Goal: Task Accomplishment & Management: Manage account settings

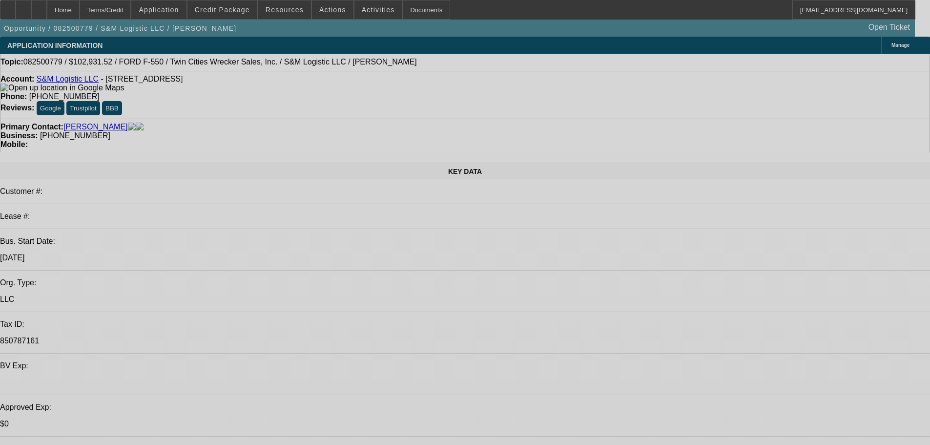
select select "0.15"
select select "0"
select select "0.1"
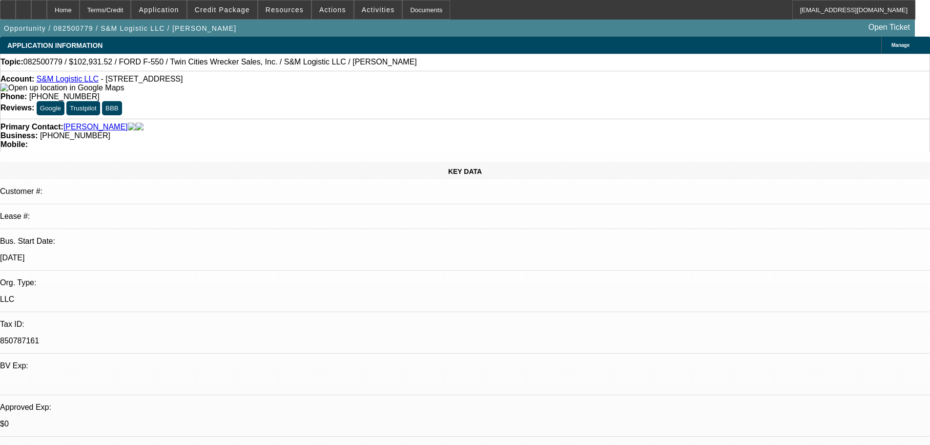
select select "4"
select select "0.15"
select select "0"
select select "0.1"
select select "4"
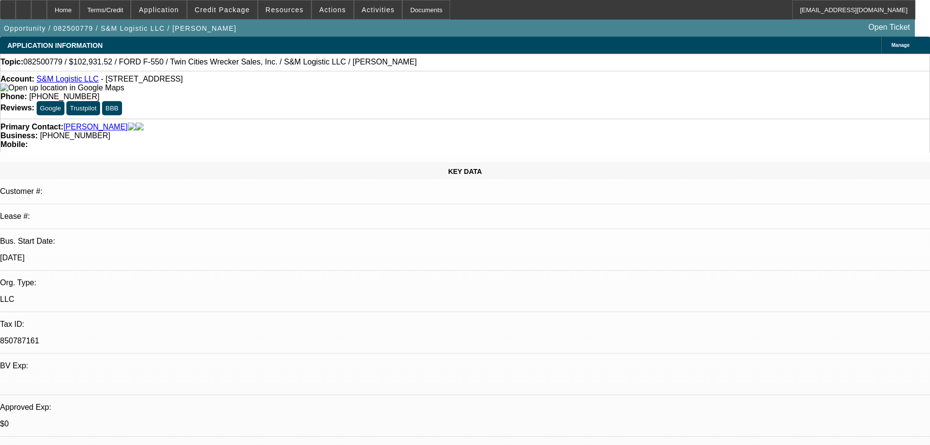
select select "0.15"
select select "0"
select select "0.1"
select select "4"
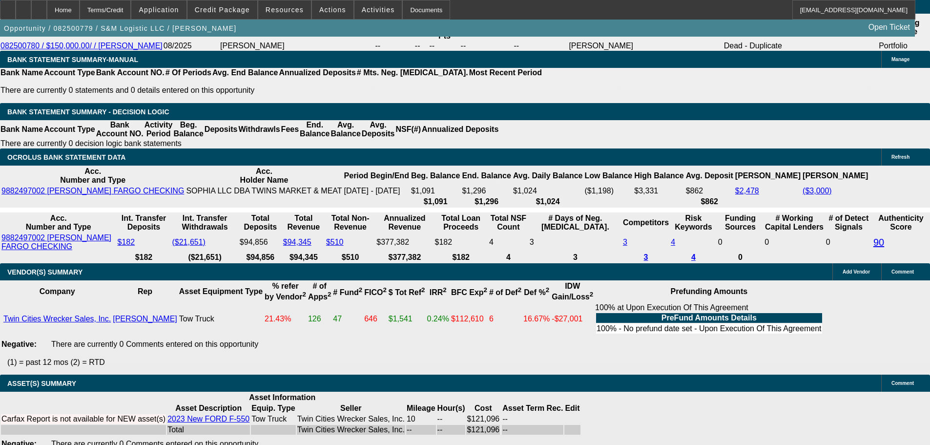
scroll to position [1723, 0]
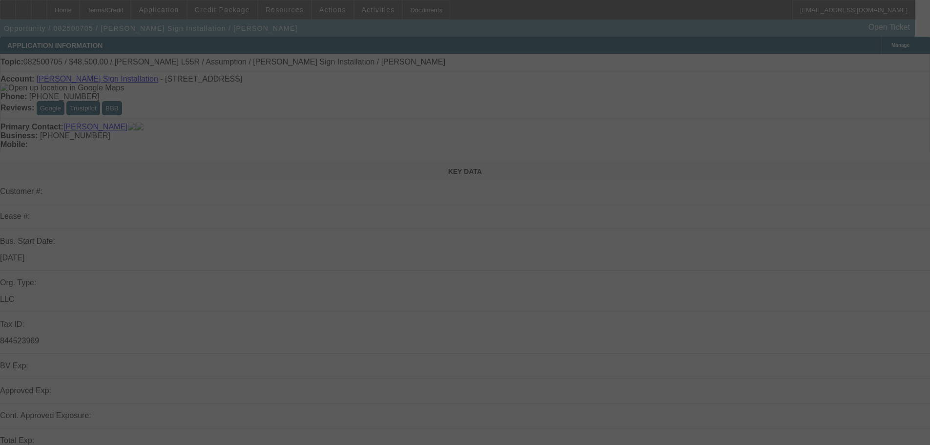
select select "0"
select select "2"
select select "0"
select select "6"
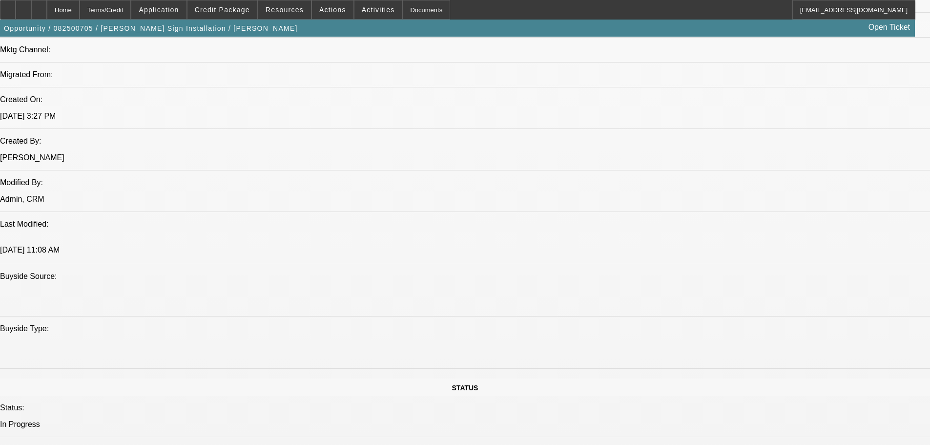
scroll to position [684, 0]
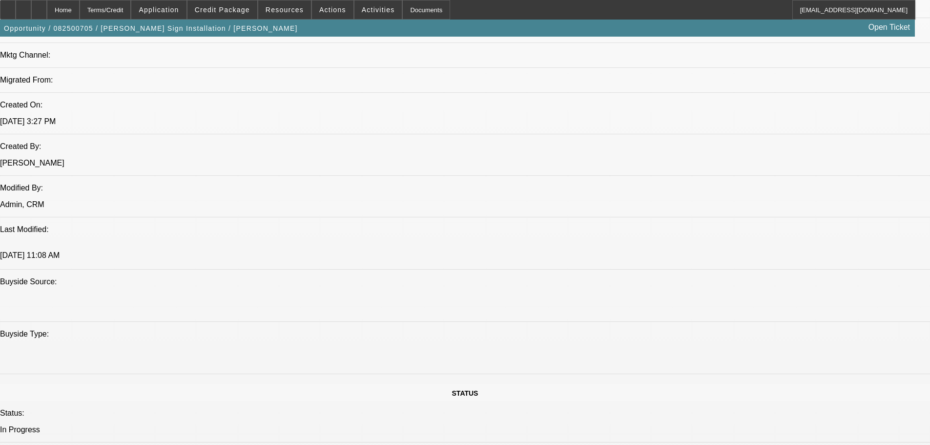
drag, startPoint x: 777, startPoint y: 333, endPoint x: 822, endPoint y: 334, distance: 44.5
copy div "Andy Parrish"
drag, startPoint x: 844, startPoint y: 335, endPoint x: 651, endPoint y: 343, distance: 192.5
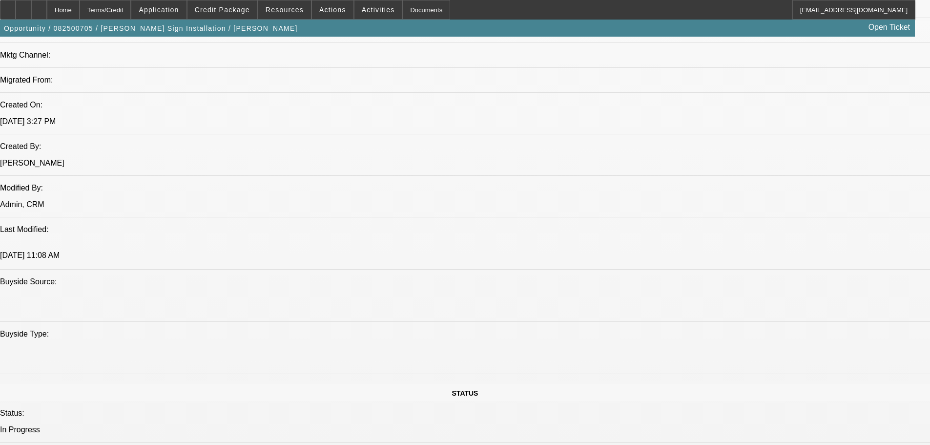
copy div "Providence Sign Works"
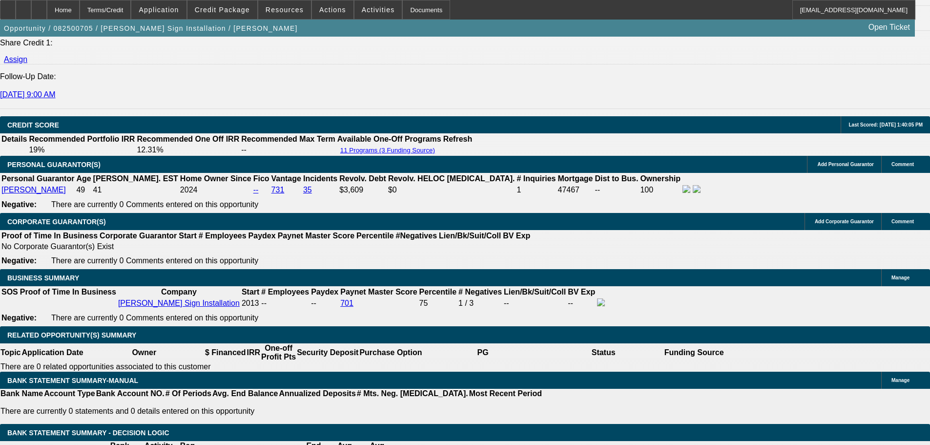
scroll to position [1318, 0]
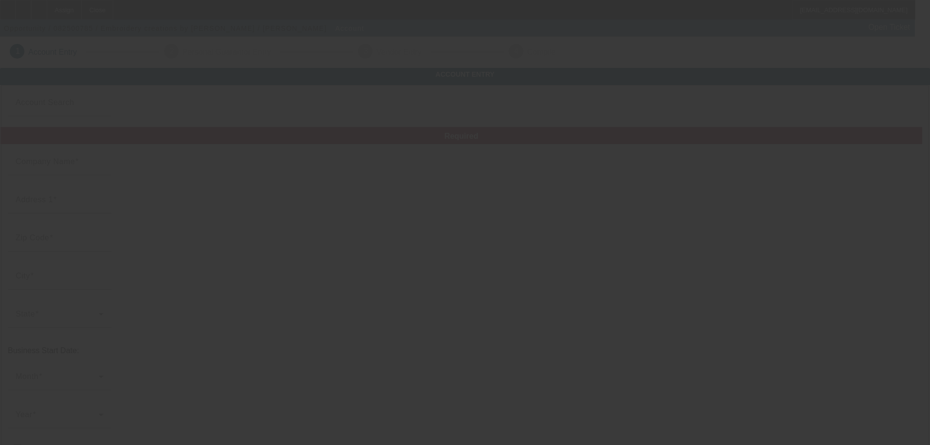
type input "Embroidery creations by [PERSON_NAME]"
type input "22383 [GEOGRAPHIC_DATA]"
type input "96003"
type input "[PERSON_NAME]"
type input "[PHONE_NUMBER]"
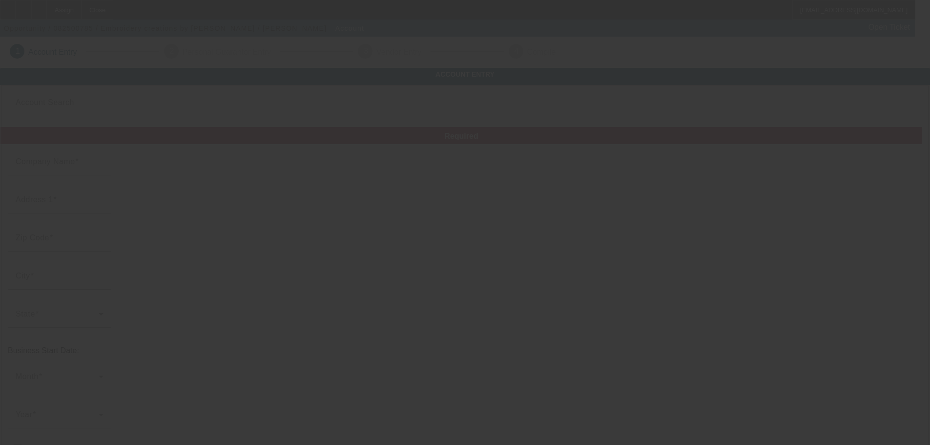
type input "[EMAIL_ADDRESS][DOMAIN_NAME]"
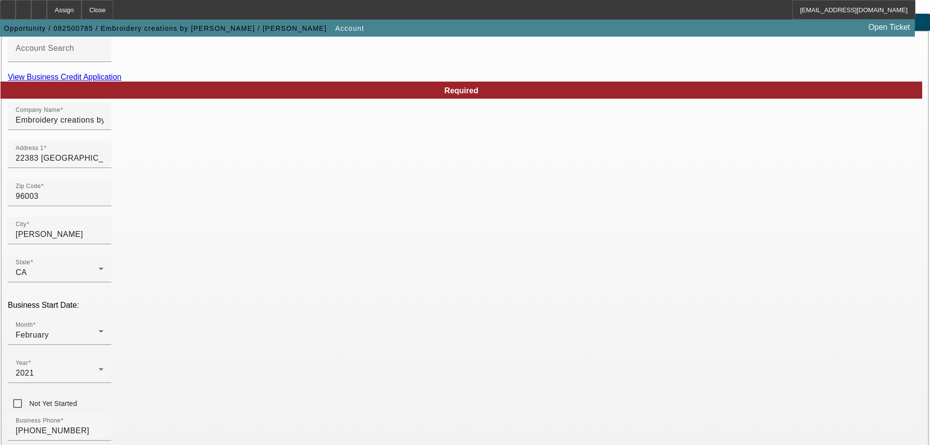
scroll to position [180, 0]
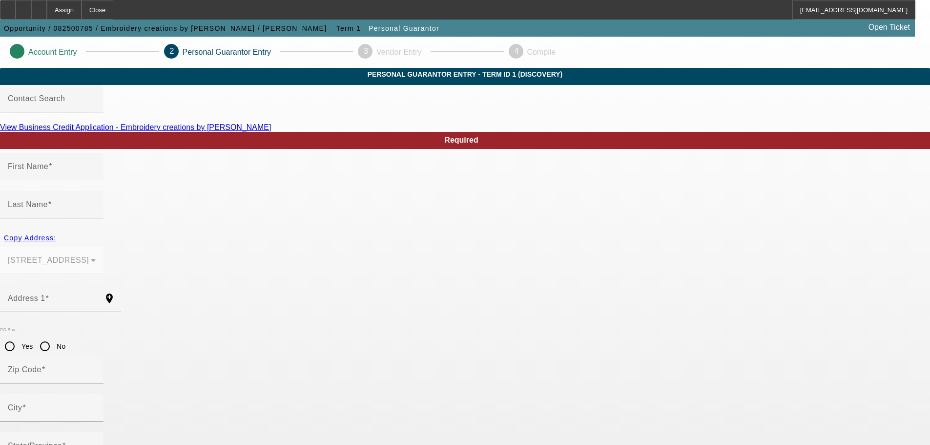
type input "[PERSON_NAME]"
type input "22383 [GEOGRAPHIC_DATA]"
radio input "true"
type input "96003"
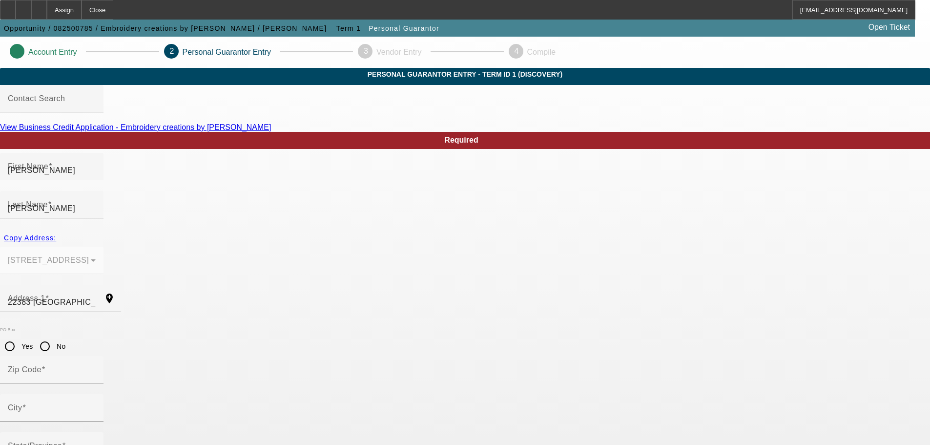
type input "[PERSON_NAME]"
type input "(925) 787-0741"
type input "100"
type input "566-84-3287"
type input "bsdilbeck@gmail.com"
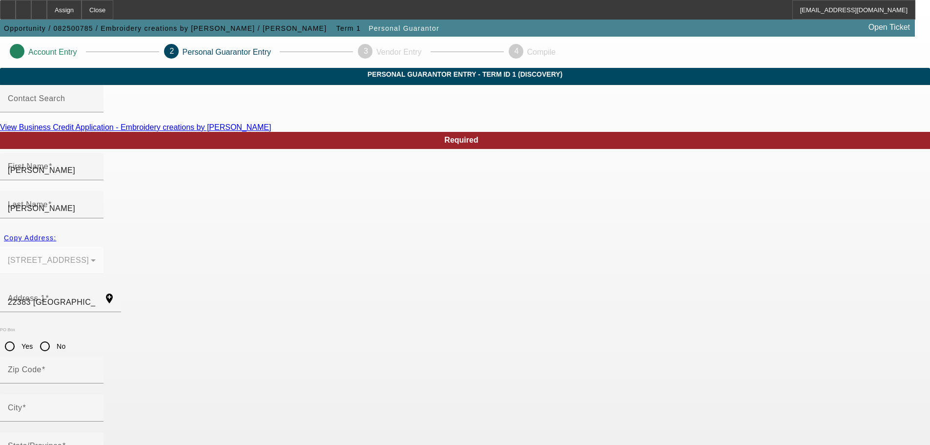
type input "(925) 787-0741"
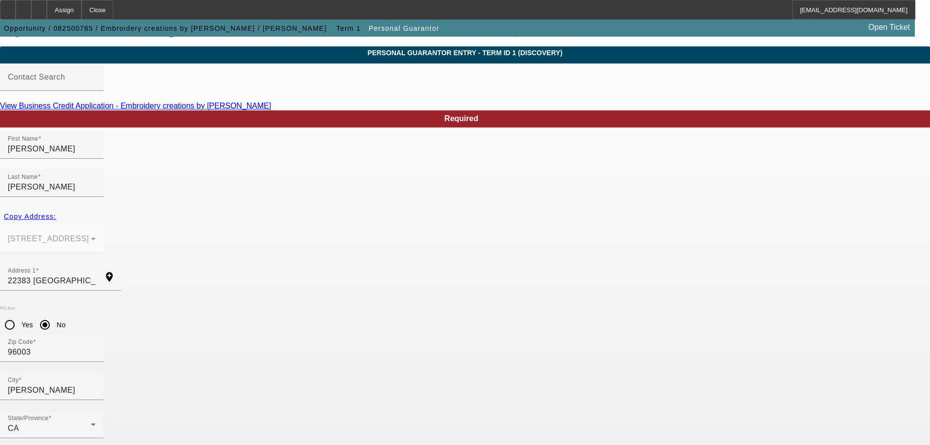
scroll to position [33, 0]
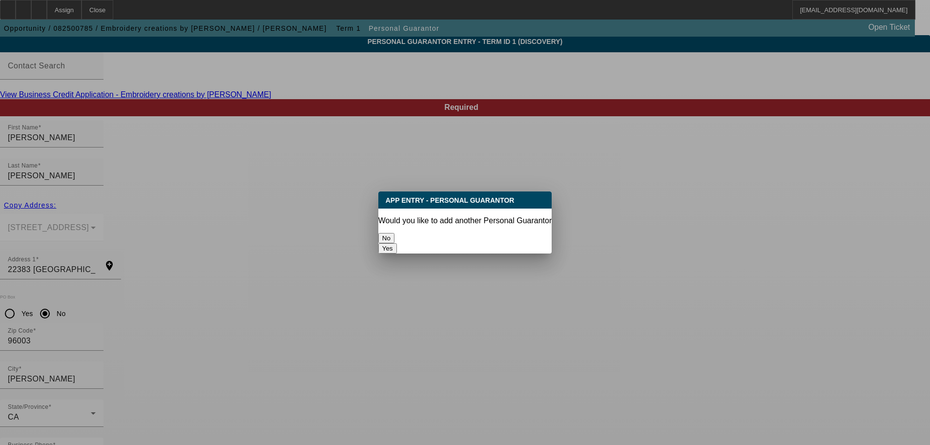
click at [395, 233] on button "No" at bounding box center [386, 238] width 16 height 10
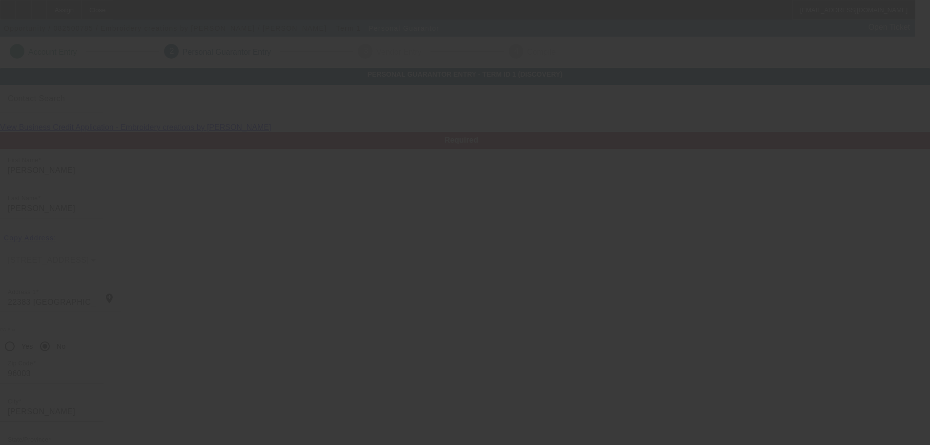
scroll to position [33, 0]
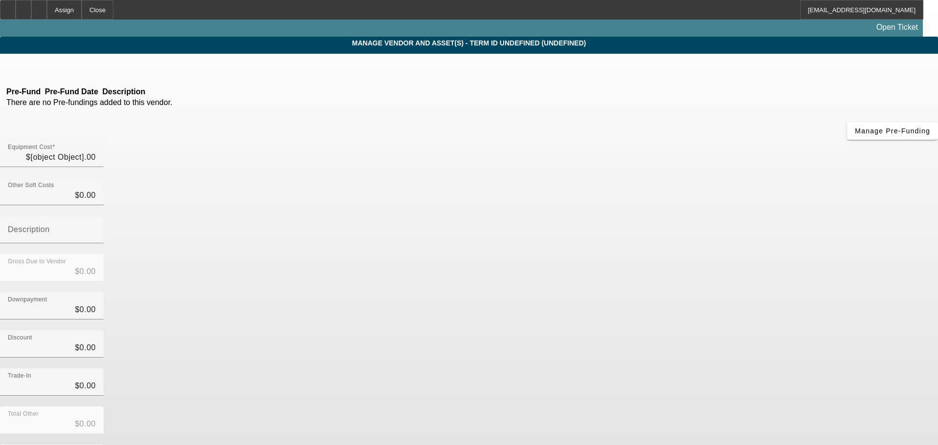
type input "$20,000.00"
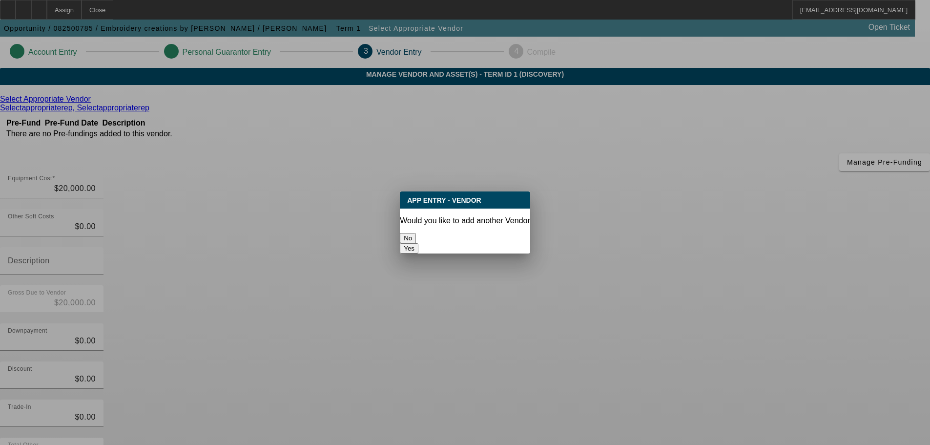
click at [416, 238] on button "No" at bounding box center [408, 238] width 16 height 10
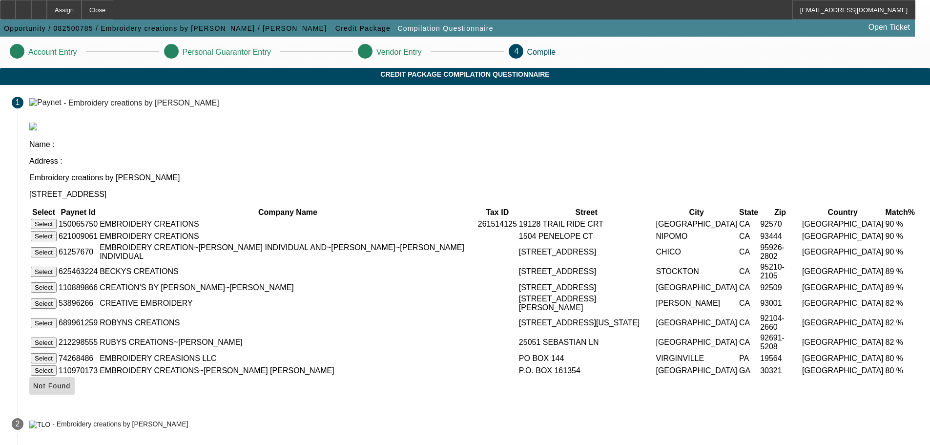
click at [71, 390] on span "Not Found" at bounding box center [52, 386] width 38 height 8
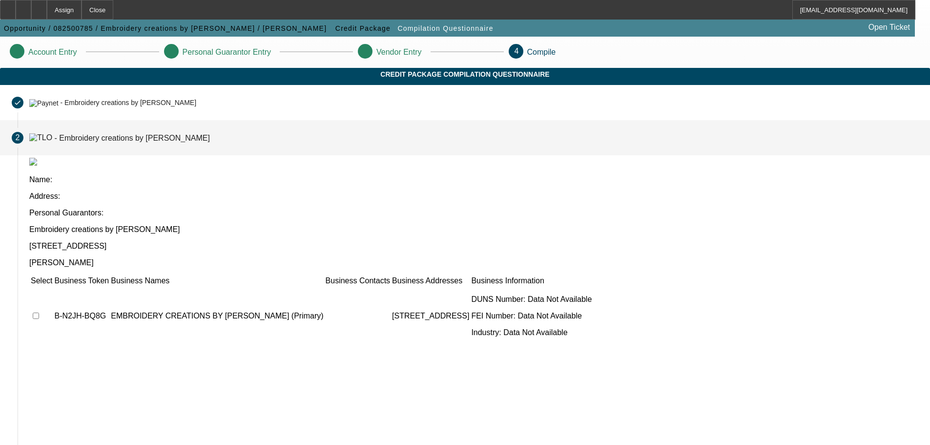
click at [53, 287] on td at bounding box center [41, 316] width 22 height 59
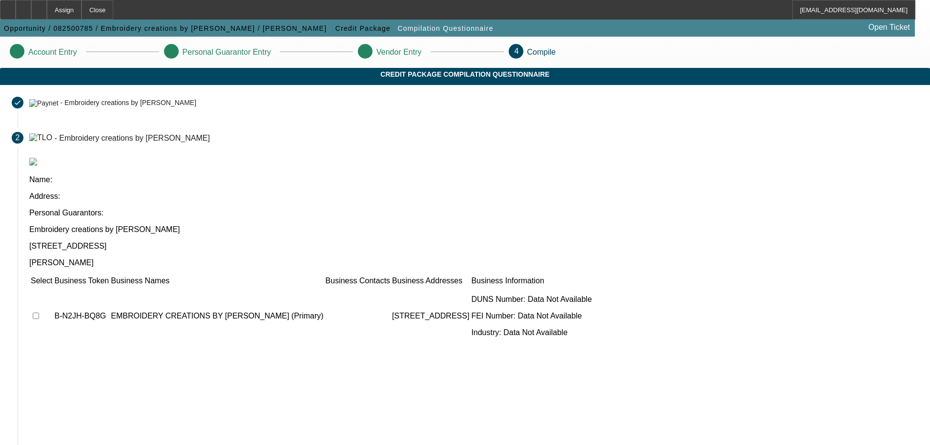
click at [39, 313] on input "checkbox" at bounding box center [36, 316] width 6 height 6
checkbox input "true"
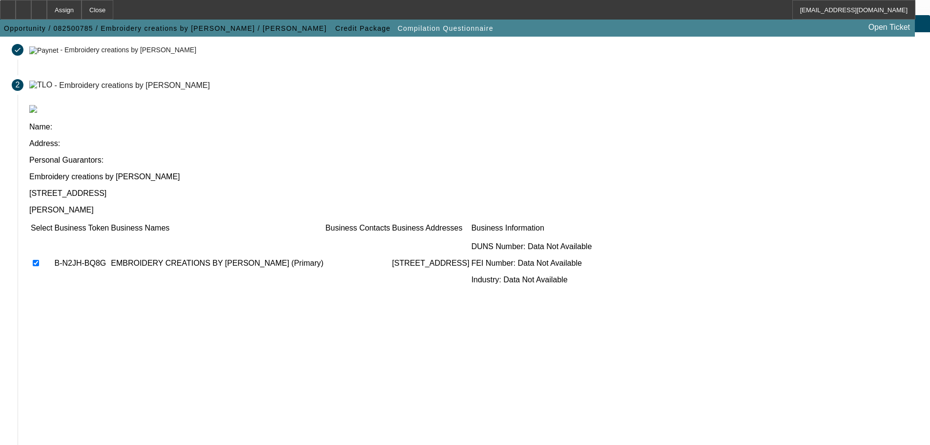
scroll to position [95, 0]
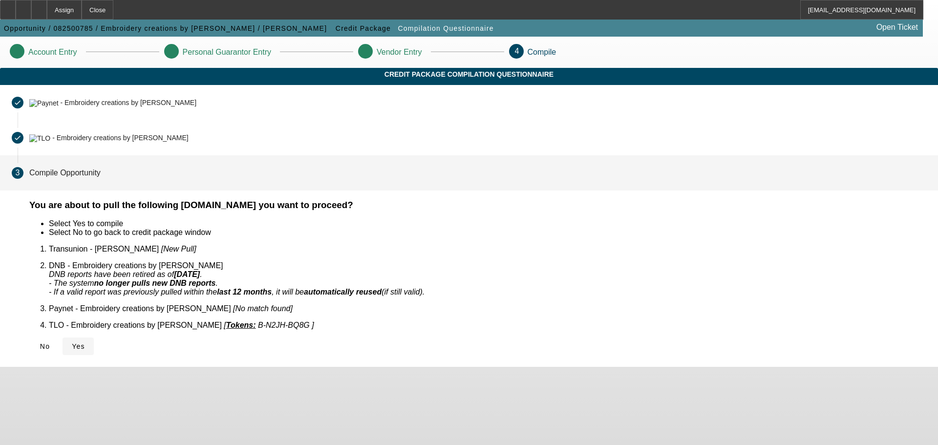
click at [85, 342] on span "Yes" at bounding box center [78, 346] width 13 height 8
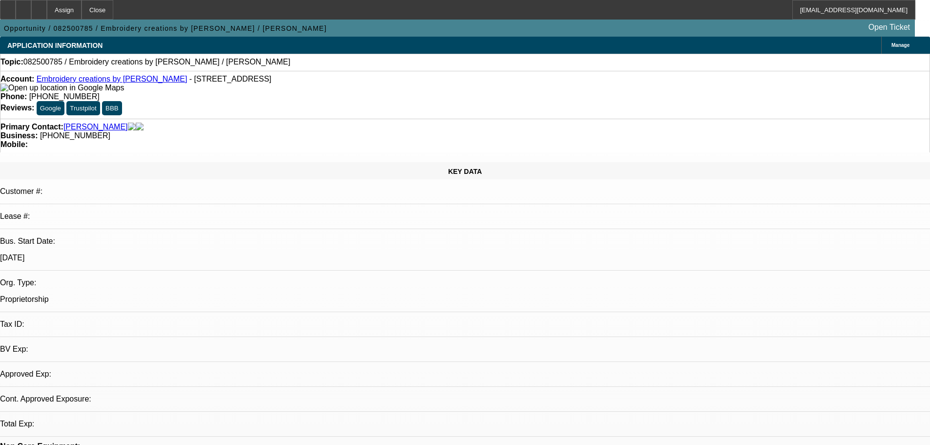
select select "0"
select select "2"
select select "0.1"
select select "4"
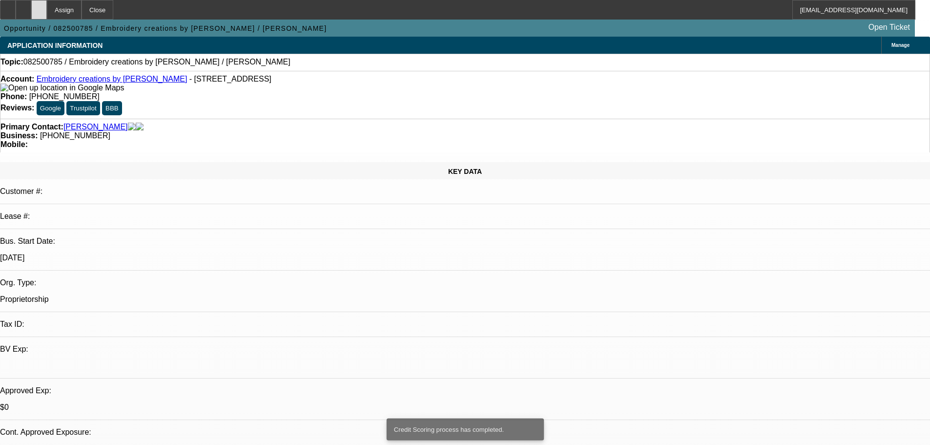
click at [47, 14] on div at bounding box center [39, 10] width 16 height 20
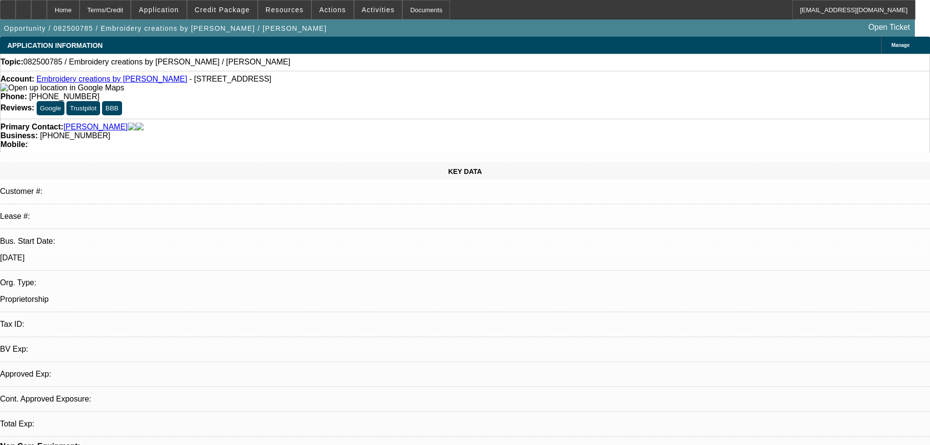
select select "0"
select select "2"
select select "0.1"
select select "1"
select select "2"
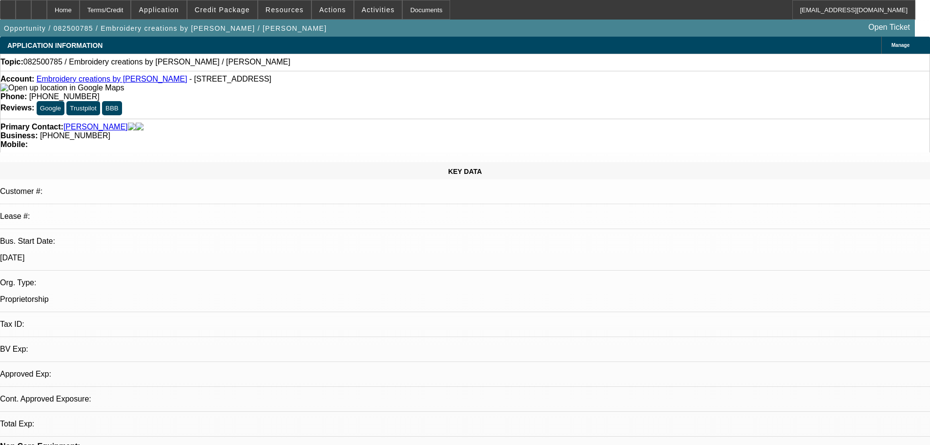
select select "4"
click at [225, 19] on span at bounding box center [223, 9] width 70 height 23
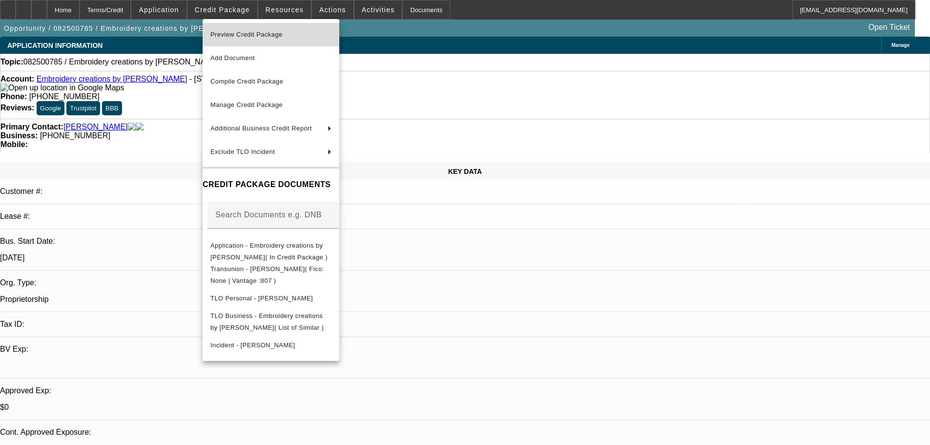
click at [253, 34] on span "Preview Credit Package" at bounding box center [246, 34] width 72 height 7
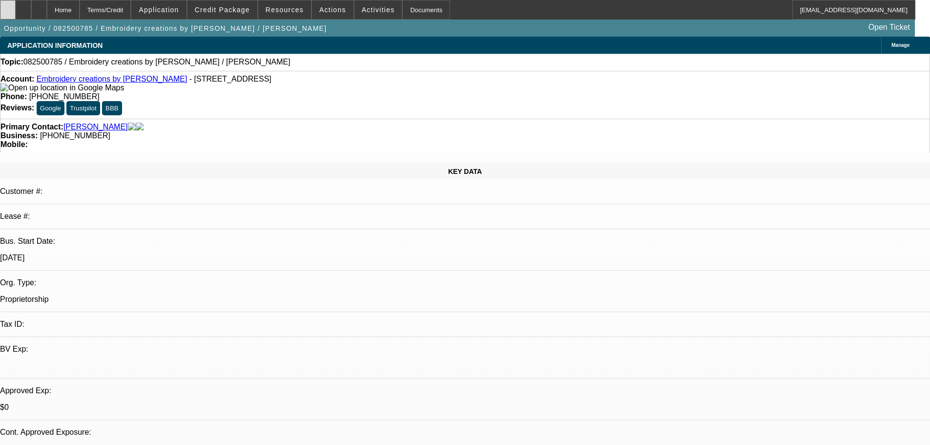
click at [16, 15] on div at bounding box center [8, 10] width 16 height 20
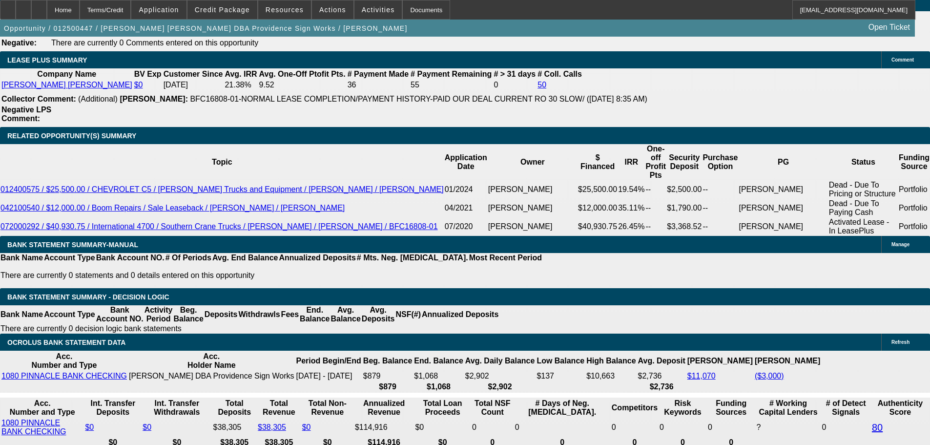
select select "0"
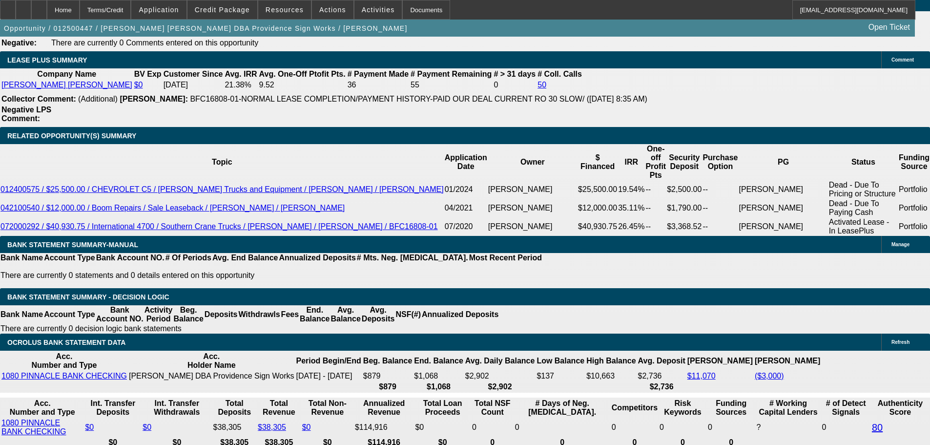
select select "0"
select select "0.1"
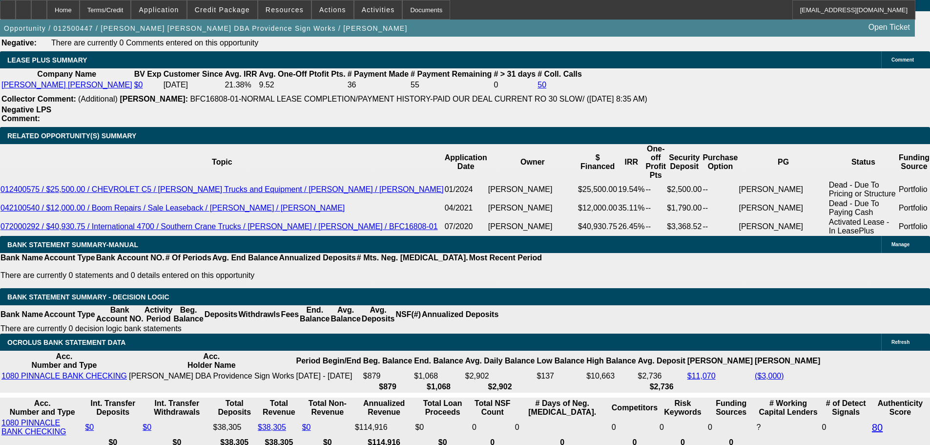
select select "2"
select select "0"
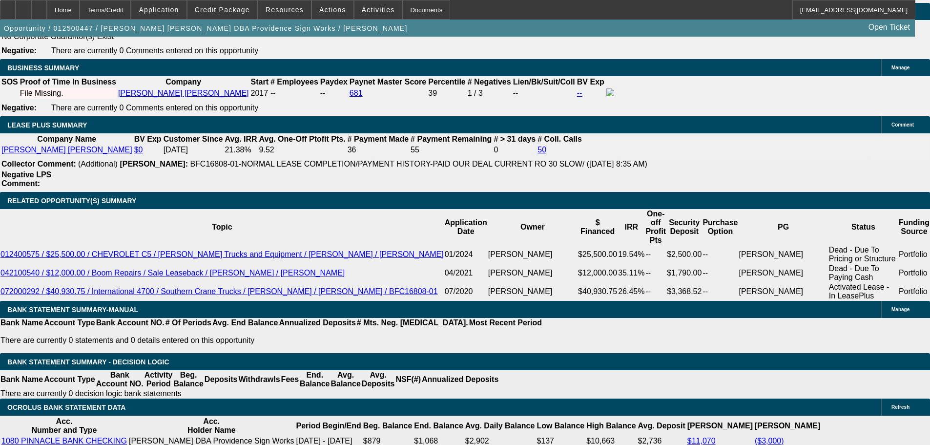
scroll to position [1591, 0]
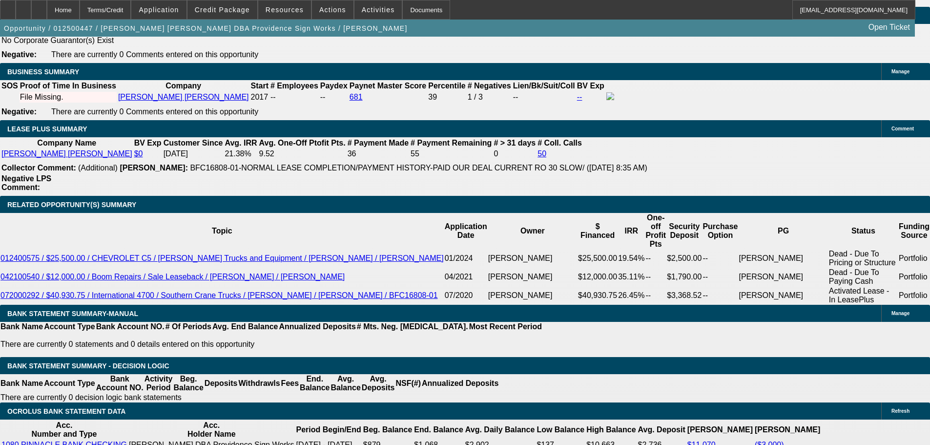
select select "1"
select select "6"
select select "1"
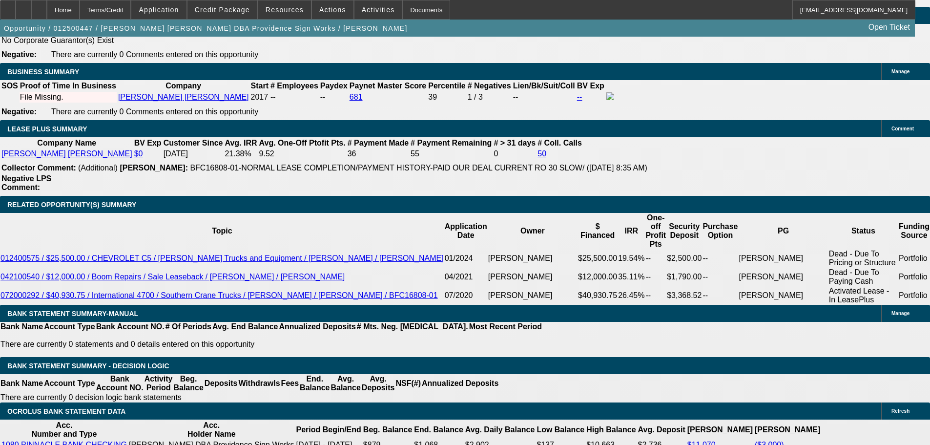
select select "6"
select select "1"
select select "6"
select select "1"
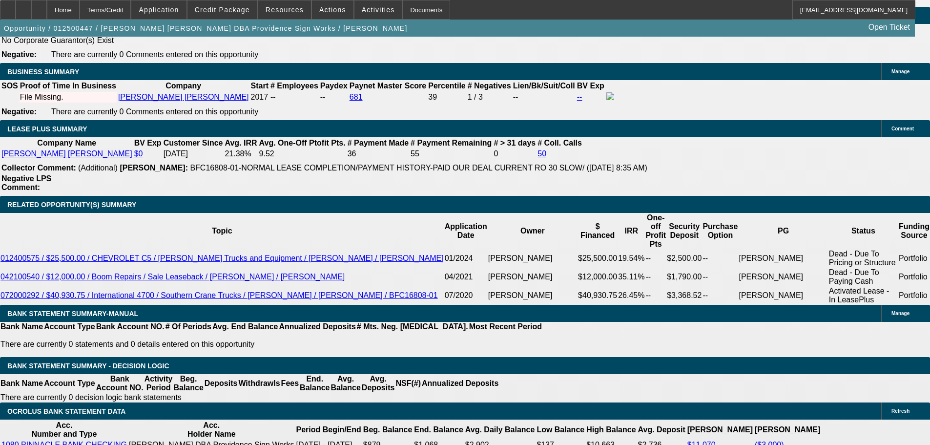
select select "2"
select select "6"
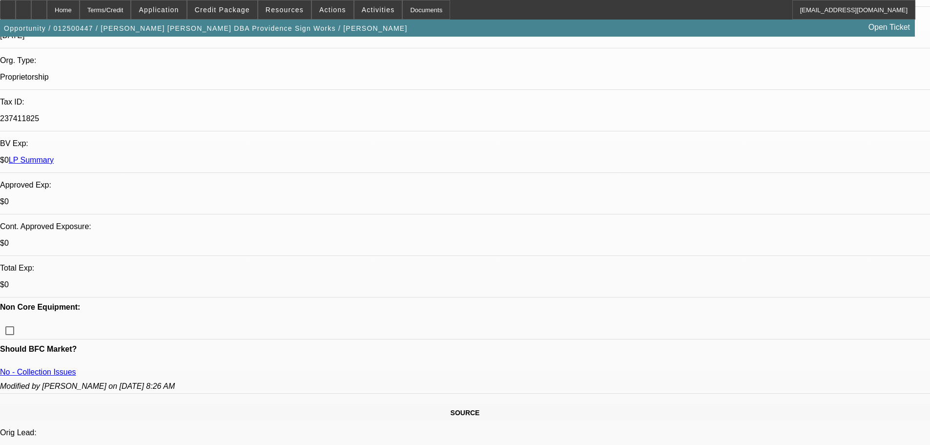
scroll to position [92, 0]
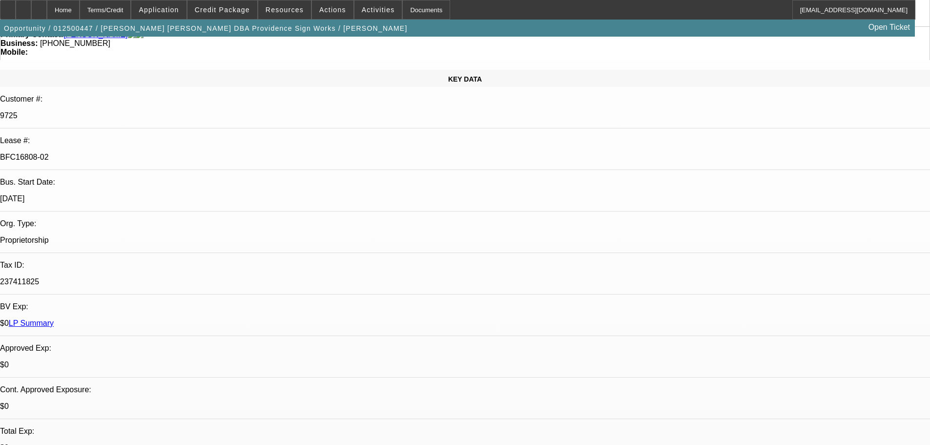
click at [54, 319] on link "LP Summary" at bounding box center [31, 323] width 45 height 8
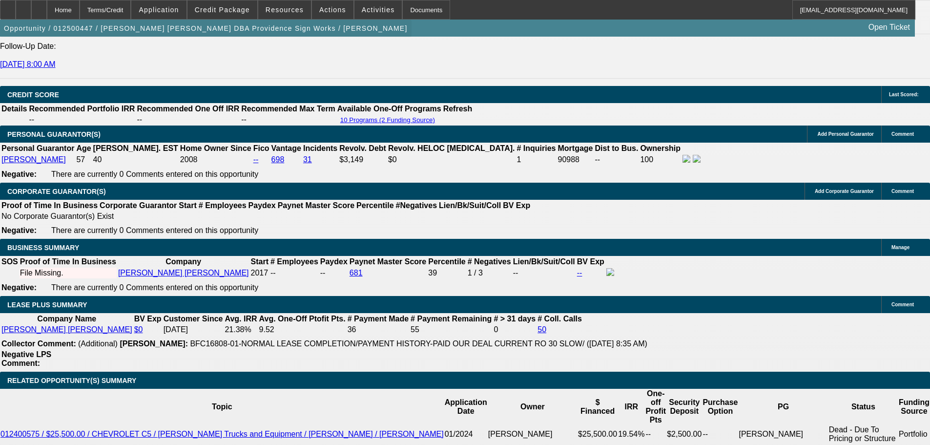
scroll to position [1264, 0]
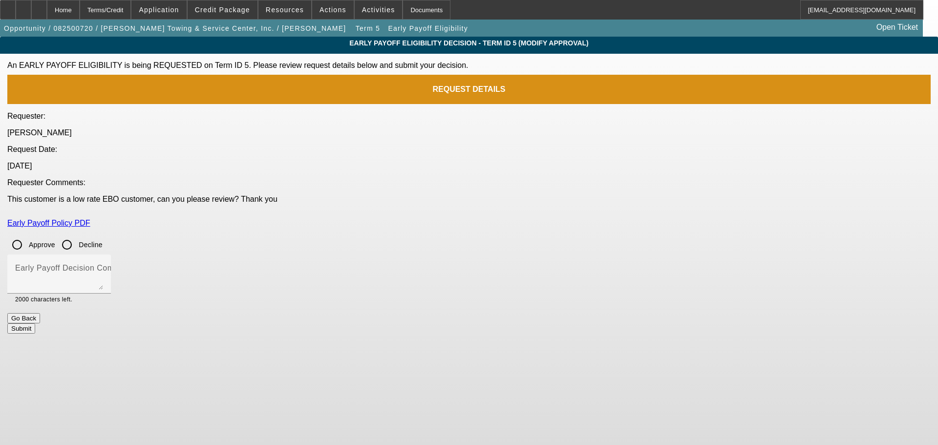
click at [27, 235] on input "Approve" at bounding box center [17, 245] width 20 height 20
radio input "true"
click at [132, 264] on mat-label "Early Payoff Decision Comment" at bounding box center [73, 268] width 117 height 8
click at [103, 266] on textarea "Early Payoff Decision Comment" at bounding box center [59, 277] width 88 height 23
type textarea "APPROVED"
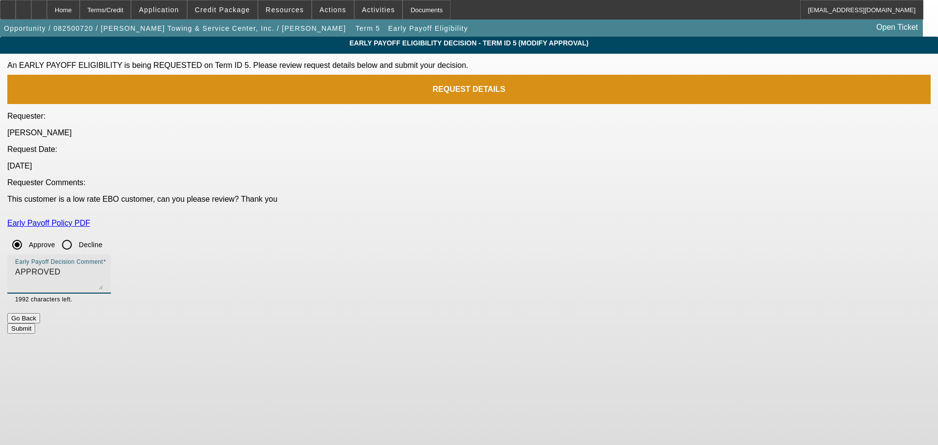
click at [35, 323] on button "Submit" at bounding box center [21, 328] width 28 height 10
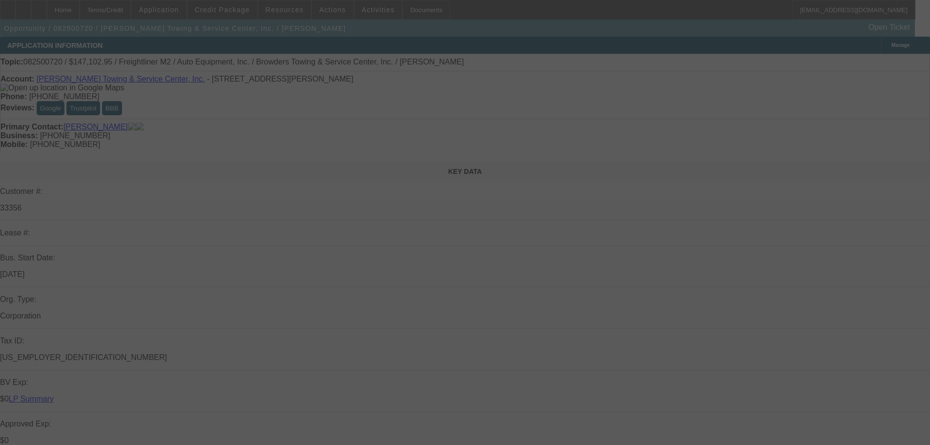
select select "0"
select select "2"
select select "0"
select select "6"
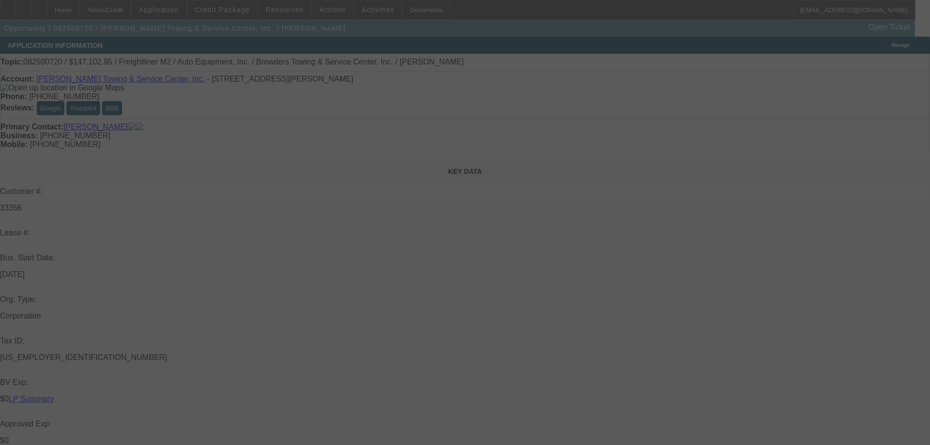
select select "0"
select select "2"
select select "0"
select select "6"
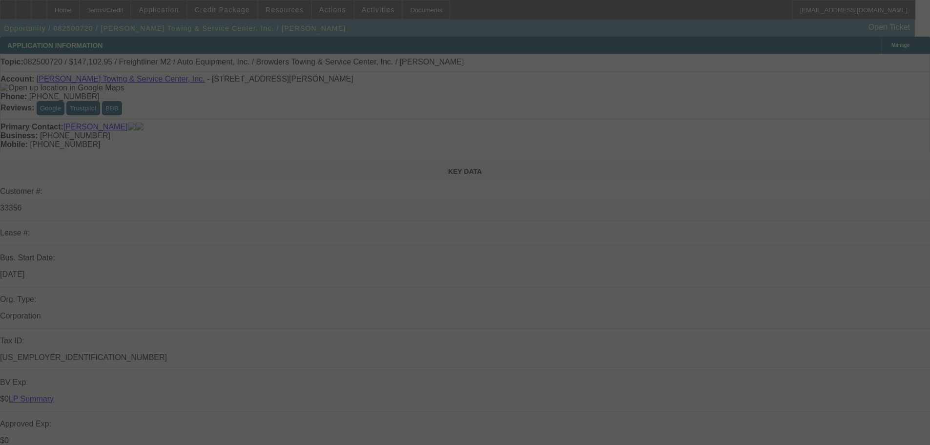
select select "0"
select select "2"
select select "0"
select select "6"
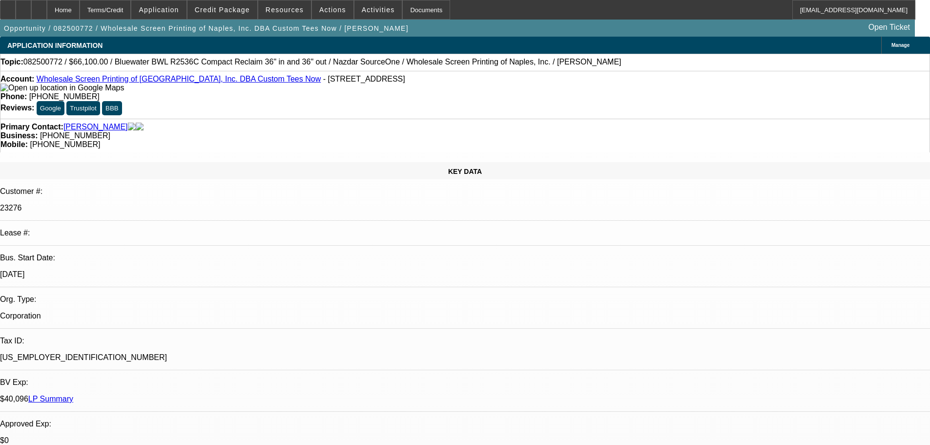
select select "0"
select select "2"
click at [239, 11] on span "Credit Package" at bounding box center [222, 10] width 55 height 8
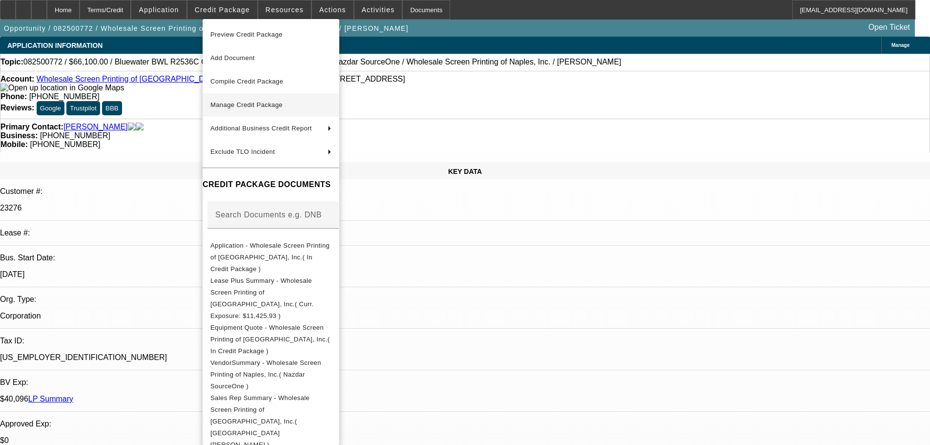
click at [258, 104] on span "Manage Credit Package" at bounding box center [246, 104] width 72 height 7
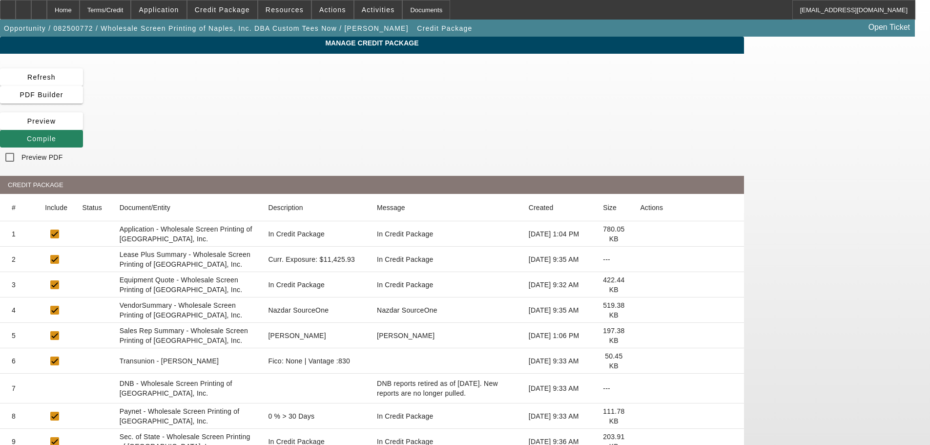
click at [640, 259] on icon at bounding box center [640, 259] width 0 height 0
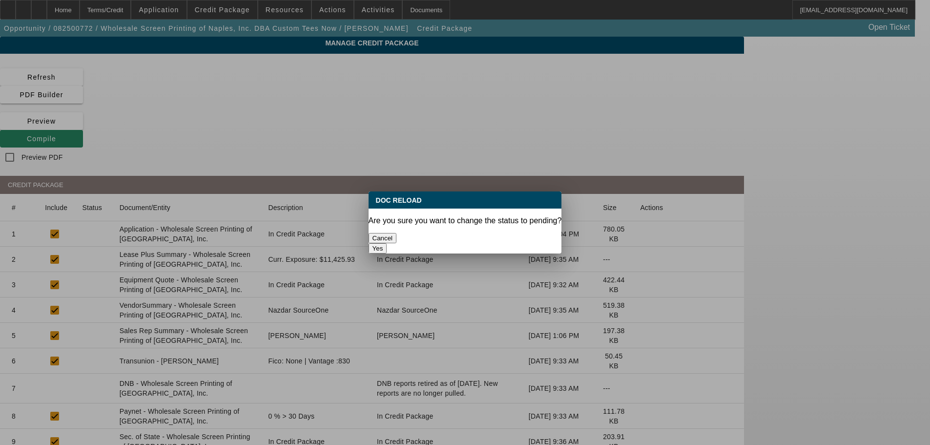
click at [387, 243] on button "Yes" at bounding box center [378, 248] width 19 height 10
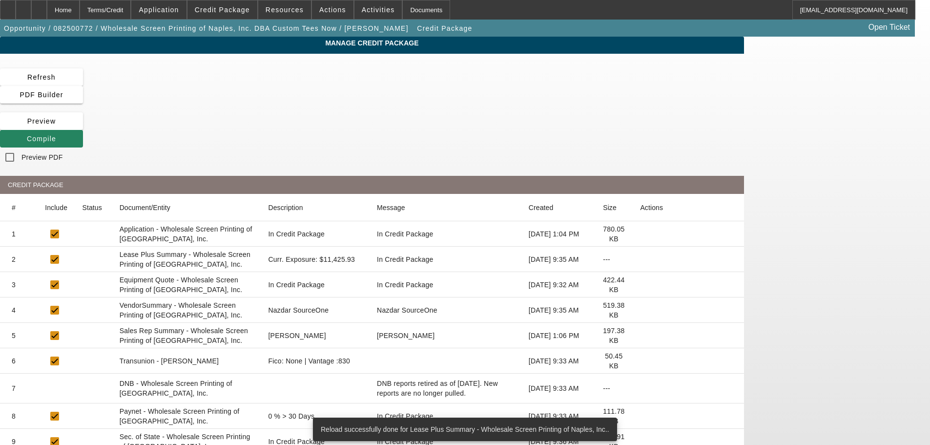
click at [640, 310] on icon at bounding box center [640, 310] width 0 height 0
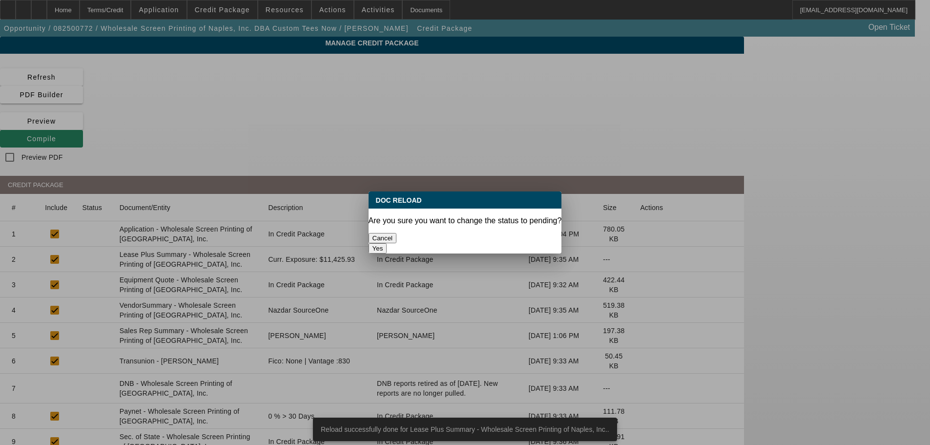
click at [387, 243] on button "Yes" at bounding box center [378, 248] width 19 height 10
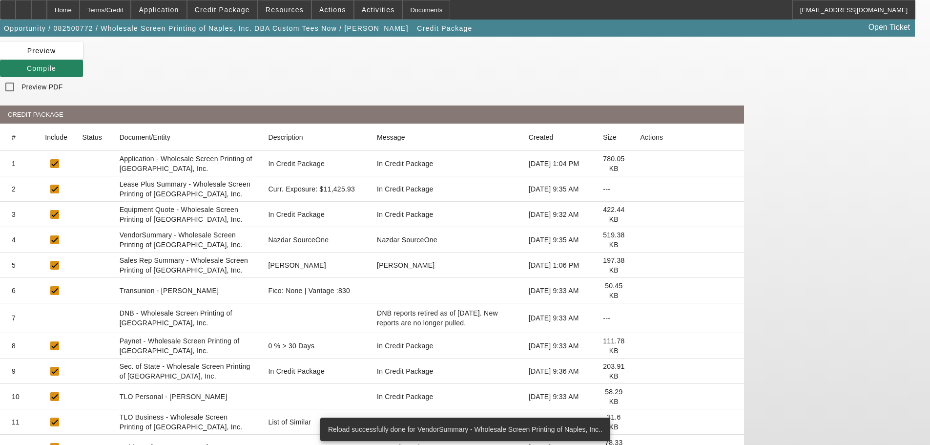
scroll to position [82, 0]
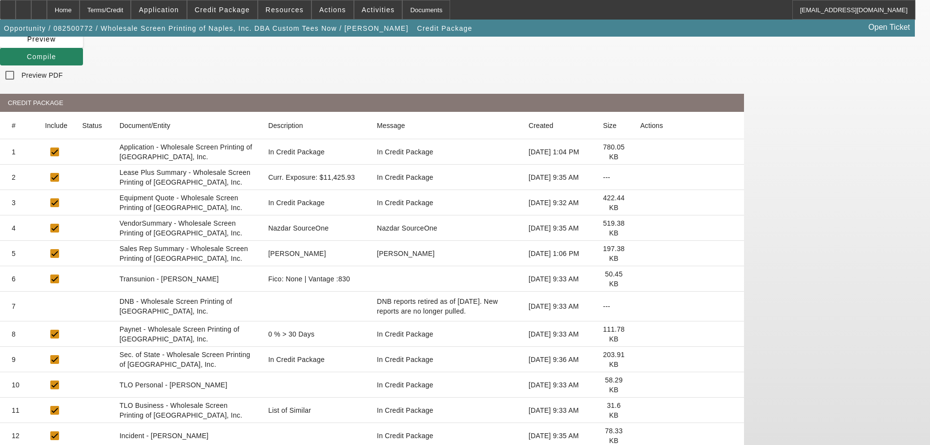
click at [640, 410] on icon at bounding box center [640, 410] width 0 height 0
click at [926, 9] on app-manage-credit-package "Manage Credit Package Refresh PDF Builder Preview Compile Preview PDF CREDIT PA…" at bounding box center [465, 232] width 930 height 555
click at [640, 410] on icon at bounding box center [640, 410] width 0 height 0
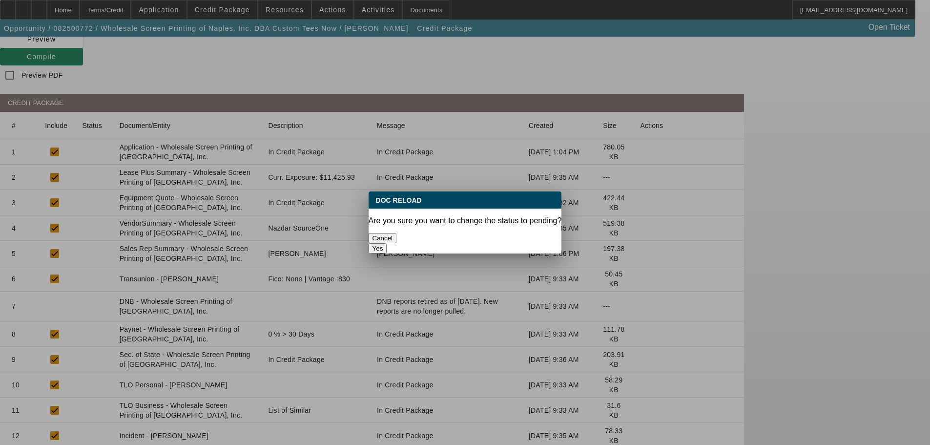
scroll to position [0, 0]
click at [387, 243] on button "Yes" at bounding box center [378, 248] width 19 height 10
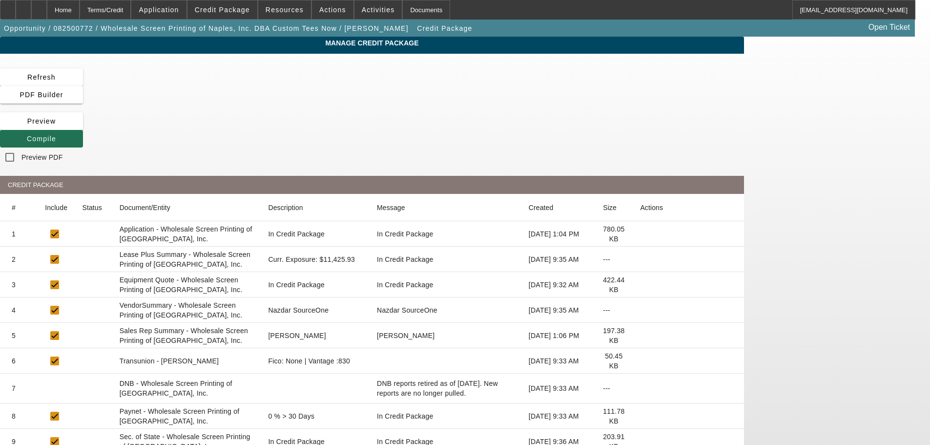
click at [56, 135] on span "Compile" at bounding box center [41, 139] width 29 height 8
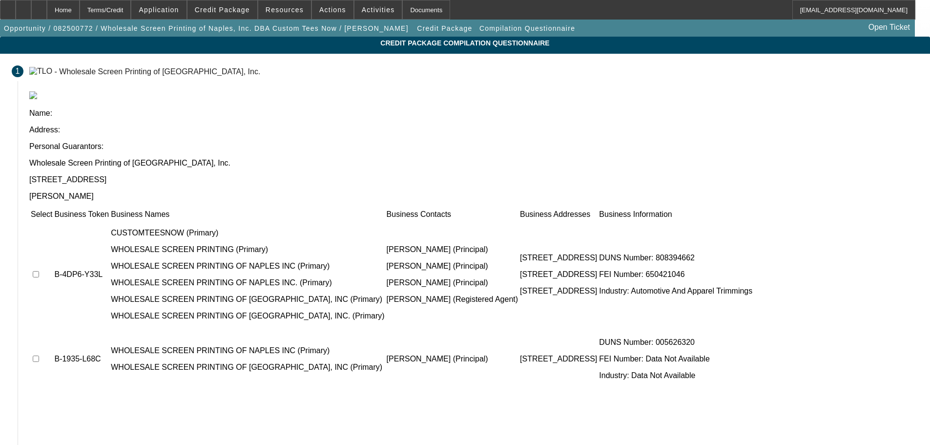
click at [39, 271] on input "checkbox" at bounding box center [36, 274] width 6 height 6
checkbox input "true"
click at [39, 355] on input "checkbox" at bounding box center [36, 358] width 6 height 6
checkbox input "true"
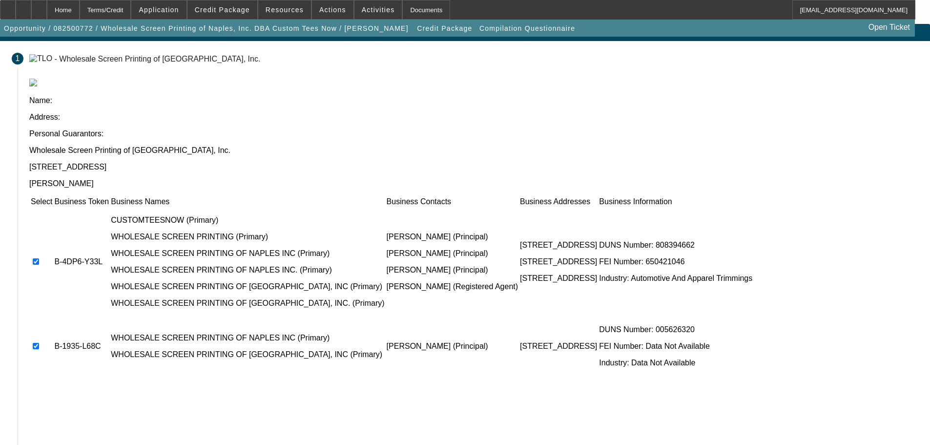
scroll to position [20, 0]
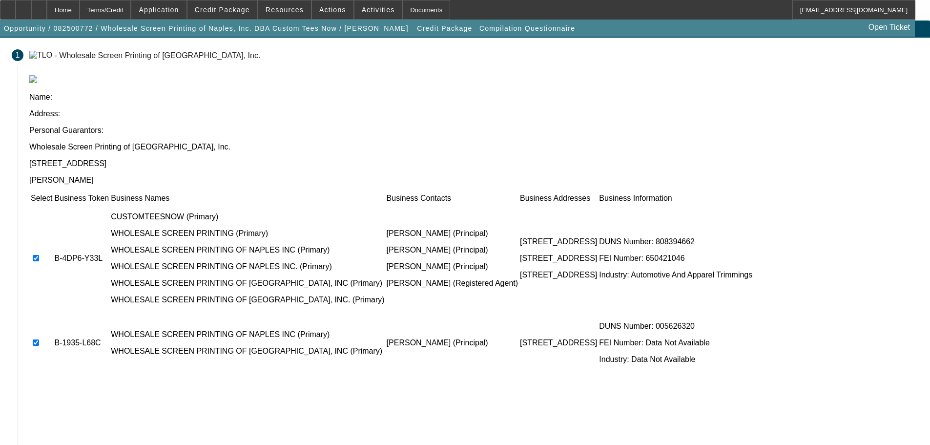
scroll to position [0, 0]
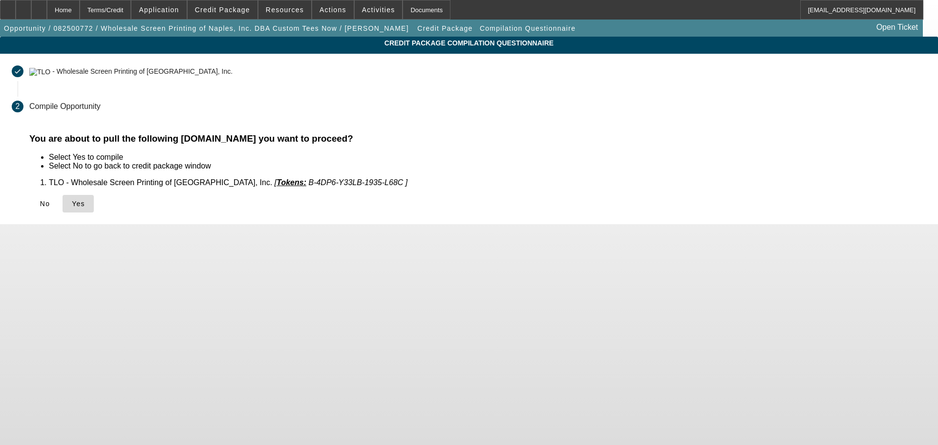
click at [94, 208] on span at bounding box center [78, 203] width 31 height 23
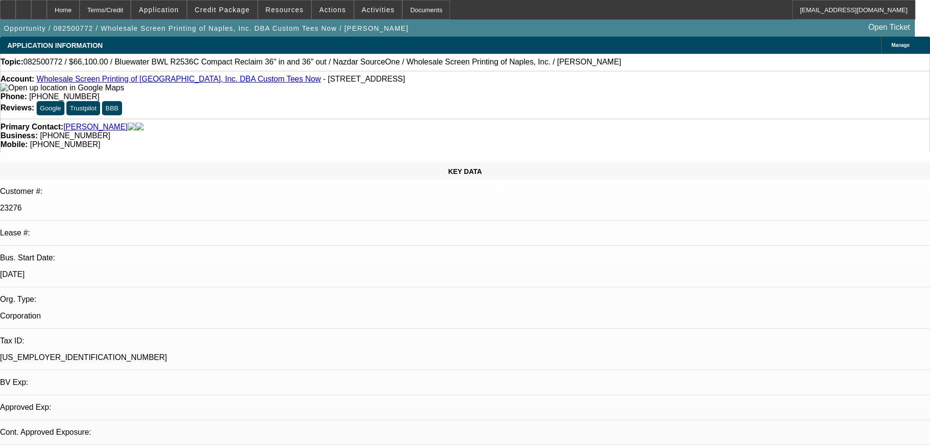
select select "0"
select select "2"
click at [249, 12] on span "Credit Package" at bounding box center [222, 10] width 55 height 8
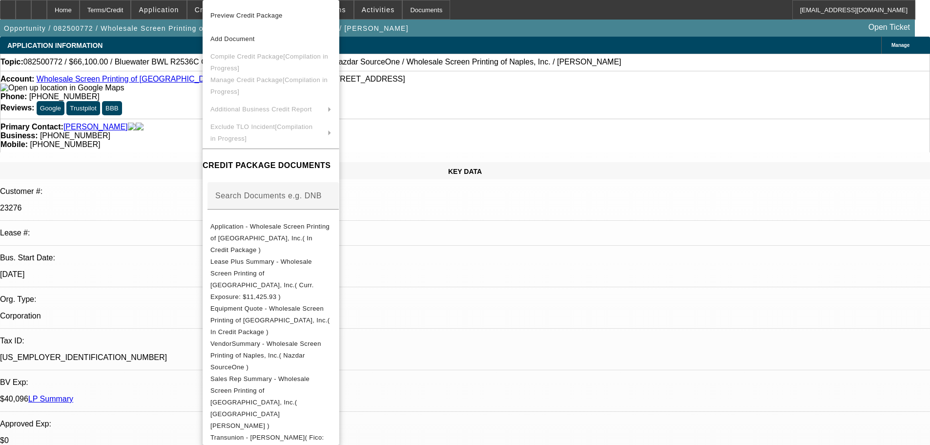
click at [185, 115] on div at bounding box center [465, 222] width 930 height 445
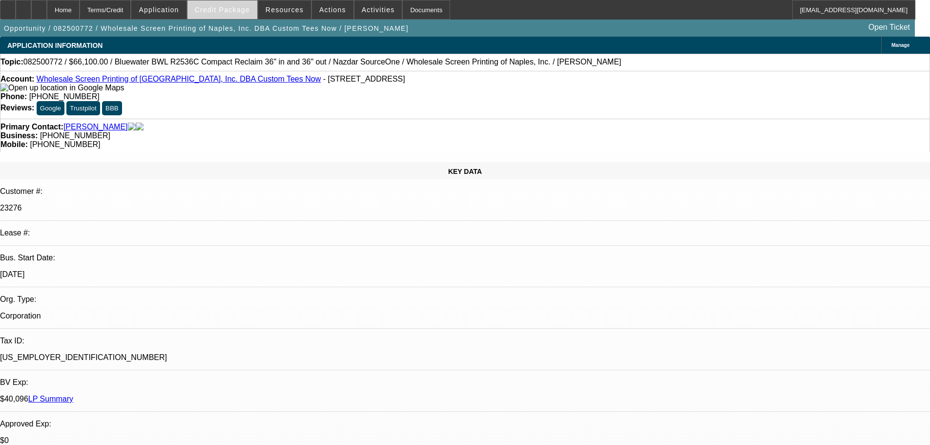
click at [230, 11] on span "Credit Package" at bounding box center [222, 10] width 55 height 8
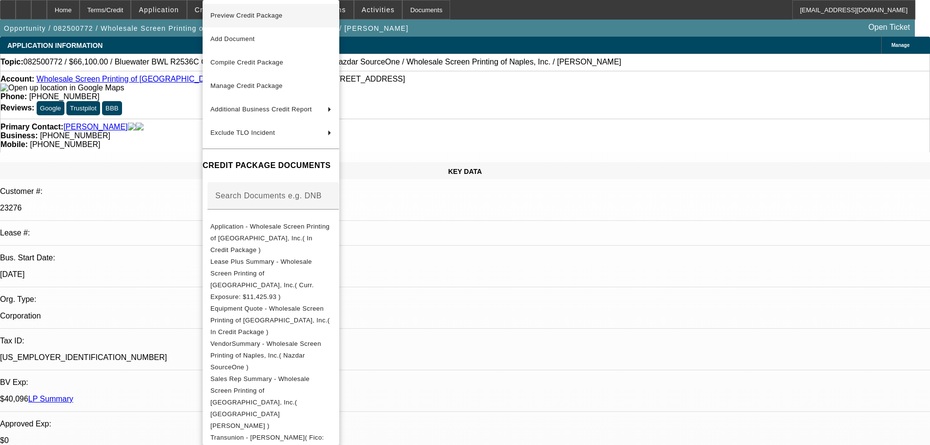
click at [232, 11] on span "Preview Credit Package" at bounding box center [270, 16] width 121 height 12
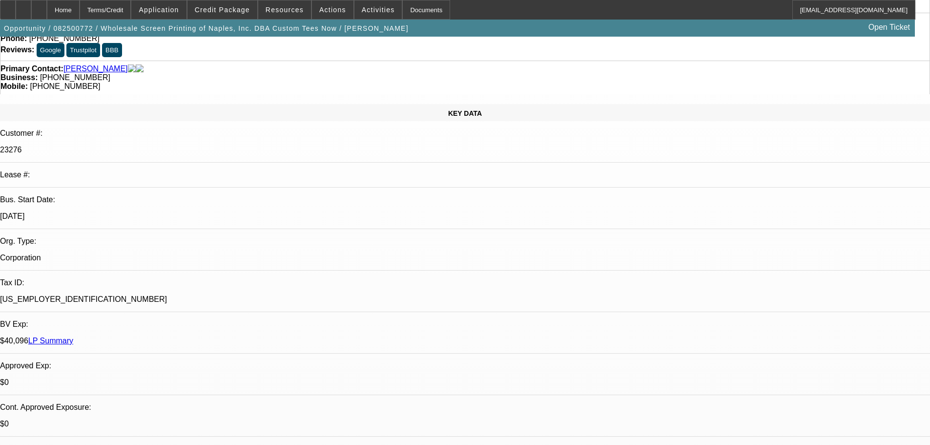
scroll to position [146, 0]
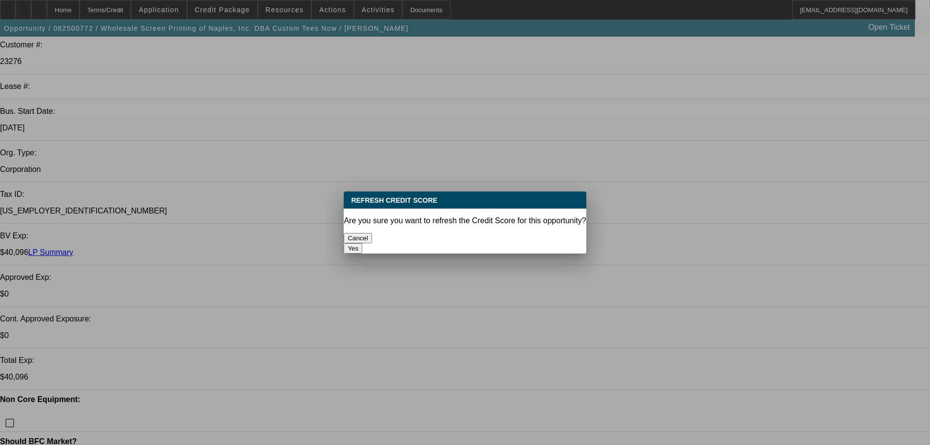
click at [362, 243] on button "Yes" at bounding box center [353, 248] width 19 height 10
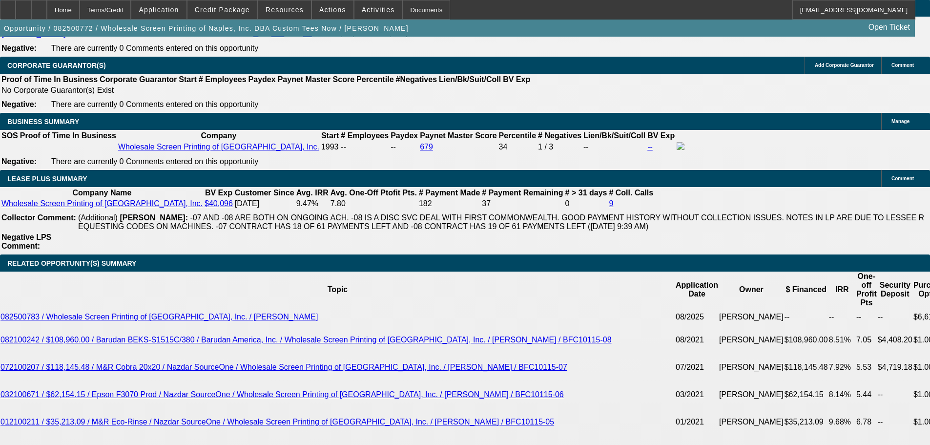
scroll to position [1381, 0]
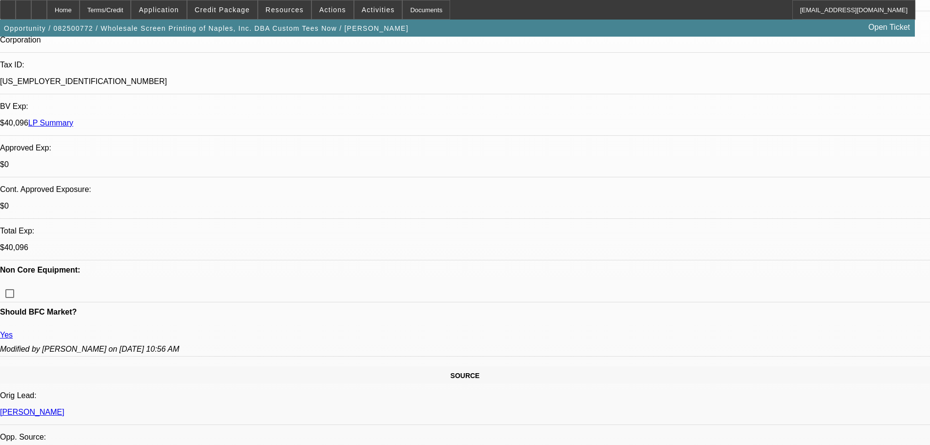
scroll to position [258, 0]
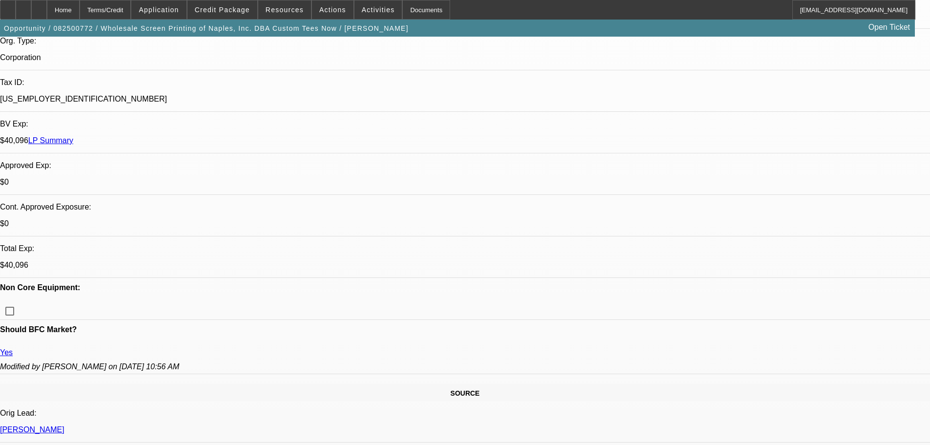
type textarea "LOW RATE, NOT EXACTLY SURE WHAT THIS COLLATERAL IS, OK TO SELL ONE OFF."
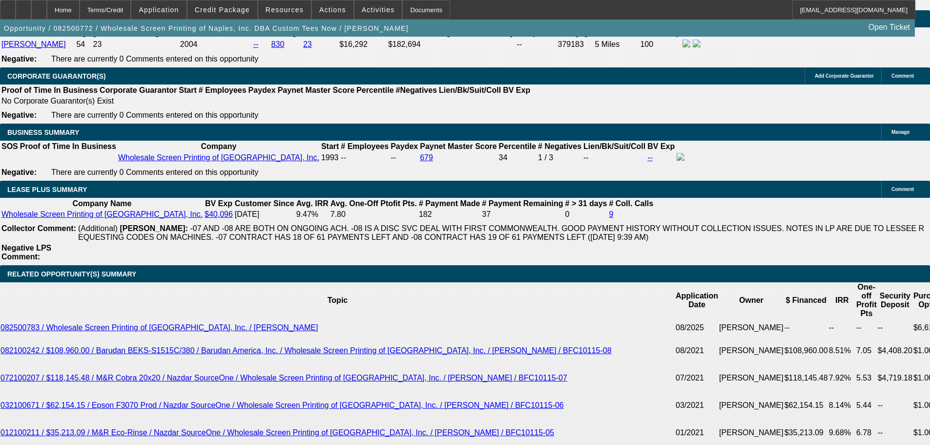
scroll to position [1772, 0]
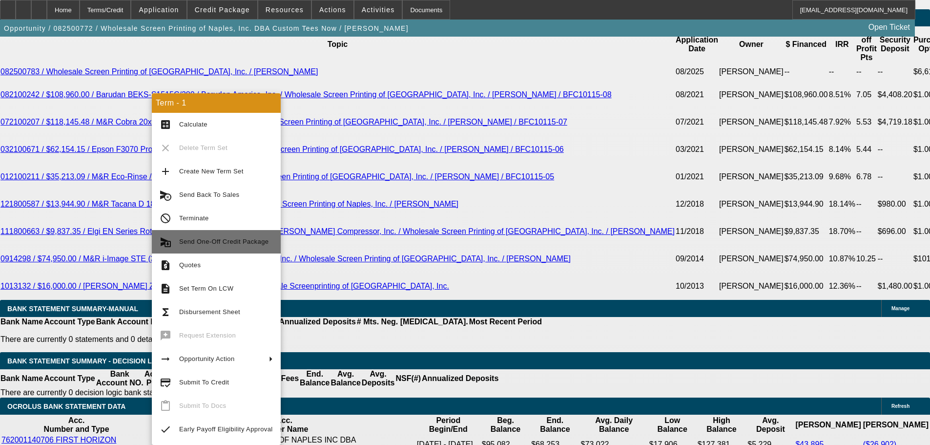
click at [225, 244] on span "Send One-Off Credit Package" at bounding box center [223, 241] width 89 height 7
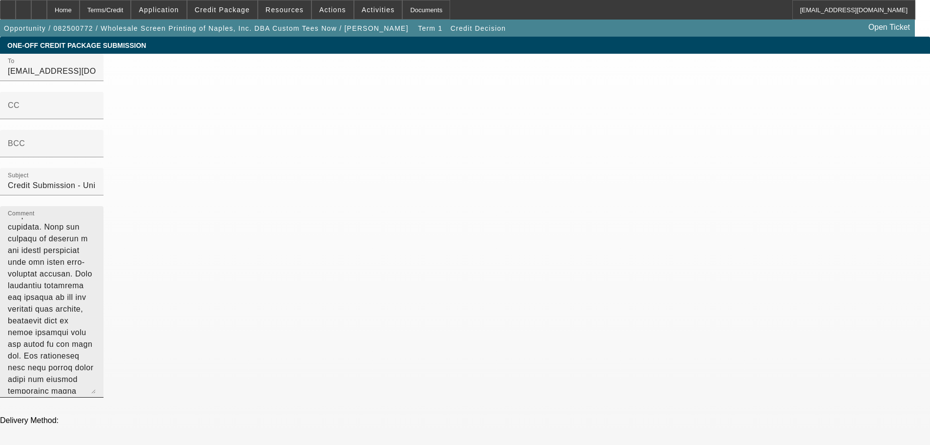
scroll to position [129, 0]
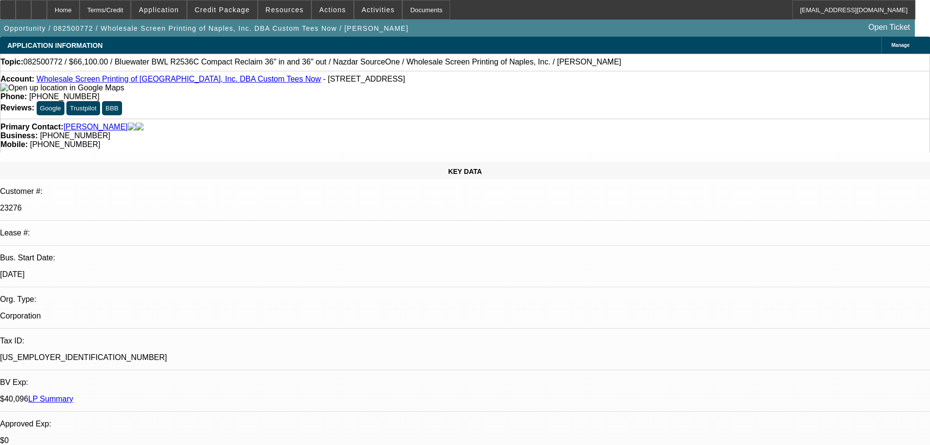
select select "0"
select select "2"
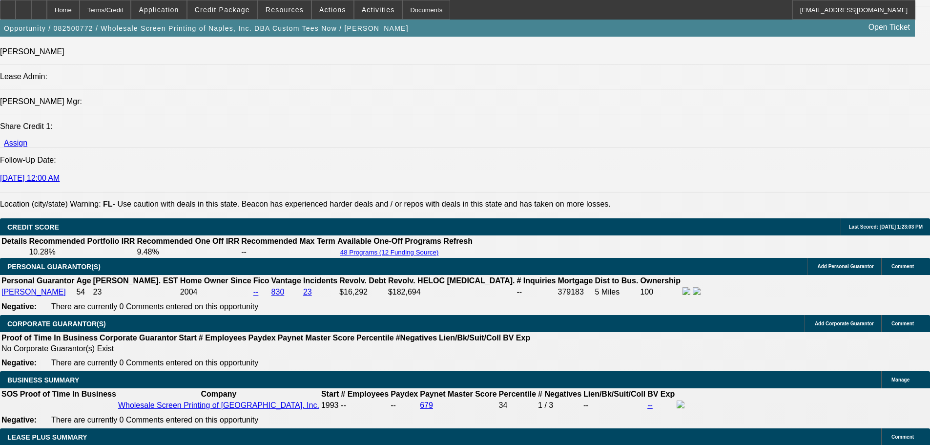
scroll to position [1270, 0]
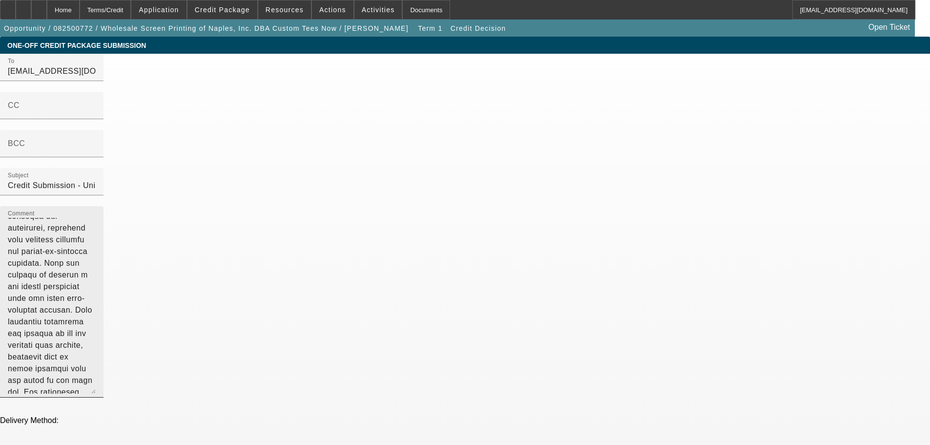
scroll to position [129, 0]
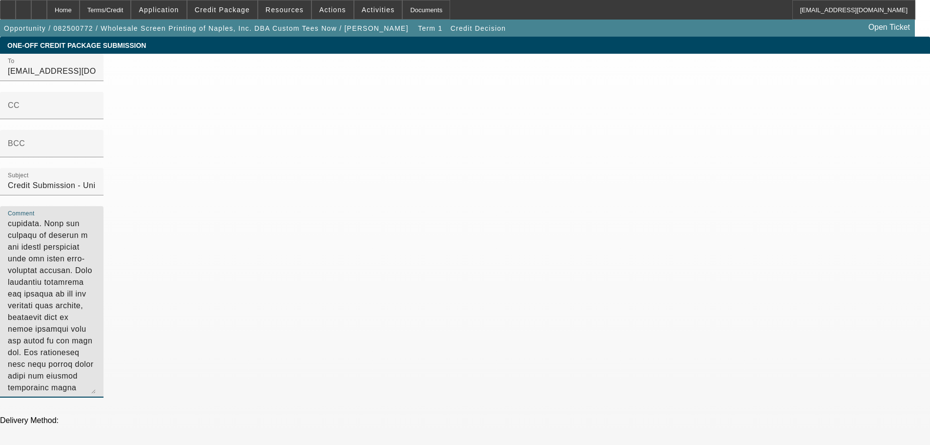
drag, startPoint x: 662, startPoint y: 230, endPoint x: 475, endPoint y: 86, distance: 235.5
click at [104, 206] on div "Comment" at bounding box center [52, 301] width 104 height 191
drag, startPoint x: 713, startPoint y: 149, endPoint x: 606, endPoint y: 147, distance: 107.0
click at [96, 218] on textarea "Wholesale Screen Printing of Naples, Inc. is a long-standing BFC lessee with an…" at bounding box center [52, 306] width 88 height 176
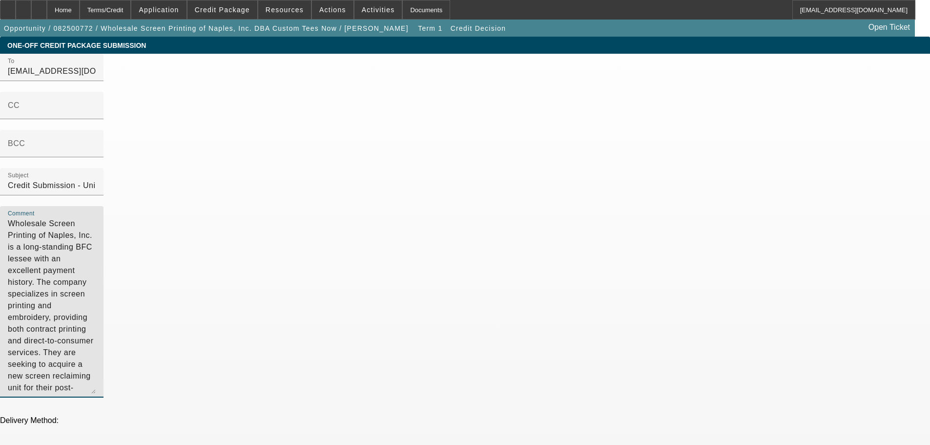
click at [96, 231] on textarea "Wholesale Screen Printing of Naples, Inc. is a long-standing BFC lessee with an…" at bounding box center [52, 306] width 88 height 176
type textarea "Wholesale Screen Printing of Naples, Inc. is a long-standing BFC lessee with an…"
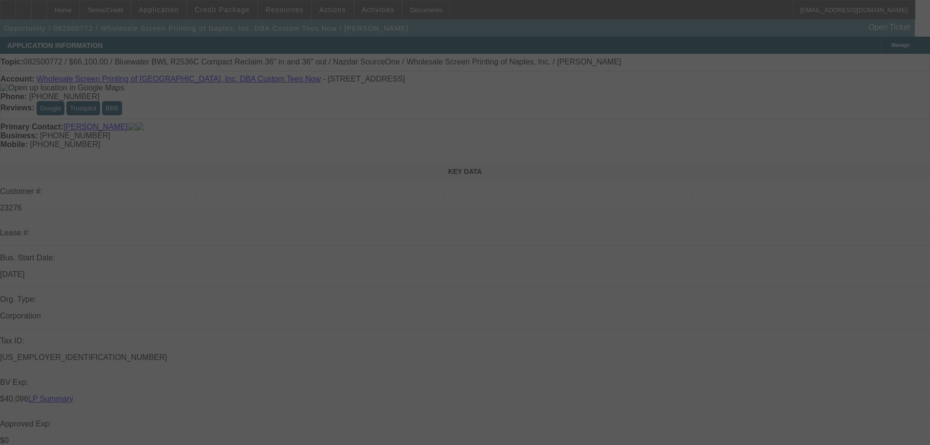
select select "0"
select select "2"
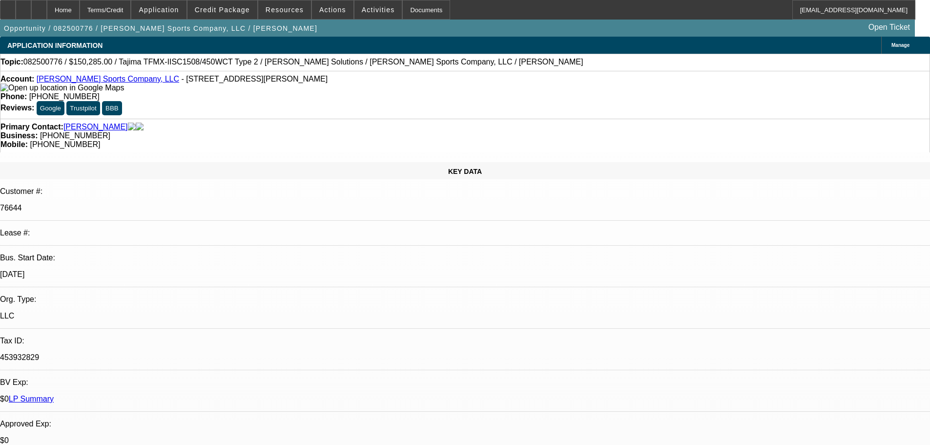
select select "0"
select select "2"
select select "0"
select select "2"
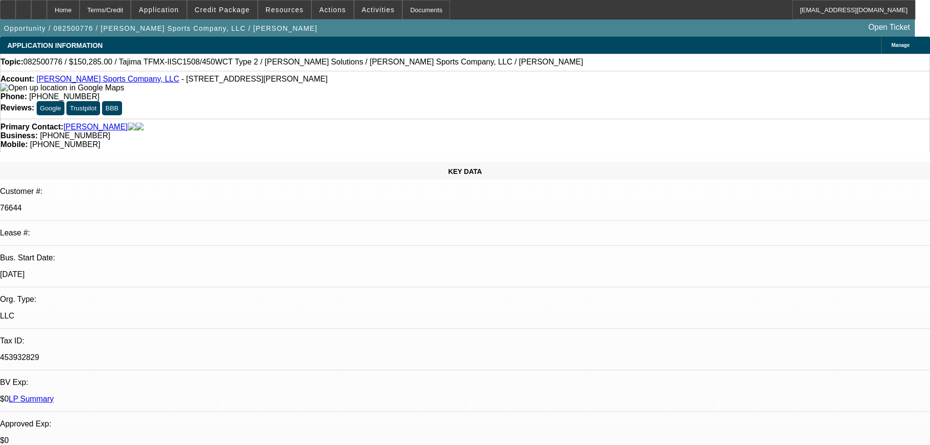
select select "0"
select select "2"
select select "0"
select select "2"
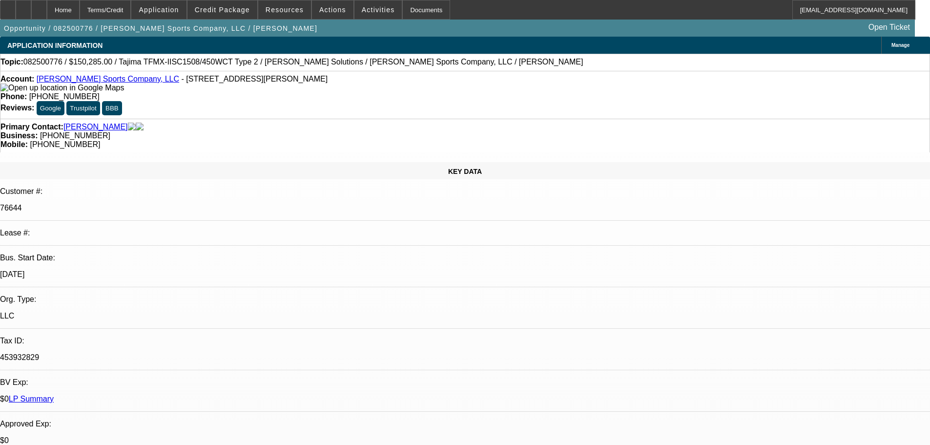
select select "0"
select select "2"
select select "0"
select select "2"
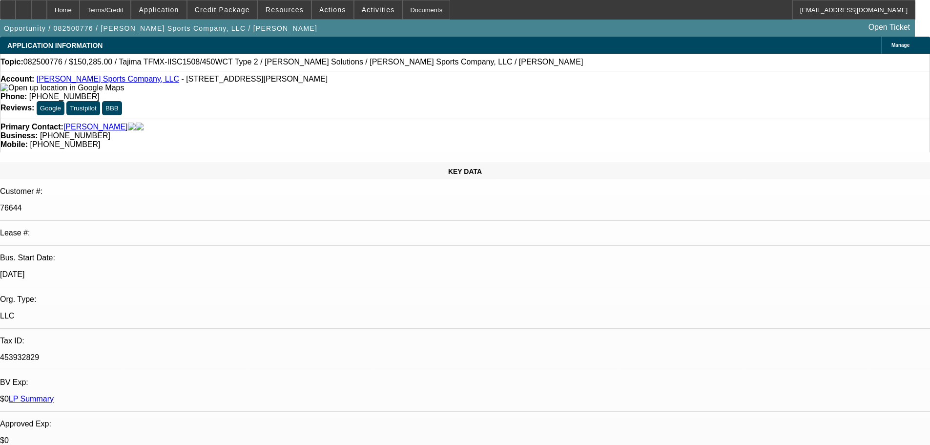
select select "0"
select select "2"
select select "0"
select select "2"
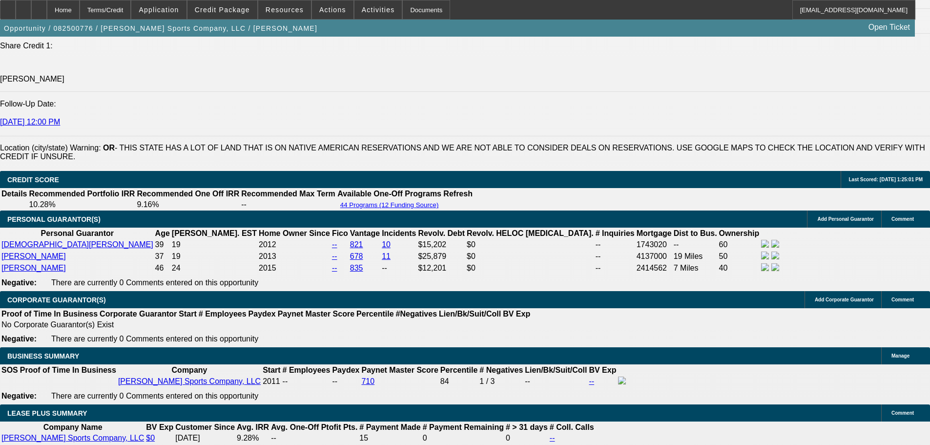
scroll to position [1310, 0]
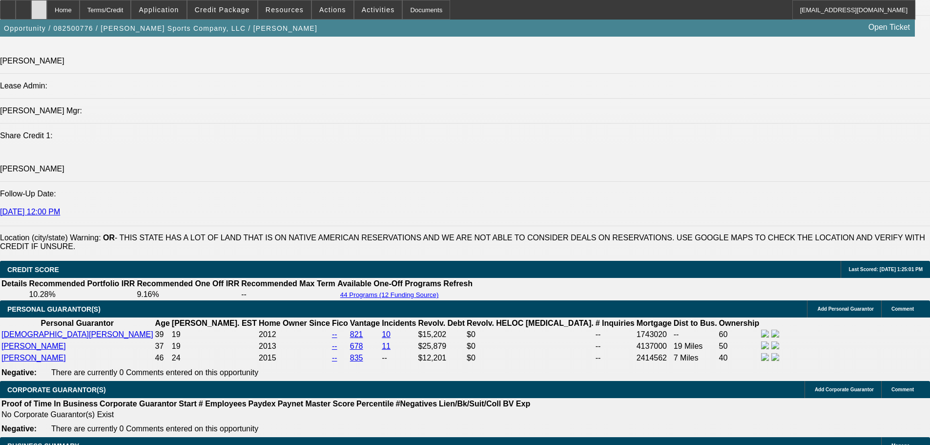
click at [47, 14] on div at bounding box center [39, 10] width 16 height 20
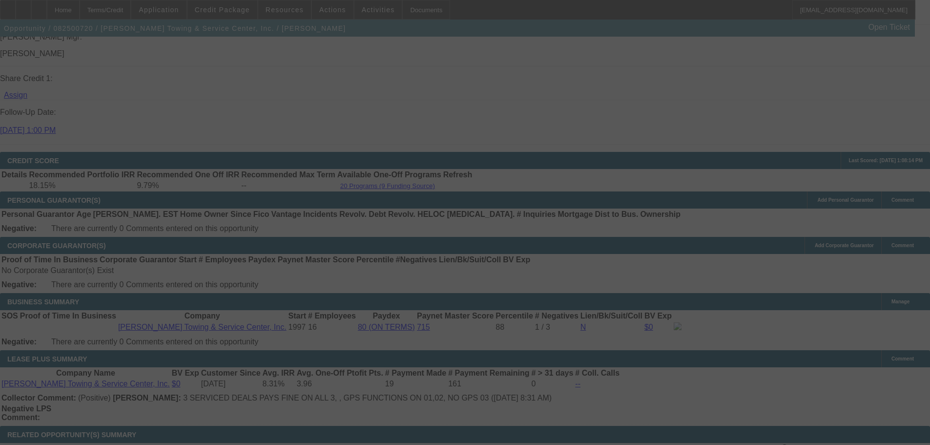
scroll to position [1367, 0]
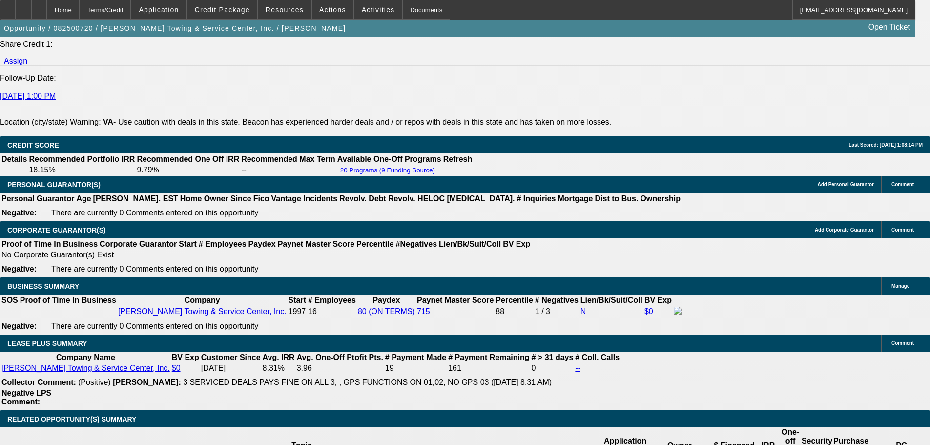
select select "0"
select select "2"
select select "0"
select select "6"
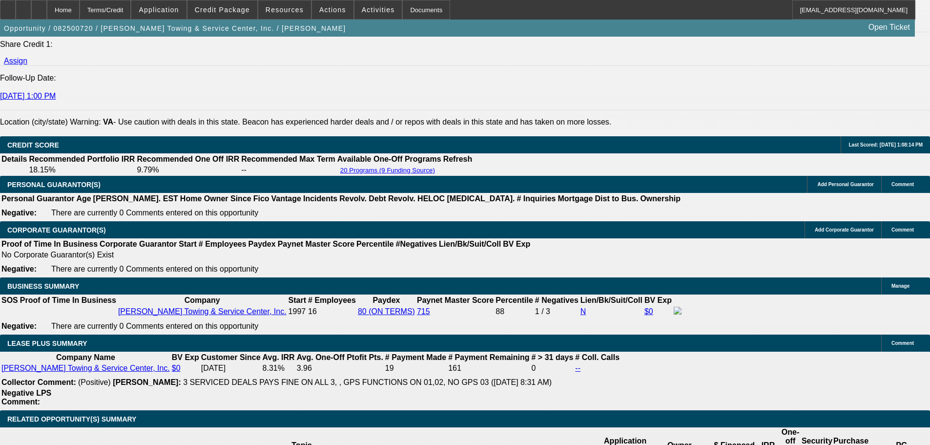
select select "0"
select select "2"
select select "0"
select select "6"
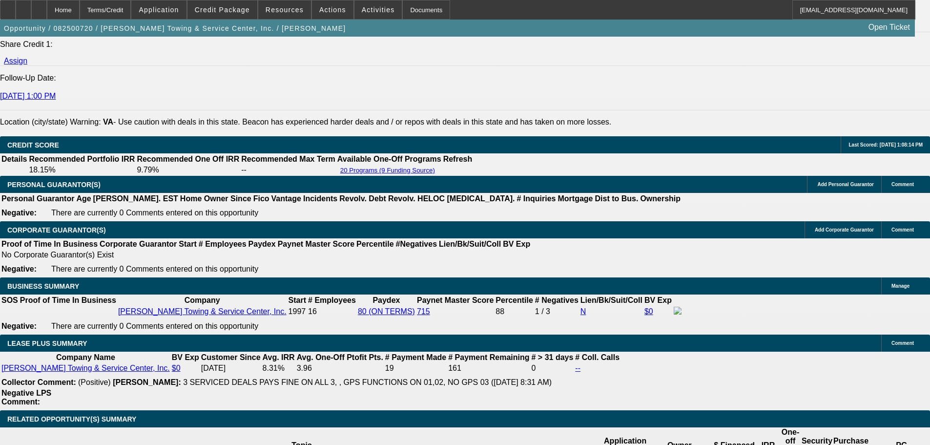
select select "0"
select select "2"
select select "0"
select select "6"
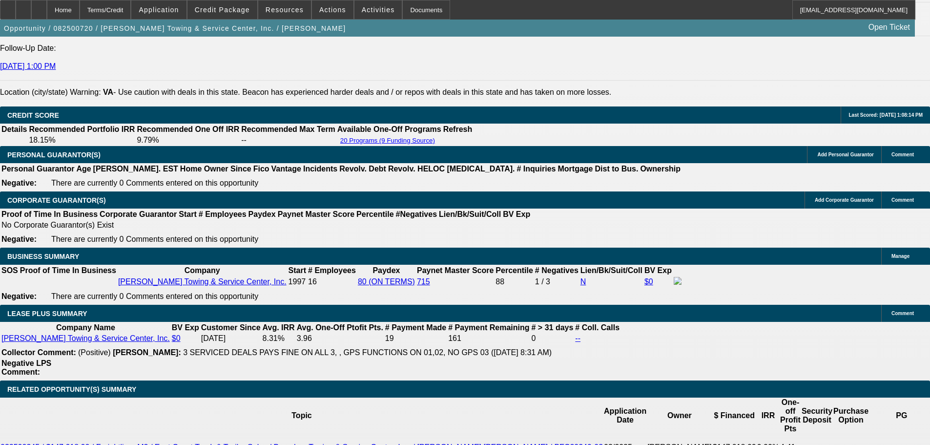
scroll to position [1446, 0]
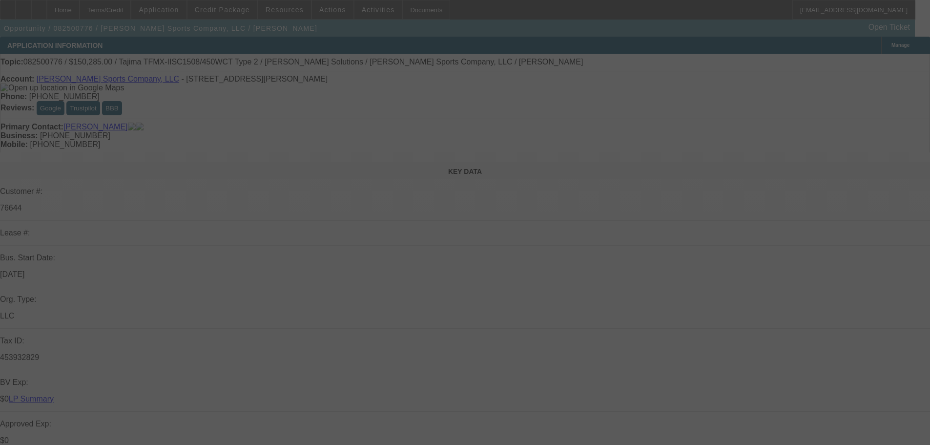
select select "0"
select select "2"
select select "0"
select select "2"
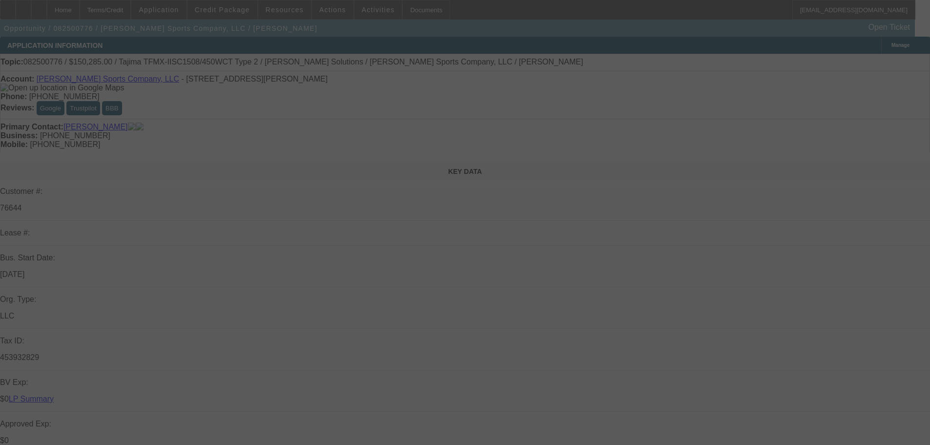
select select "0"
select select "2"
select select "0"
select select "2"
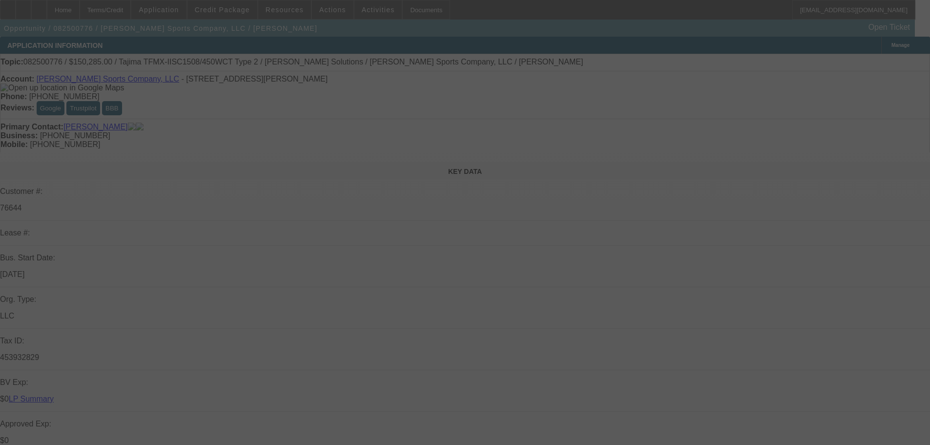
select select "0"
select select "2"
select select "0"
select select "2"
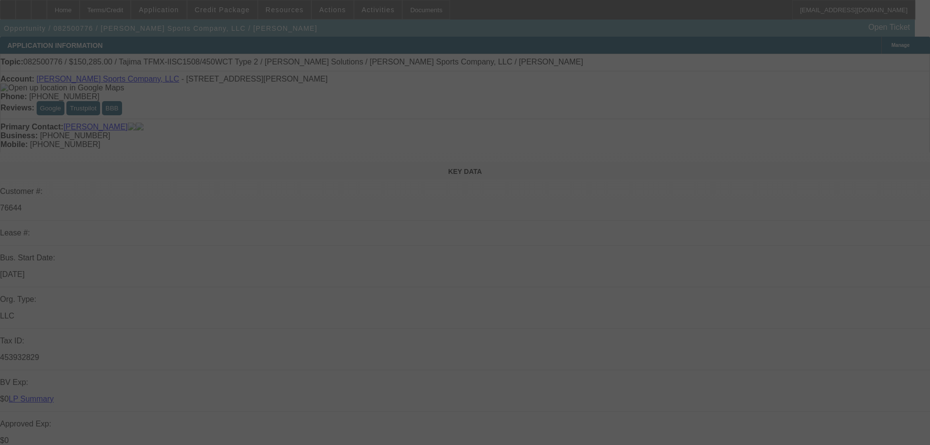
select select "0"
select select "2"
select select "0"
select select "2"
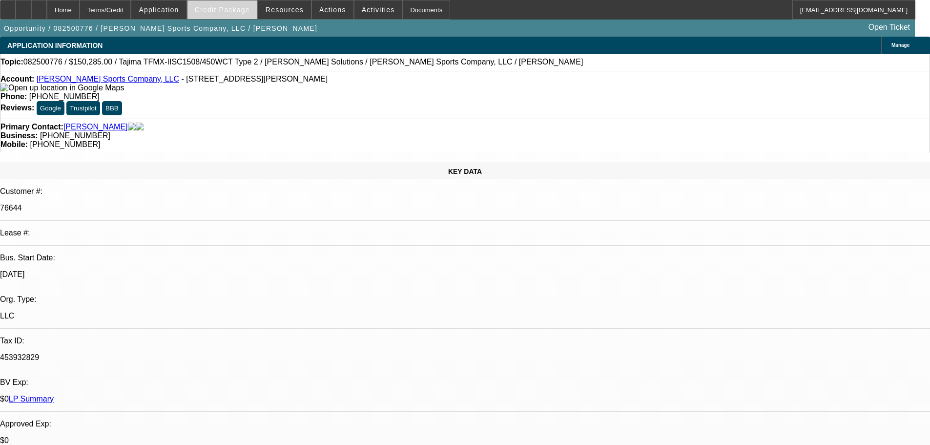
click at [221, 7] on span "Credit Package" at bounding box center [222, 10] width 55 height 8
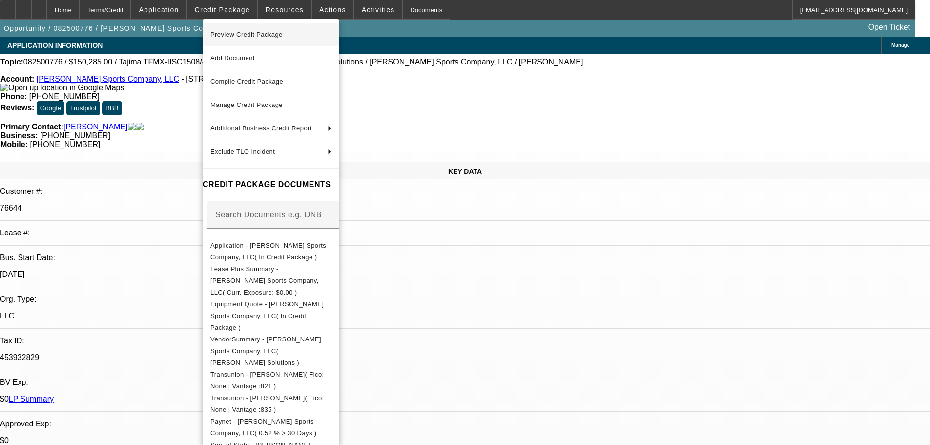
click at [247, 38] on span "Preview Credit Package" at bounding box center [270, 35] width 121 height 12
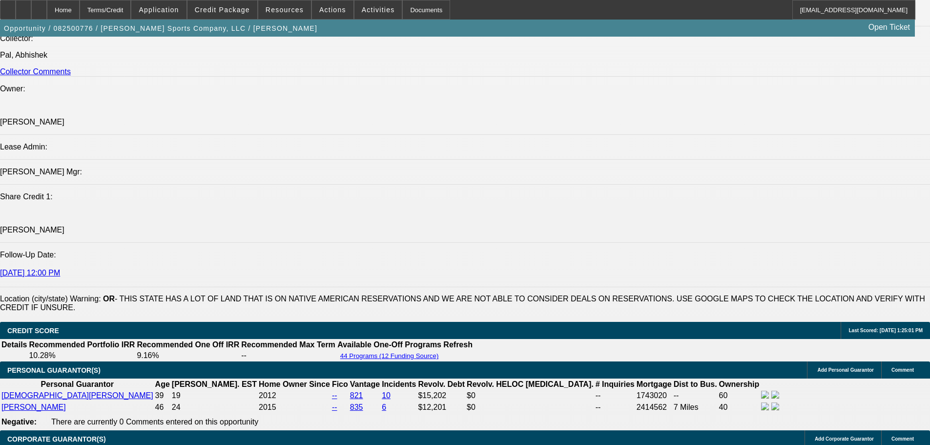
scroll to position [1367, 0]
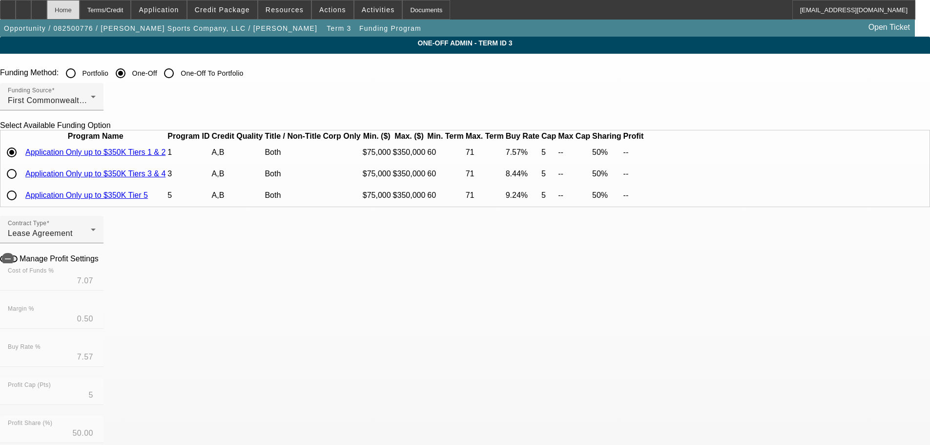
click at [80, 10] on div "Home" at bounding box center [63, 10] width 33 height 20
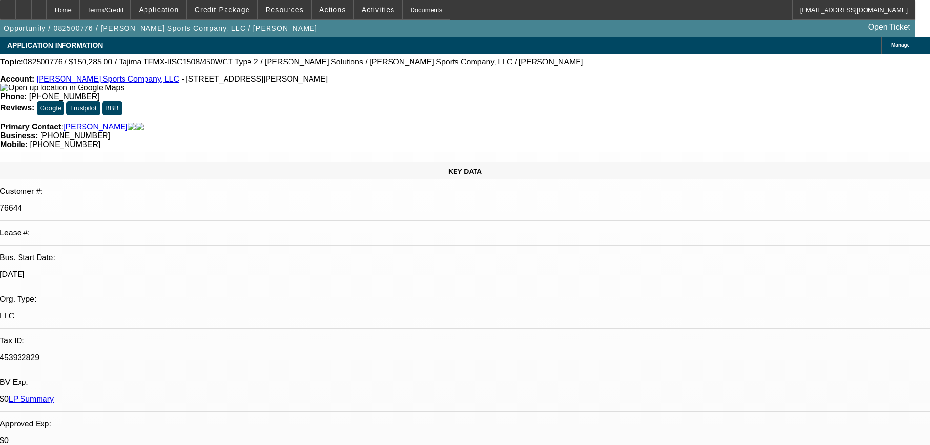
select select "0"
select select "2"
select select "0"
select select "2"
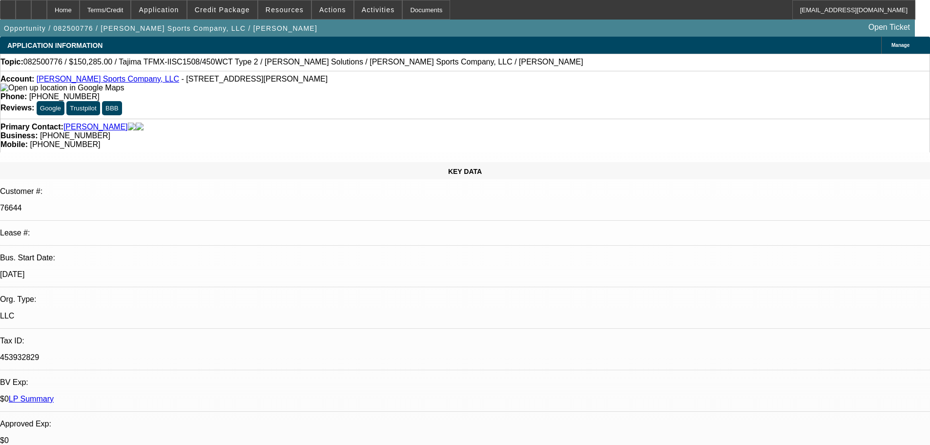
select select "0"
select select "2"
select select "0"
select select "2"
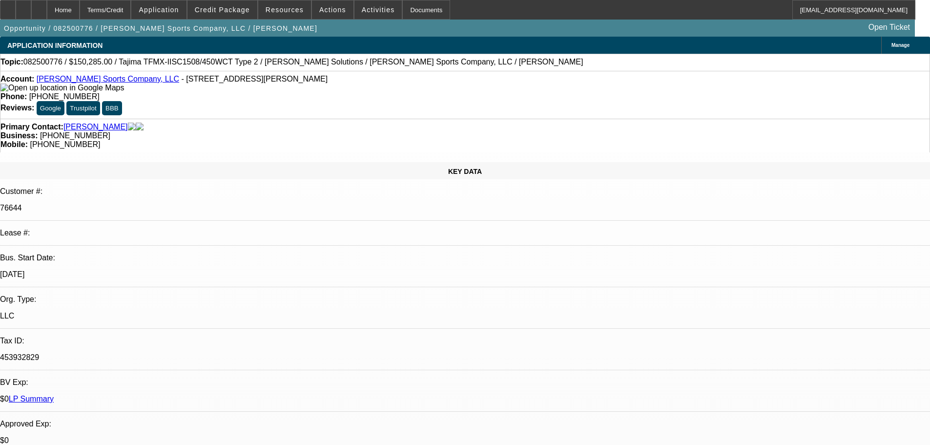
select select "0"
select select "2"
select select "0"
select select "2"
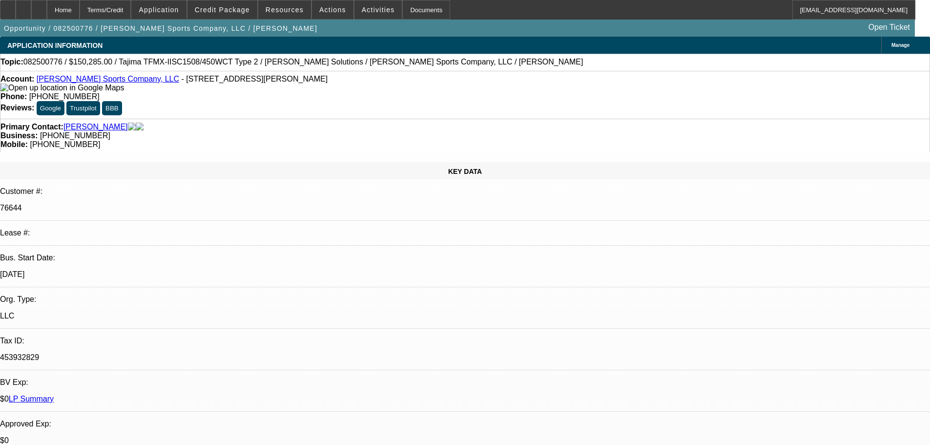
select select "0"
select select "2"
select select "0"
select select "2"
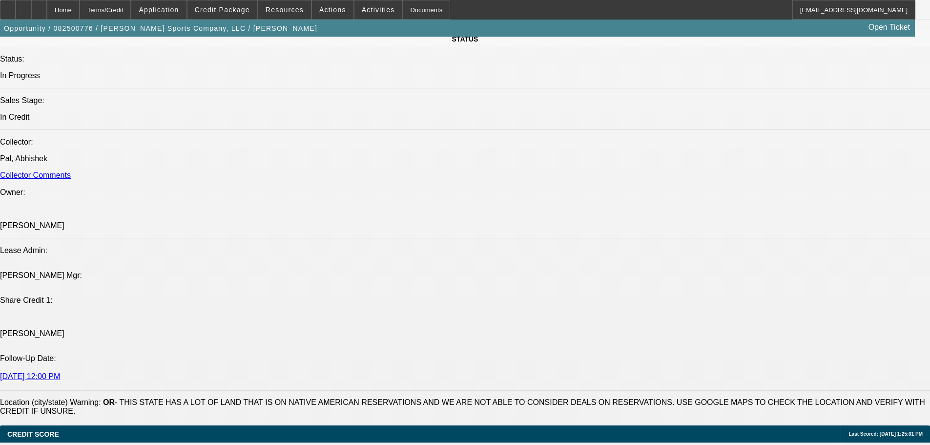
scroll to position [1367, 0]
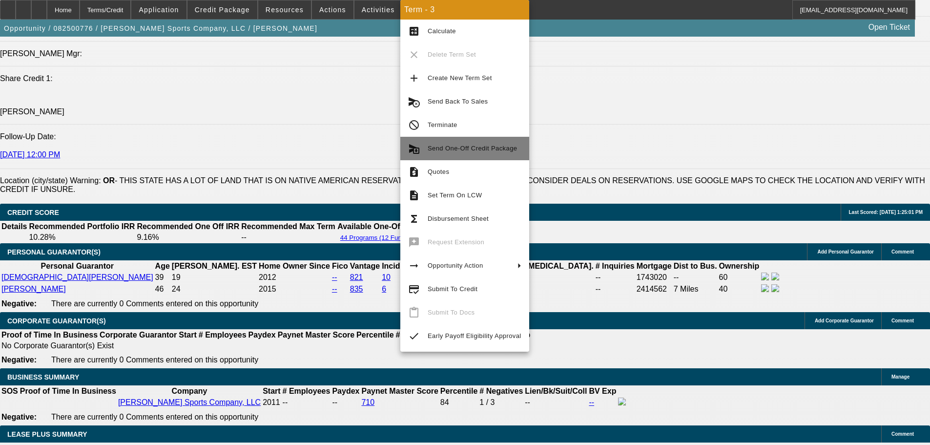
click at [471, 154] on button "send_and_archive Send One-Off Credit Package" at bounding box center [464, 148] width 129 height 23
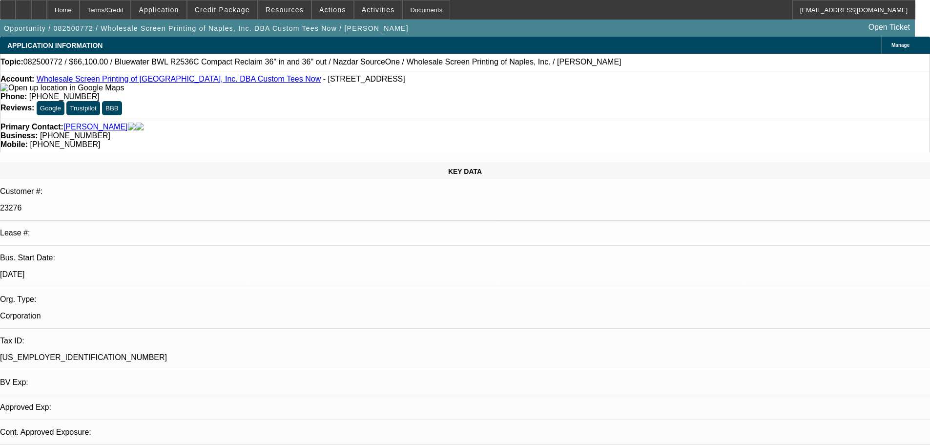
select select "0"
select select "2"
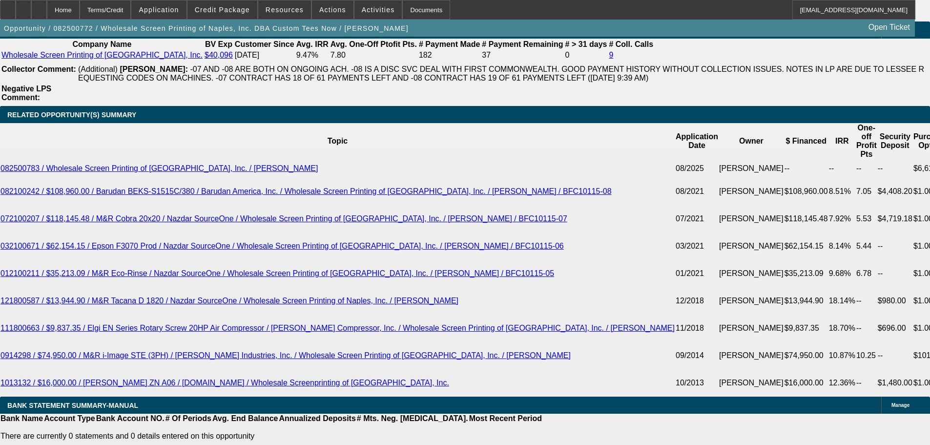
scroll to position [1709, 0]
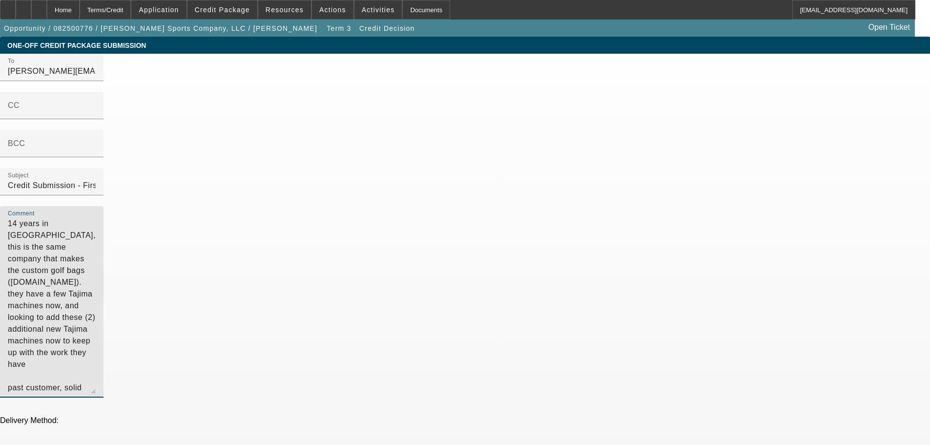
drag, startPoint x: 544, startPoint y: 182, endPoint x: 477, endPoint y: 147, distance: 76.2
click at [104, 206] on div "Comment 14 years in [GEOGRAPHIC_DATA], this is the same company that makes the …" at bounding box center [52, 301] width 104 height 191
type textarea "14 years in [GEOGRAPHIC_DATA], this is the same company that makes the custom g…"
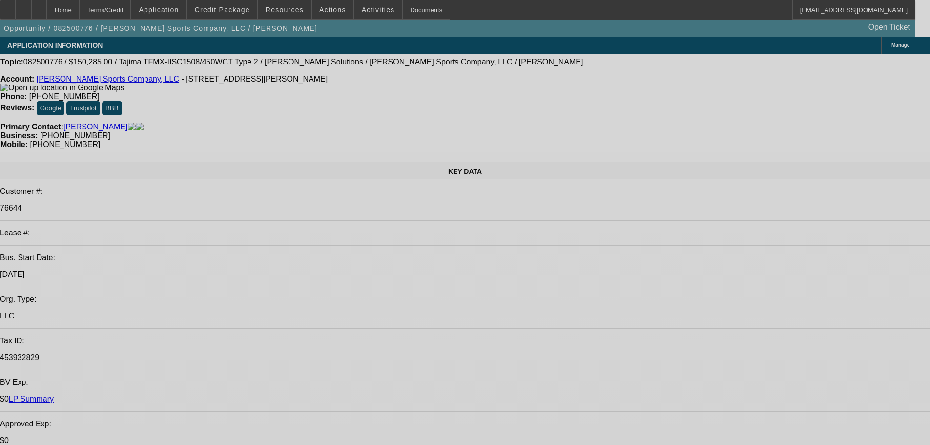
select select "0"
select select "2"
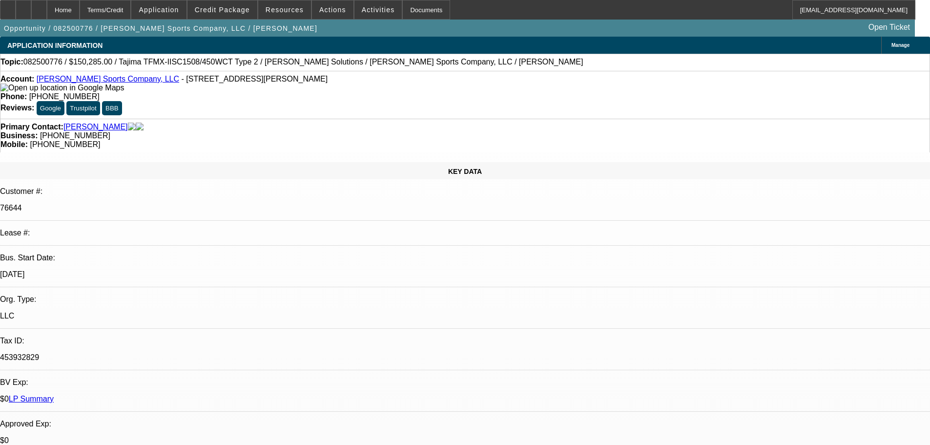
select select "2"
select select "0"
select select "2"
select select "0"
select select "2"
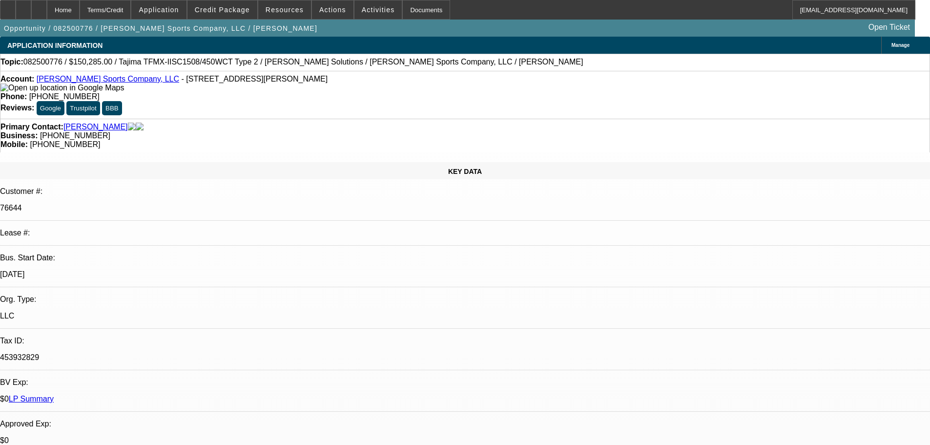
select select "2"
select select "0"
select select "2"
select select "0"
select select "2"
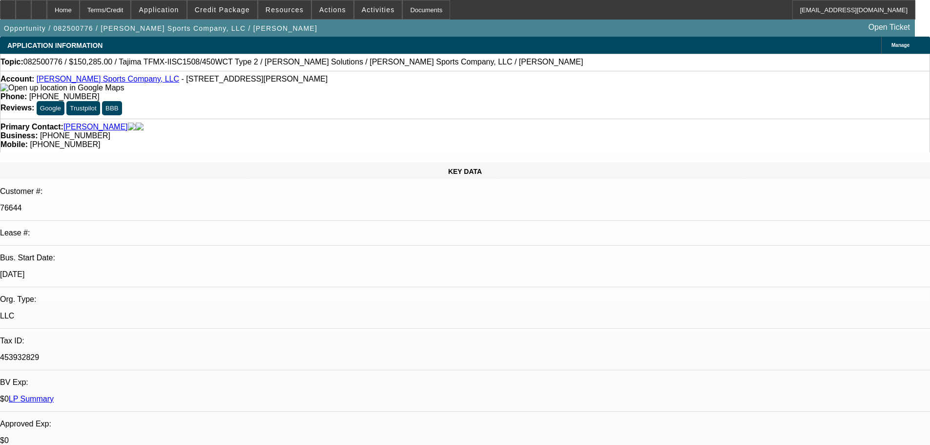
select select "2"
select select "0"
select select "2"
select select "0"
select select "2"
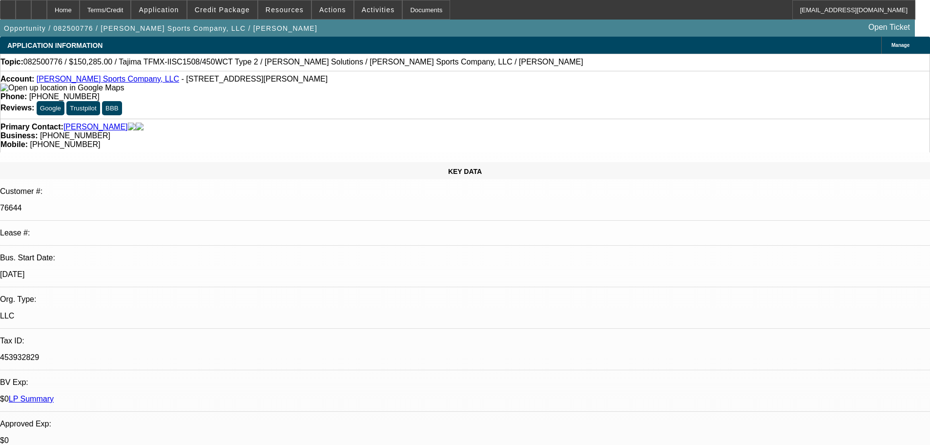
select select "2"
select select "0"
select select "2"
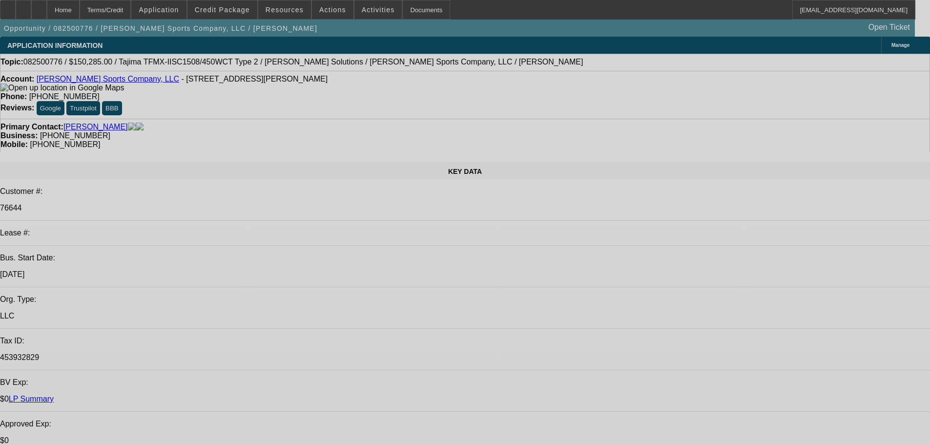
select select "0"
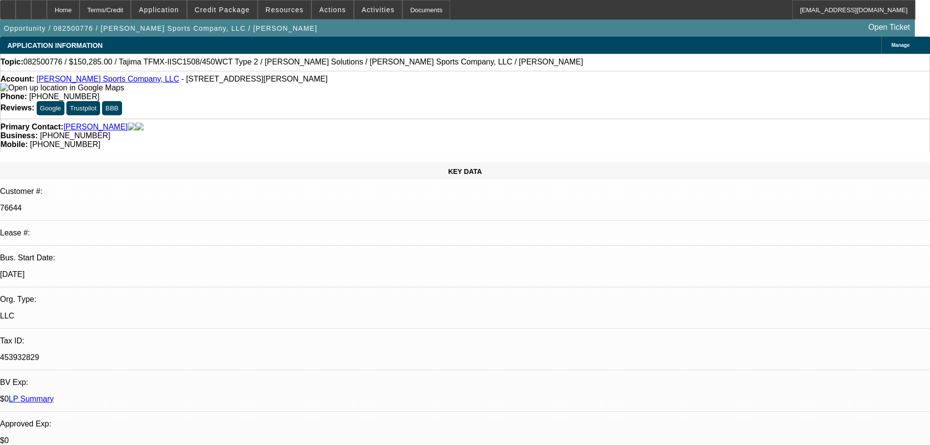
select select "2"
select select "0"
select select "2"
select select "0"
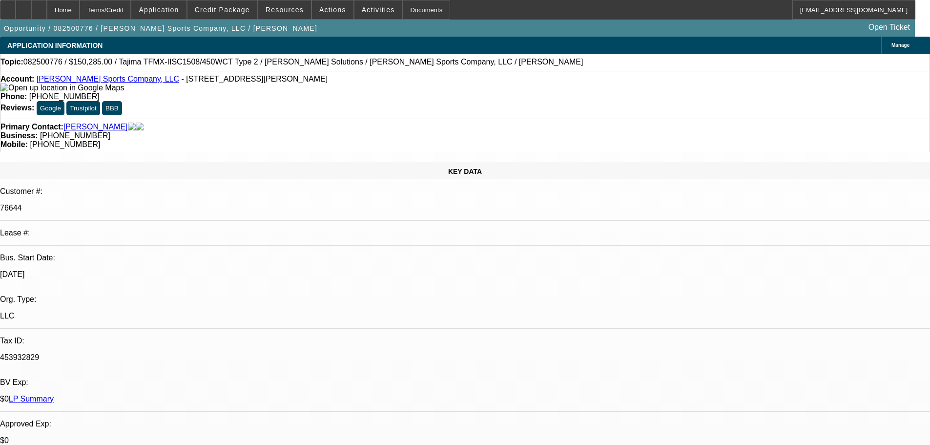
select select "2"
select select "0"
select select "2"
select select "0"
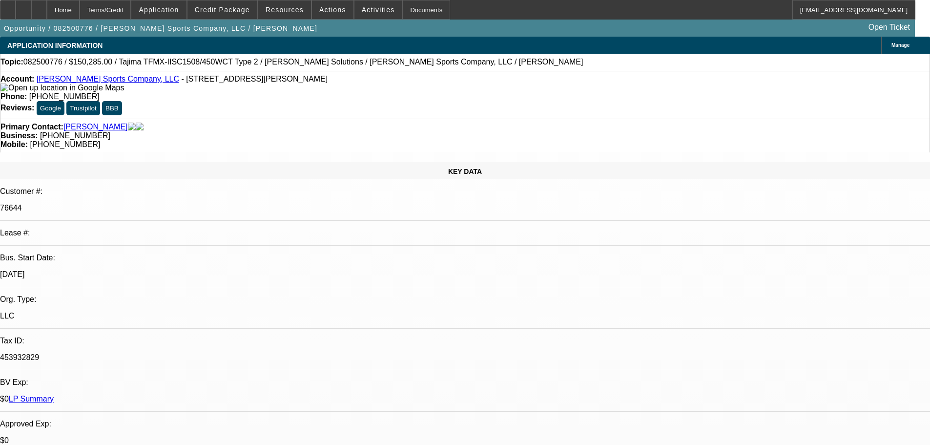
select select "2"
select select "0"
select select "2"
select select "0"
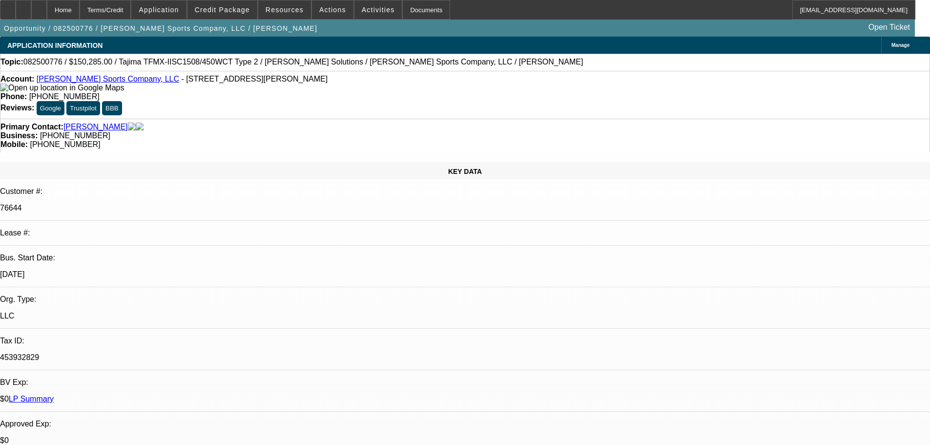
select select "2"
select select "0"
select select "2"
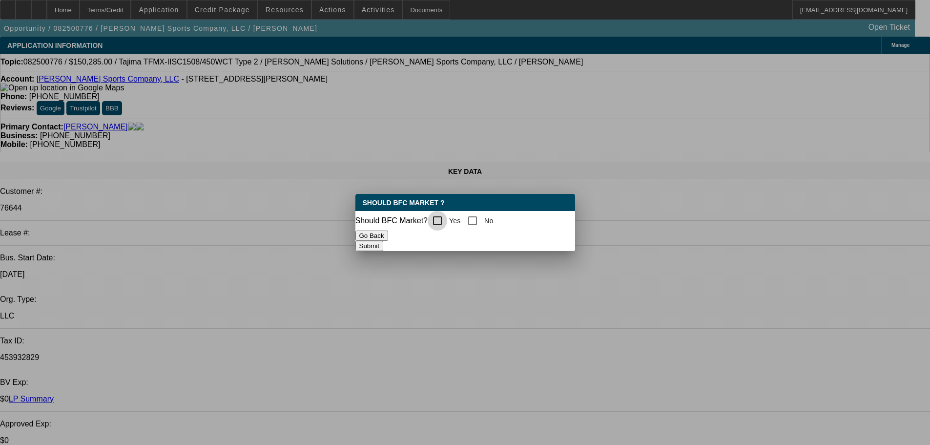
click at [447, 215] on input "Yes" at bounding box center [438, 221] width 20 height 20
checkbox input "true"
click at [383, 246] on button "Submit" at bounding box center [369, 246] width 28 height 10
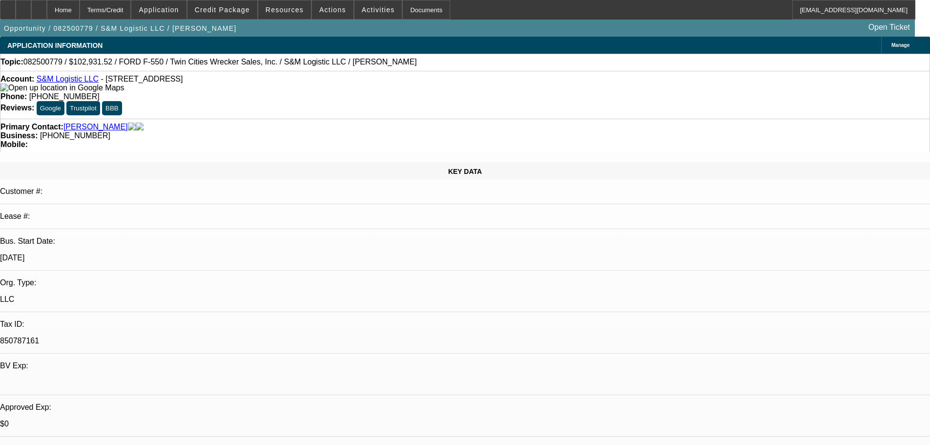
select select "0.15"
select select "2"
select select "0"
select select "6"
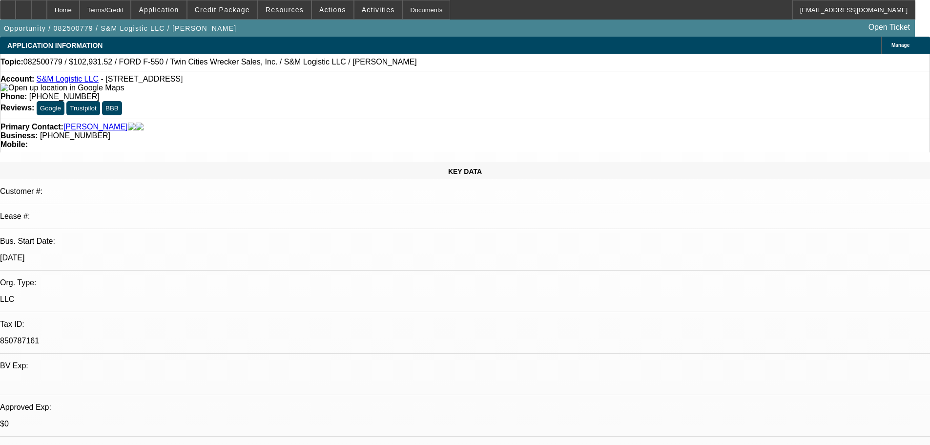
select select "0.15"
select select "0"
select select "0.1"
select select "4"
select select "0.15"
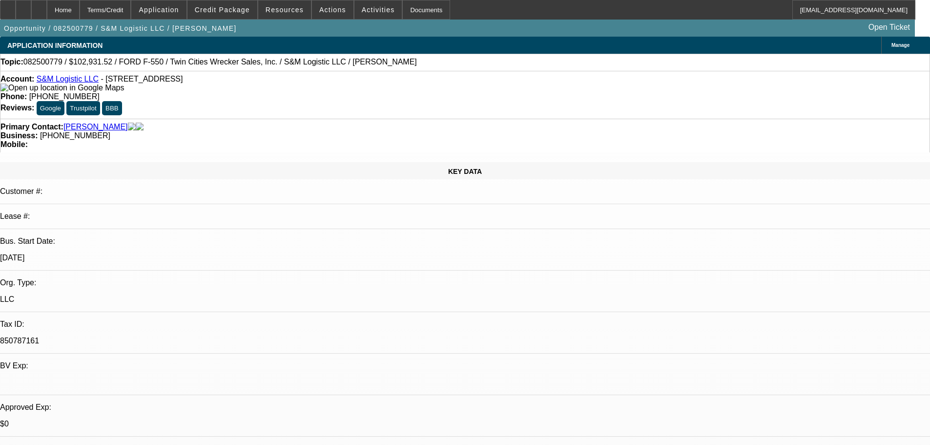
select select "0"
select select "0.1"
select select "4"
click at [235, 18] on span at bounding box center [223, 9] width 70 height 23
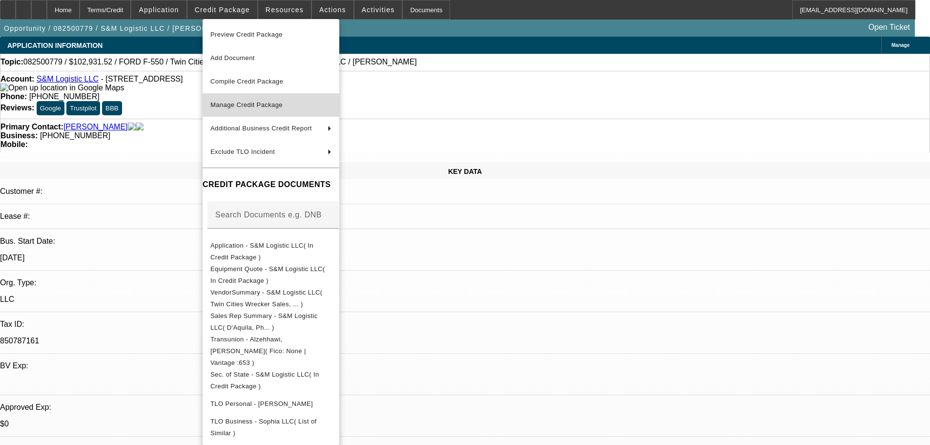
click at [237, 105] on span "Manage Credit Package" at bounding box center [246, 104] width 72 height 7
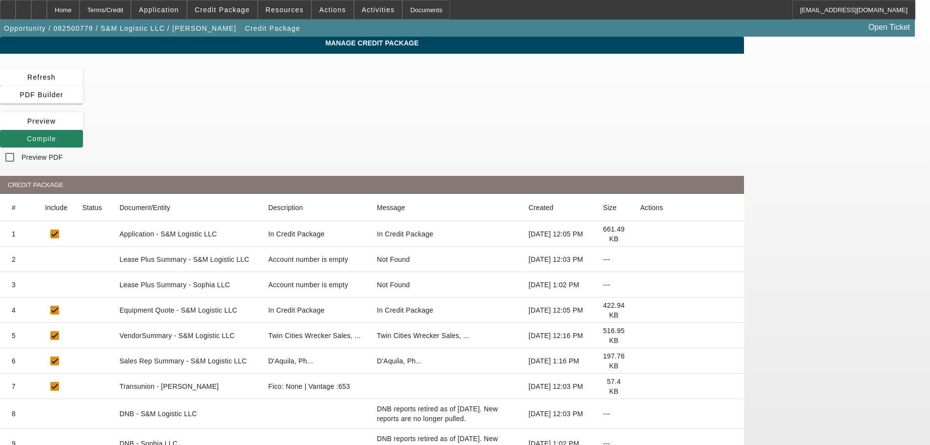
click at [640, 259] on icon at bounding box center [640, 259] width 0 height 0
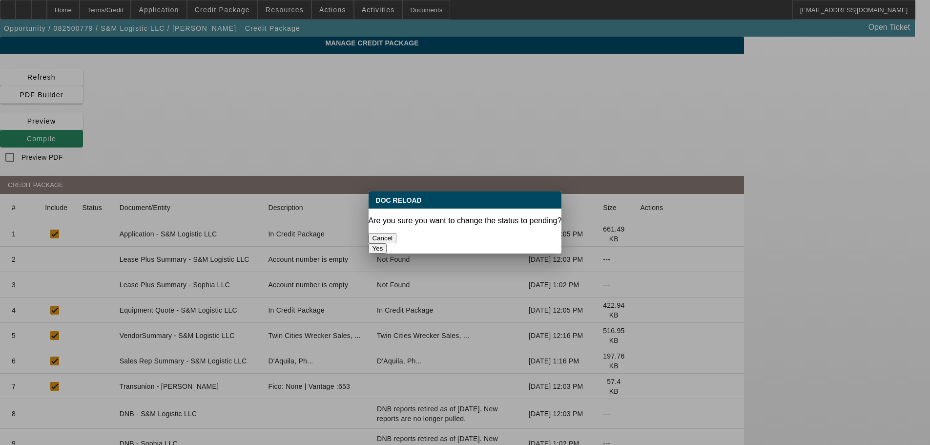
click at [387, 243] on button "Yes" at bounding box center [378, 248] width 19 height 10
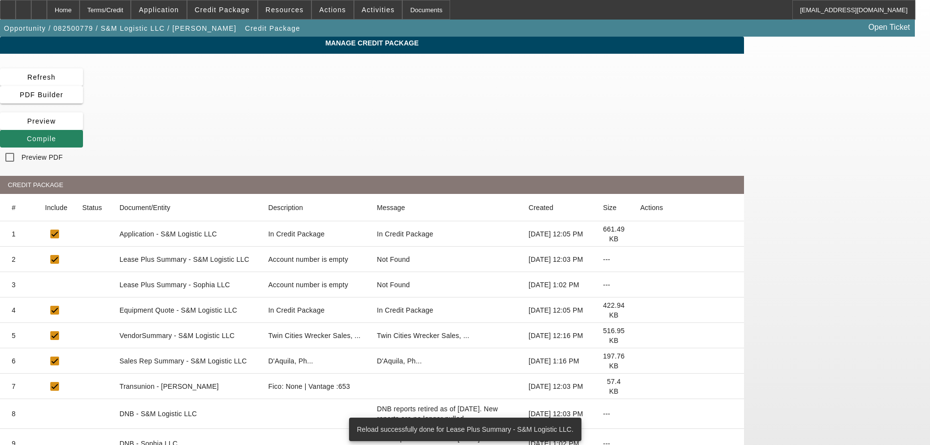
click at [640, 335] on icon at bounding box center [640, 335] width 0 height 0
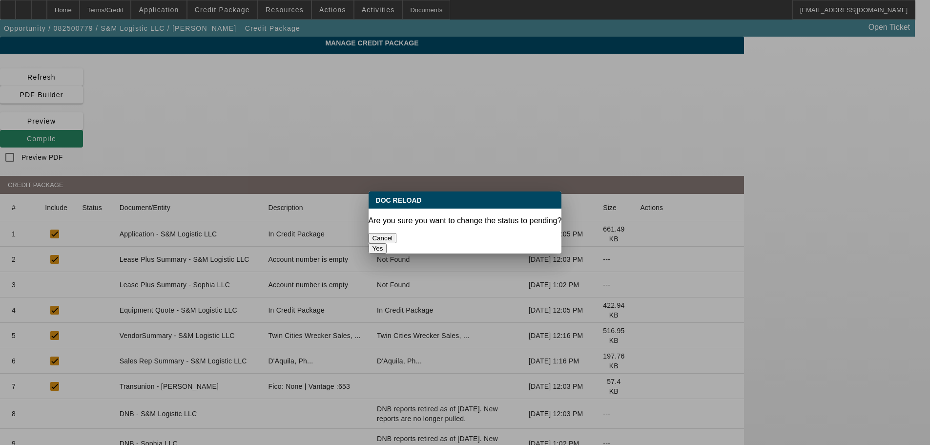
click at [387, 243] on button "Yes" at bounding box center [378, 248] width 19 height 10
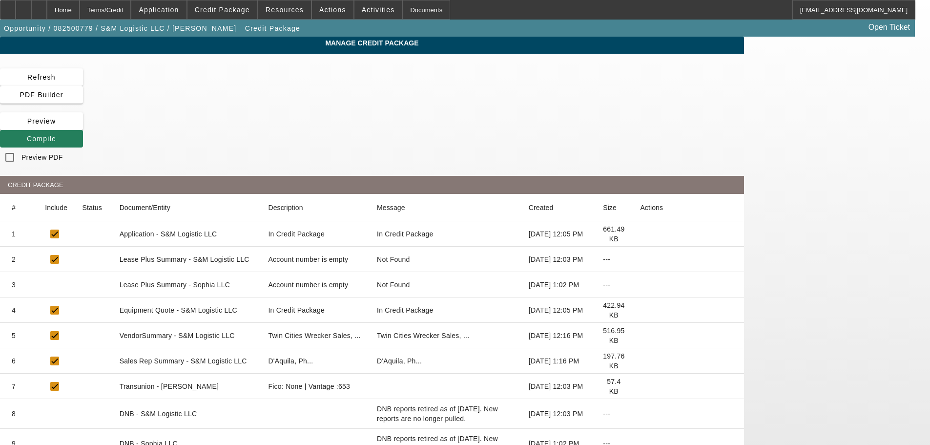
click at [27, 135] on icon at bounding box center [27, 139] width 0 height 8
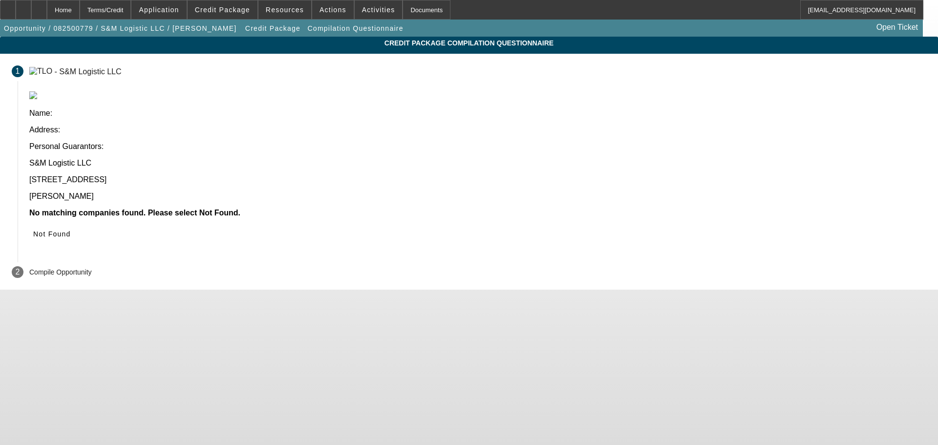
click at [71, 230] on span "Not Found" at bounding box center [52, 234] width 38 height 8
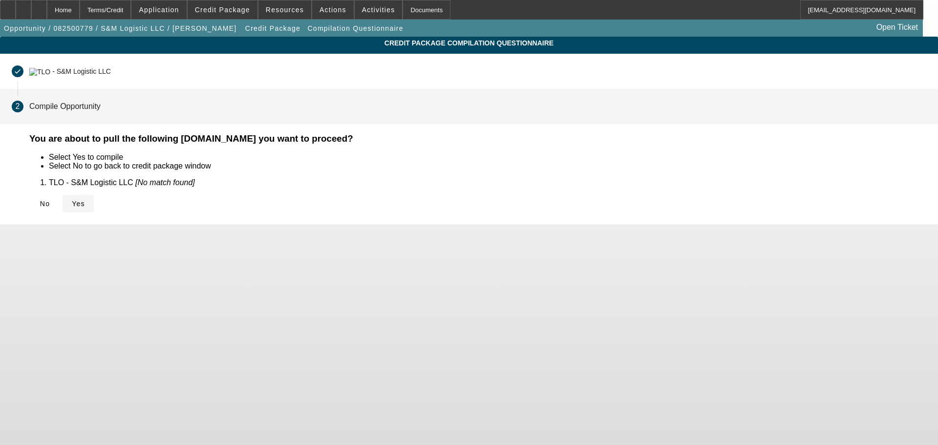
click at [85, 200] on span "Yes" at bounding box center [78, 204] width 13 height 8
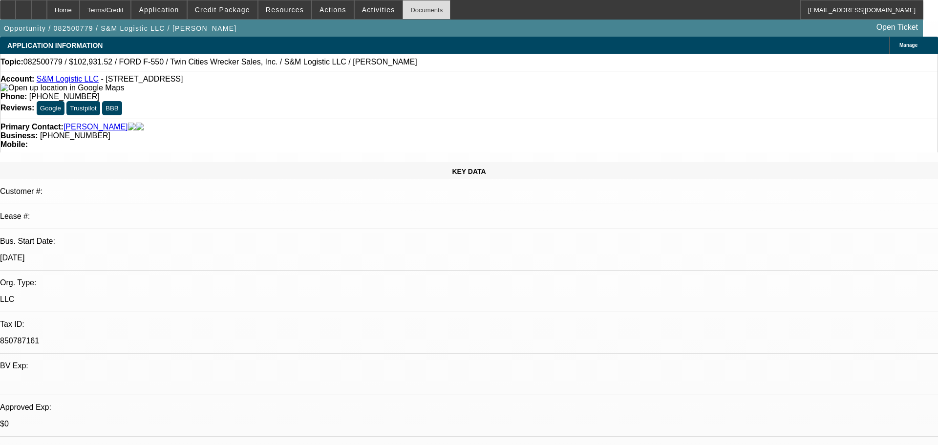
select select "0.15"
select select "2"
select select "0"
select select "6"
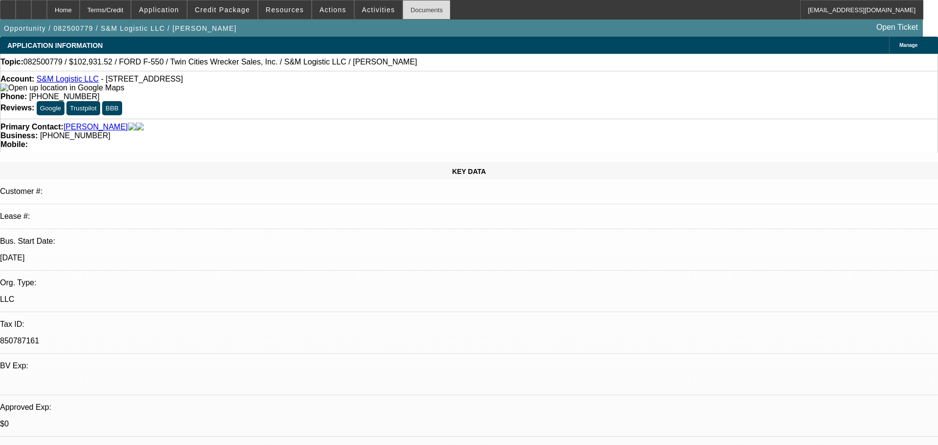
select select "0.15"
select select "0"
select select "0.1"
select select "4"
select select "0.15"
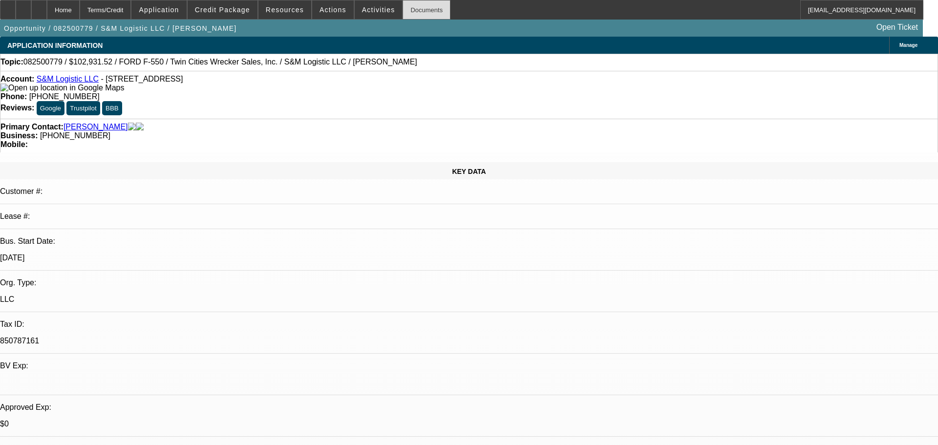
select select "0"
select select "0.1"
select select "4"
click at [234, 8] on span "Credit Package" at bounding box center [222, 10] width 55 height 8
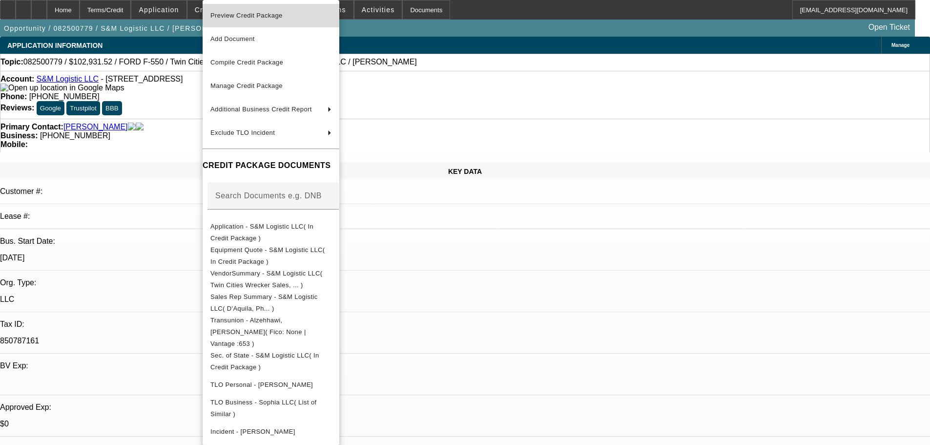
click at [261, 18] on span "Preview Credit Package" at bounding box center [246, 15] width 72 height 7
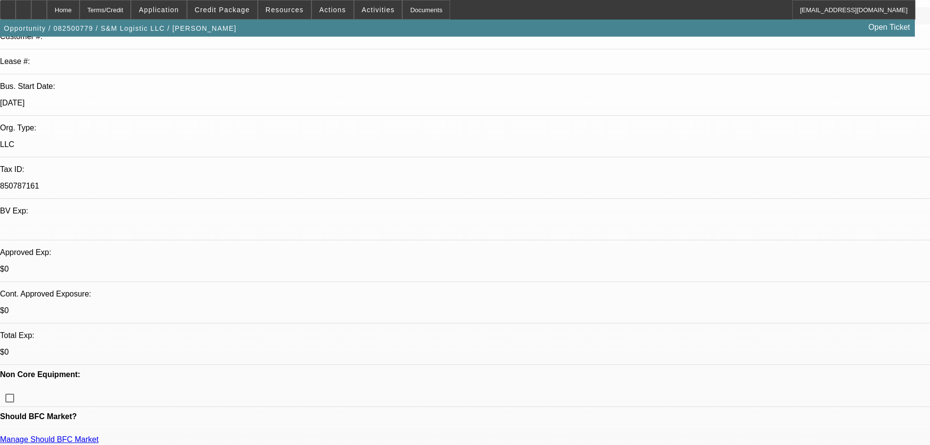
scroll to position [195, 0]
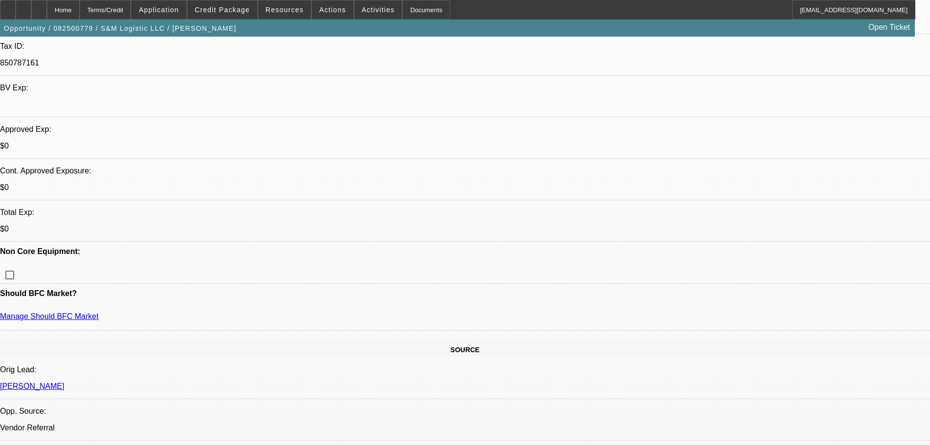
scroll to position [293, 0]
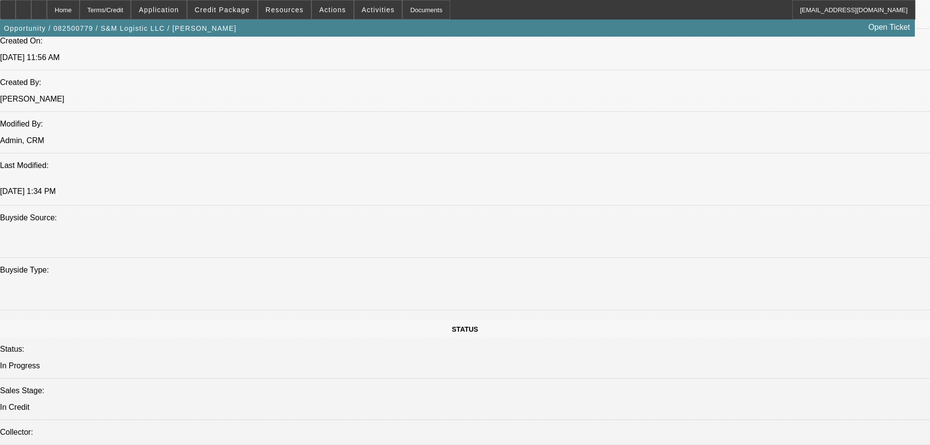
scroll to position [781, 0]
paste textarea "LOGISTICS / OTR COMPANY; HIGH PRICED FORD TRUCK; NOT SURE WHAT KIND OF TOW TRUC…"
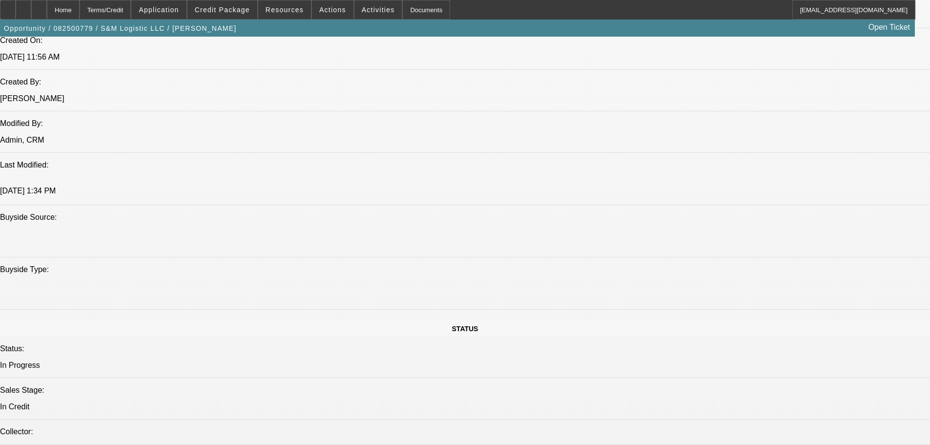
type textarea "LOGISTICS / OTR COMPANY; HIGH PRICED FORD TRUCK; NOT SURE WHAT KIND OF TOW TRUC…"
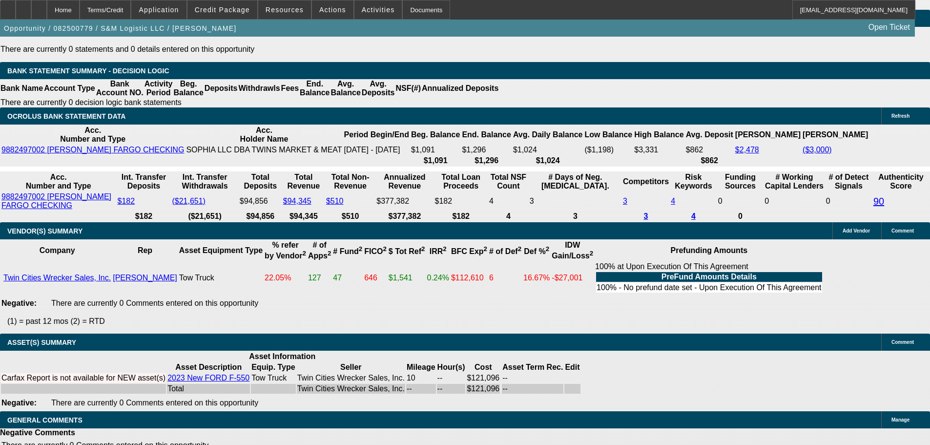
scroll to position [1745, 0]
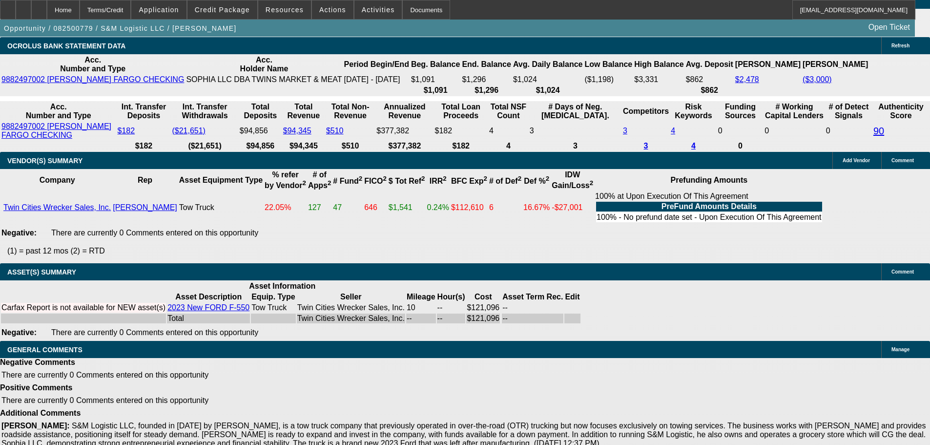
select select "5"
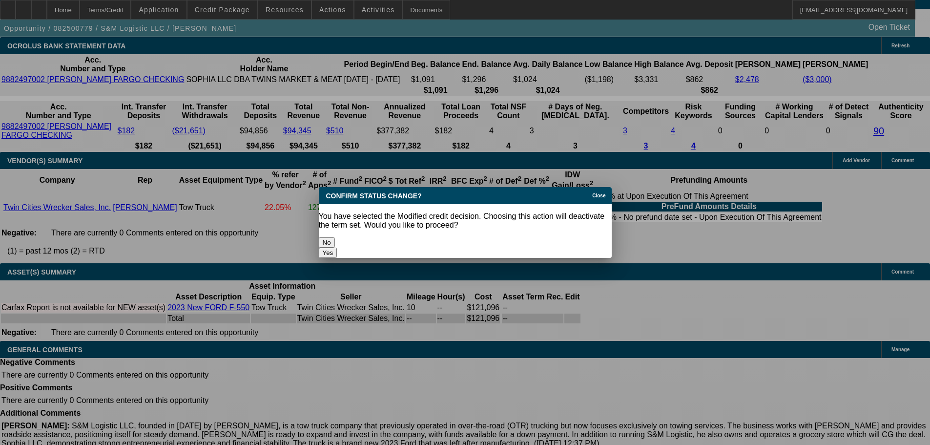
click at [337, 248] on button "Yes" at bounding box center [328, 253] width 19 height 10
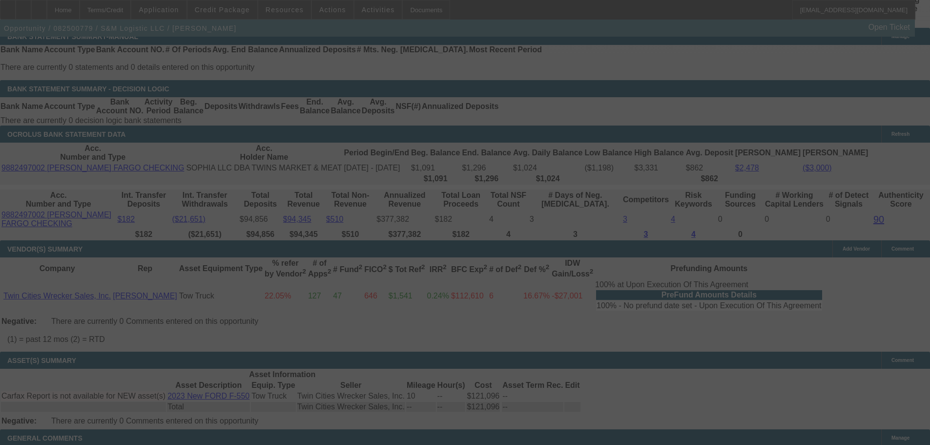
scroll to position [1549, 0]
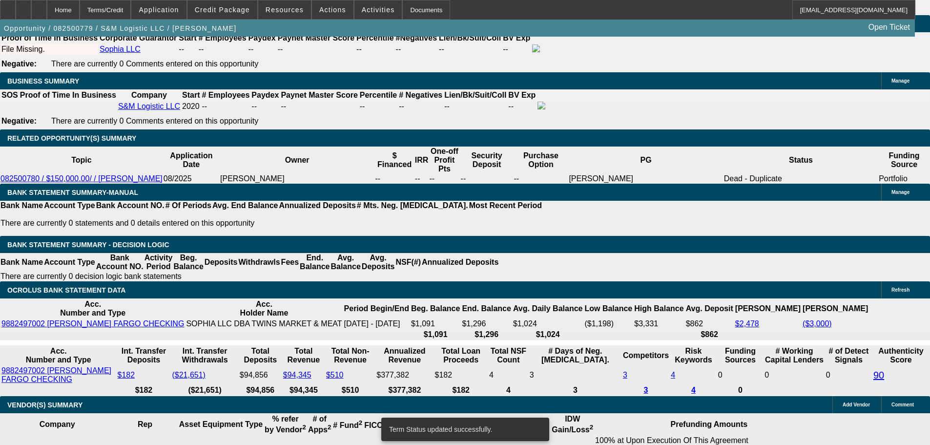
select select "0.15"
select select "2"
select select "0"
select select "6"
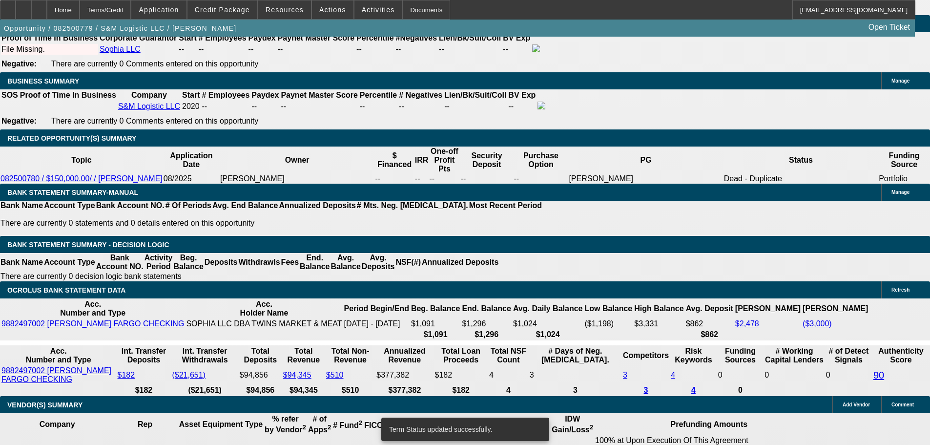
select select "0.15"
select select "2"
select select "0"
select select "6"
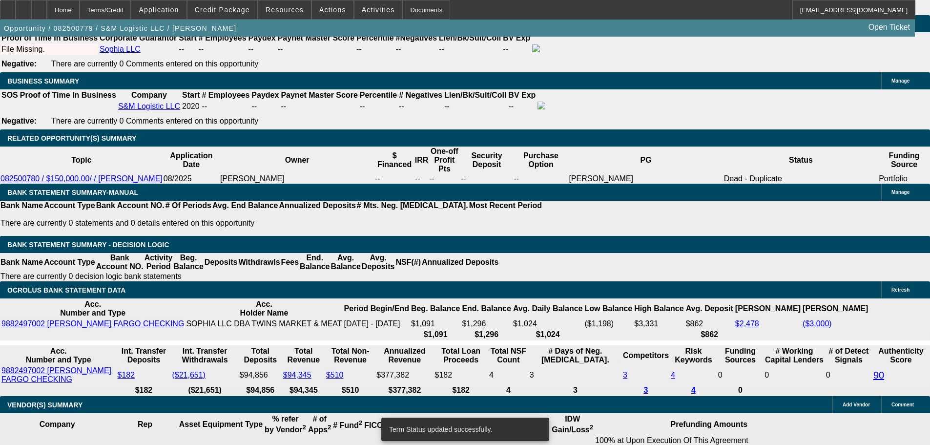
select select "0.15"
select select "0"
select select "0.1"
select select "4"
select select "0.15"
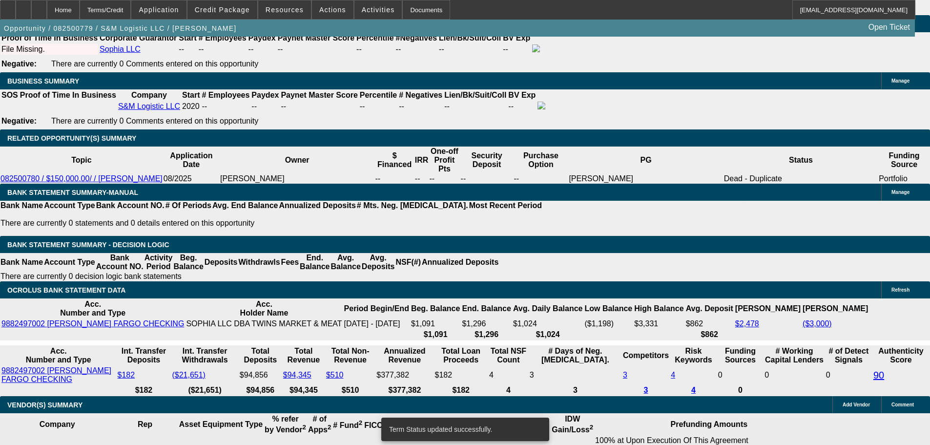
select select "0"
select select "0.1"
select select "4"
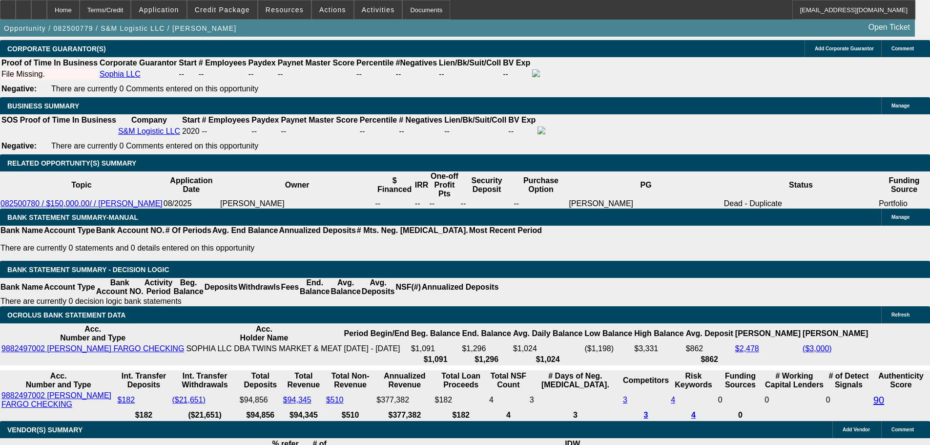
select select "0.2"
type input "$24,219.18"
type input "UNKNOWN"
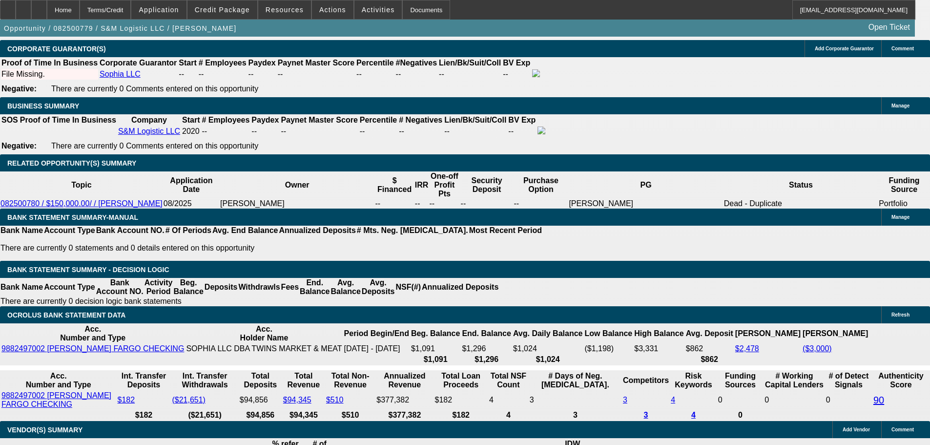
type input "$5,133.28"
type input "$2,566.64"
drag, startPoint x: 210, startPoint y: 212, endPoint x: 304, endPoint y: 212, distance: 93.8
type input "2"
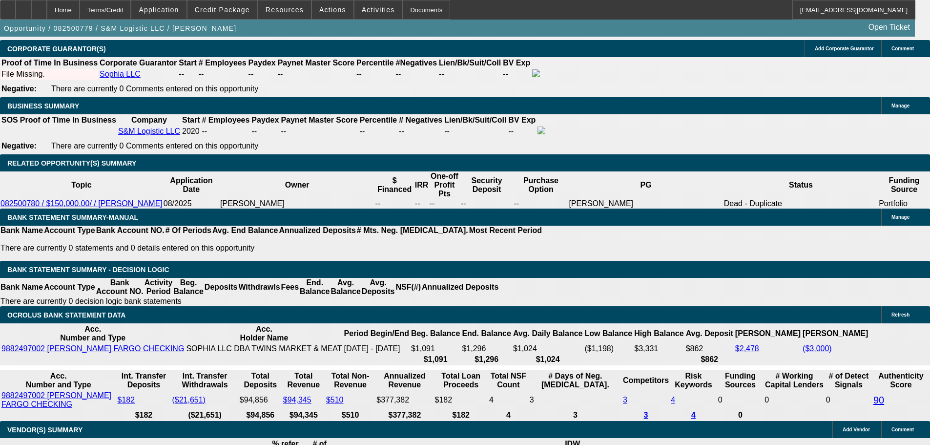
type input "$3,396.06"
type input "$1,698.03"
type input "28"
type input "$6,032.68"
type input "$3,016.34"
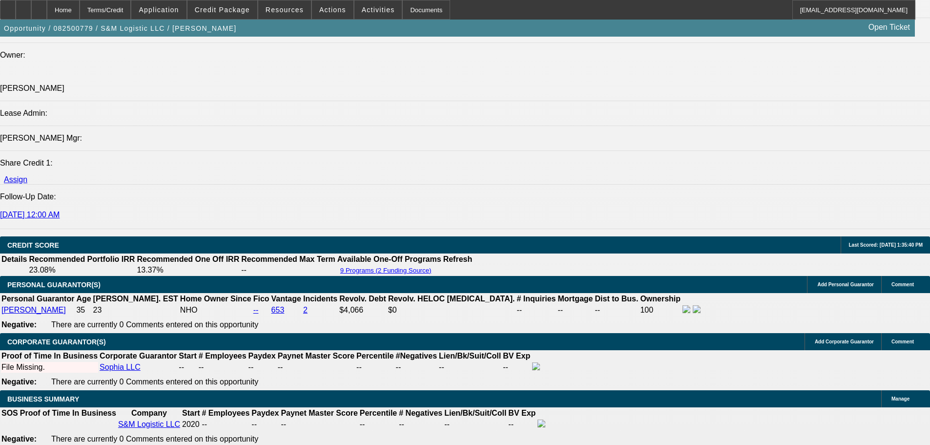
scroll to position [1378, 0]
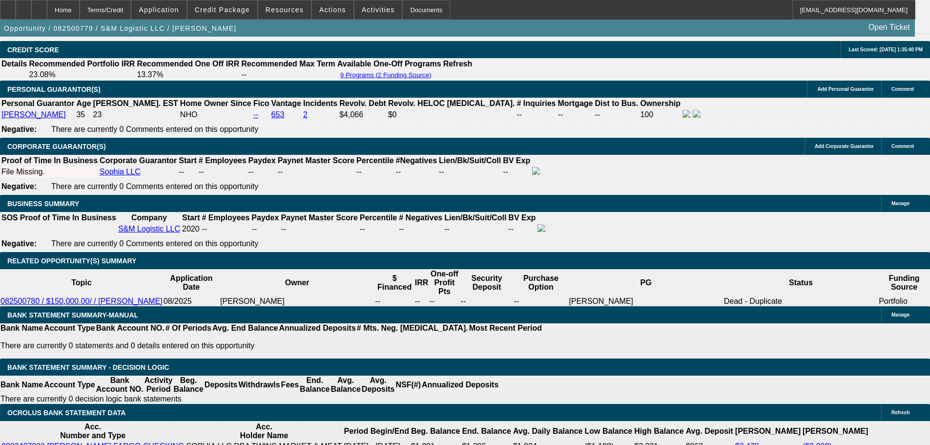
type input "28"
drag, startPoint x: 146, startPoint y: 311, endPoint x: 289, endPoint y: 301, distance: 142.4
type input "2"
type input "$4.00"
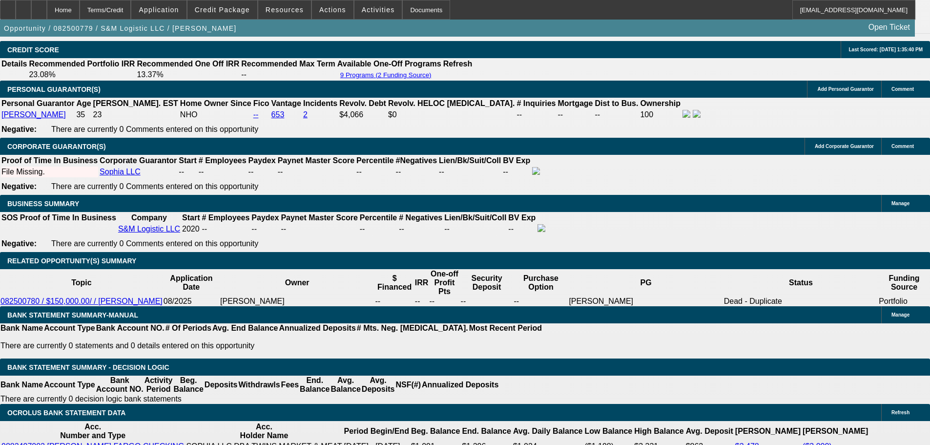
type input "2995"
type input "$5,990.00"
type input "27.6"
type input "$2,995.00"
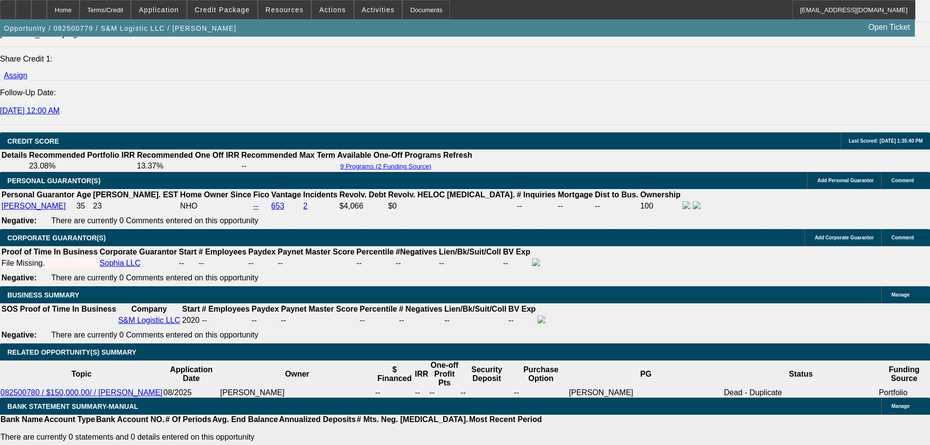
scroll to position [1280, 0]
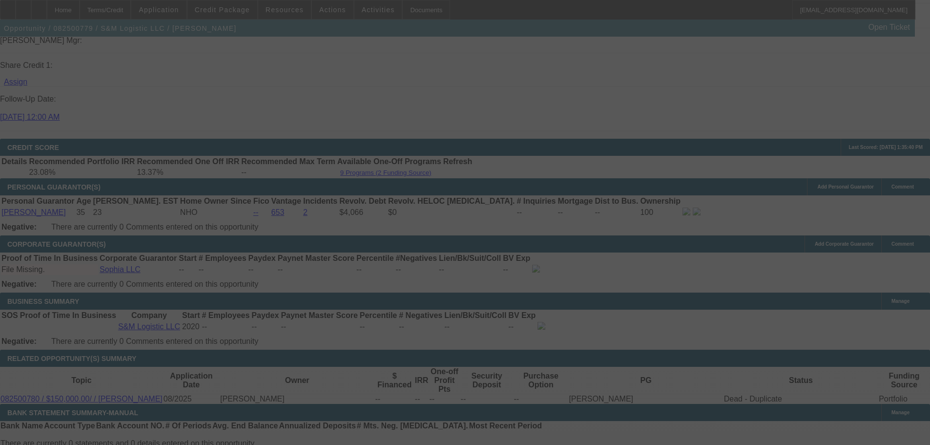
select select "0.2"
select select "2"
select select "0"
select select "6"
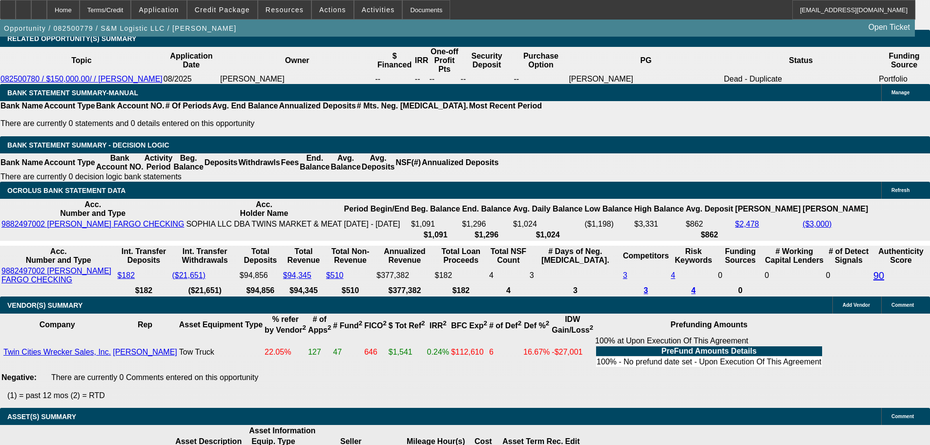
scroll to position [1671, 0]
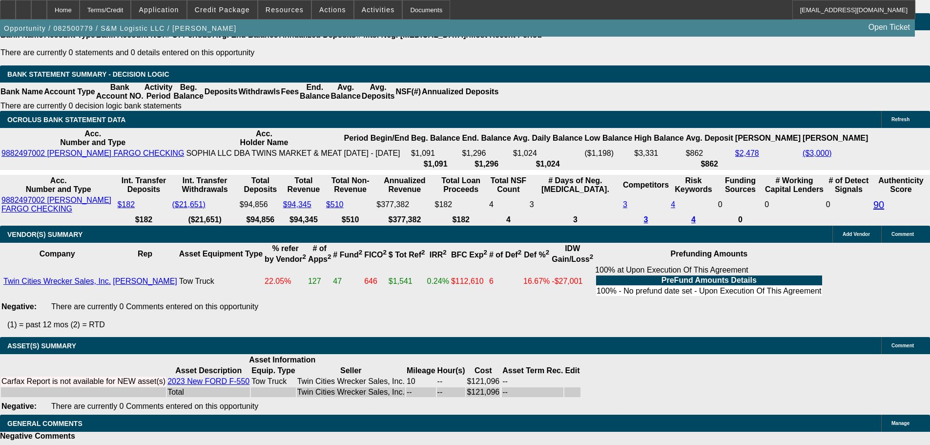
select select "4"
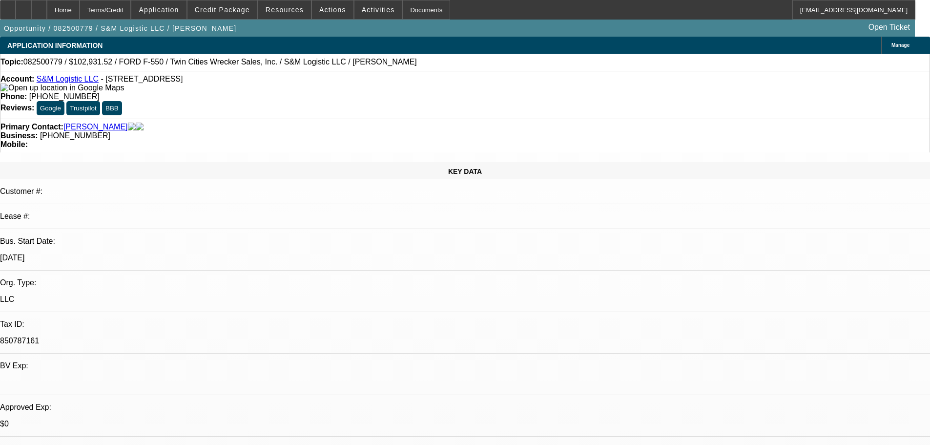
select select "0.2"
select select "2"
select select "0"
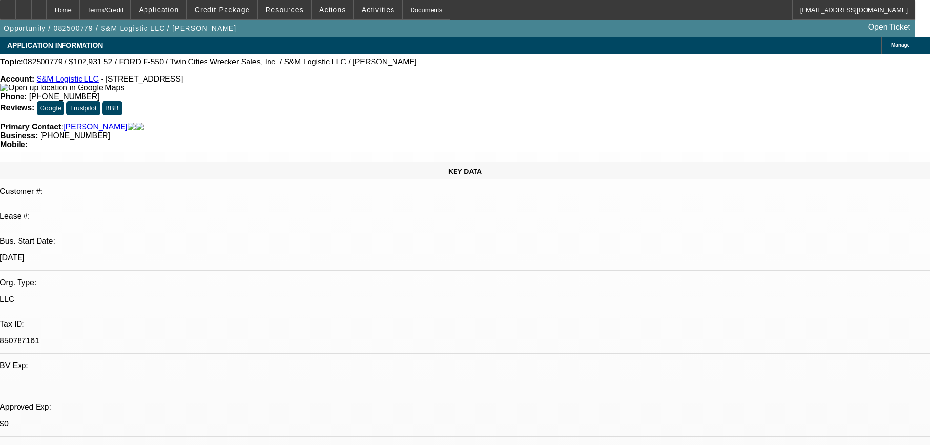
select select "6"
select select "0.15"
select select "2"
select select "0"
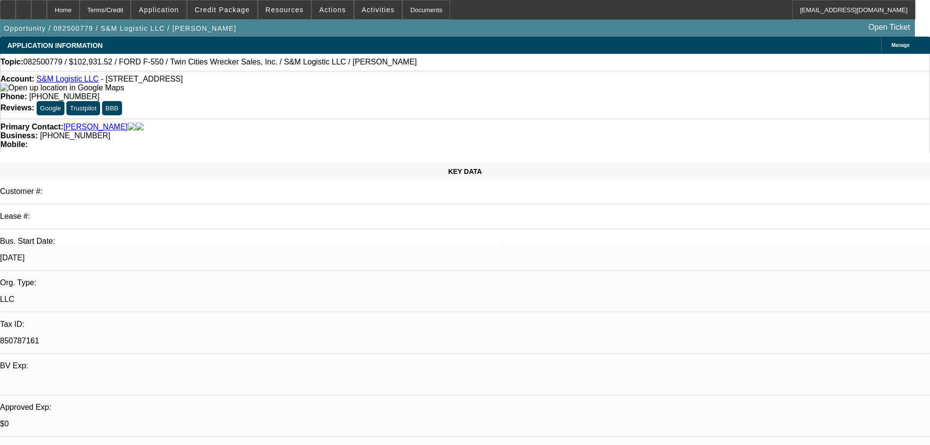
select select "6"
select select "0.15"
select select "0"
select select "0.1"
select select "4"
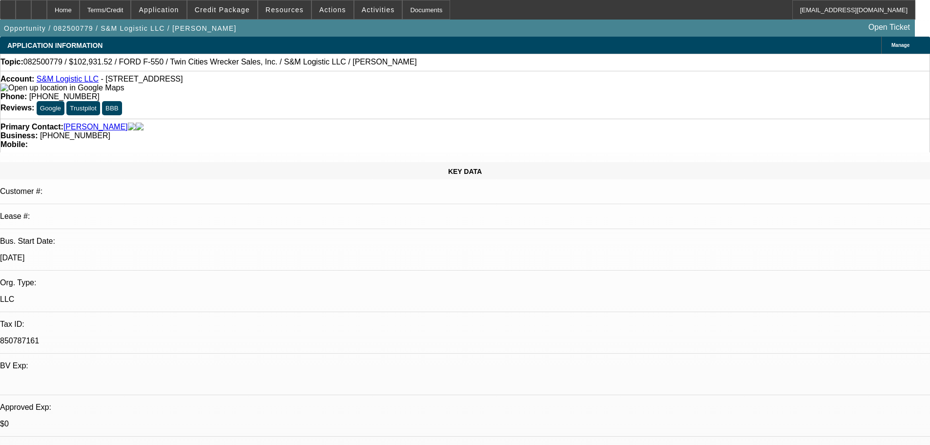
select select "0.15"
select select "0"
select select "0.1"
select select "4"
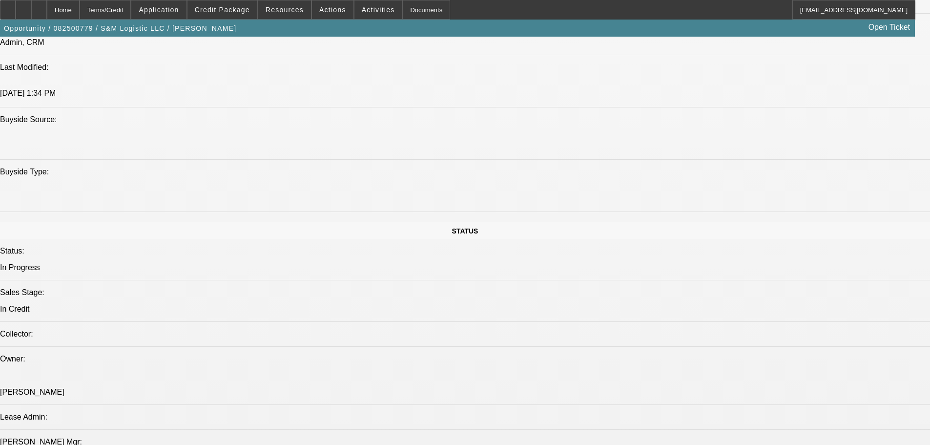
scroll to position [977, 0]
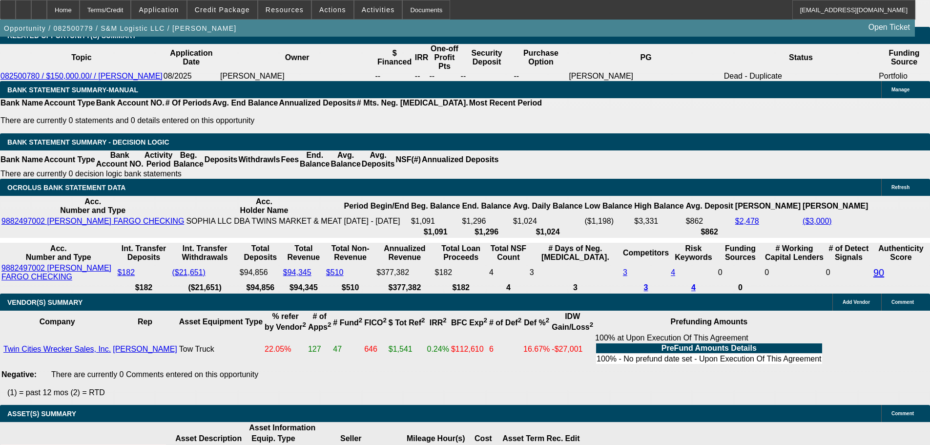
scroll to position [1660, 0]
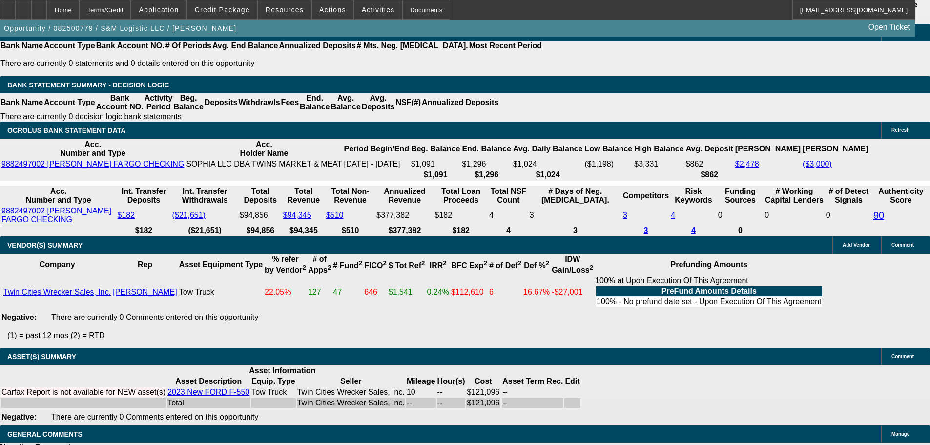
select select "4"
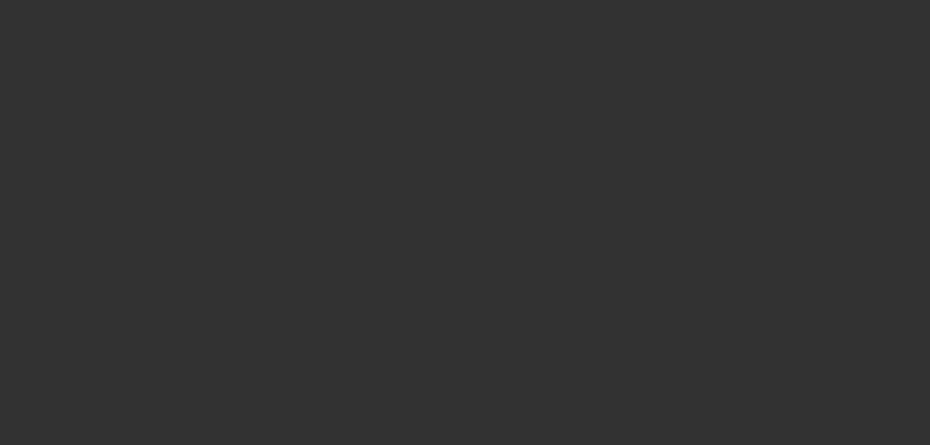
scroll to position [0, 0]
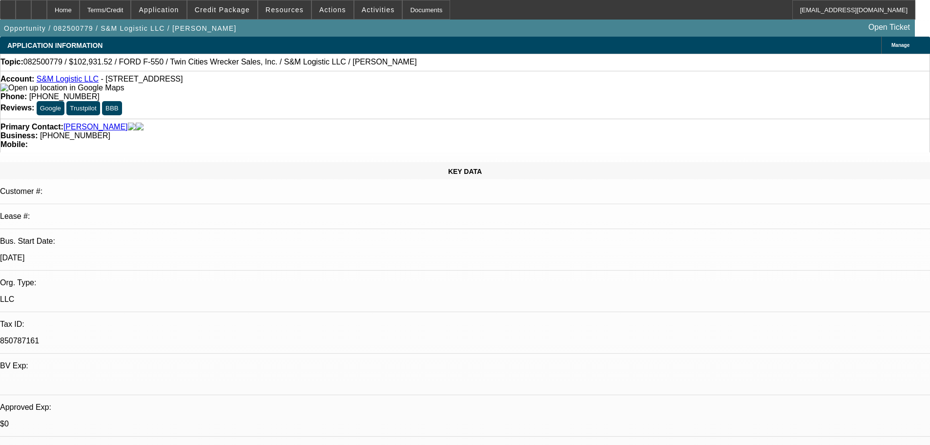
type textarea "PASS, JUST TOO MANY NEGATIVES ON THIS DEAL."
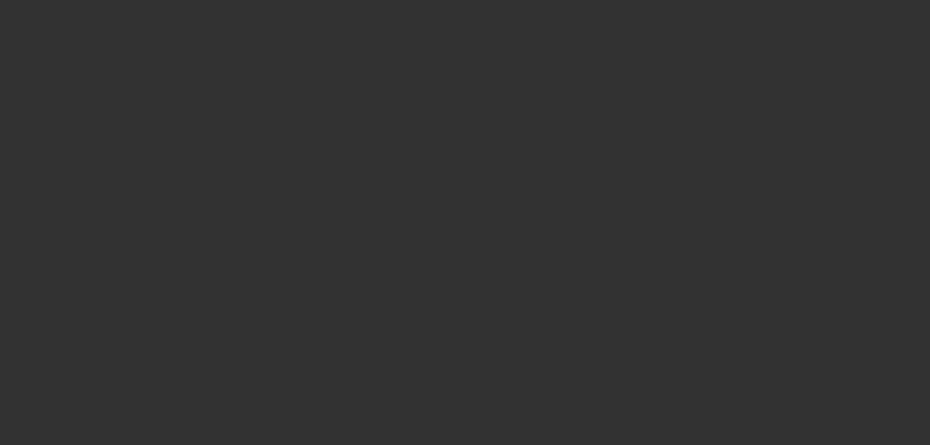
select select "0.2"
select select "2"
select select "0"
select select "6"
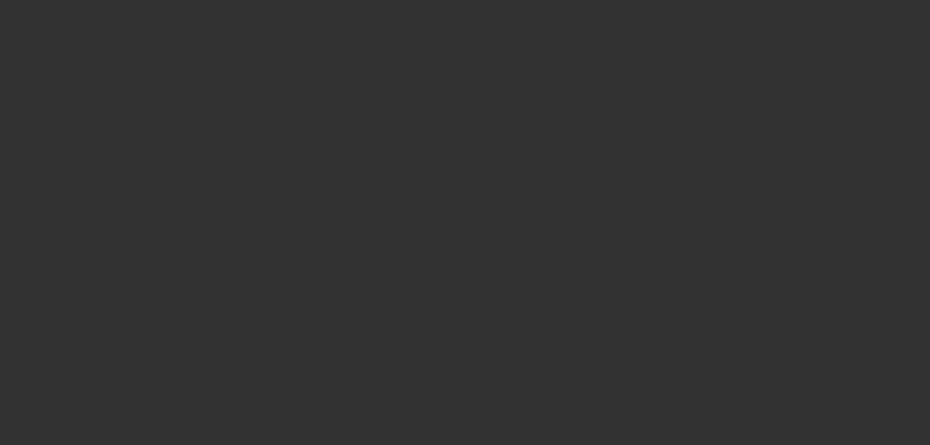
select select "0.15"
select select "2"
select select "0"
select select "6"
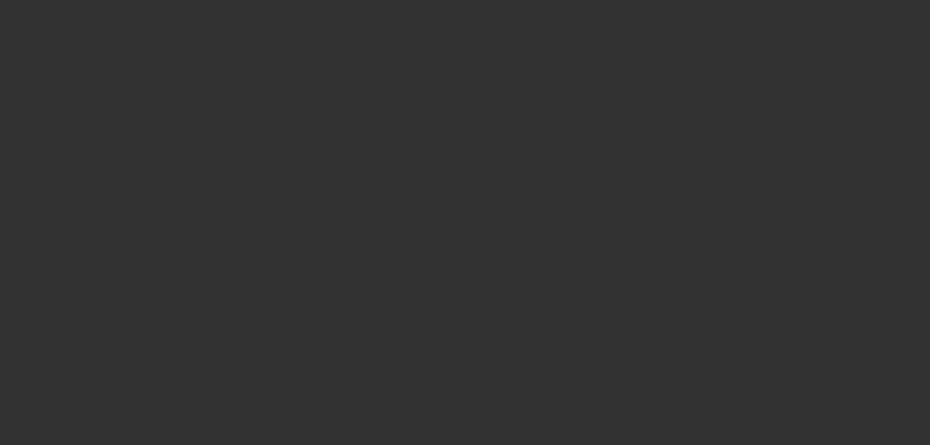
select select "0.15"
select select "0"
select select "0.1"
select select "4"
select select "0.15"
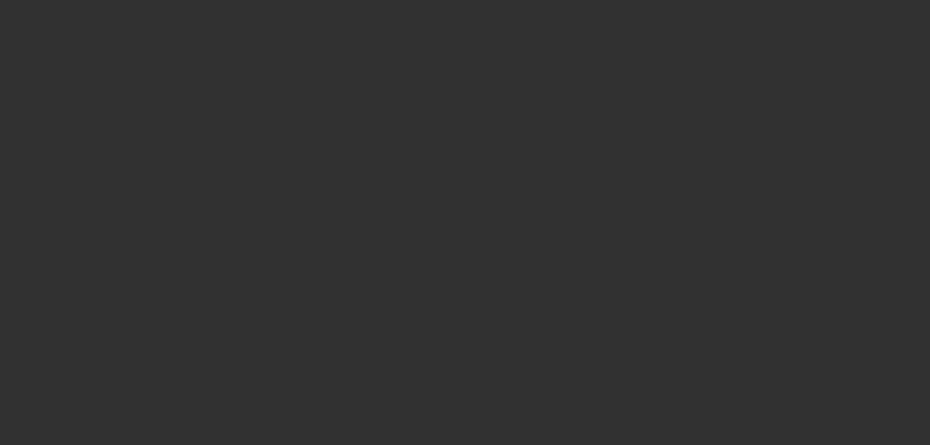
select select "0"
select select "0.1"
select select "4"
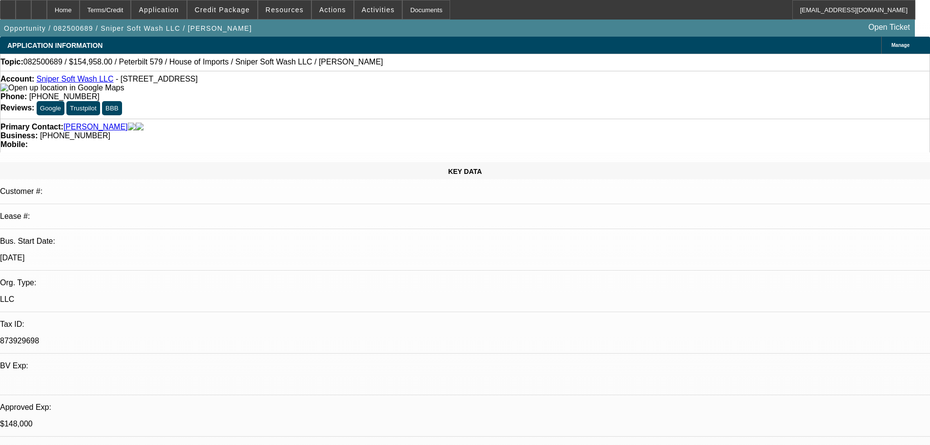
select select "0"
select select "2"
select select "0"
select select "6"
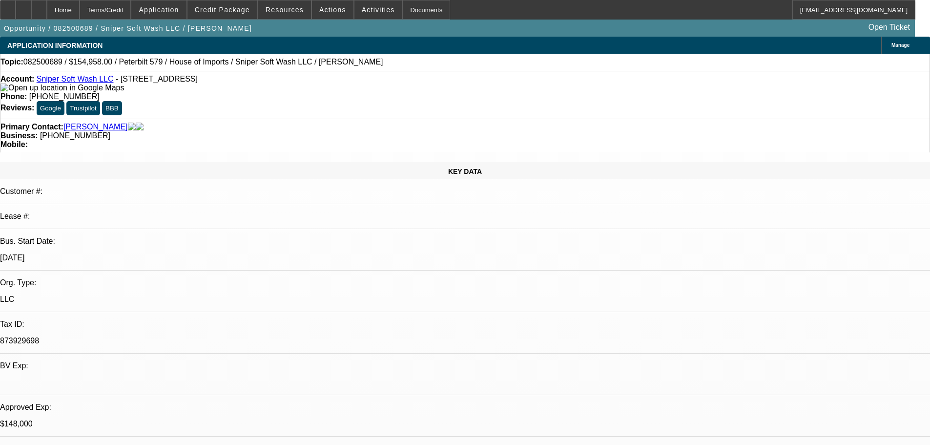
select select "0"
select select "2"
select select "0.1"
select select "4"
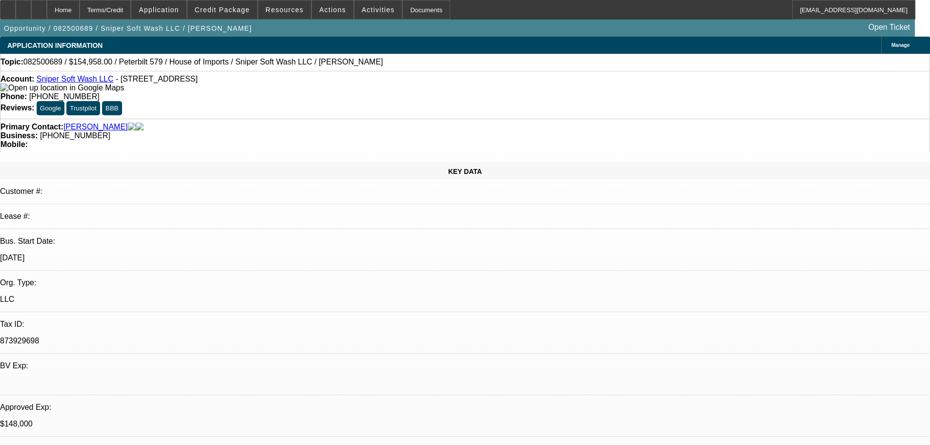
select select "0"
select select "2"
select select "0"
select select "6"
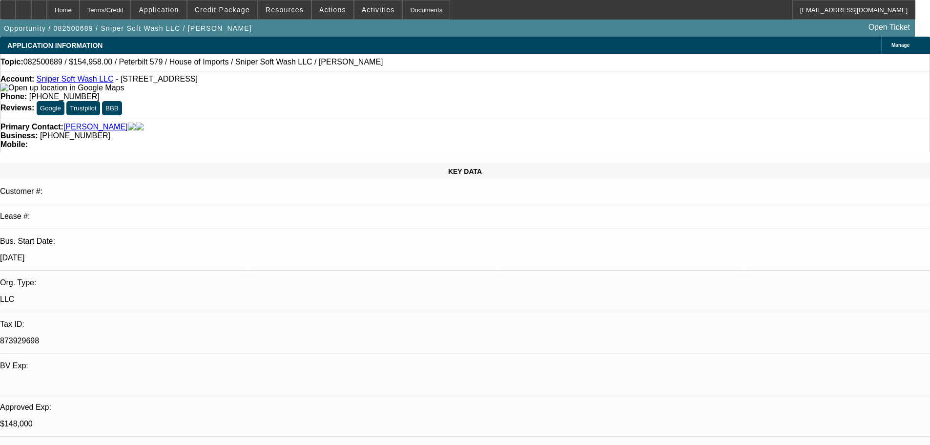
select select "0"
select select "2"
select select "0"
select select "6"
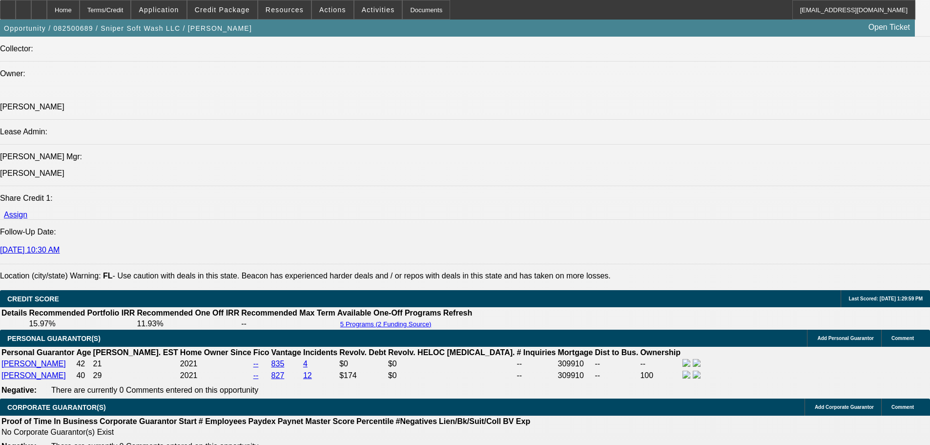
scroll to position [1150, 0]
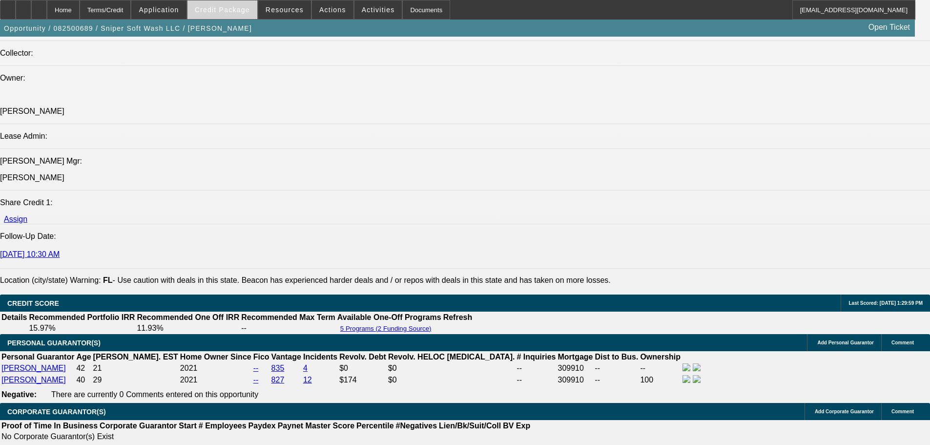
click at [231, 16] on span at bounding box center [223, 9] width 70 height 23
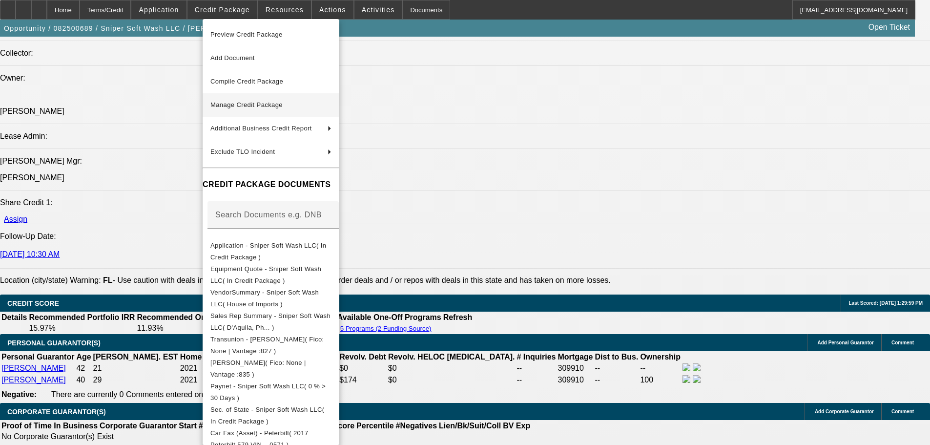
click at [238, 104] on span "Manage Credit Package" at bounding box center [246, 104] width 72 height 7
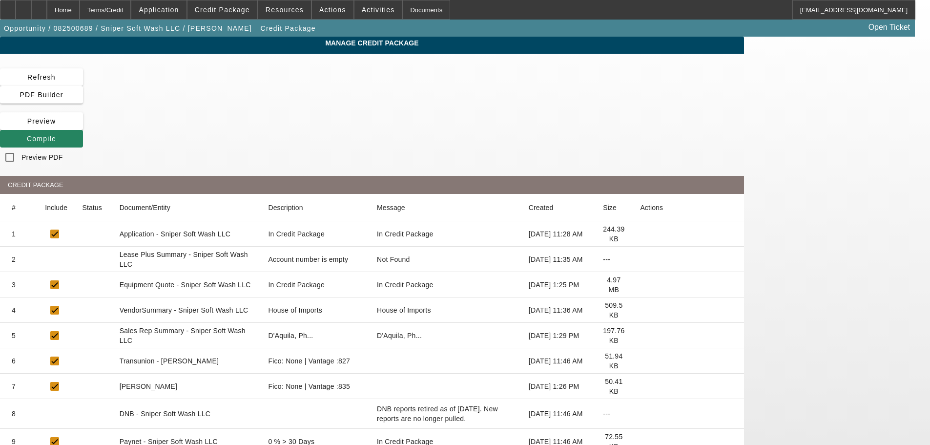
click at [640, 259] on icon at bounding box center [640, 259] width 0 height 0
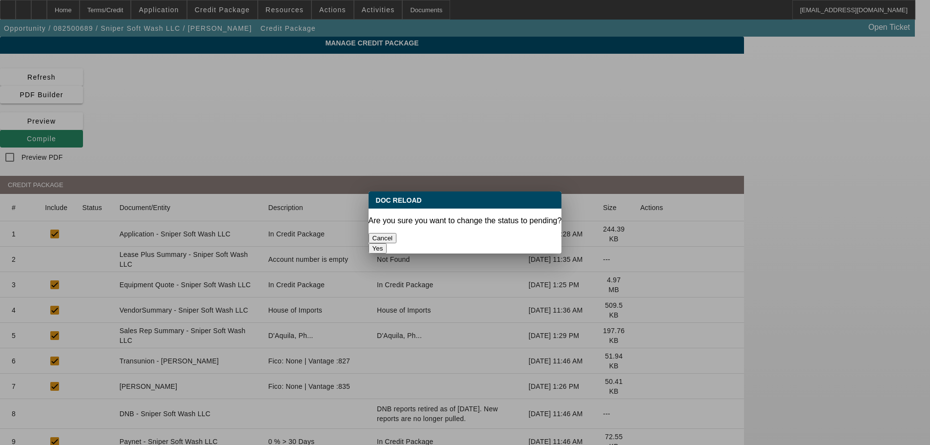
click at [387, 243] on button "Yes" at bounding box center [378, 248] width 19 height 10
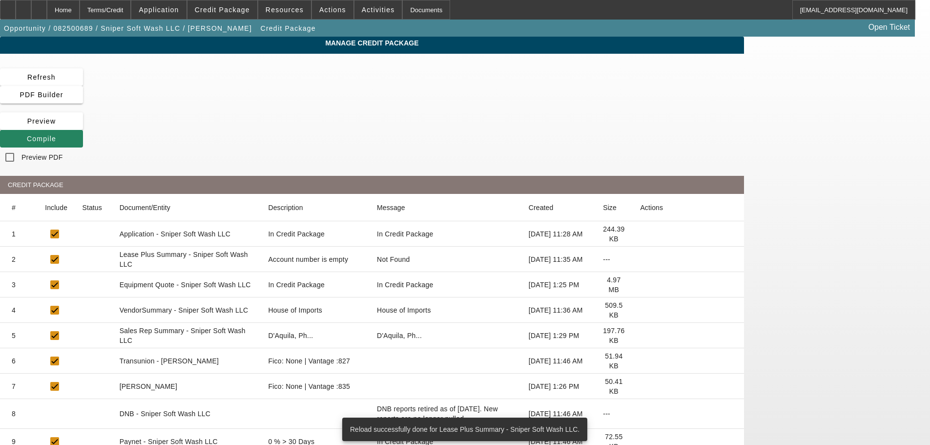
click at [640, 310] on icon at bounding box center [640, 310] width 0 height 0
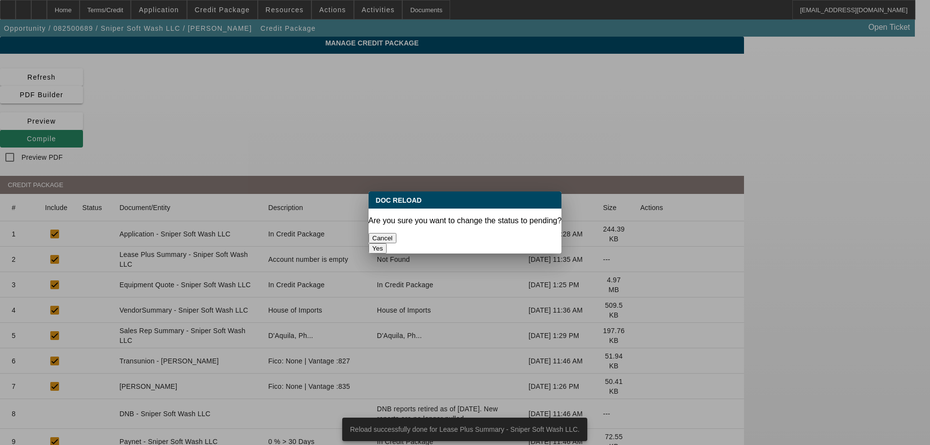
click at [387, 243] on button "Yes" at bounding box center [378, 248] width 19 height 10
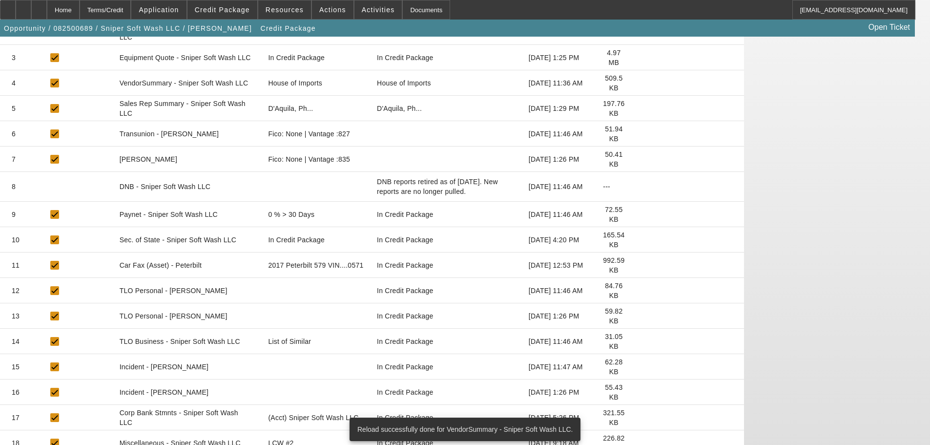
scroll to position [234, 0]
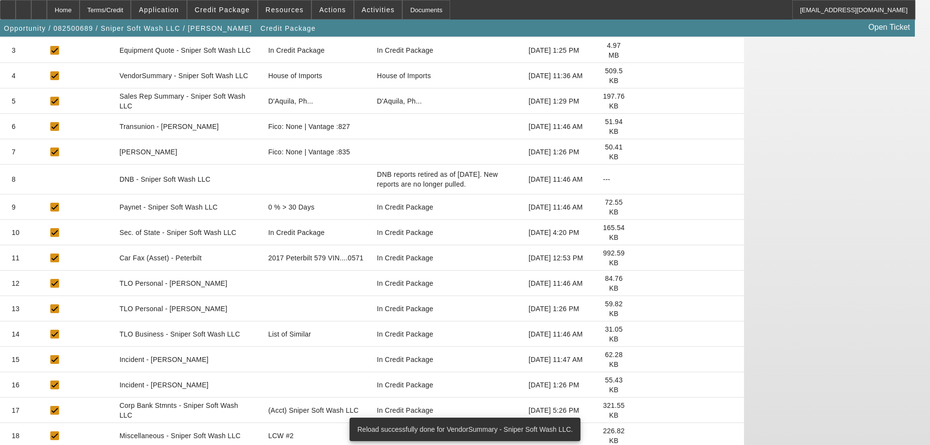
click at [640, 334] on icon at bounding box center [640, 334] width 0 height 0
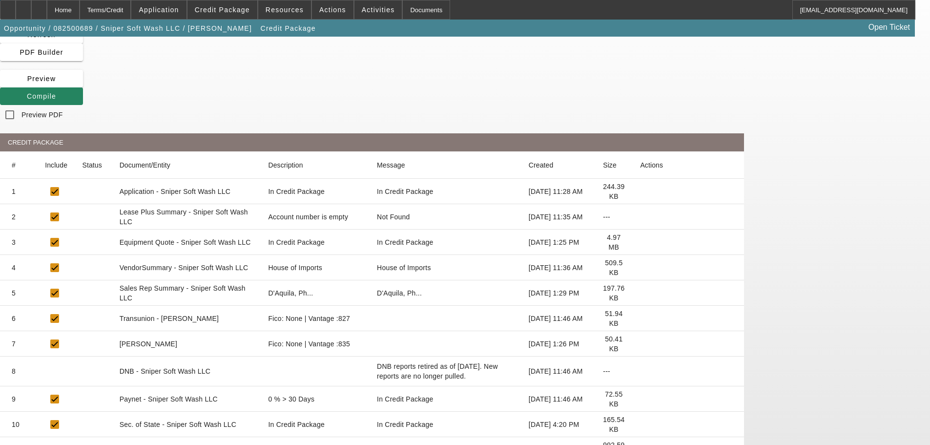
scroll to position [0, 0]
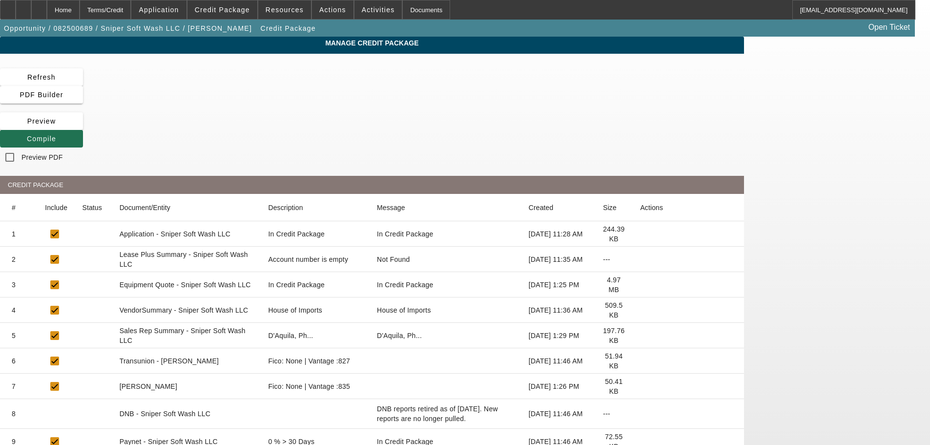
click at [56, 135] on span "Compile" at bounding box center [41, 139] width 29 height 8
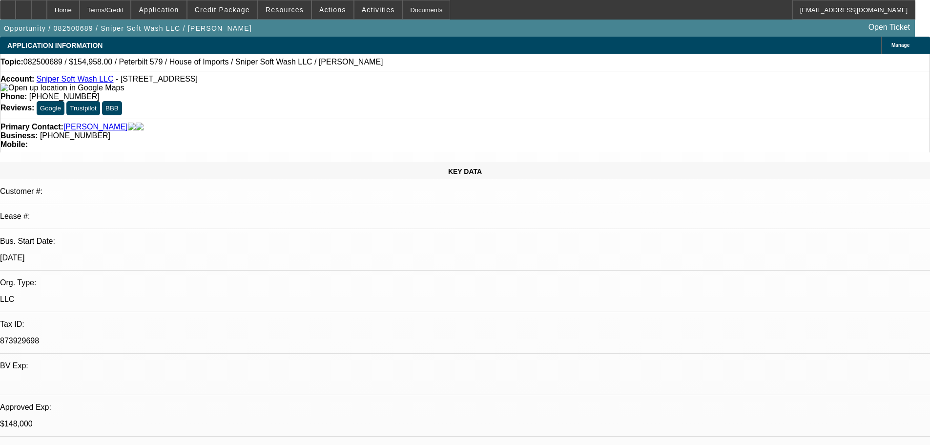
select select "0"
select select "2"
select select "0"
select select "6"
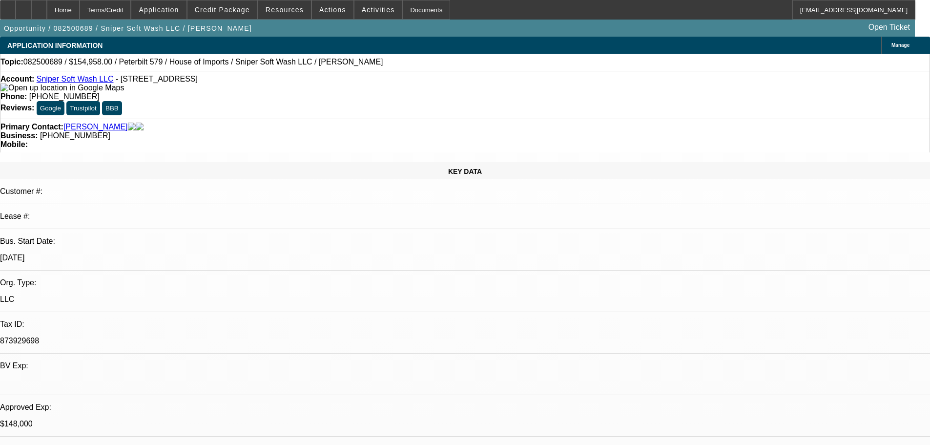
select select "0"
select select "2"
select select "0.1"
select select "4"
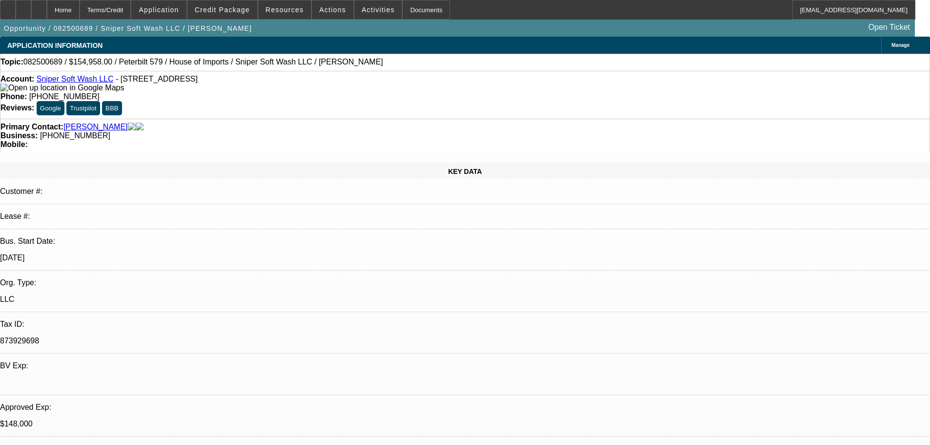
select select "0"
select select "2"
select select "0"
select select "6"
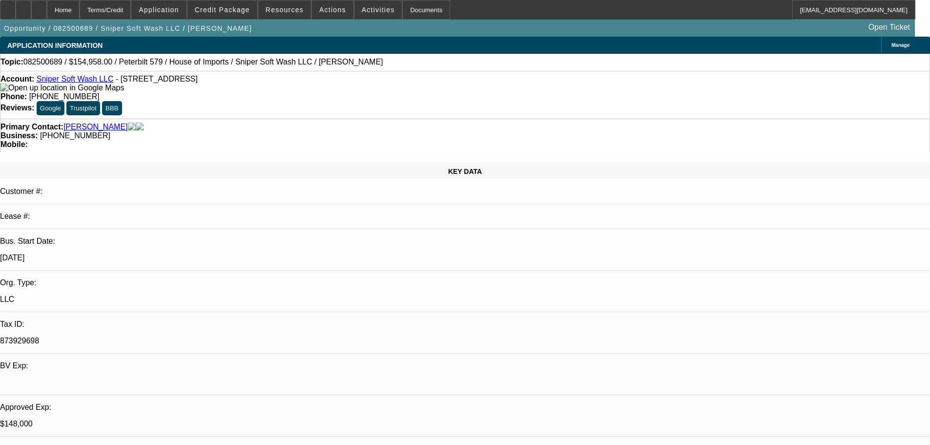
select select "0"
select select "2"
select select "0"
select select "6"
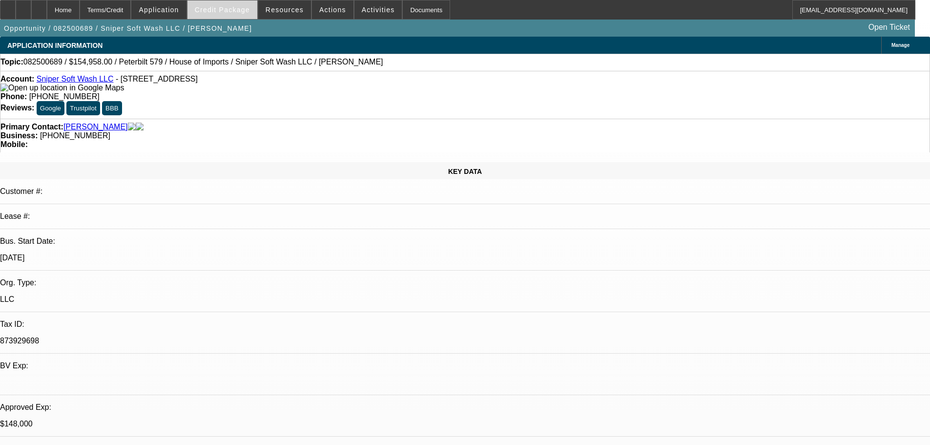
click at [239, 14] on span at bounding box center [223, 9] width 70 height 23
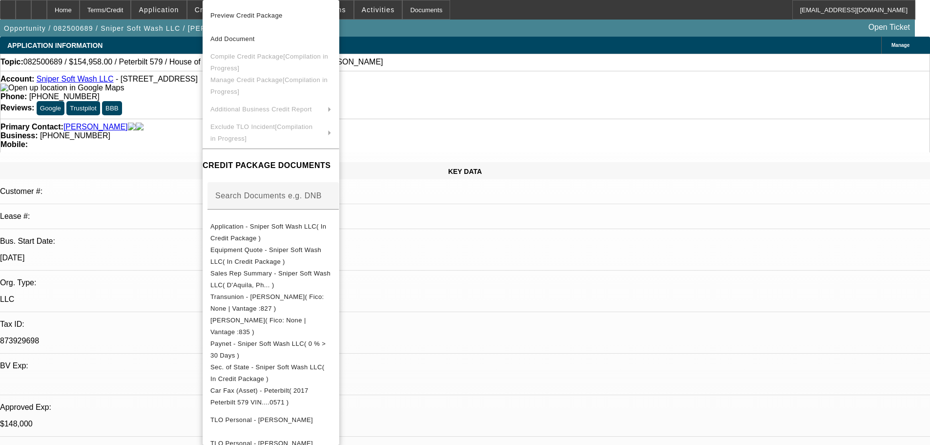
click at [165, 115] on div at bounding box center [465, 222] width 930 height 445
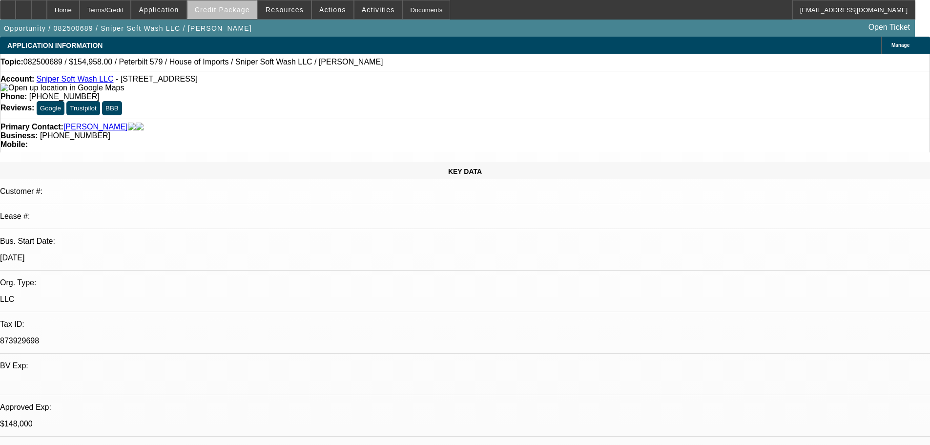
click at [237, 14] on span at bounding box center [223, 9] width 70 height 23
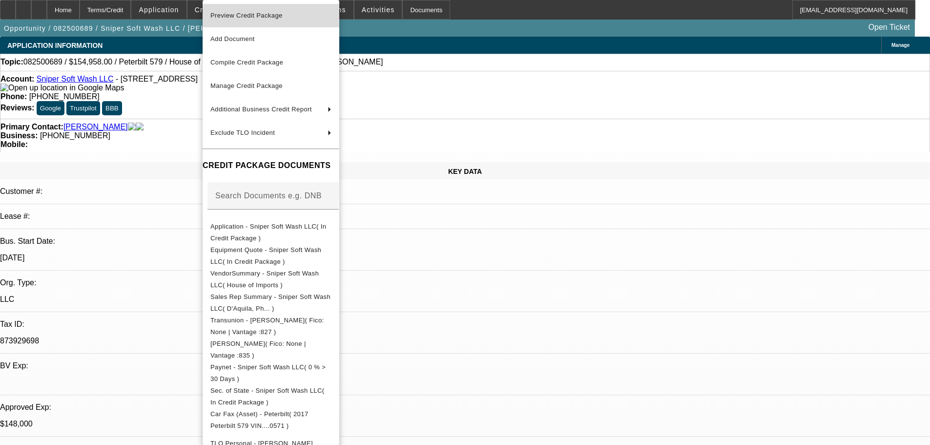
click at [236, 17] on span "Preview Credit Package" at bounding box center [246, 15] width 72 height 7
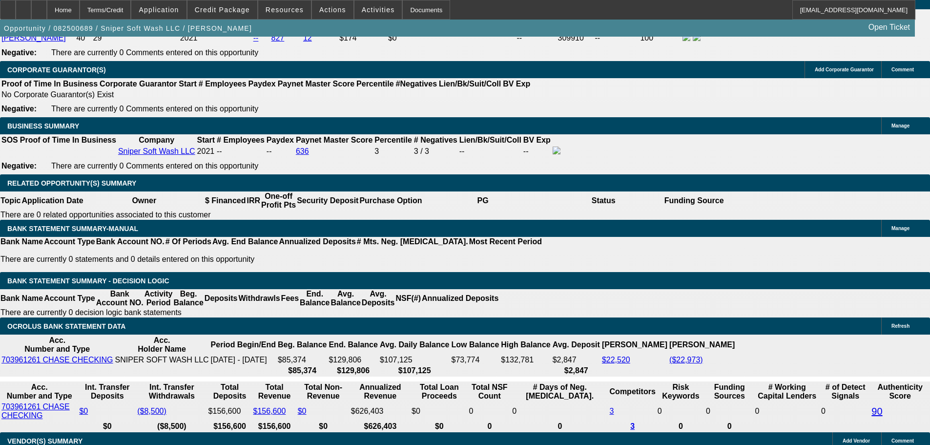
scroll to position [0, 7]
drag, startPoint x: 797, startPoint y: 408, endPoint x: 804, endPoint y: 408, distance: 6.8
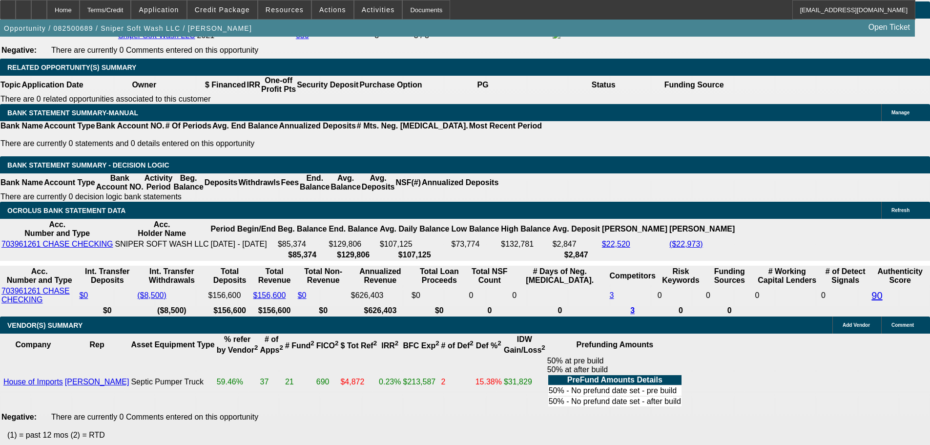
scroll to position [1834, 0]
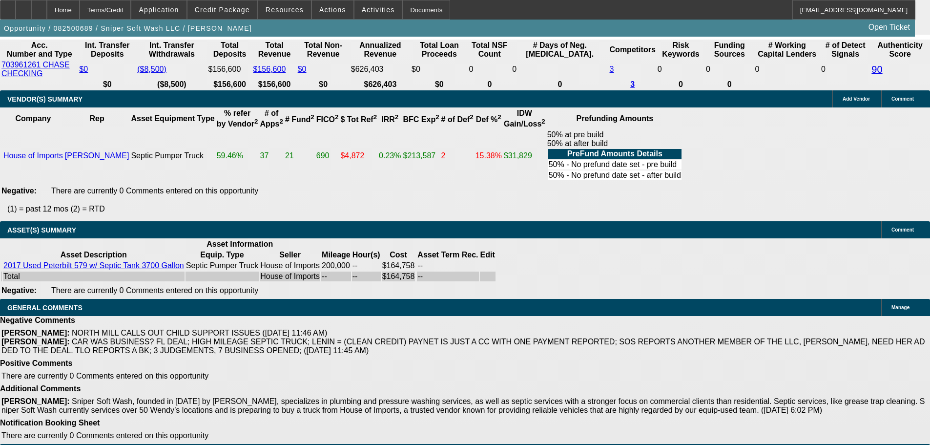
select select "5"
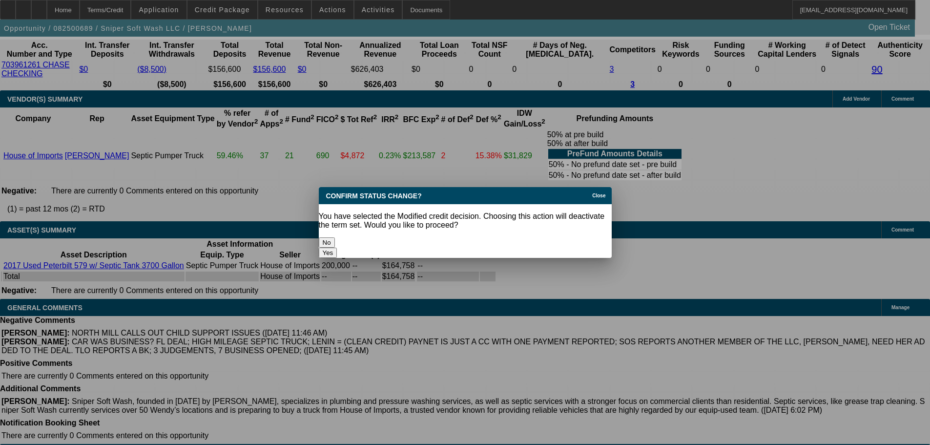
scroll to position [0, 0]
click at [337, 248] on button "Yes" at bounding box center [328, 253] width 19 height 10
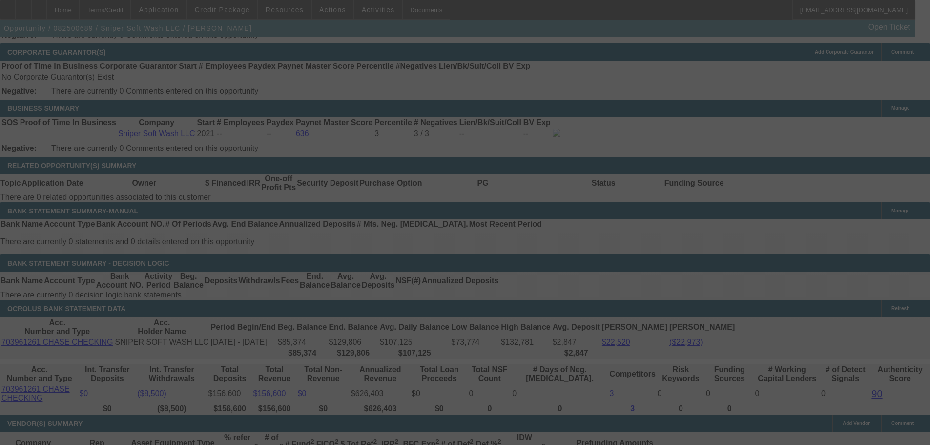
scroll to position [1492, 0]
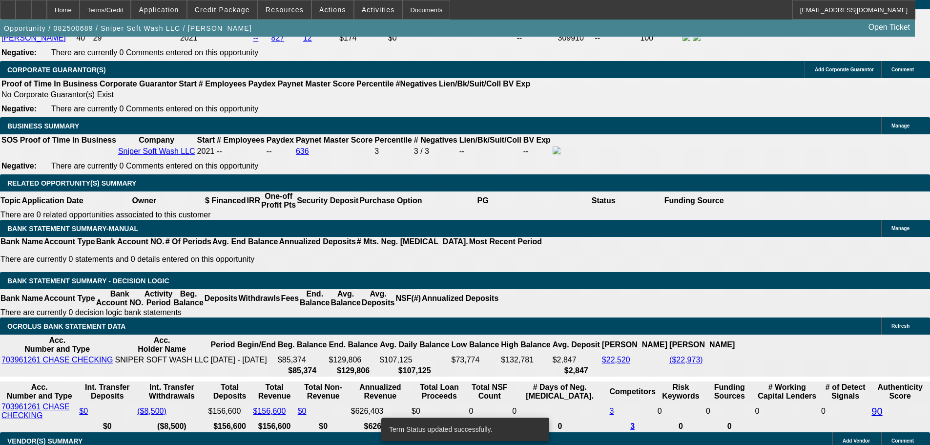
select select "0"
select select "2"
select select "0"
select select "6"
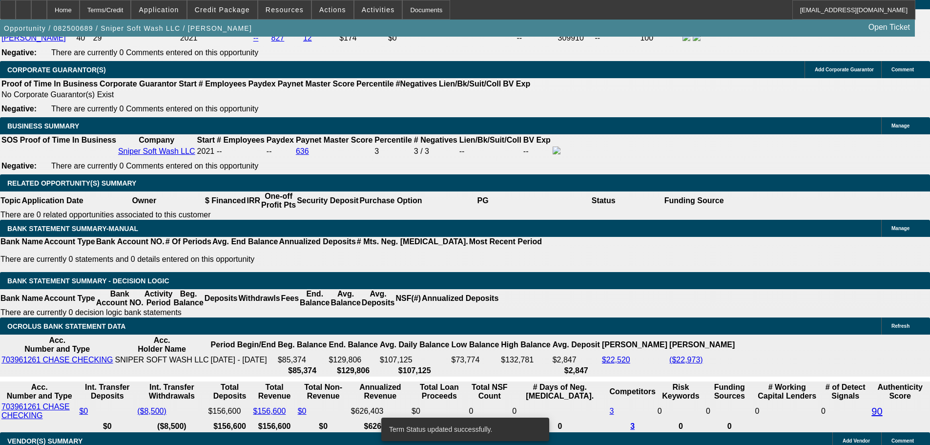
select select "0"
select select "2"
select select "0"
select select "6"
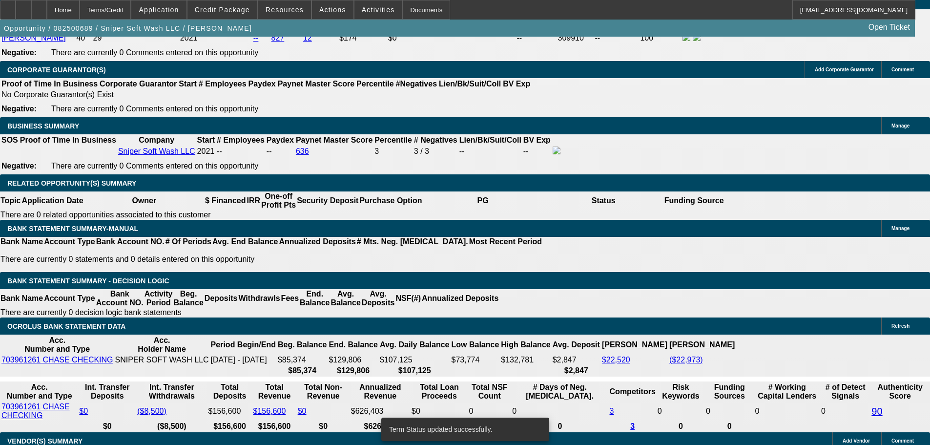
select select "0"
select select "2"
select select "0.1"
select select "4"
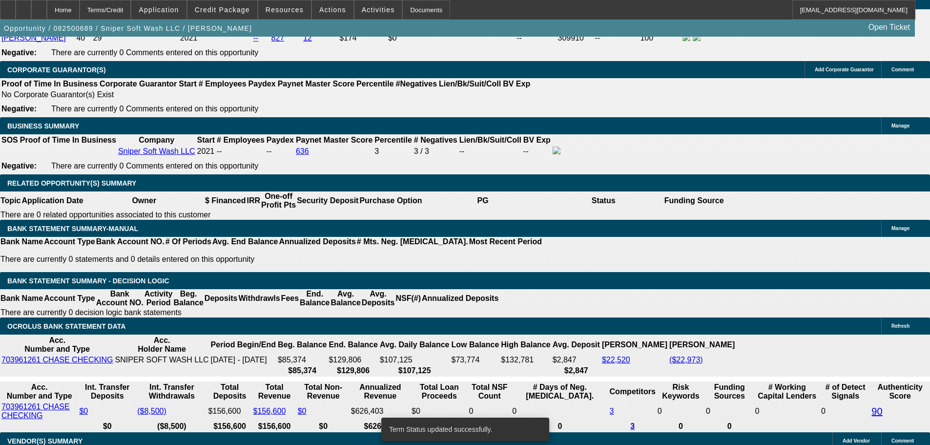
select select "0"
select select "2"
select select "0"
select select "6"
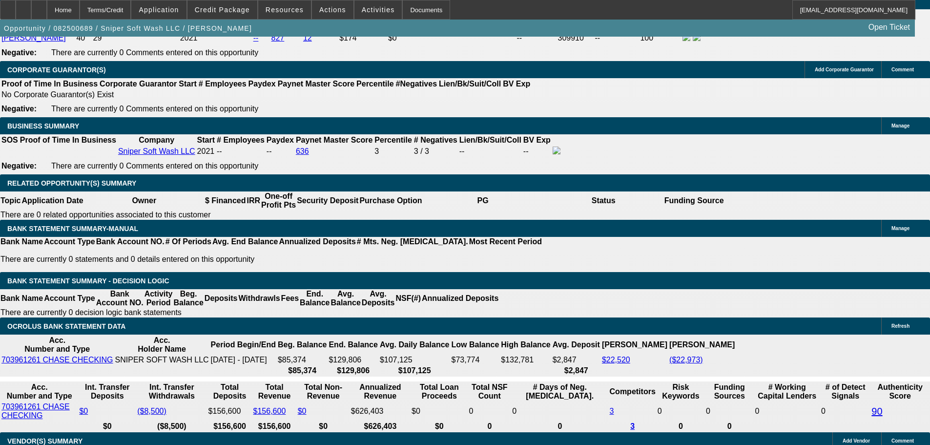
drag, startPoint x: 146, startPoint y: 263, endPoint x: 248, endPoint y: 254, distance: 102.4
type input "3"
type input "$6.00"
type input "UNKNOWN"
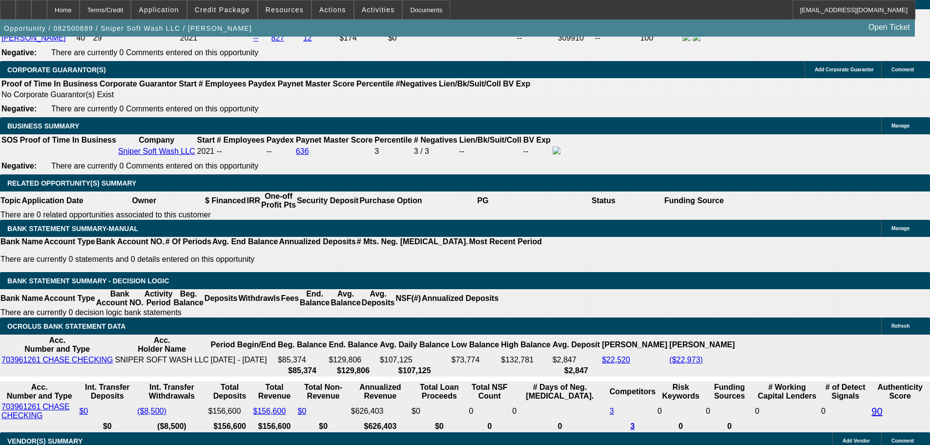
type input "3765"
type input "$7,530.00"
type input "16"
type input "$3,765.00"
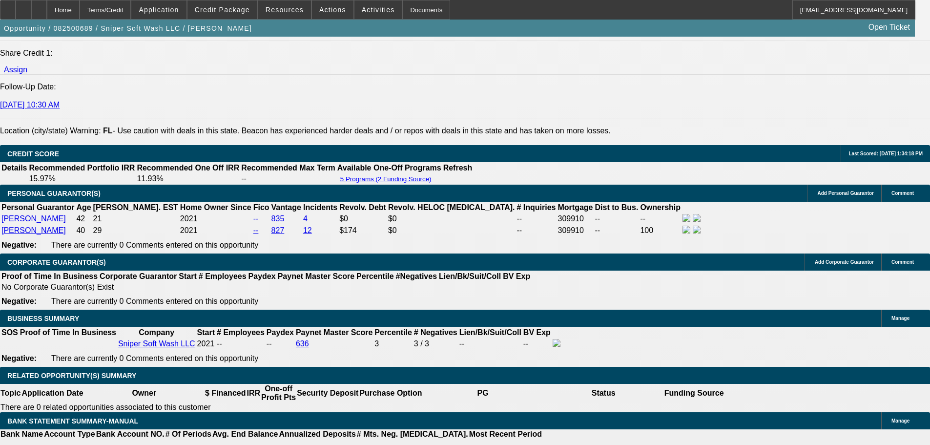
scroll to position [1297, 0]
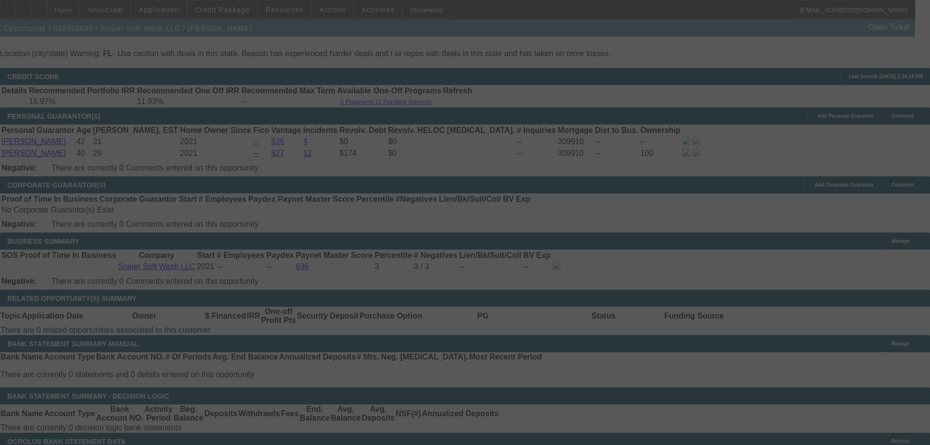
scroll to position [1395, 0]
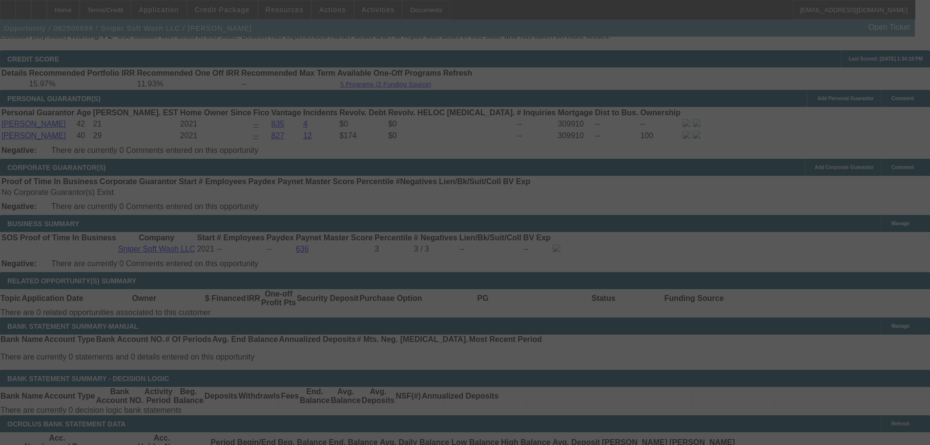
select select "0"
select select "2"
select select "0"
select select "6"
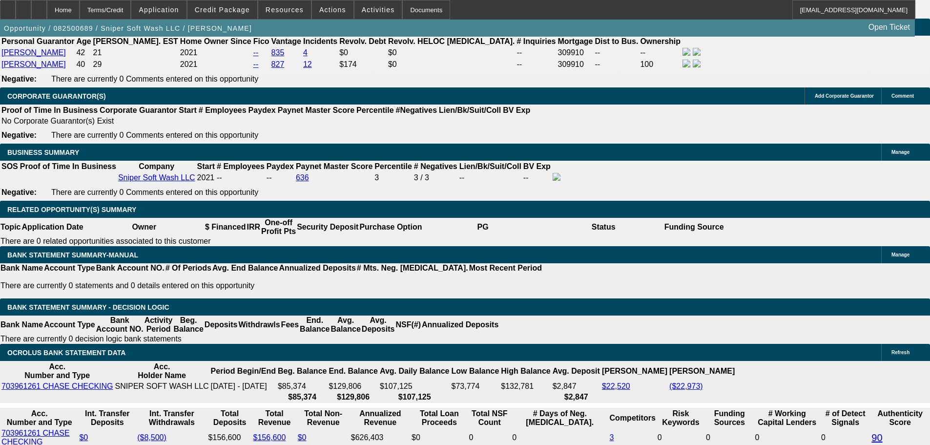
scroll to position [1443, 0]
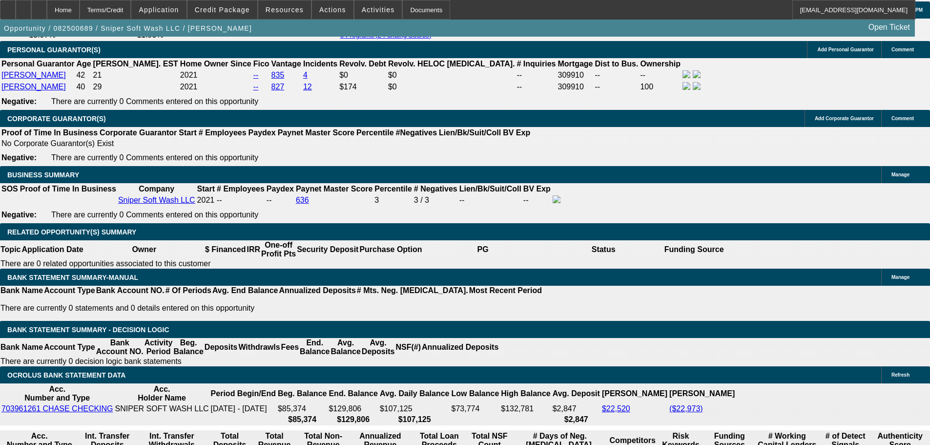
drag, startPoint x: 180, startPoint y: 239, endPoint x: 238, endPoint y: 227, distance: 59.4
type input "$9,808.00"
type input "UNKNOWN"
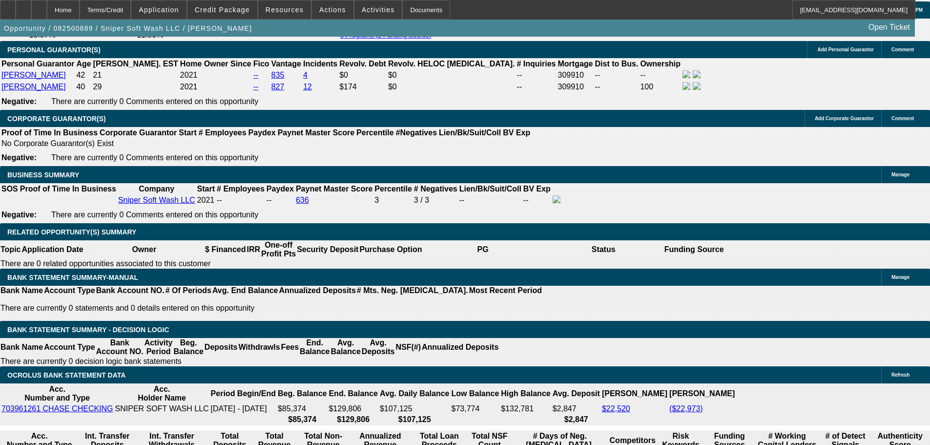
type input "$7,529.58"
drag, startPoint x: 145, startPoint y: 312, endPoint x: 257, endPoint y: 307, distance: 112.4
type input "37"
type input "$74.00"
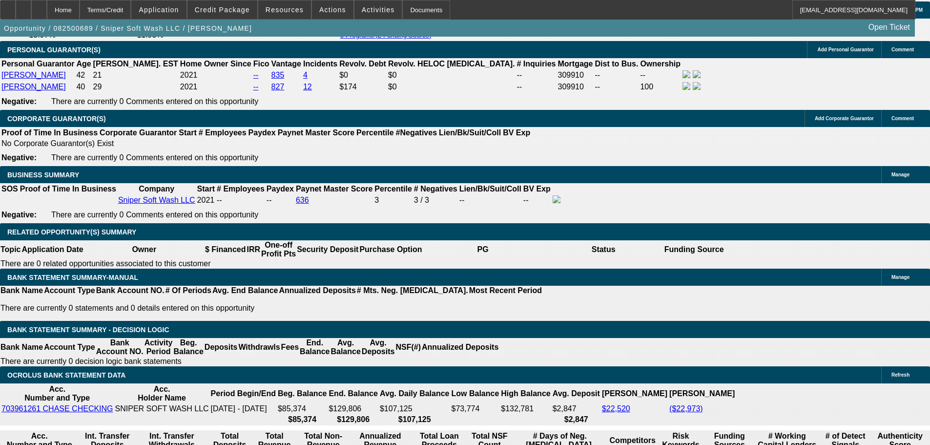
type input "3765"
type input "$7,530.00"
type input "16"
type input "$3,765.00"
drag, startPoint x: 88, startPoint y: 296, endPoint x: 82, endPoint y: 277, distance: 19.9
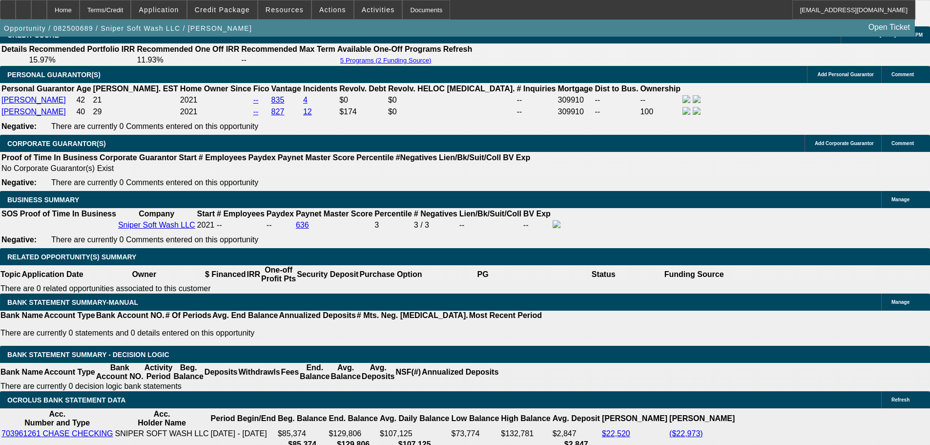
scroll to position [1395, 0]
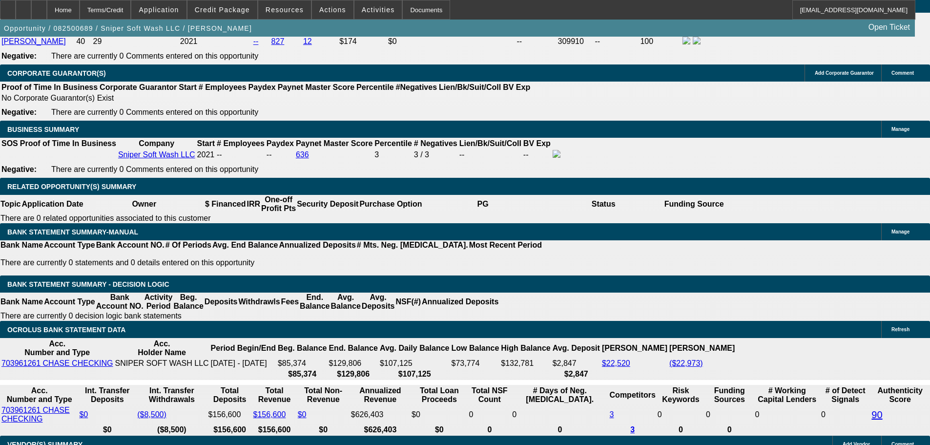
scroll to position [1492, 0]
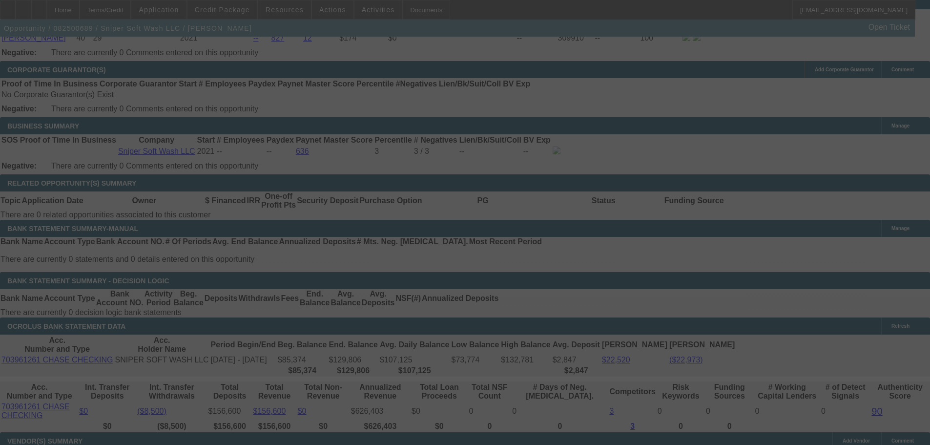
select select "0"
select select "2"
select select "0"
select select "6"
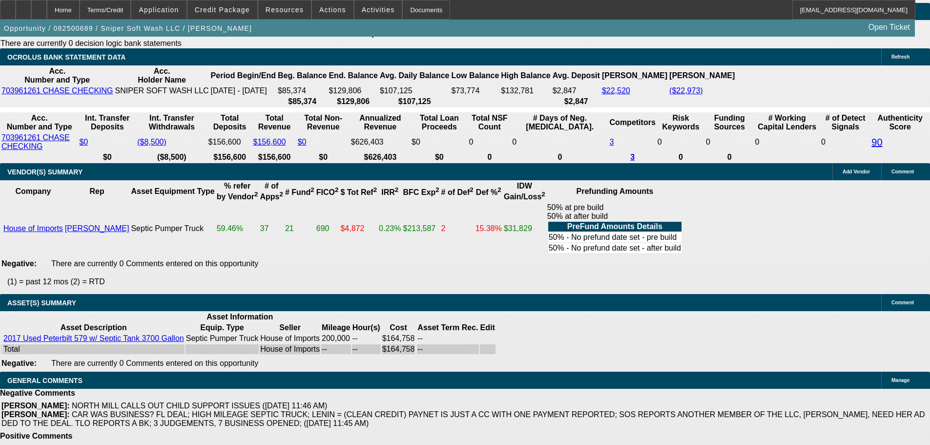
scroll to position [1883, 0]
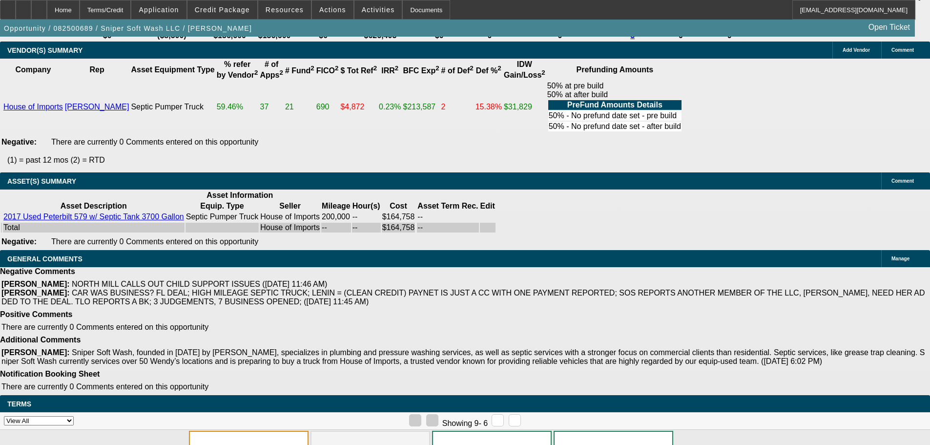
select select "3"
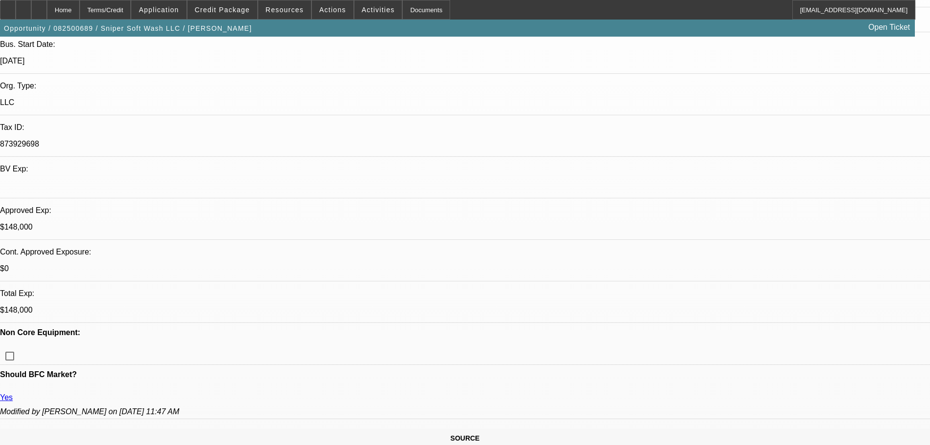
scroll to position [195, 0]
type textarea "APPROVED, GPS REQUIRED."
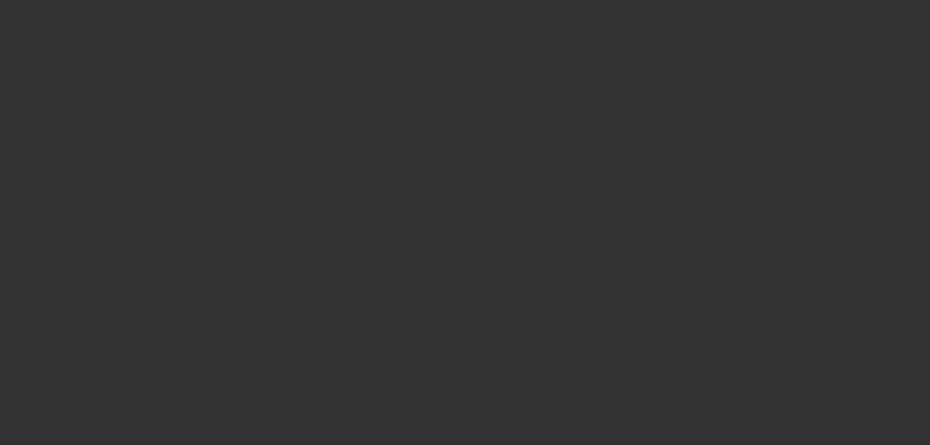
scroll to position [0, 0]
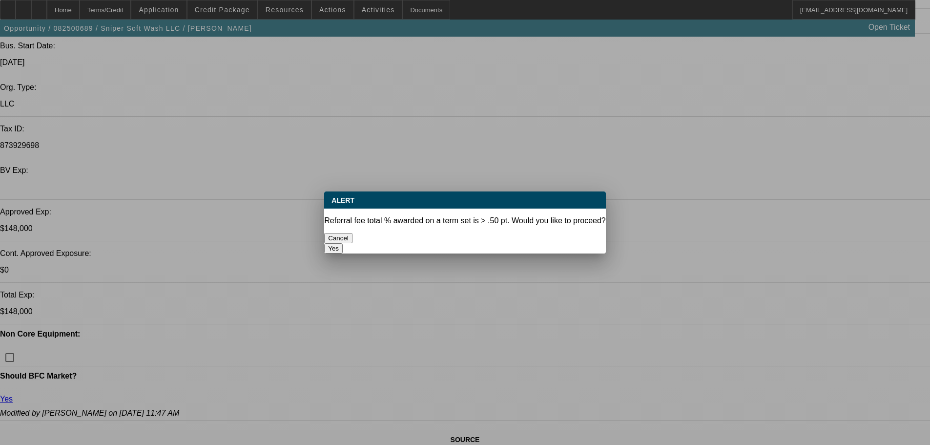
click at [343, 243] on button "Yes" at bounding box center [333, 248] width 19 height 10
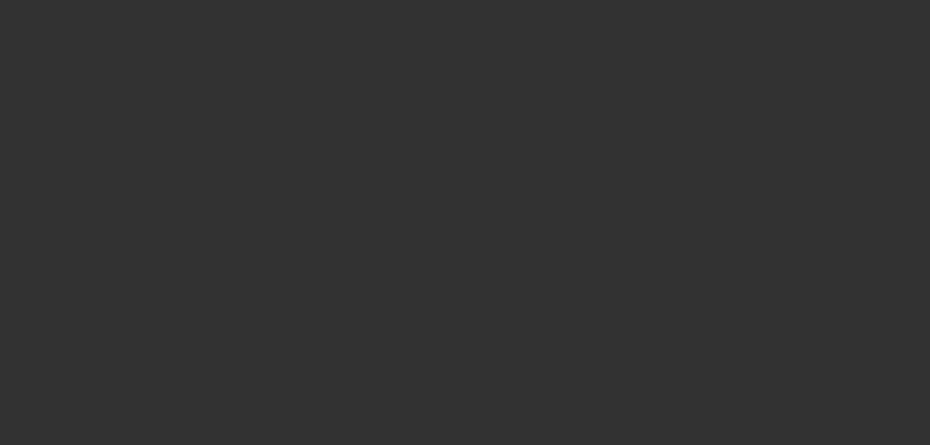
select select "0"
select select "2"
select select "0"
select select "6"
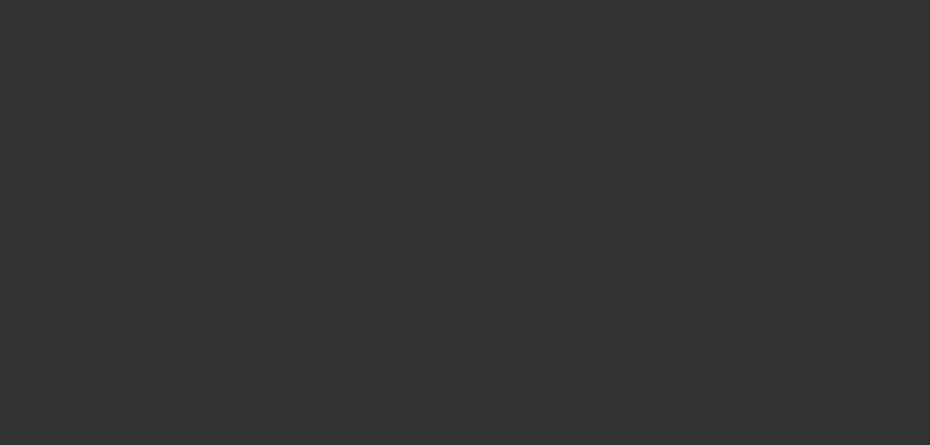
select select "0"
select select "2"
select select "0"
select select "6"
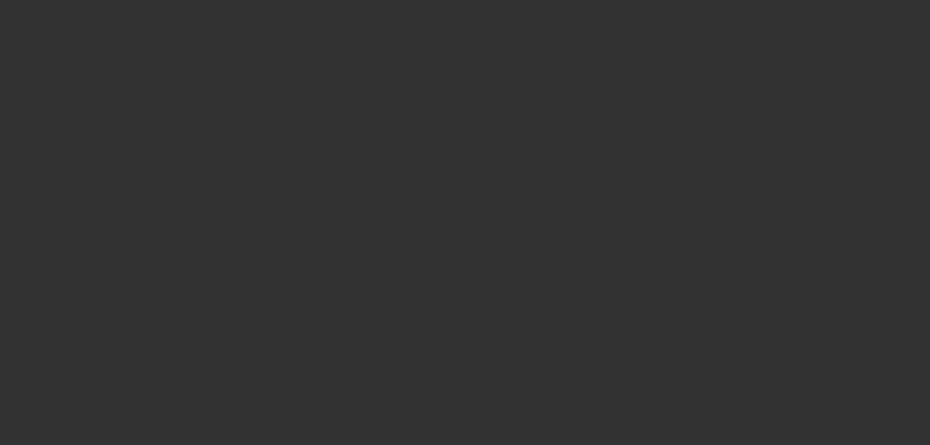
select select "0"
select select "2"
select select "0.1"
select select "4"
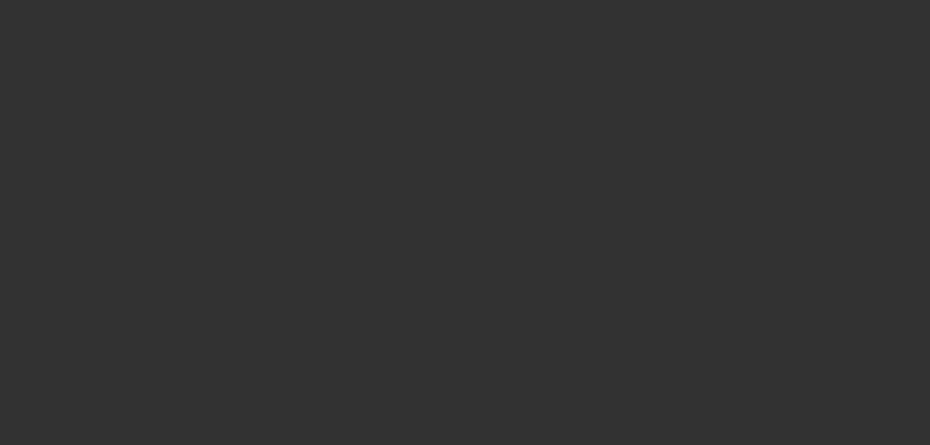
select select "0"
select select "2"
select select "0"
select select "6"
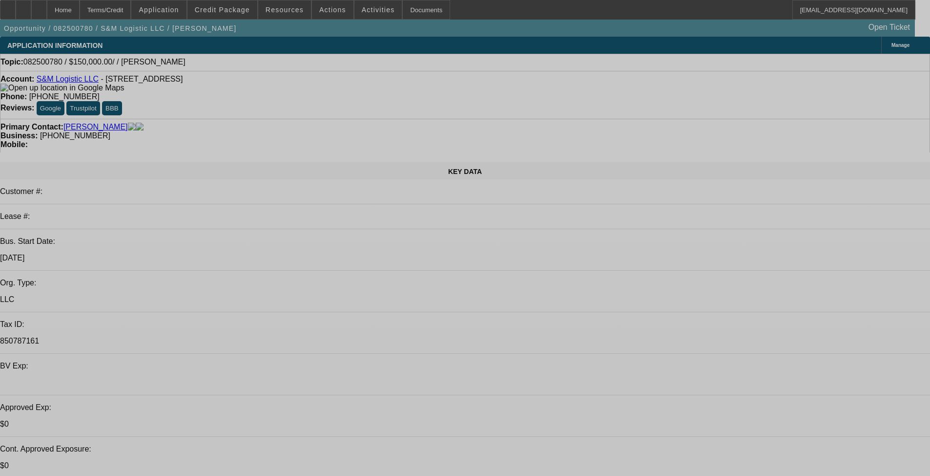
select select "0"
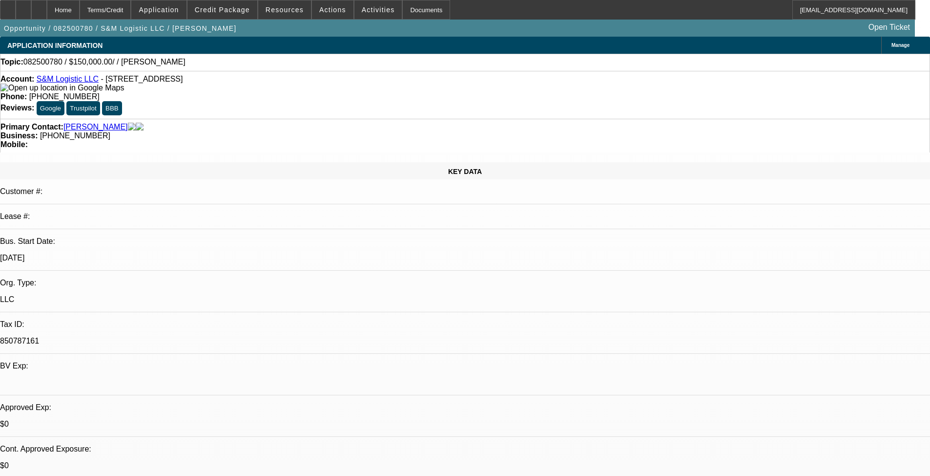
select select "2"
select select "0.1"
select select "4"
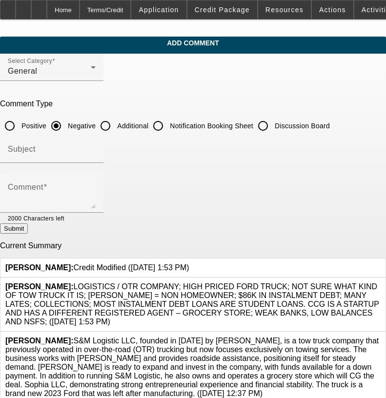
click at [381, 283] on div at bounding box center [381, 305] width 0 height 44
click at [381, 283] on icon at bounding box center [381, 283] width 0 height 0
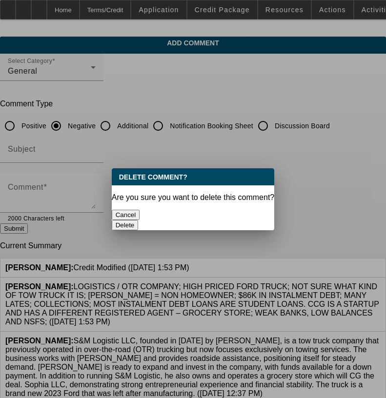
click at [139, 220] on button "Delete" at bounding box center [125, 225] width 27 height 10
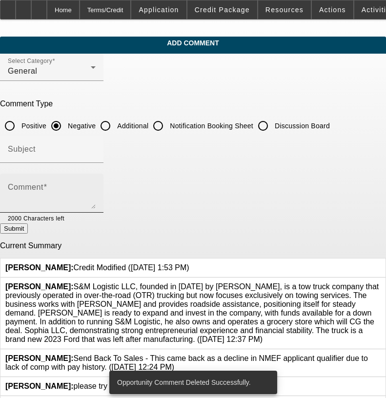
click at [96, 192] on textarea "Comment" at bounding box center [52, 197] width 88 height 23
paste textarea "LOGISTICS / OTR COMPANY; HIGH PRICED FORD TRUCK; NOT SURE WHAT KIND OF TOW TRUC…"
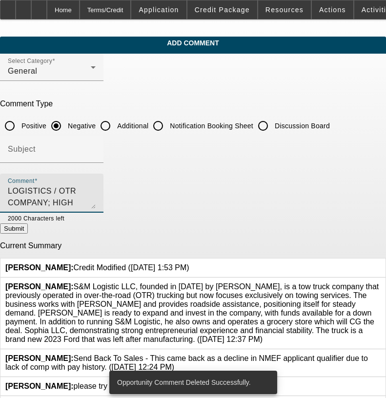
scroll to position [33, 0]
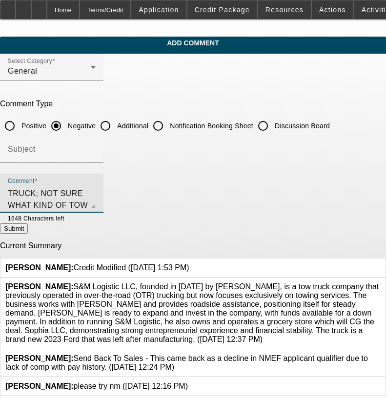
type textarea "LOGISTICS / OTR COMPANY; HIGH PRICED FORD TRUCK; NOT SURE WHAT KIND OF TOW TRUC…"
click at [28, 234] on button "Submit" at bounding box center [14, 229] width 28 height 10
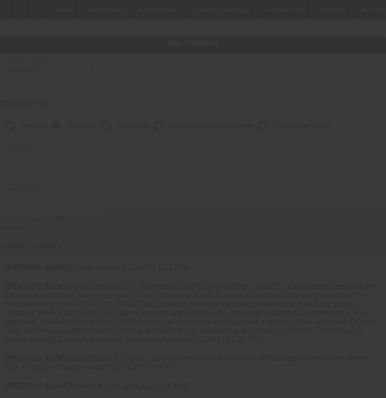
scroll to position [0, 0]
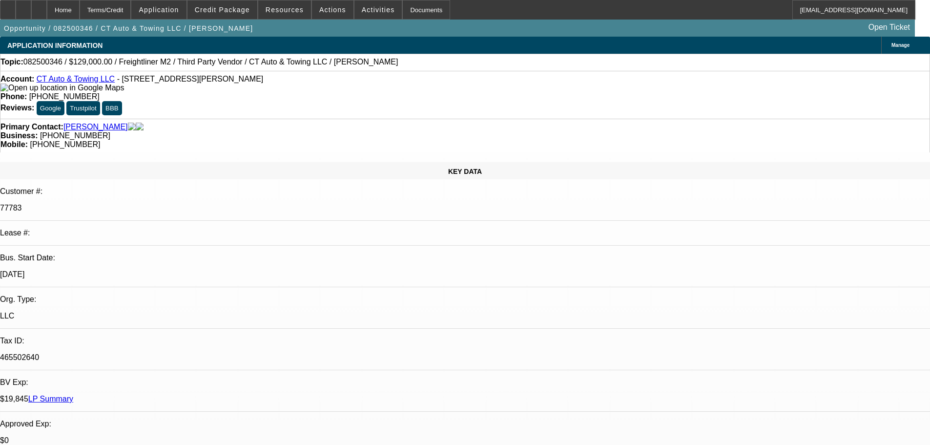
select select "0"
select select "2"
select select "0"
select select "6"
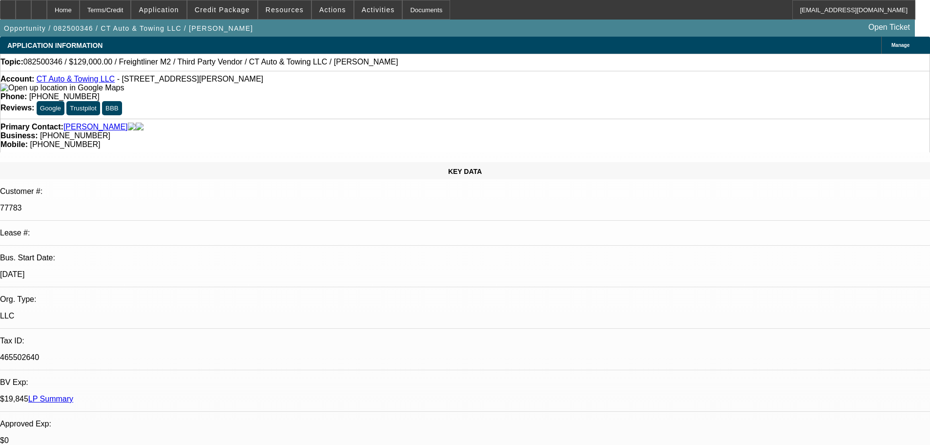
select select "0"
select select "3"
select select "0"
select select "6"
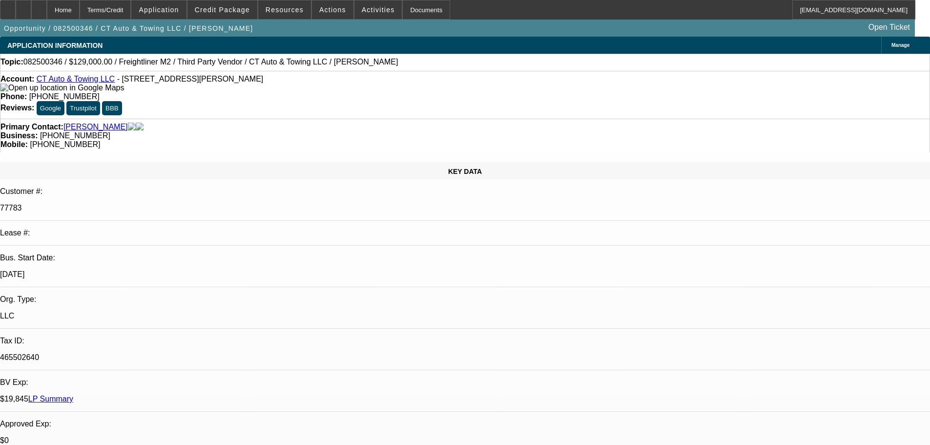
select select "0"
select select "2"
select select "0"
select select "6"
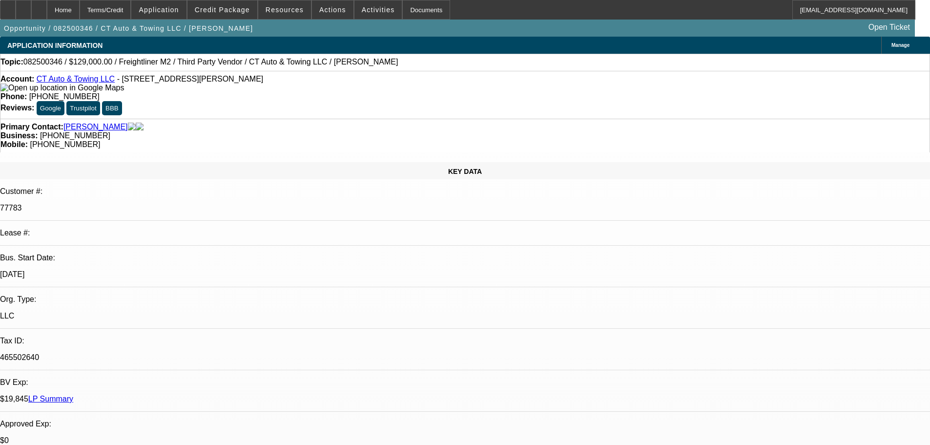
select select "0"
select select "2"
select select "0"
select select "6"
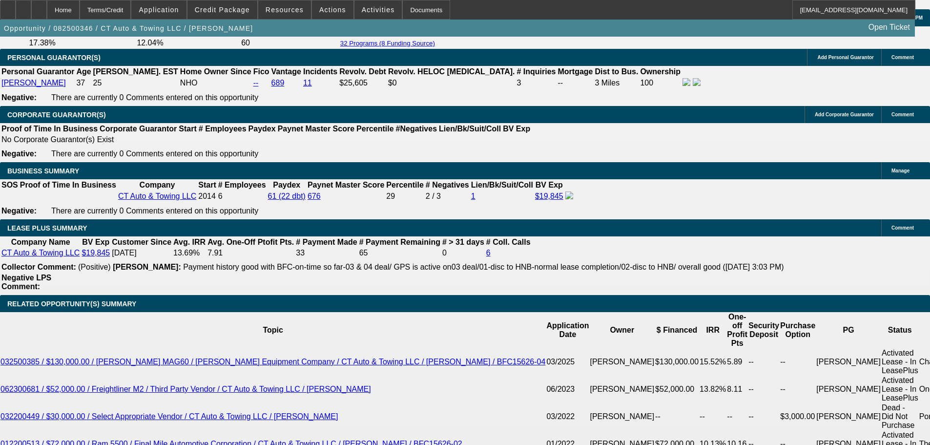
scroll to position [1454, 0]
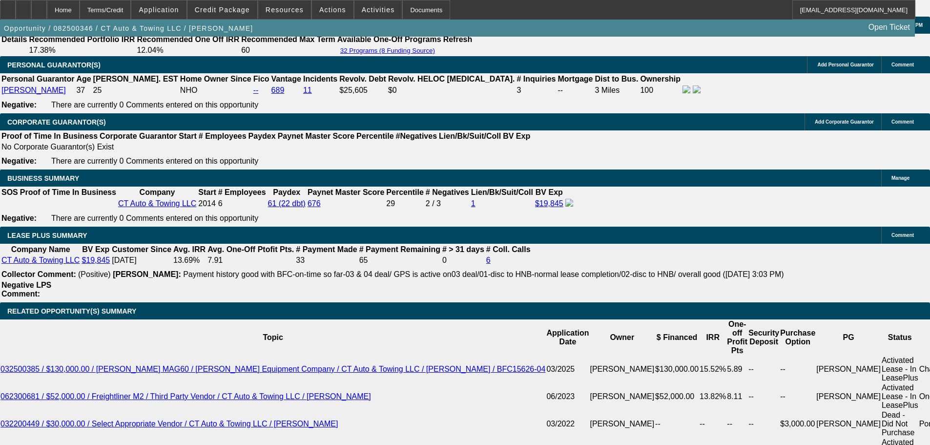
select select "0"
select select "6"
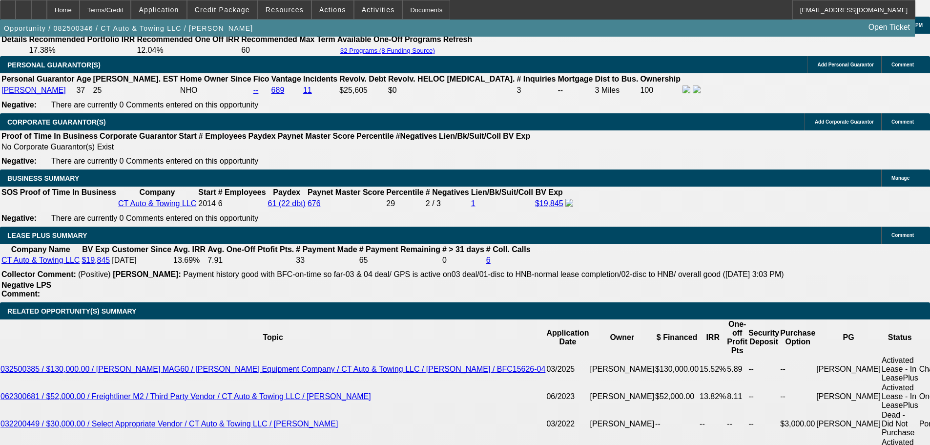
select select "0"
select select "6"
select select "0"
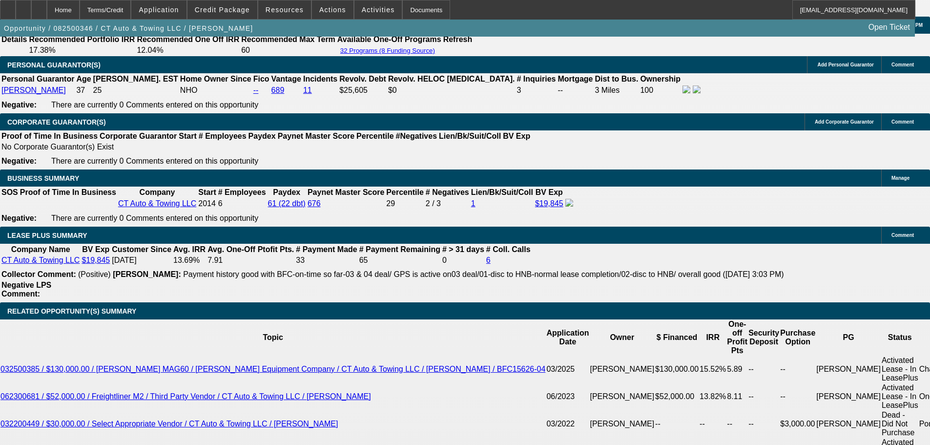
select select "0"
select select "6"
select select "0"
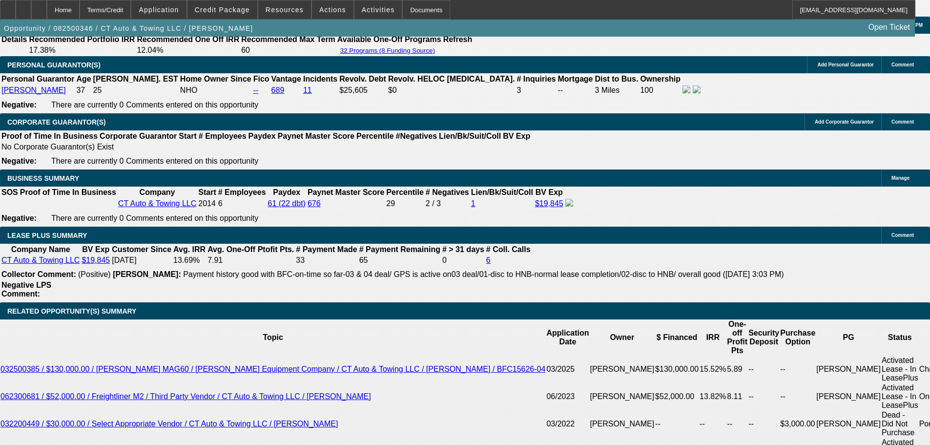
select select "0"
select select "6"
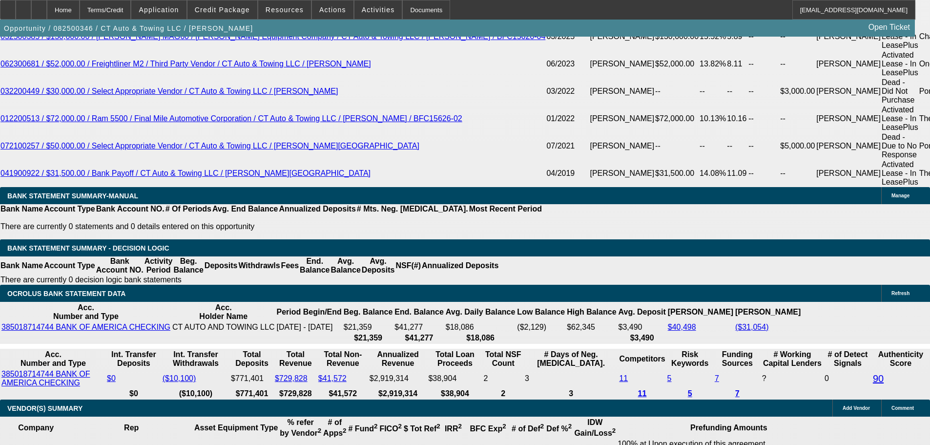
scroll to position [1600, 0]
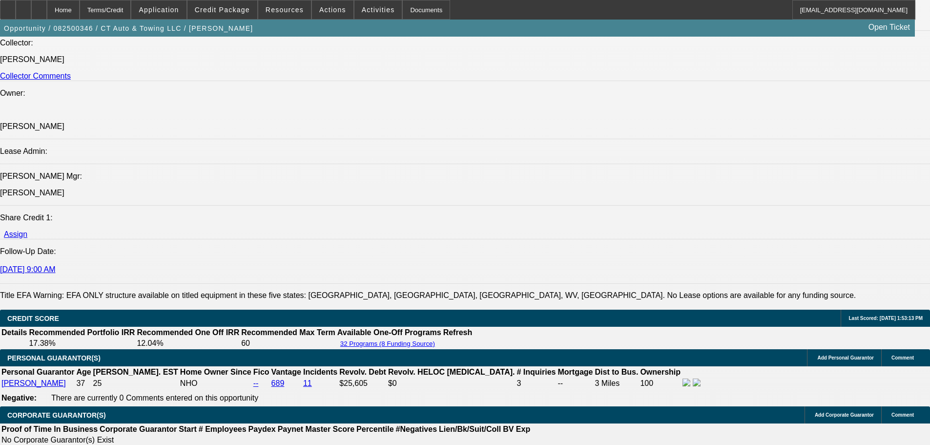
select select "0"
select select "2"
select select "0"
select select "6"
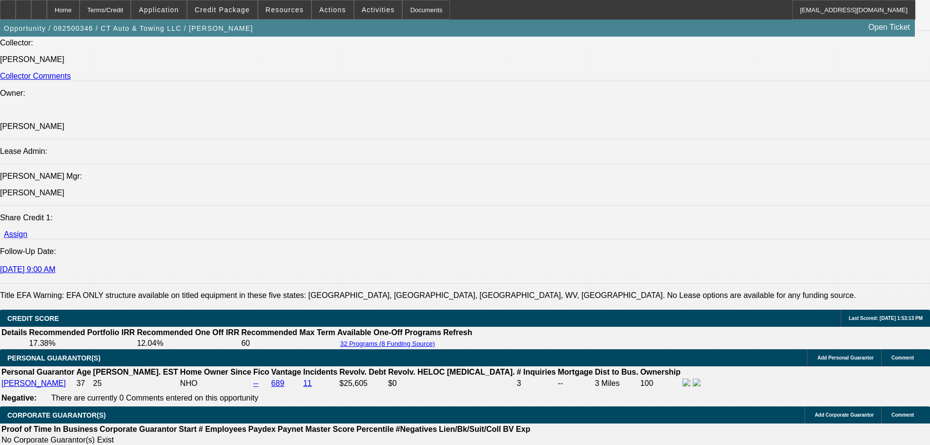
select select "0"
select select "3"
select select "0"
select select "6"
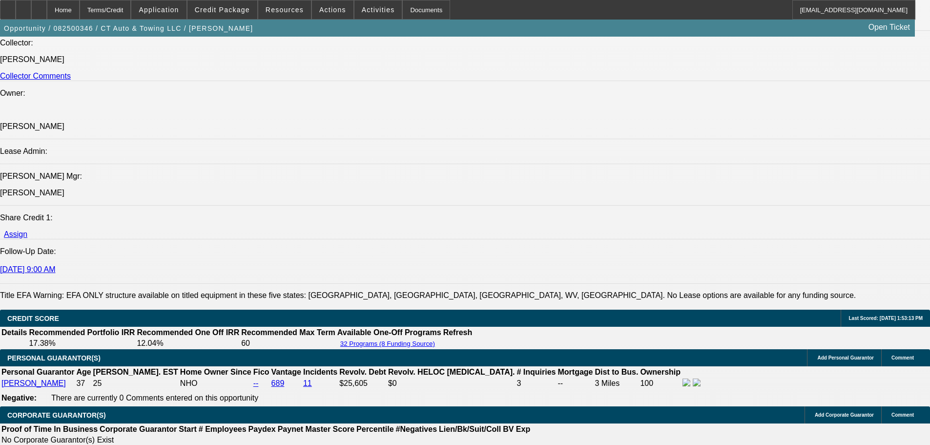
select select "0"
select select "2"
select select "0"
select select "6"
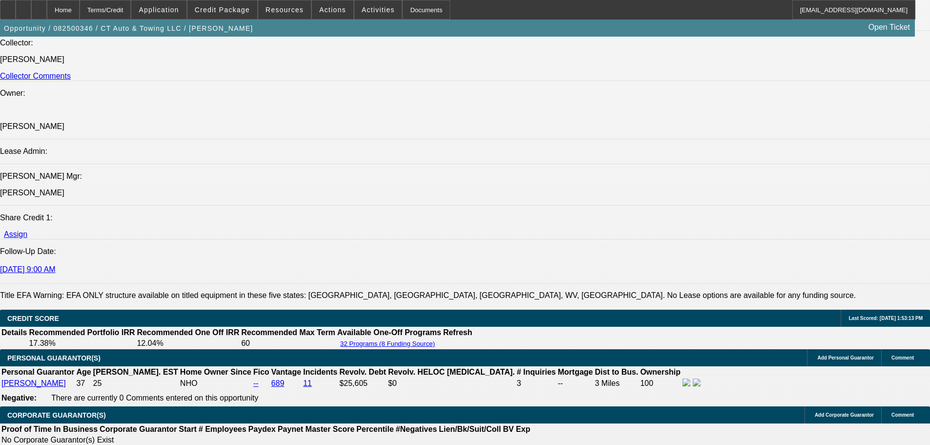
select select "0"
select select "2"
select select "0"
select select "6"
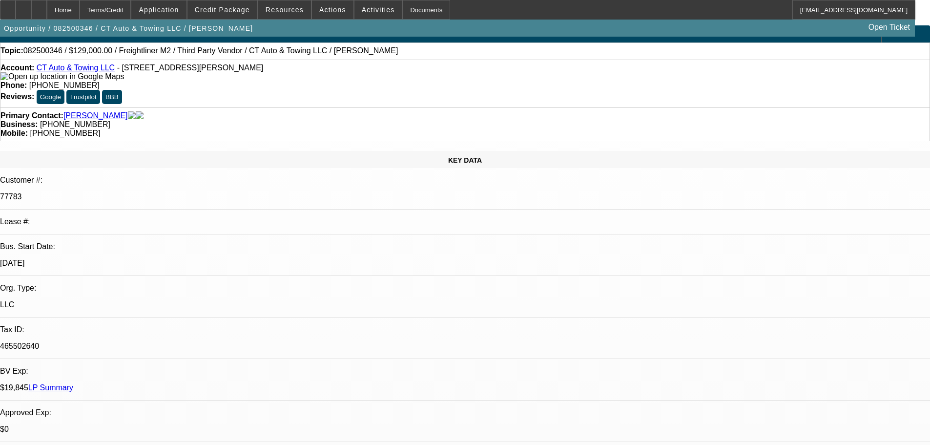
scroll to position [0, 0]
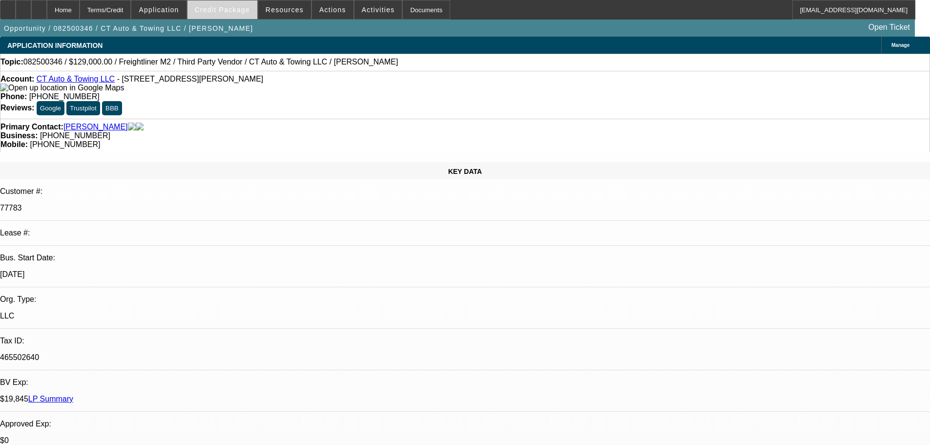
click at [234, 7] on span "Credit Package" at bounding box center [222, 10] width 55 height 8
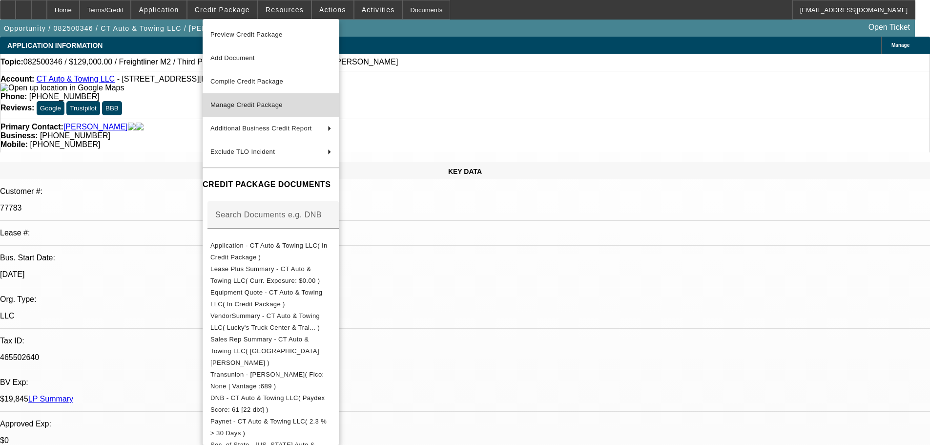
click at [235, 104] on span "Manage Credit Package" at bounding box center [246, 104] width 72 height 7
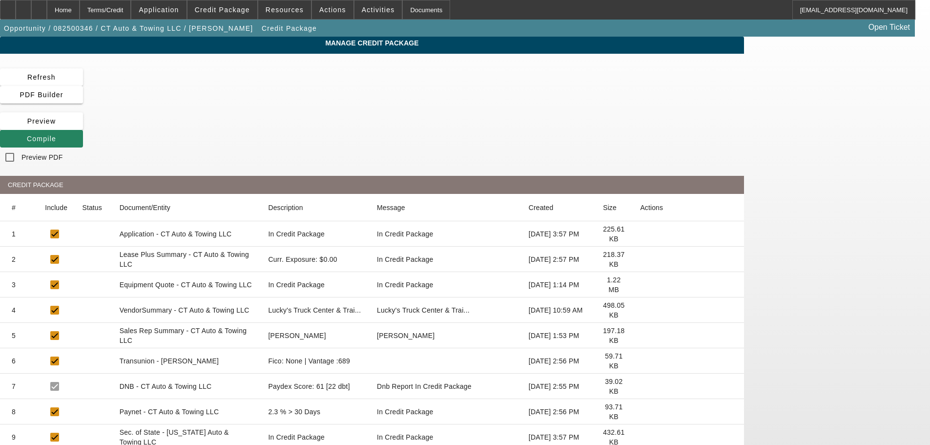
click at [640, 259] on icon at bounding box center [640, 259] width 0 height 0
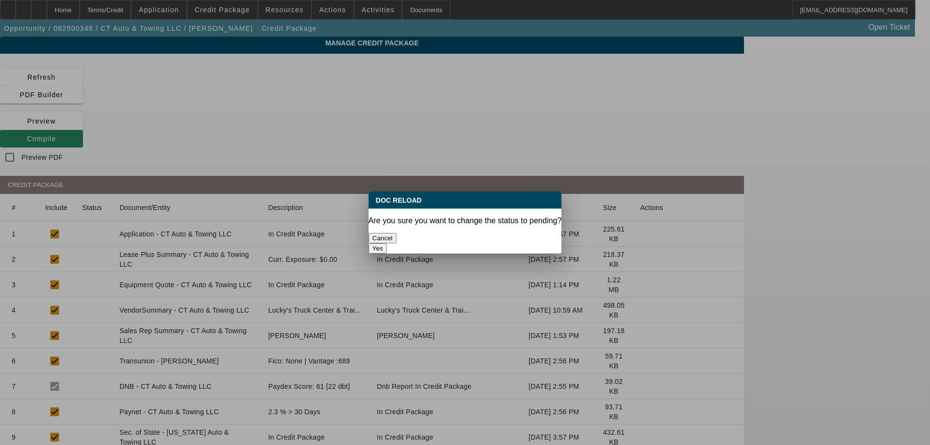
click at [387, 243] on button "Yes" at bounding box center [378, 248] width 19 height 10
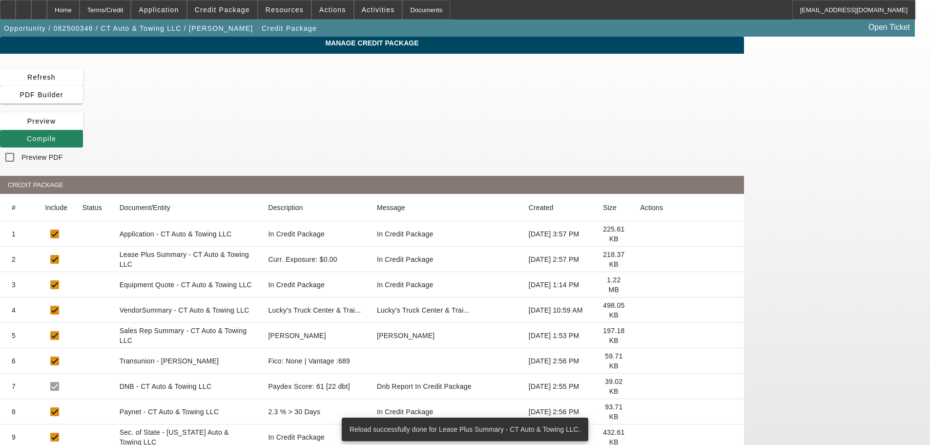
click at [640, 310] on icon at bounding box center [640, 310] width 0 height 0
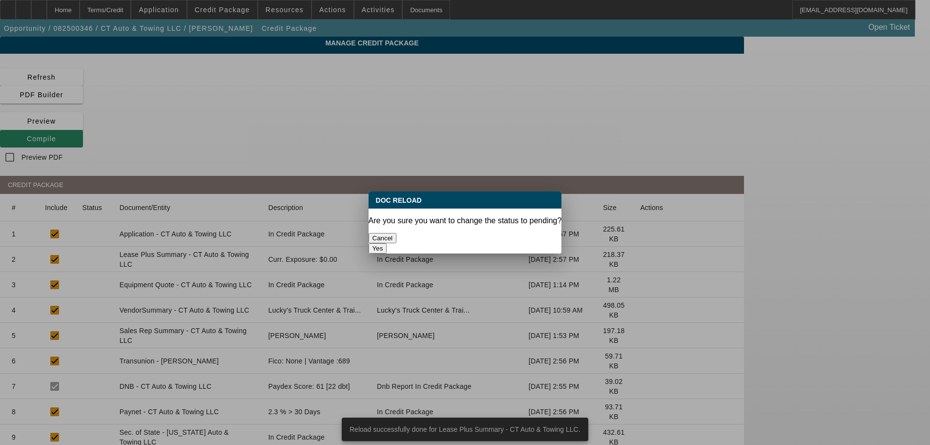
click at [387, 243] on button "Yes" at bounding box center [378, 248] width 19 height 10
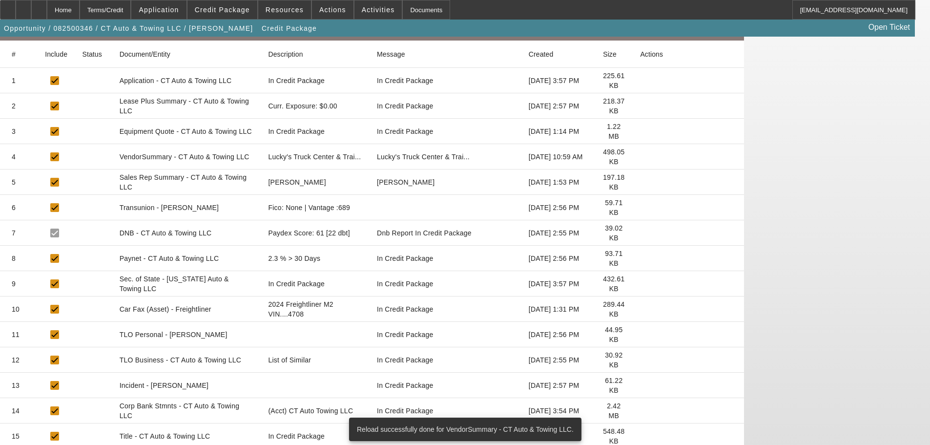
scroll to position [154, 0]
click at [640, 359] on icon at bounding box center [640, 359] width 0 height 0
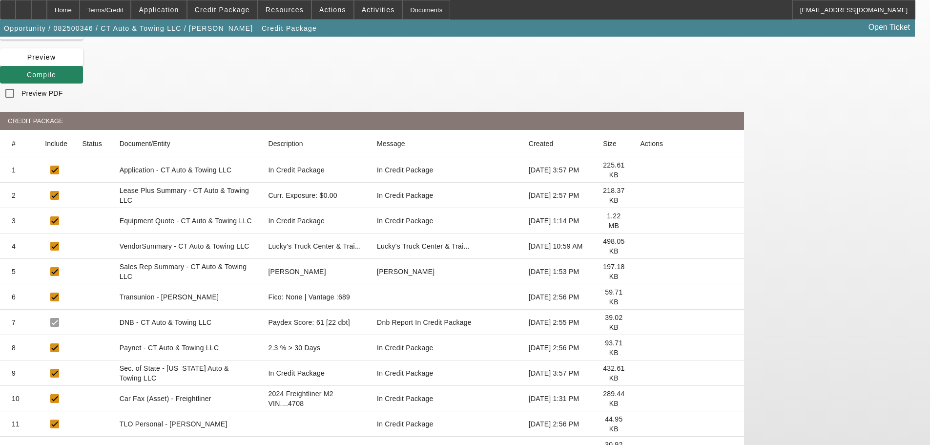
scroll to position [0, 0]
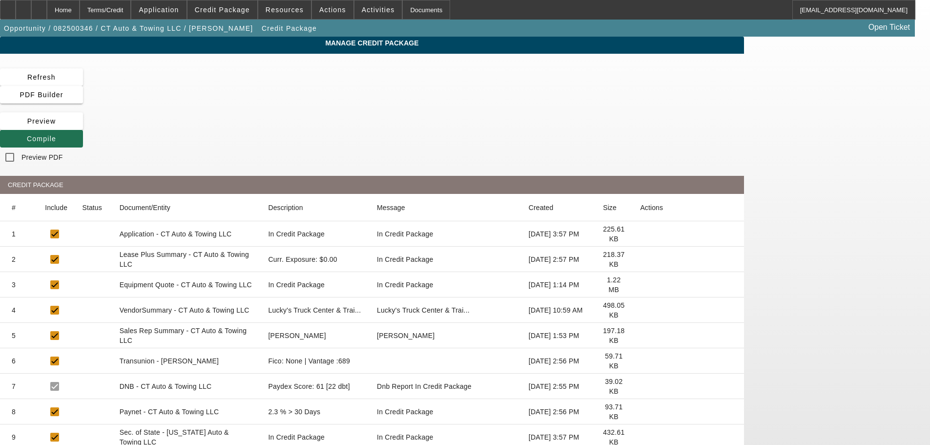
click at [27, 135] on icon at bounding box center [27, 139] width 0 height 8
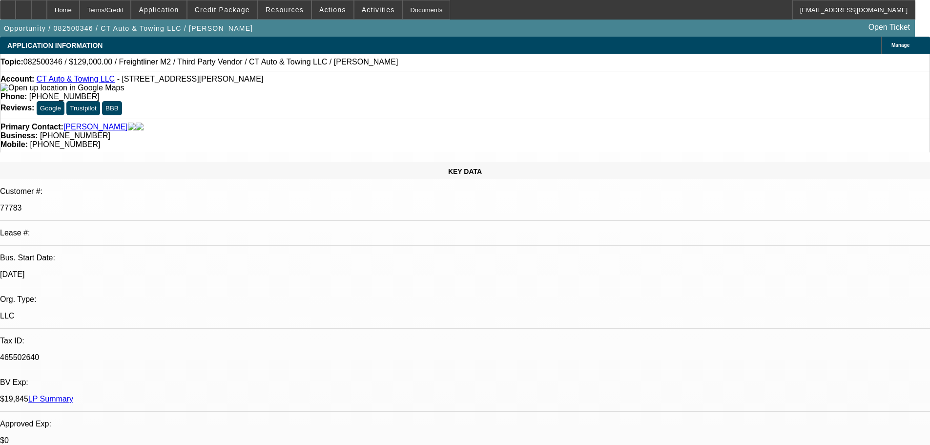
select select "0"
select select "2"
select select "0"
select select "6"
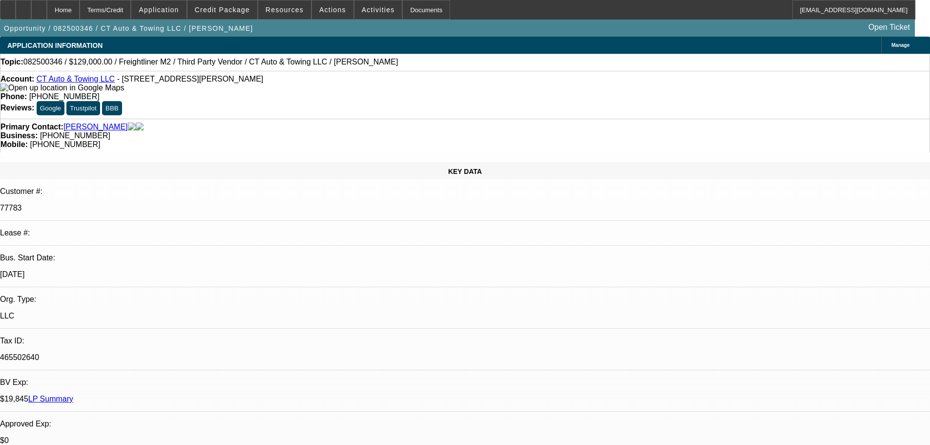
select select "0"
select select "3"
select select "0"
select select "6"
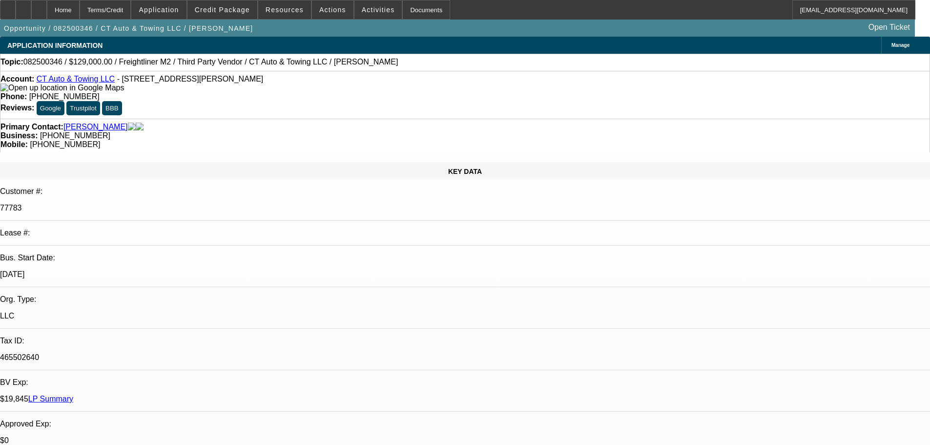
select select "0"
select select "2"
select select "0"
select select "6"
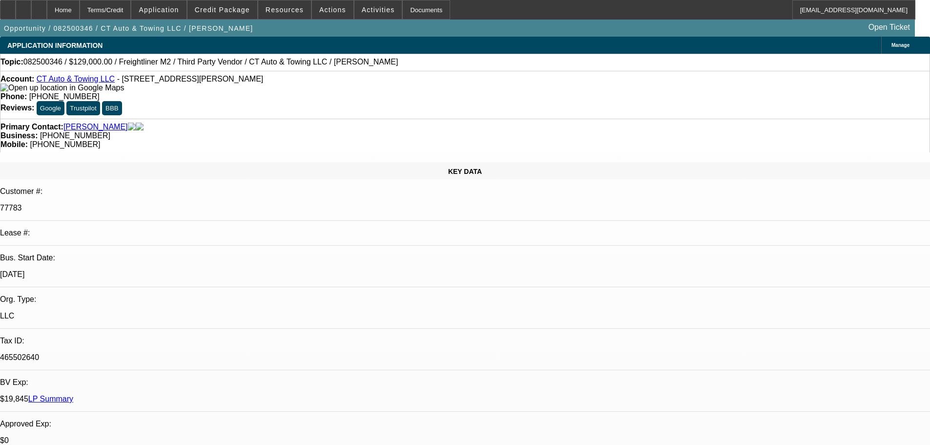
select select "0"
select select "2"
select select "0"
select select "6"
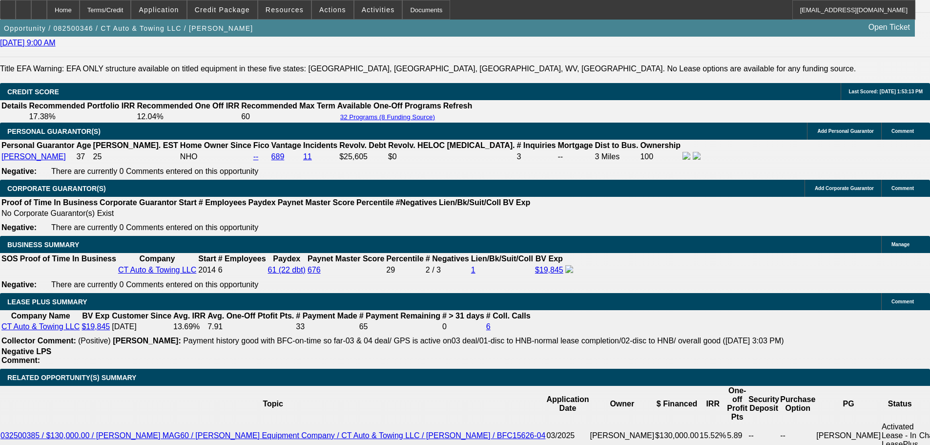
scroll to position [1270, 0]
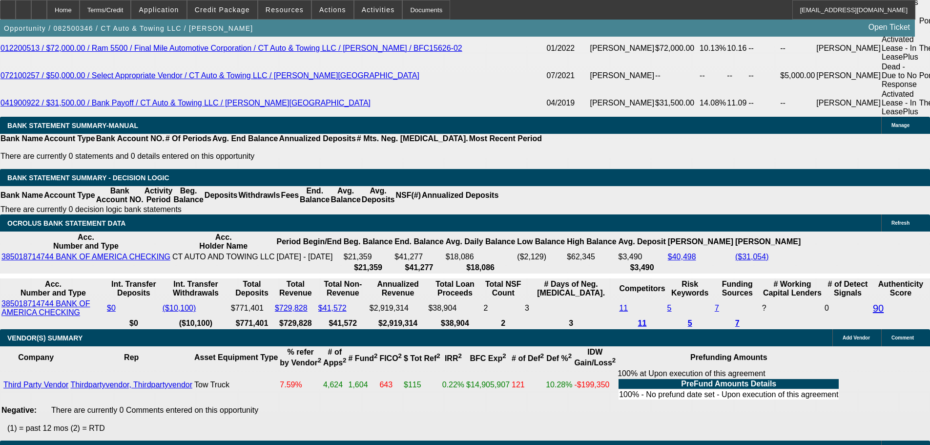
scroll to position [1747, 0]
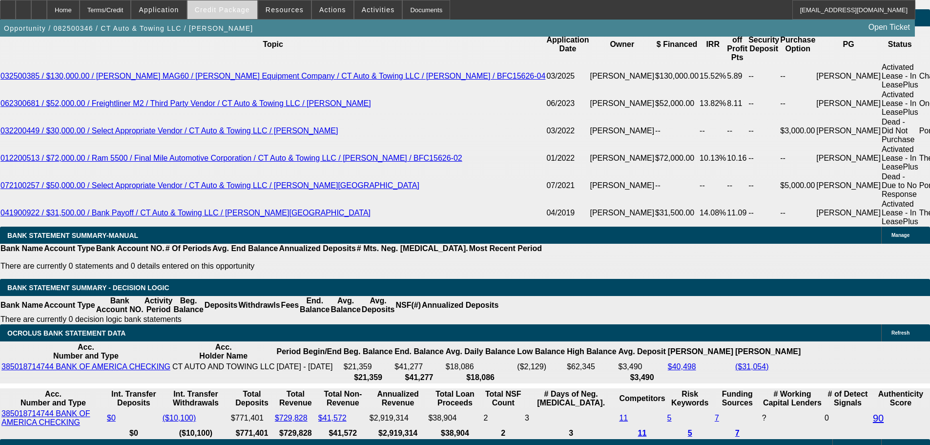
click at [227, 15] on span at bounding box center [223, 9] width 70 height 23
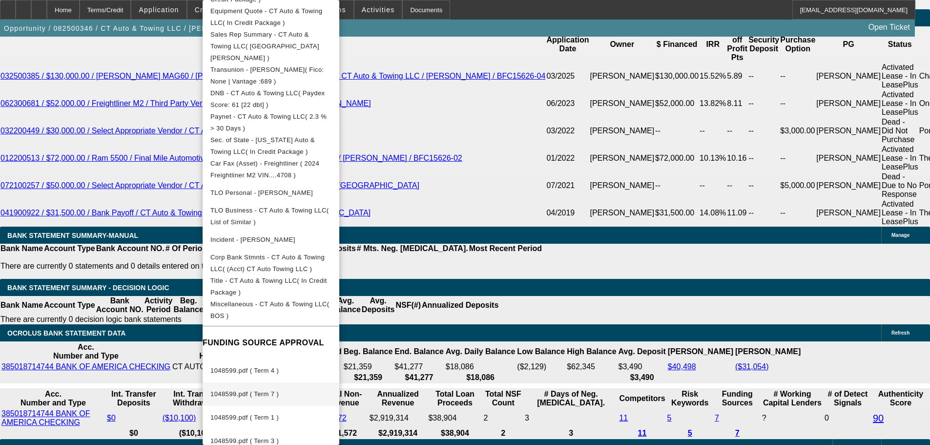
scroll to position [1991, 0]
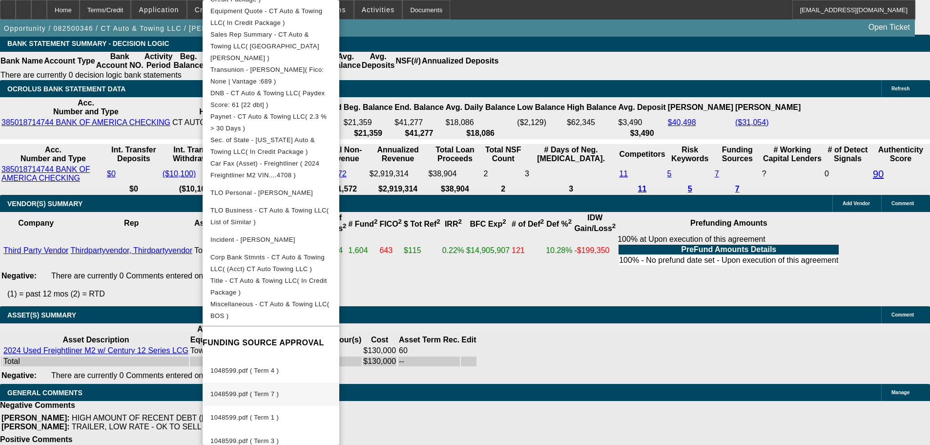
click at [292, 388] on span "1048599.pdf ( Term 7 )" at bounding box center [270, 394] width 121 height 12
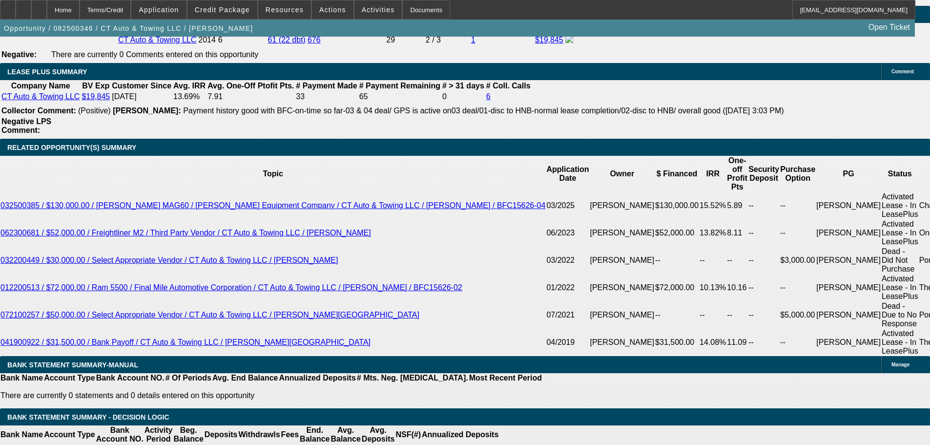
scroll to position [1600, 0]
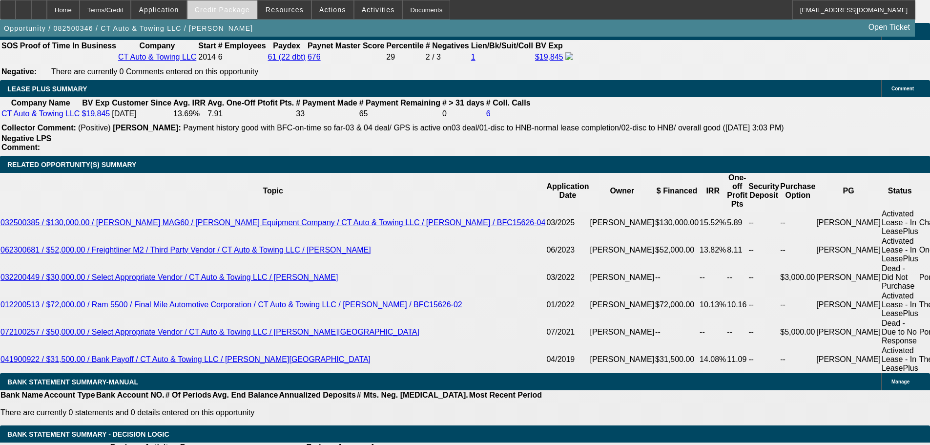
click at [216, 6] on span "Credit Package" at bounding box center [222, 10] width 55 height 8
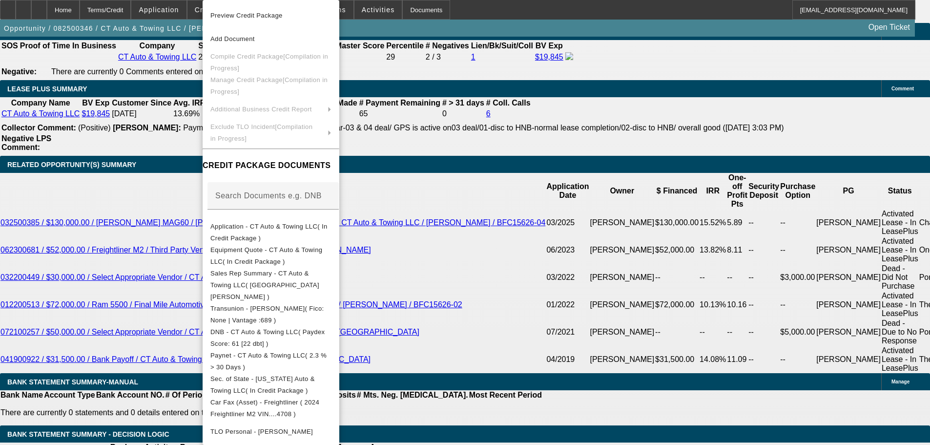
click at [91, 198] on div at bounding box center [465, 222] width 930 height 445
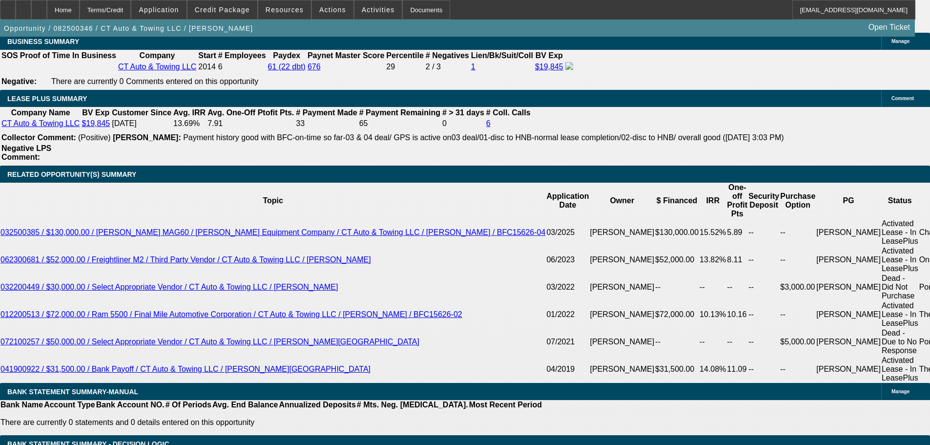
scroll to position [1567, 0]
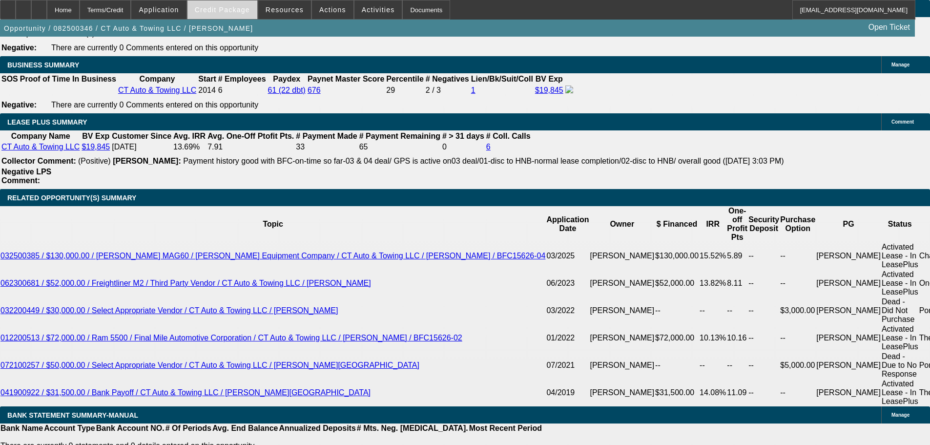
click at [233, 6] on span "Credit Package" at bounding box center [222, 10] width 55 height 8
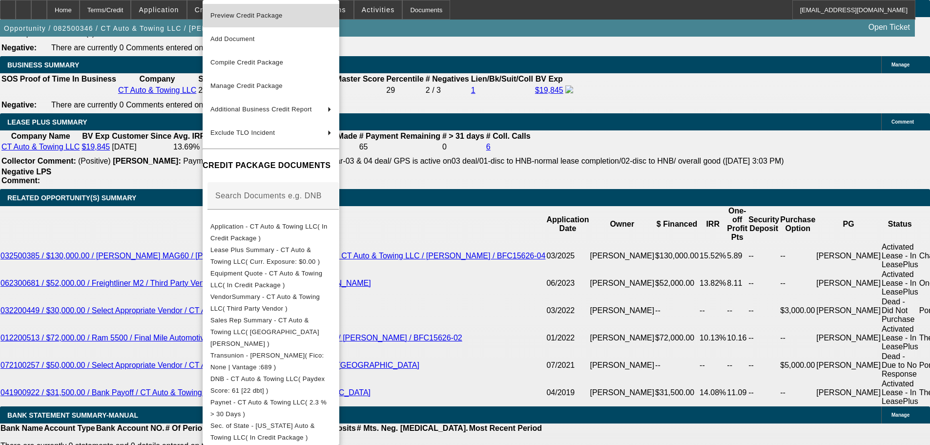
click at [293, 18] on span "Preview Credit Package" at bounding box center [270, 16] width 121 height 12
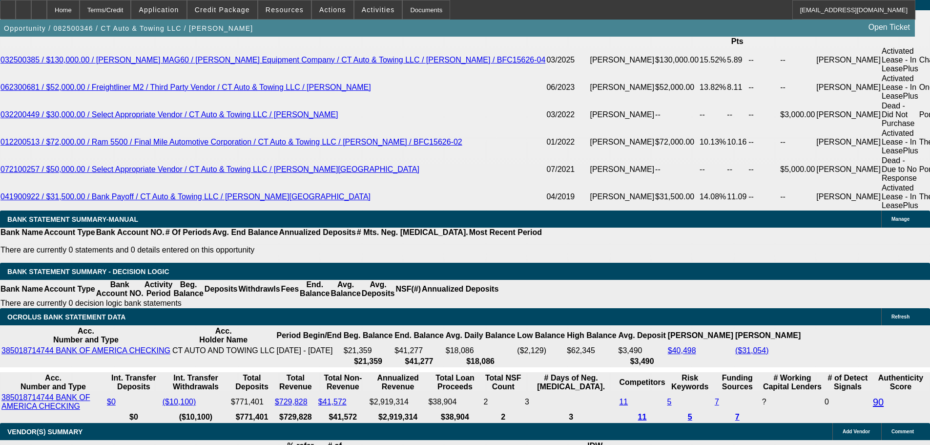
scroll to position [1958, 0]
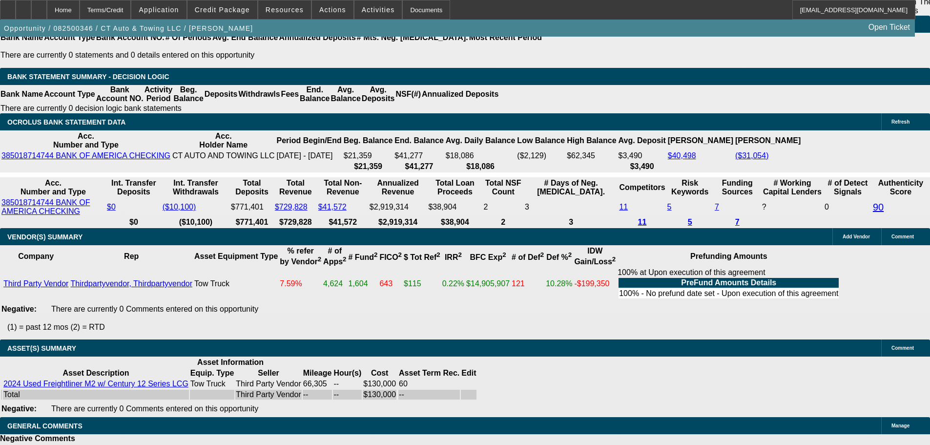
select select "6"
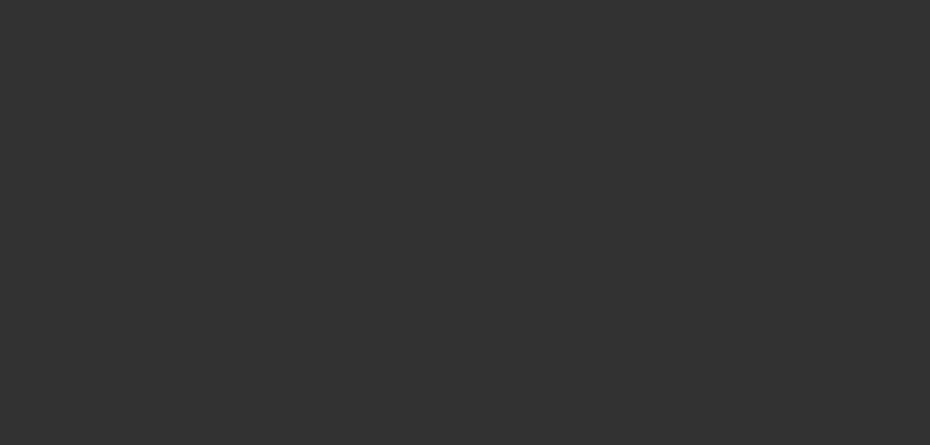
scroll to position [0, 0]
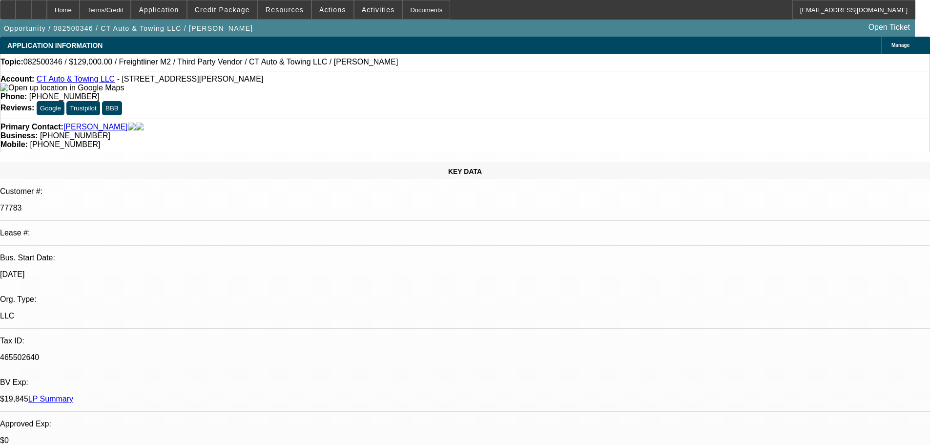
checkbox input "true"
type textarea "Sorry, no PPS at LEAF."
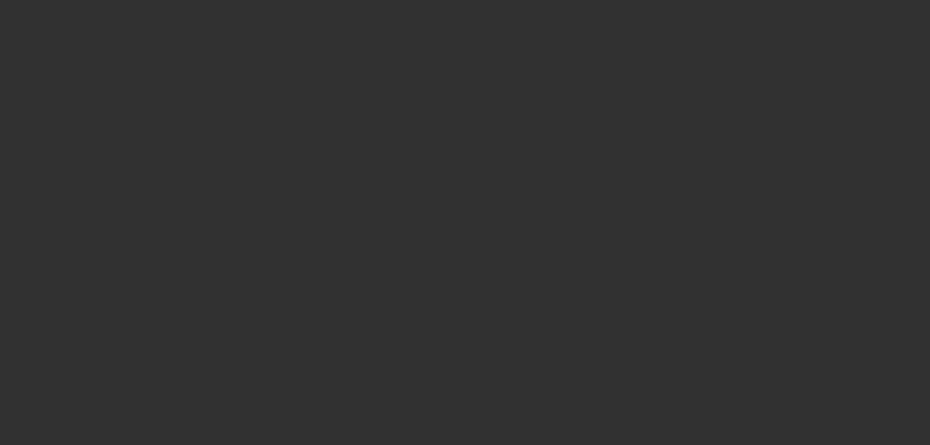
select select "0"
select select "2"
select select "0"
select select "6"
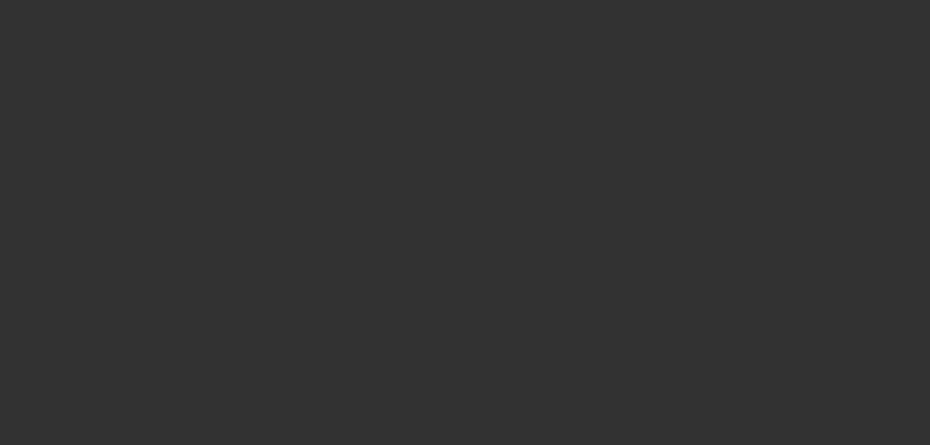
select select "0"
select select "2"
select select "0"
select select "6"
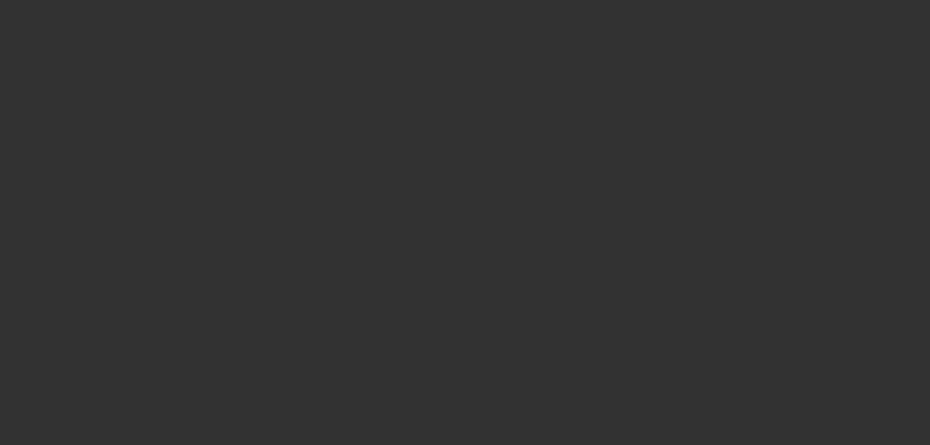
select select "0"
select select "3"
select select "0"
select select "6"
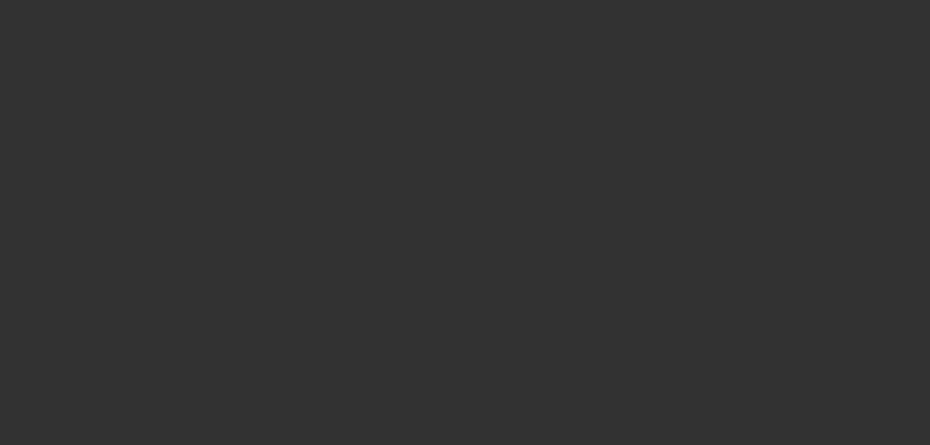
select select "0"
select select "2"
select select "0"
select select "6"
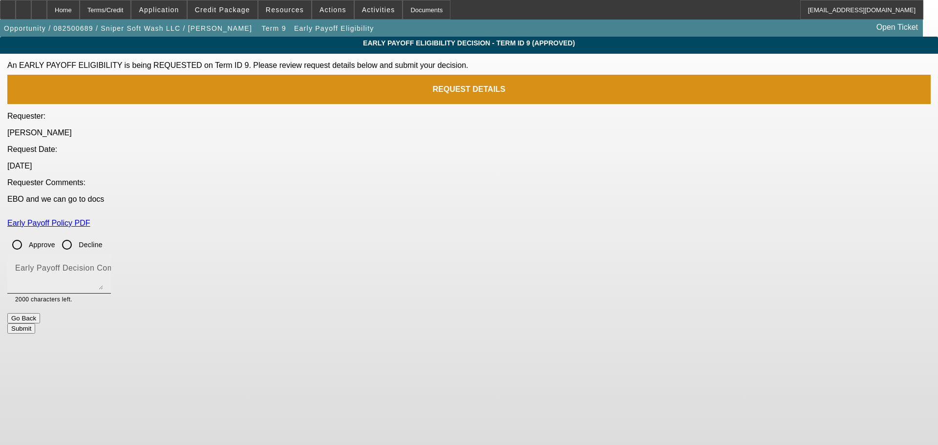
drag, startPoint x: 351, startPoint y: 192, endPoint x: 359, endPoint y: 209, distance: 19.0
click at [27, 235] on input "Approve" at bounding box center [17, 245] width 20 height 20
radio input "true"
click at [103, 266] on textarea "Early Payoff Decision Comment" at bounding box center [59, 277] width 88 height 23
type textarea "APPROVED"
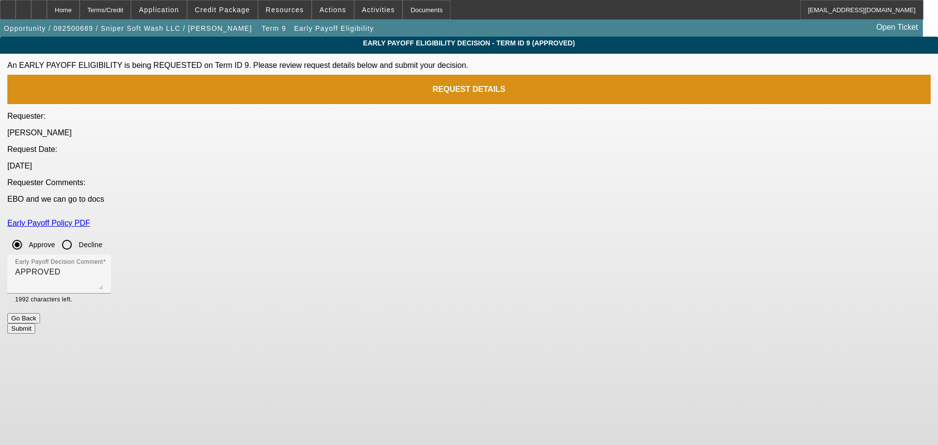
click at [35, 323] on button "Submit" at bounding box center [21, 328] width 28 height 10
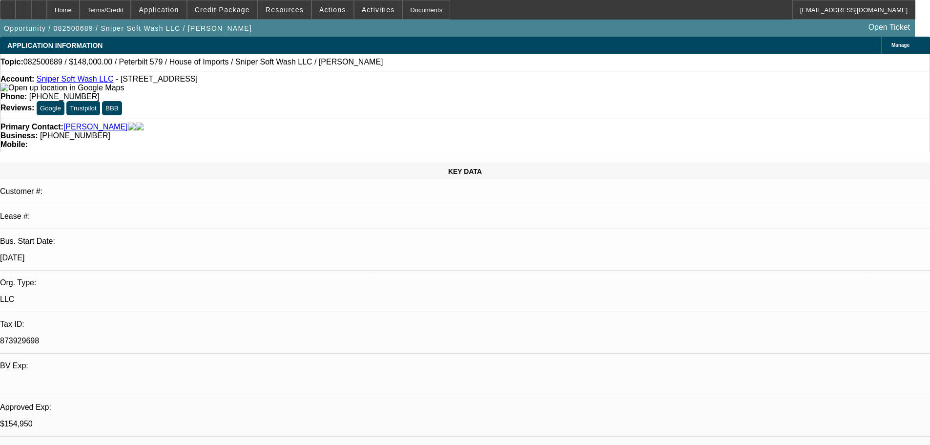
select select "0"
select select "2"
select select "0"
select select "6"
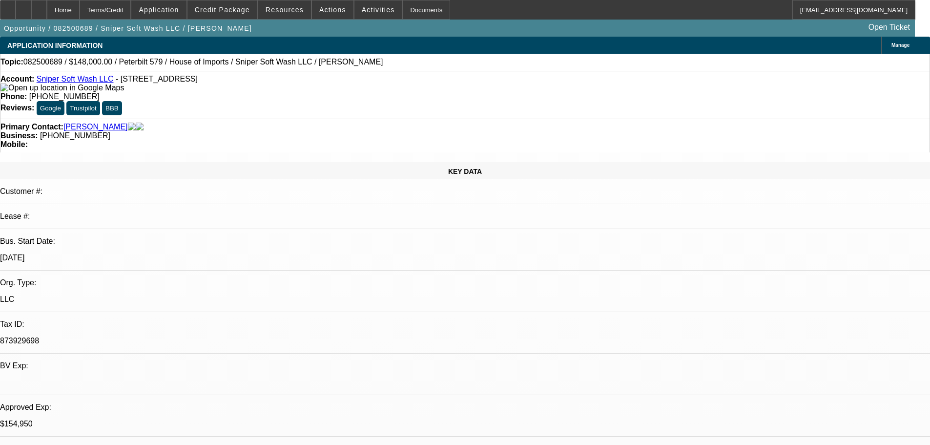
select select "0"
select select "2"
select select "0"
select select "6"
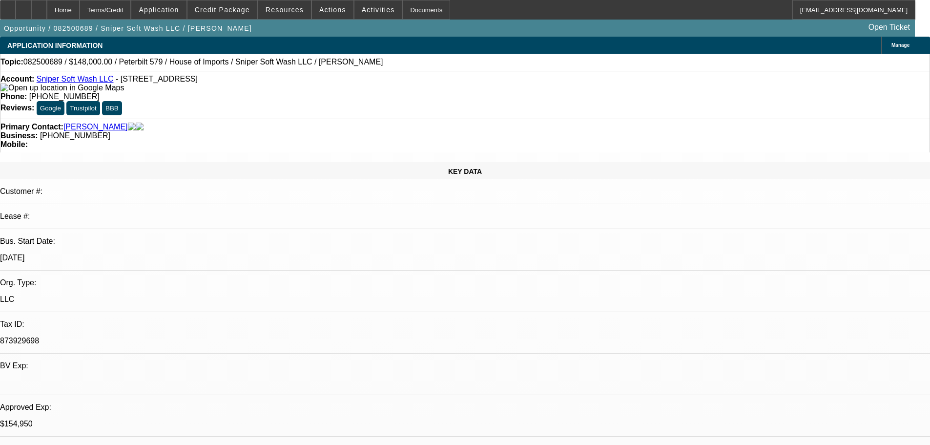
select select "0"
select select "2"
select select "0.1"
select select "4"
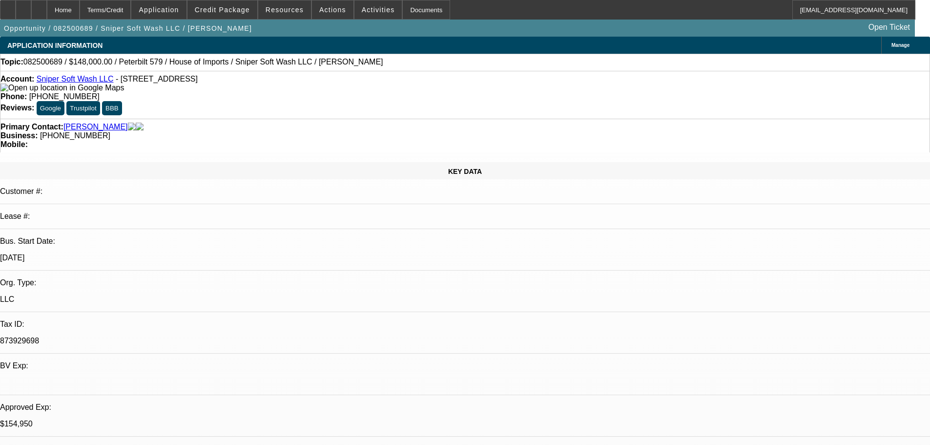
select select "0"
select select "2"
select select "0"
select select "6"
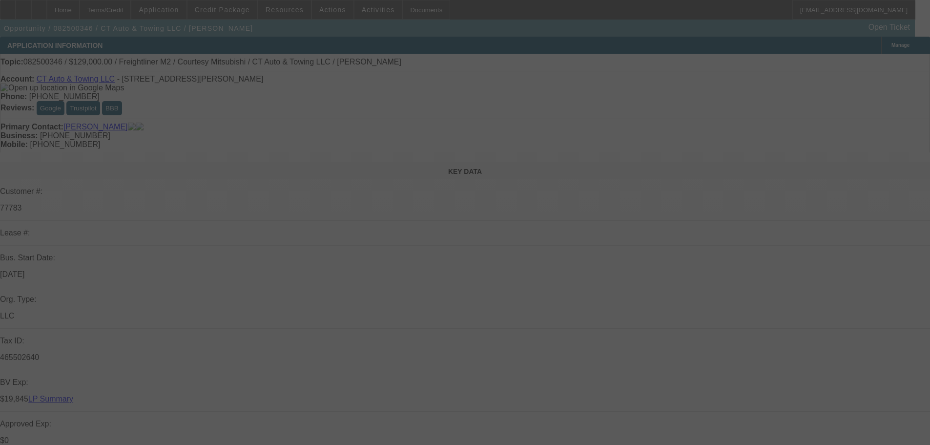
select select "0"
select select "2"
select select "0"
select select "6"
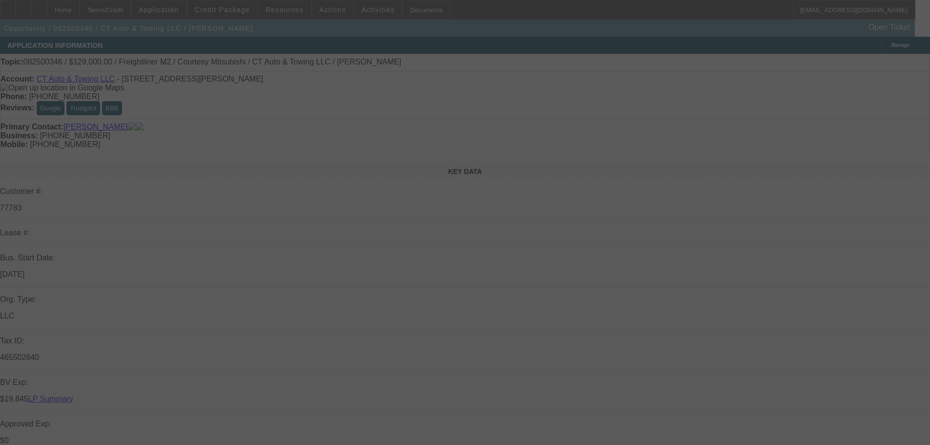
select select "0"
select select "2"
select select "0"
select select "6"
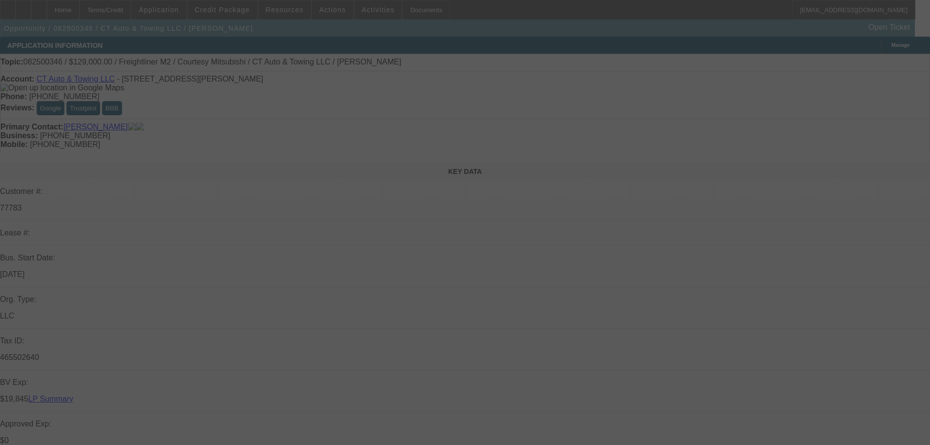
select select "0"
select select "3"
select select "0"
select select "6"
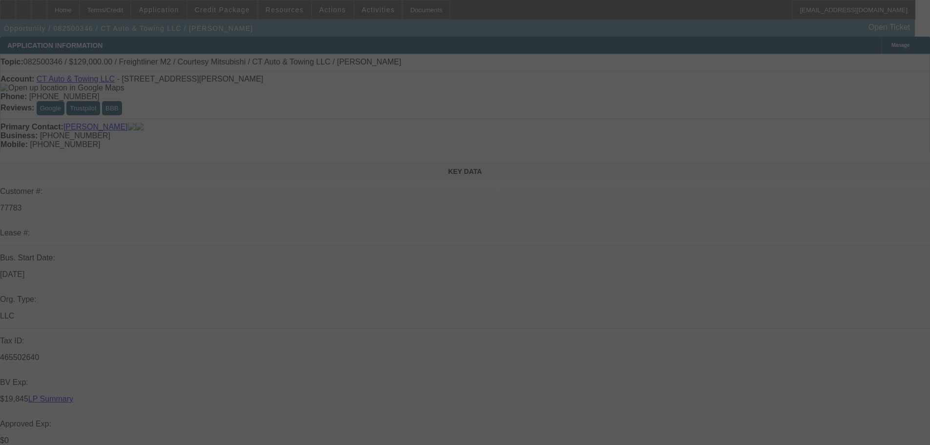
select select "0"
select select "2"
select select "0"
select select "6"
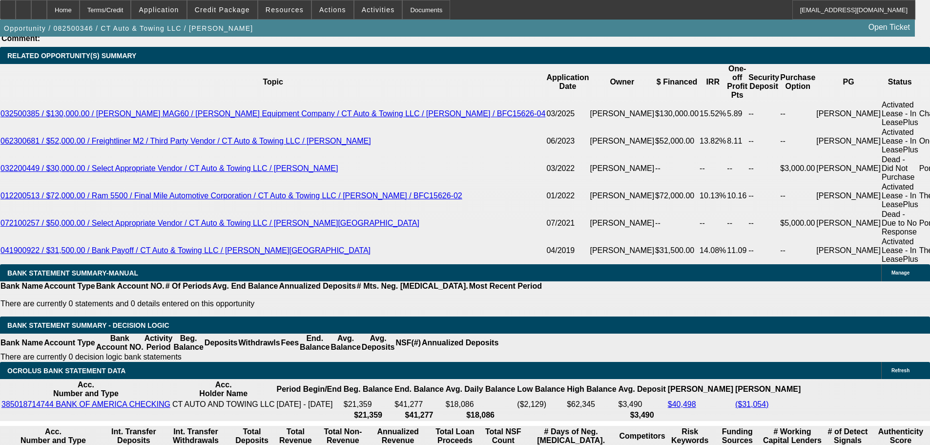
scroll to position [1660, 0]
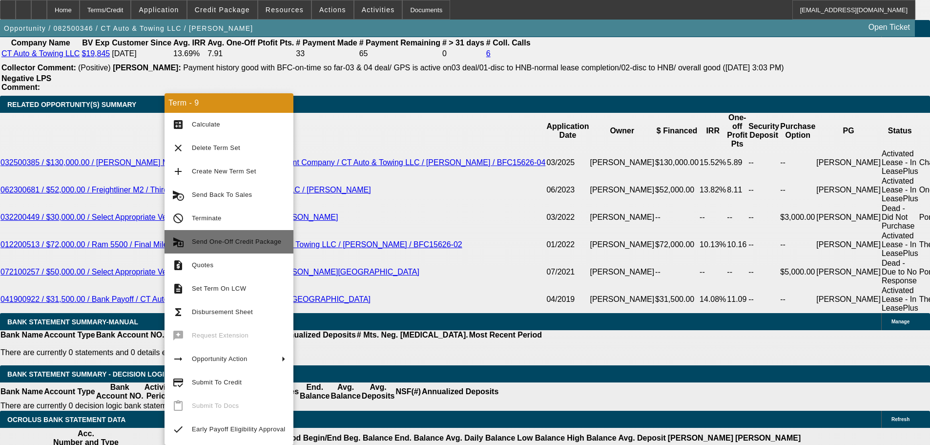
click at [245, 239] on span "Send One-Off Credit Package" at bounding box center [236, 241] width 89 height 7
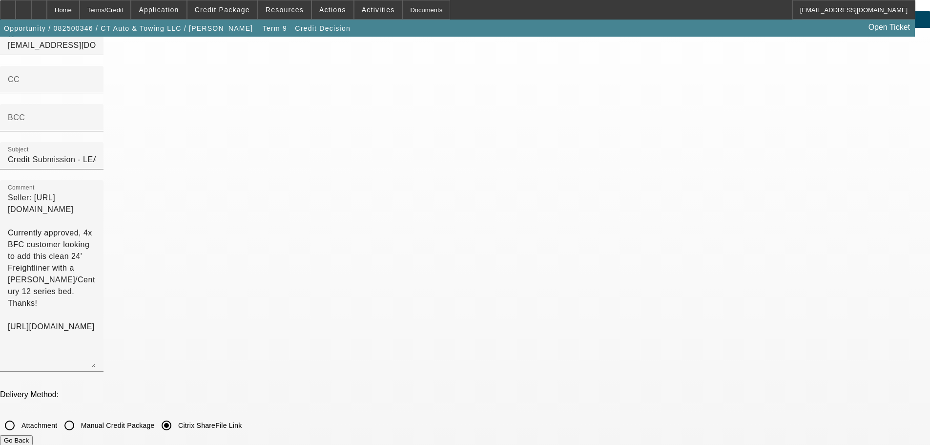
scroll to position [49, 0]
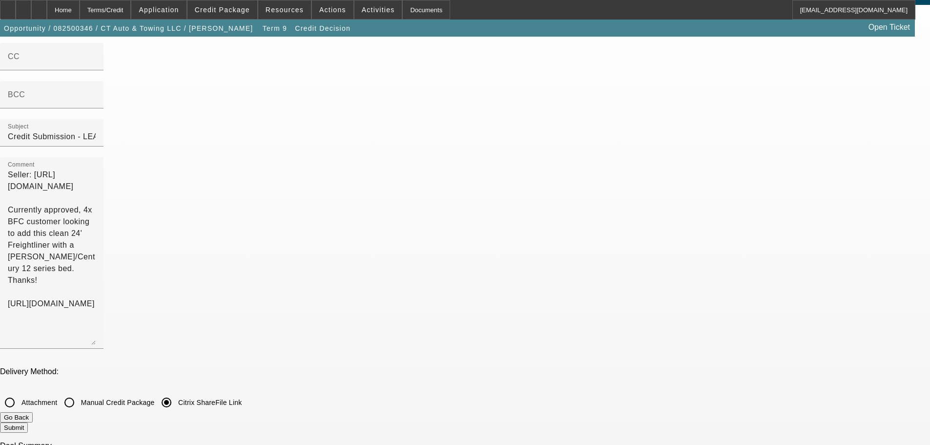
click at [80, 8] on div "Home" at bounding box center [63, 10] width 33 height 20
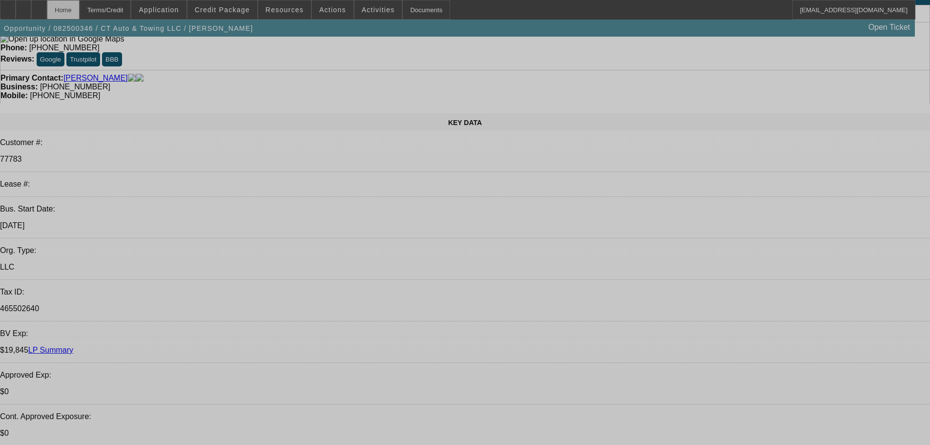
select select "0"
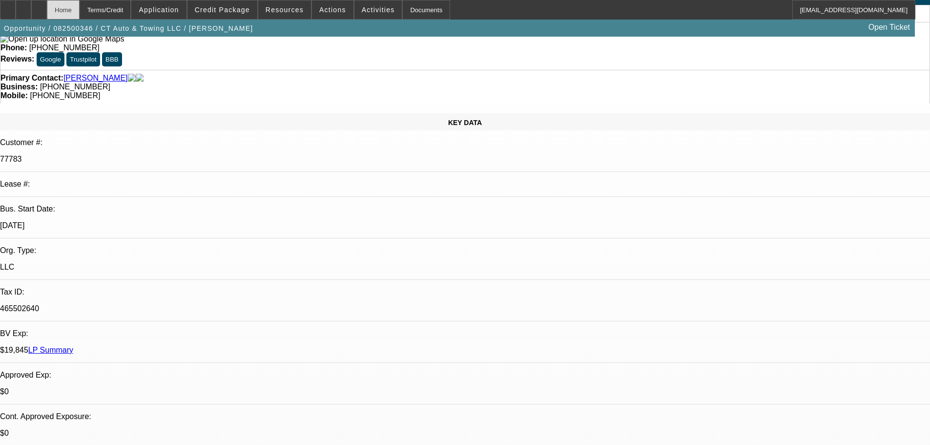
select select "0"
select select "2"
select select "0"
select select "6"
select select "0"
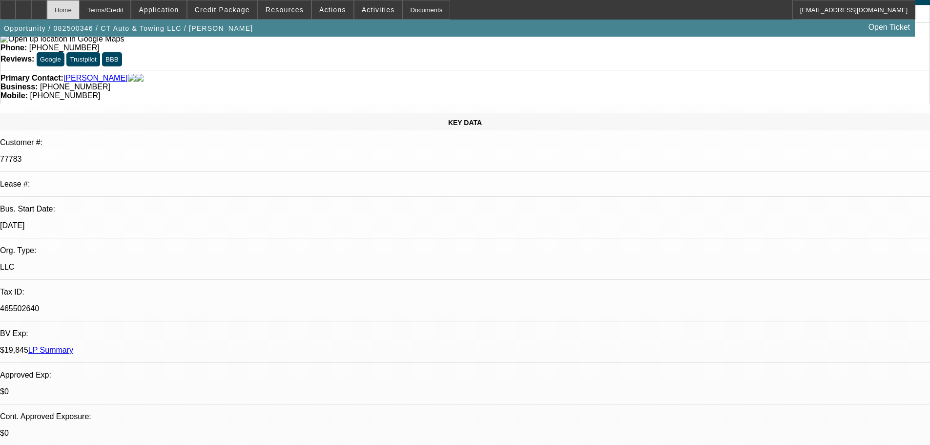
select select "0"
select select "2"
select select "0"
select select "6"
select select "0"
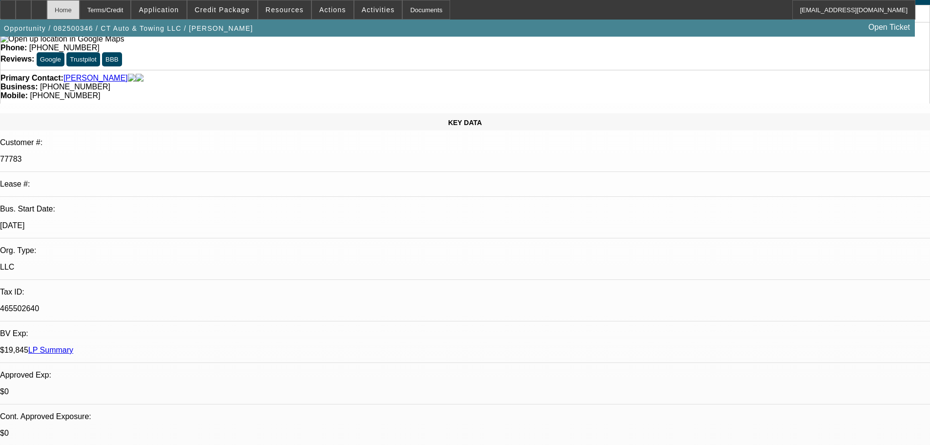
select select "0"
select select "3"
select select "0"
select select "6"
select select "0"
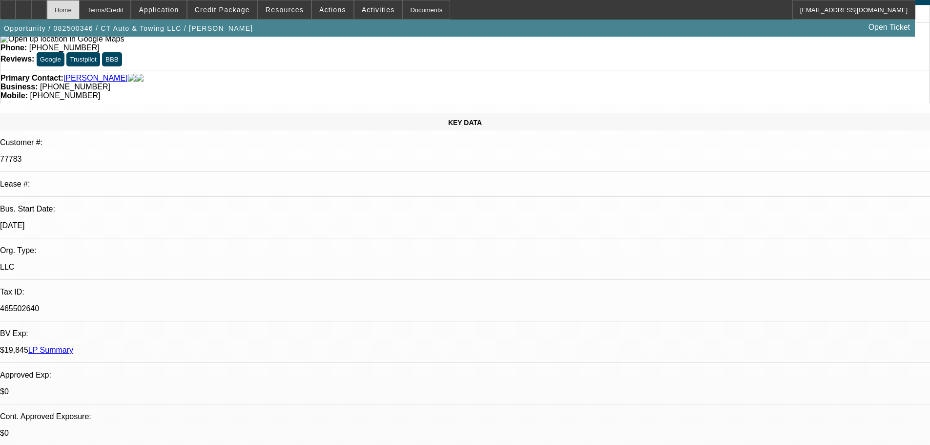
select select "0"
select select "2"
select select "0"
select select "6"
click at [47, 5] on div at bounding box center [39, 10] width 16 height 20
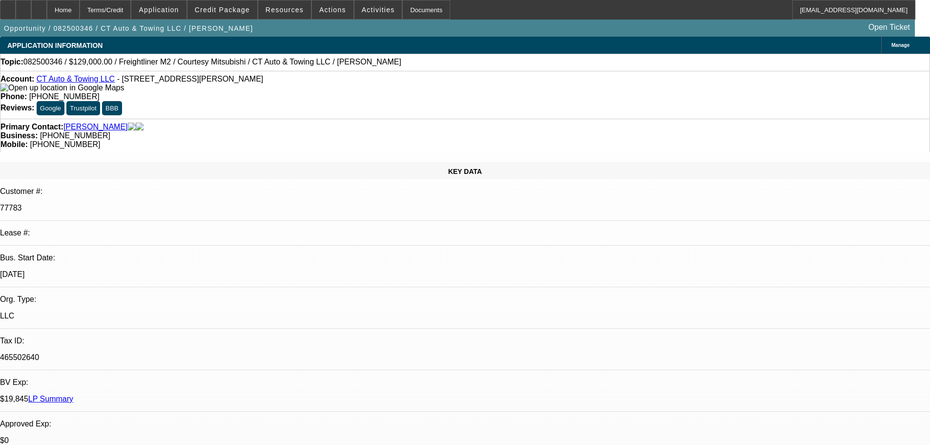
select select "0"
select select "2"
select select "0"
select select "6"
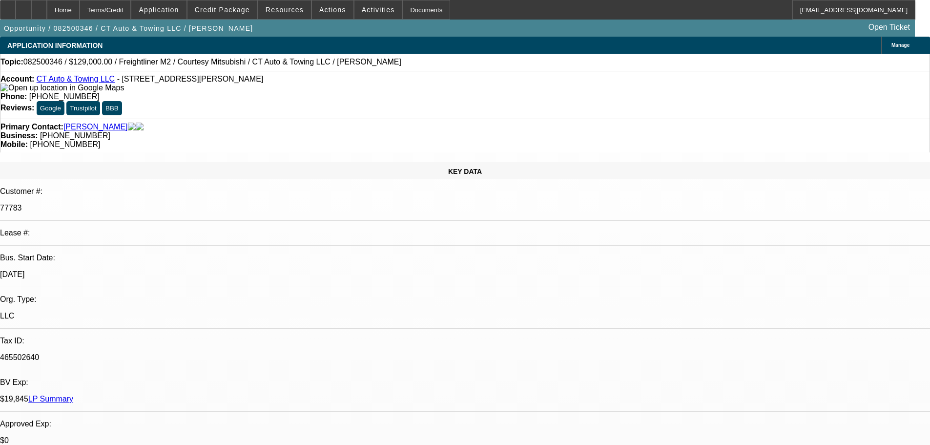
select select "0"
select select "2"
select select "0"
select select "6"
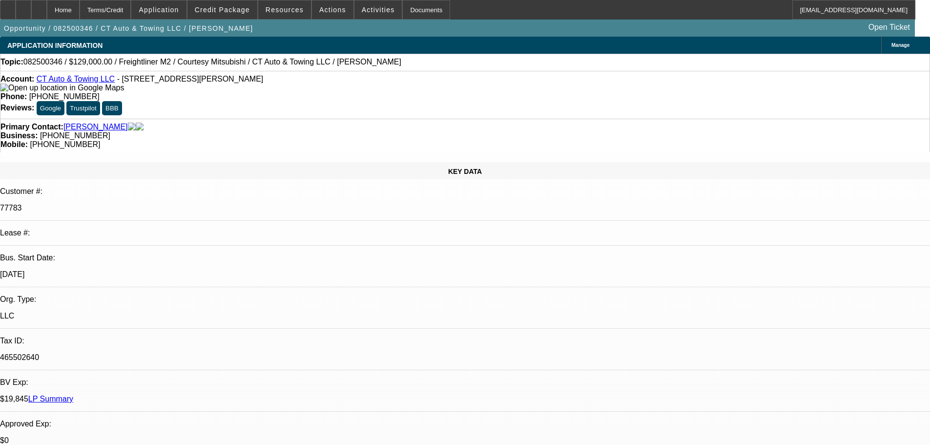
select select "0"
select select "3"
select select "0"
select select "6"
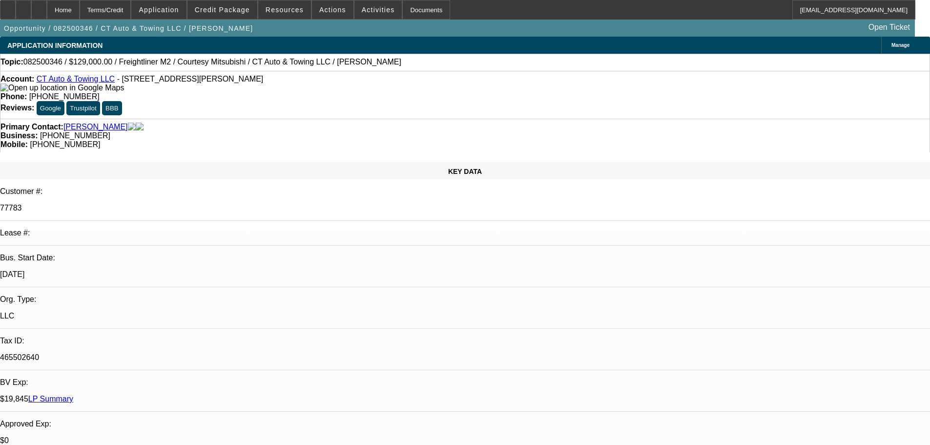
select select "0"
select select "2"
select select "0"
select select "6"
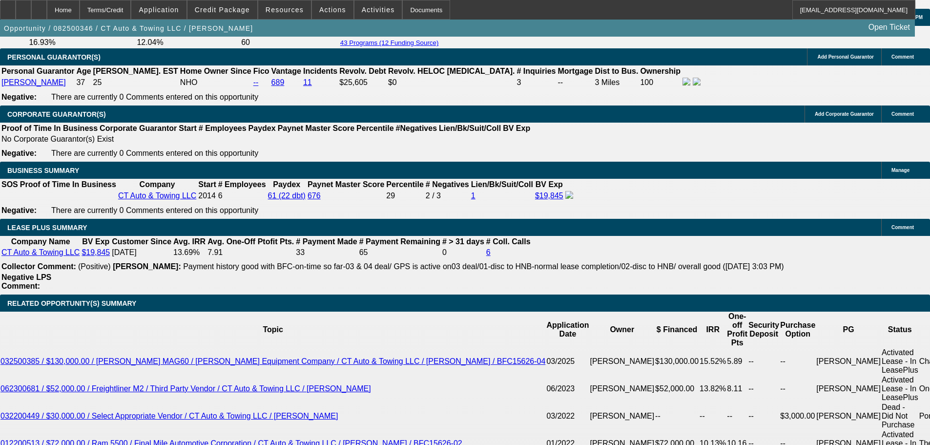
scroll to position [1465, 0]
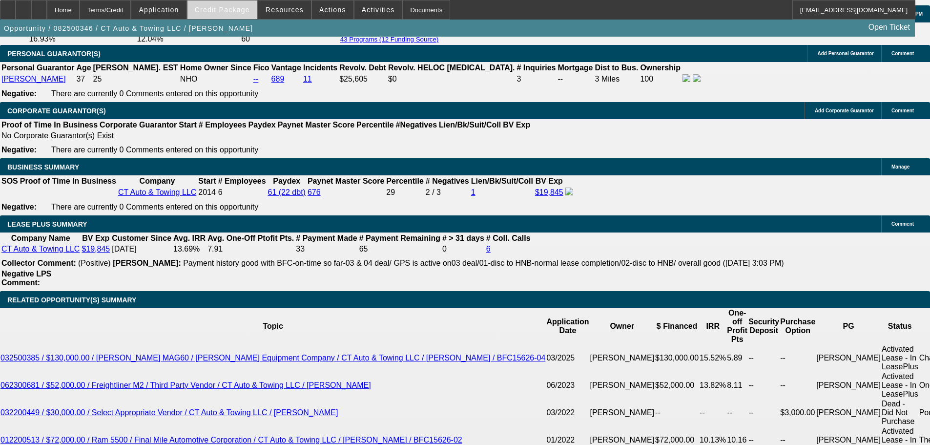
click at [232, 12] on span "Credit Package" at bounding box center [222, 10] width 55 height 8
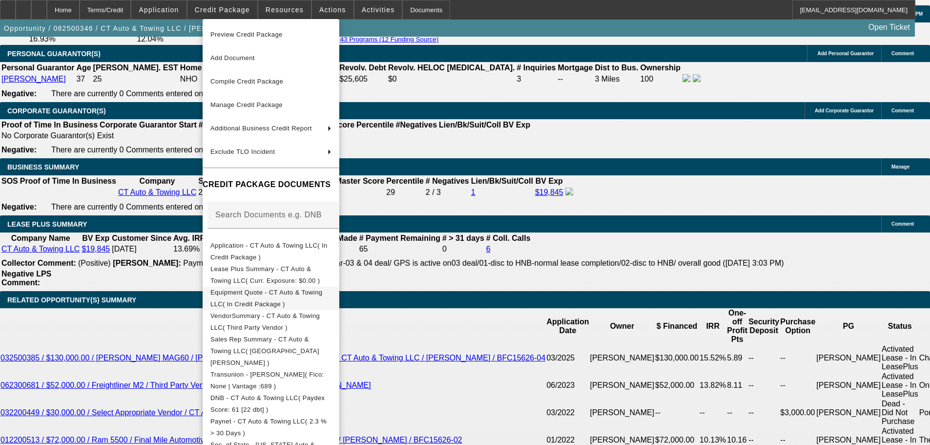
click at [256, 292] on span "Equipment Quote - CT Auto & Towing LLC( In Credit Package )" at bounding box center [266, 298] width 112 height 19
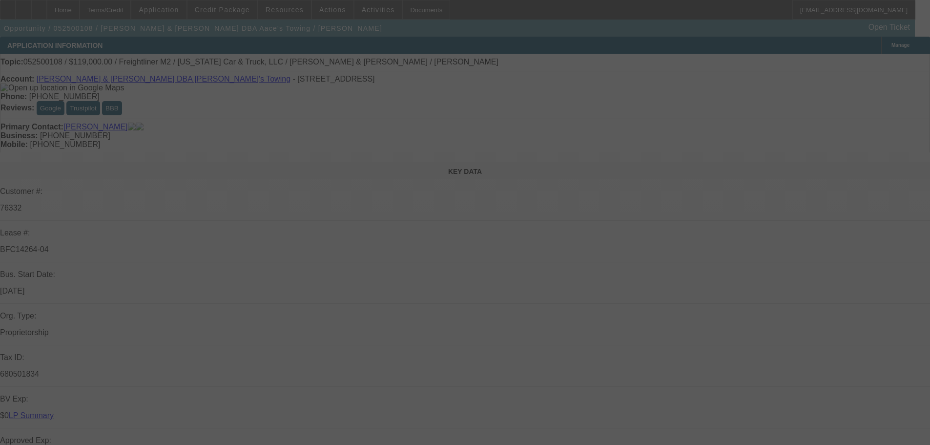
select select "0"
select select "2"
select select "0.1"
select select "4"
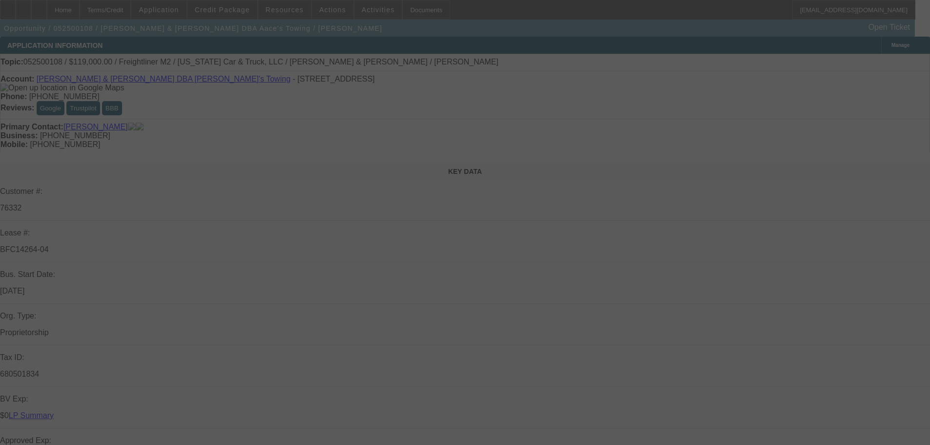
select select "0"
select select "2"
select select "0.1"
select select "4"
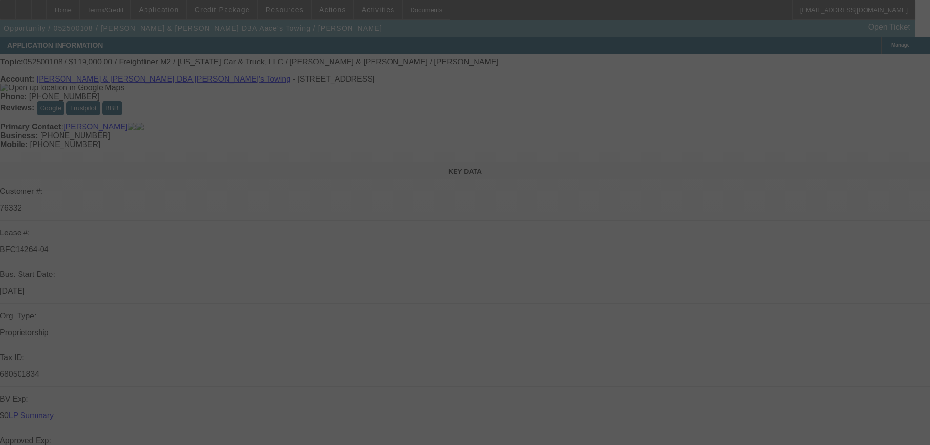
select select "0"
select select "2"
select select "0.1"
select select "4"
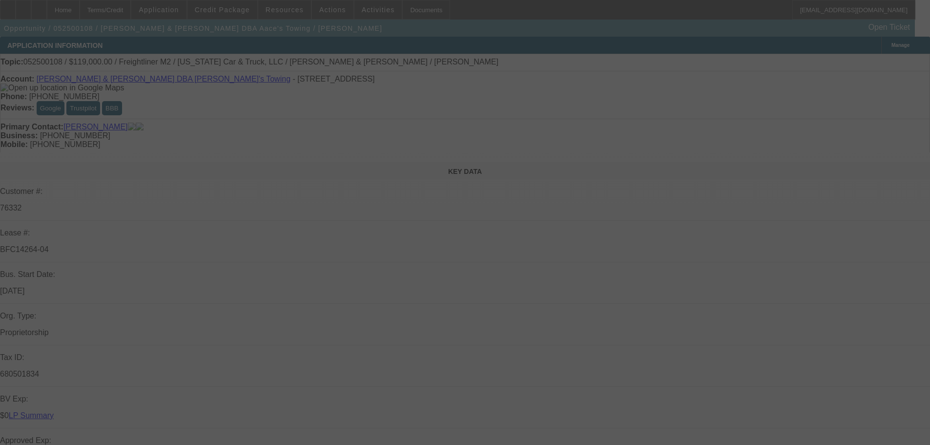
select select "0"
select select "2"
select select "0.1"
select select "4"
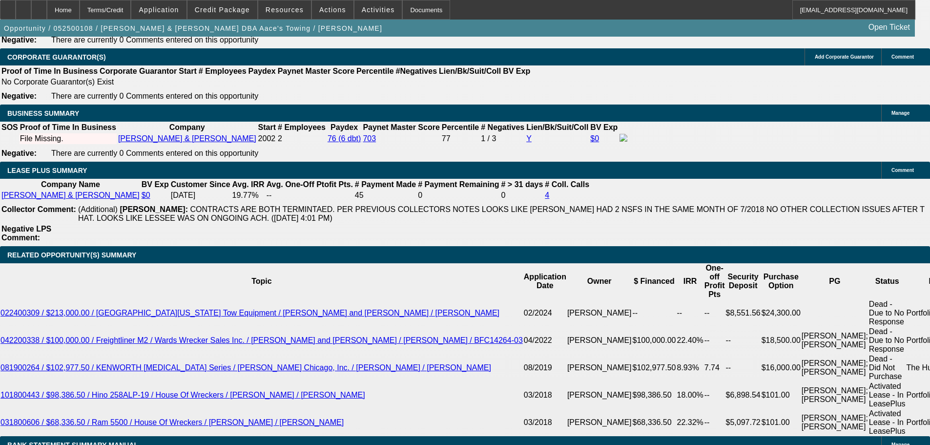
scroll to position [1425, 0]
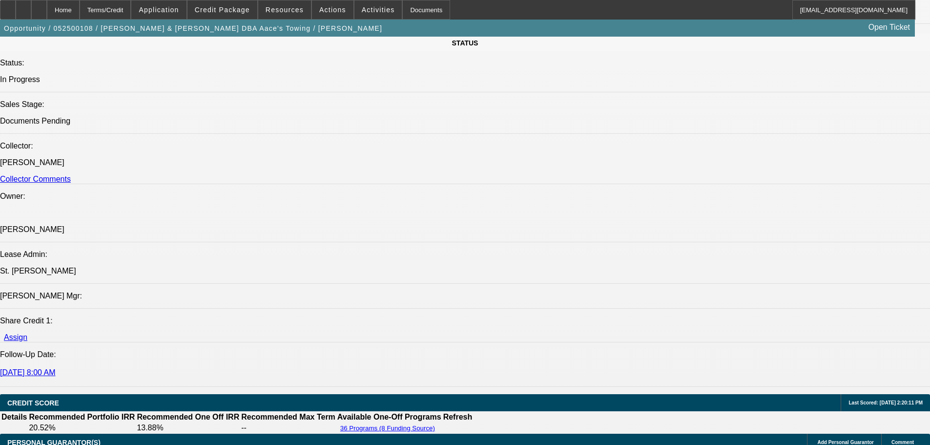
scroll to position [985, 0]
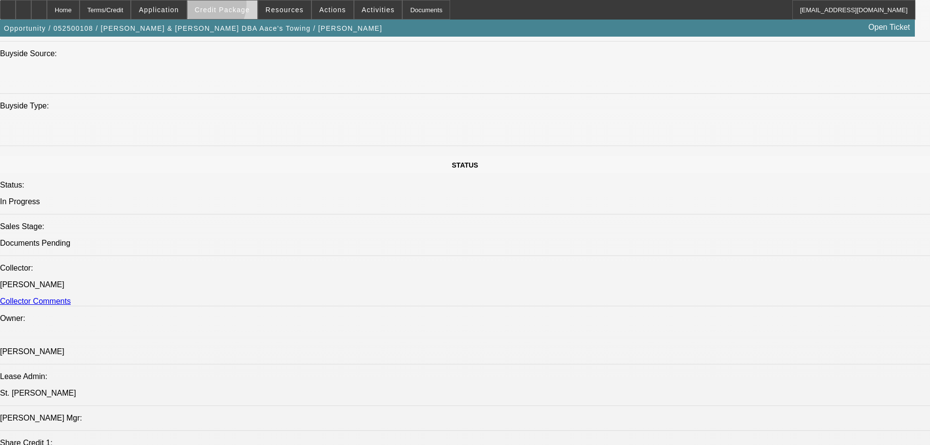
click at [219, 6] on span "Credit Package" at bounding box center [222, 10] width 55 height 8
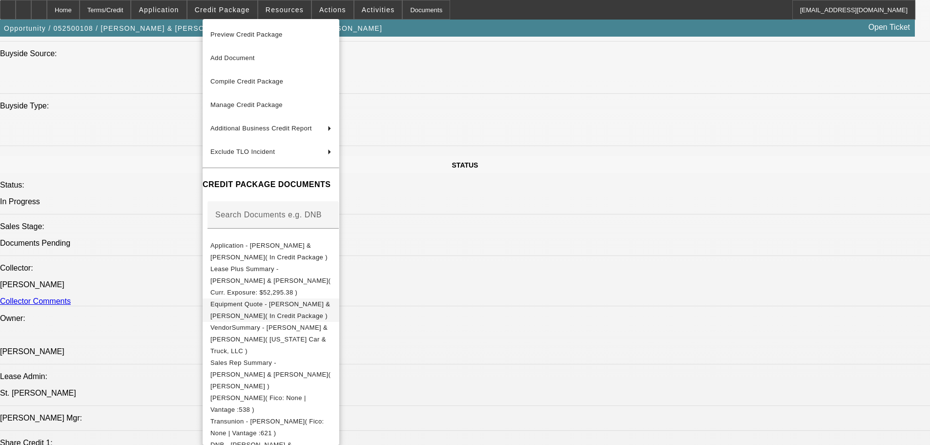
click at [266, 298] on span "Equipment Quote - [PERSON_NAME] & [PERSON_NAME]( In Credit Package )" at bounding box center [270, 309] width 121 height 23
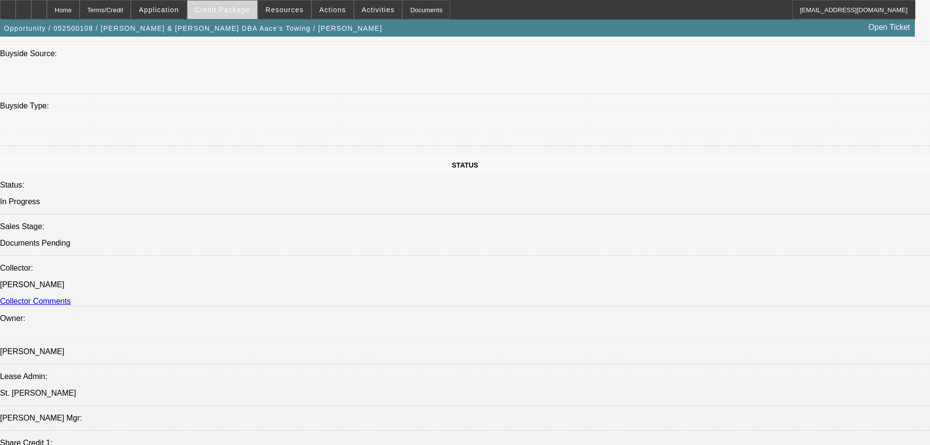
click at [235, 2] on span at bounding box center [223, 9] width 70 height 23
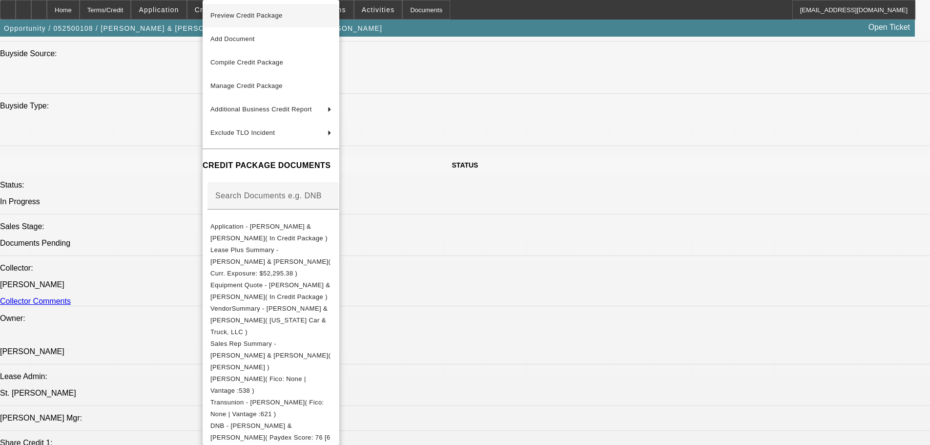
click at [241, 19] on span "Preview Credit Package" at bounding box center [246, 15] width 72 height 7
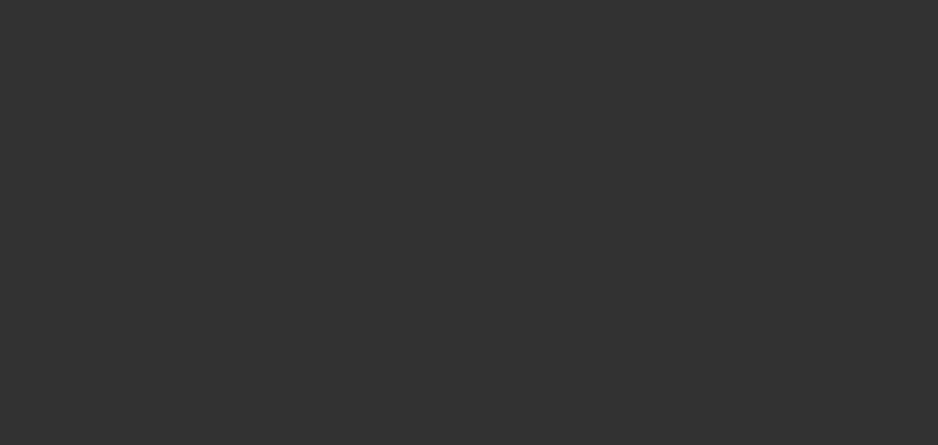
select select "0"
select select "2"
select select "0"
select select "6"
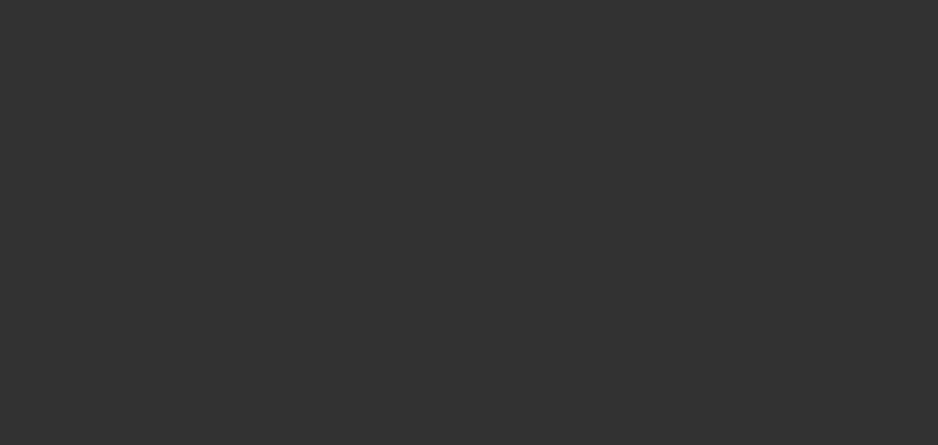
select select "0"
select select "2"
select select "0"
select select "6"
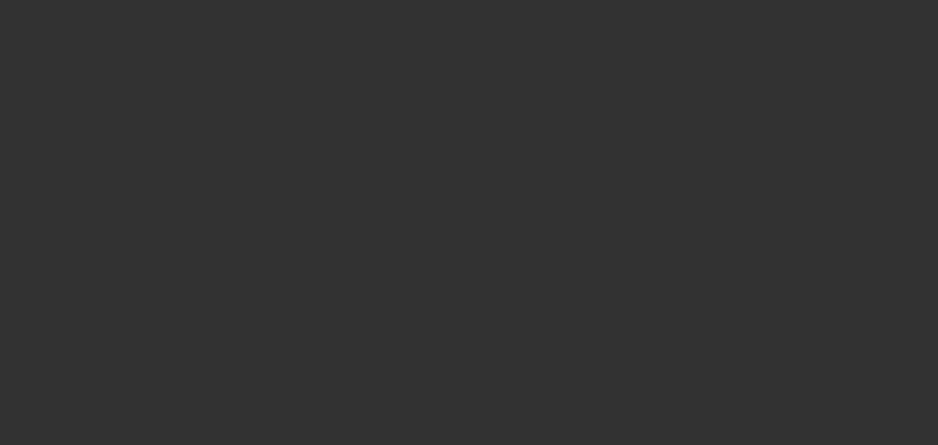
select select "0"
select select "3"
select select "0"
select select "6"
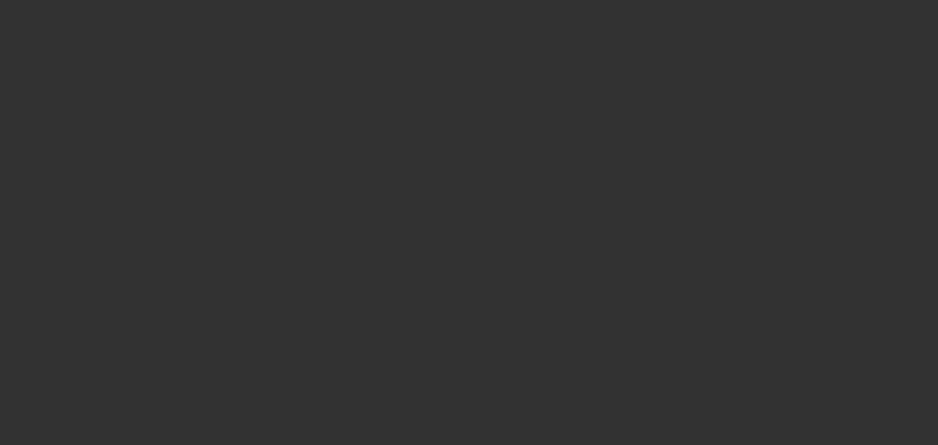
select select "0"
select select "2"
select select "0"
select select "6"
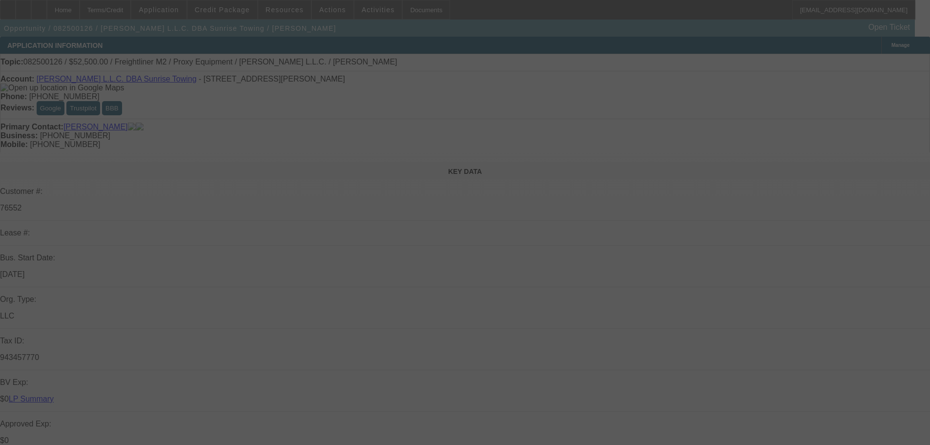
select select "0"
select select "0.1"
select select "4"
select select "0"
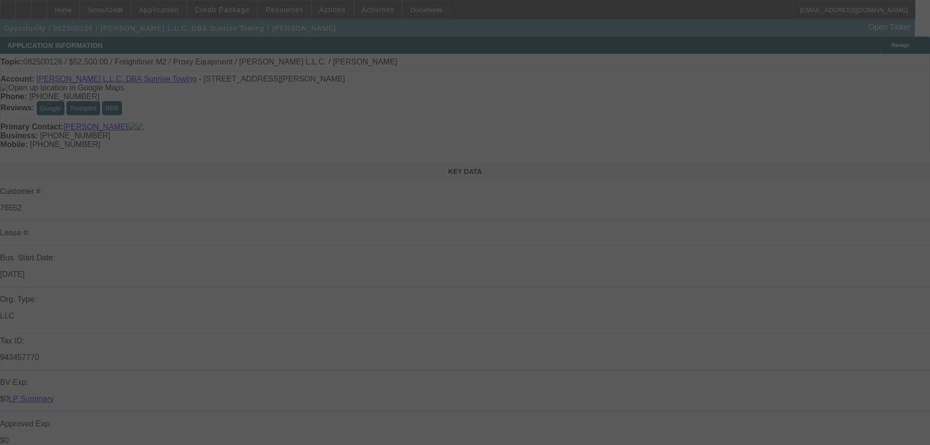
select select "0"
select select "0.1"
select select "4"
select select "0"
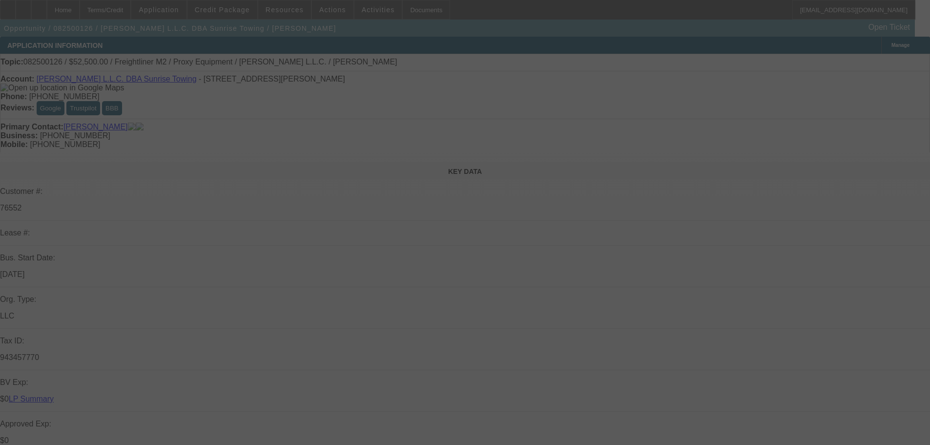
select select "0.1"
select select "4"
select select "0"
select select "0.1"
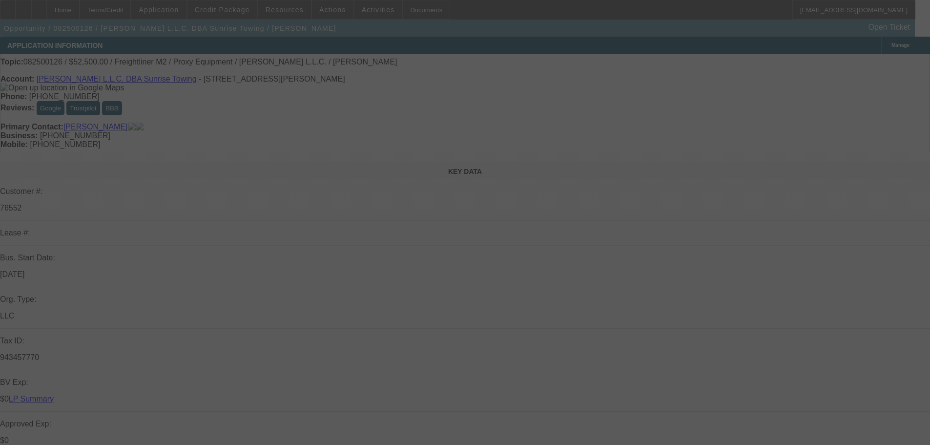
select select "4"
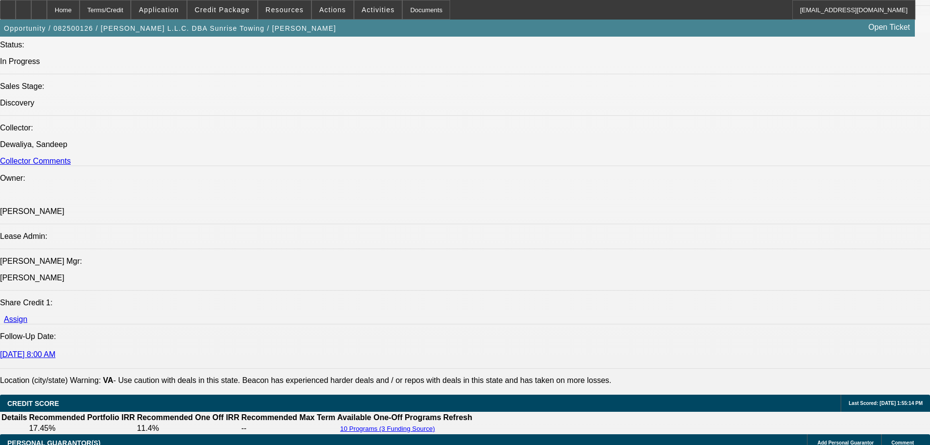
scroll to position [1017, 0]
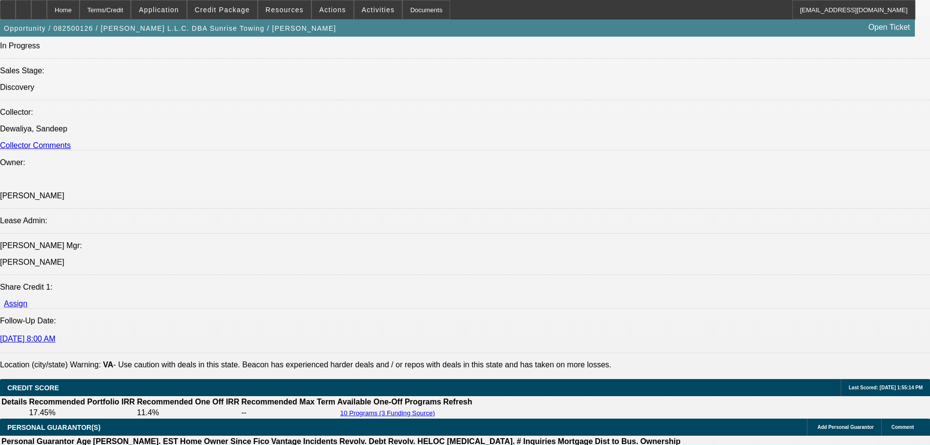
scroll to position [1163, 0]
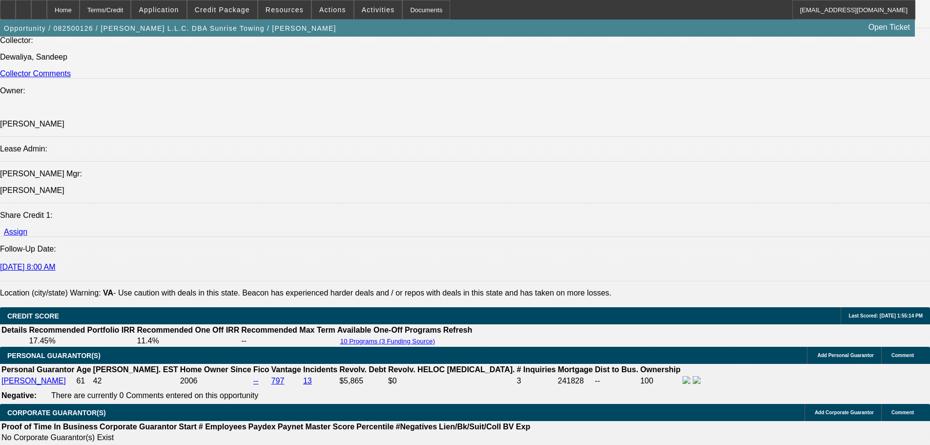
scroll to position [244, 0]
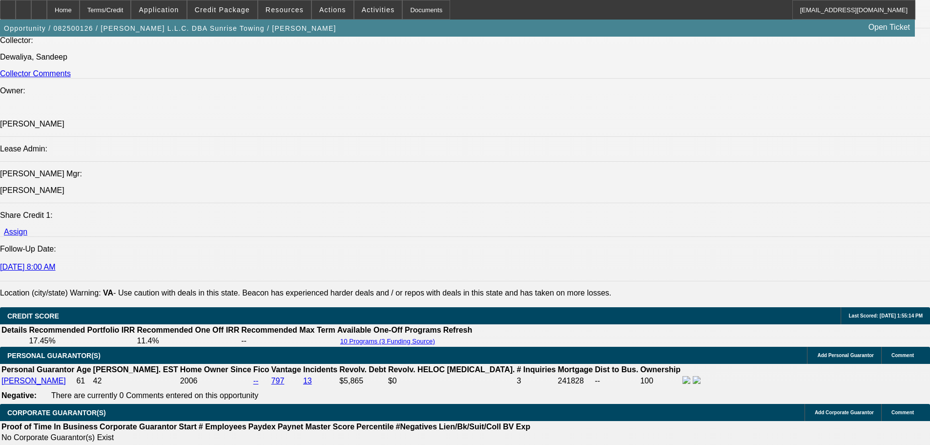
scroll to position [293, 0]
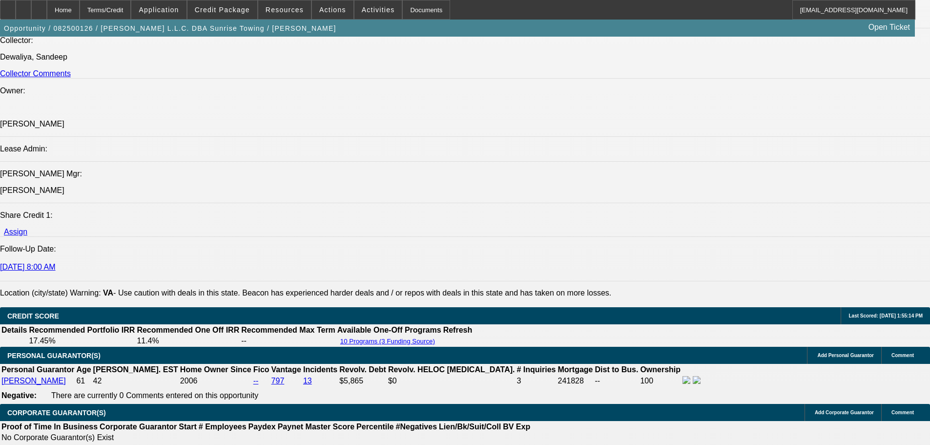
scroll to position [49, 0]
drag, startPoint x: 696, startPoint y: 138, endPoint x: 698, endPoint y: 114, distance: 24.5
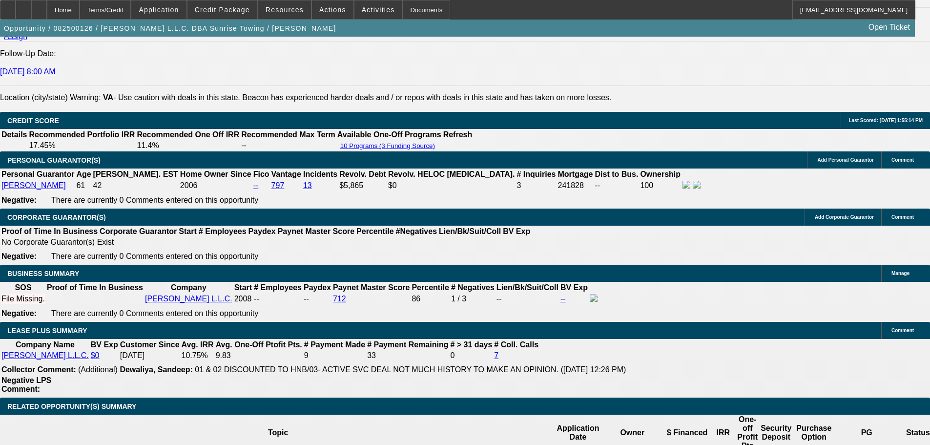
scroll to position [293, 0]
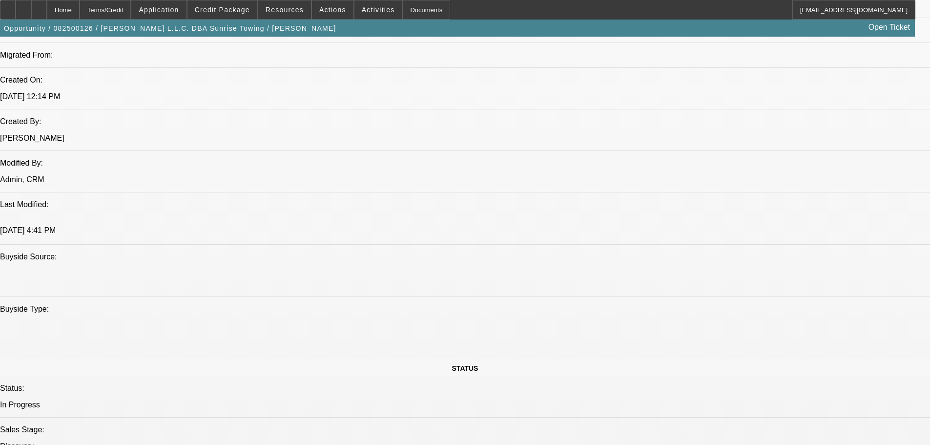
scroll to position [391, 0]
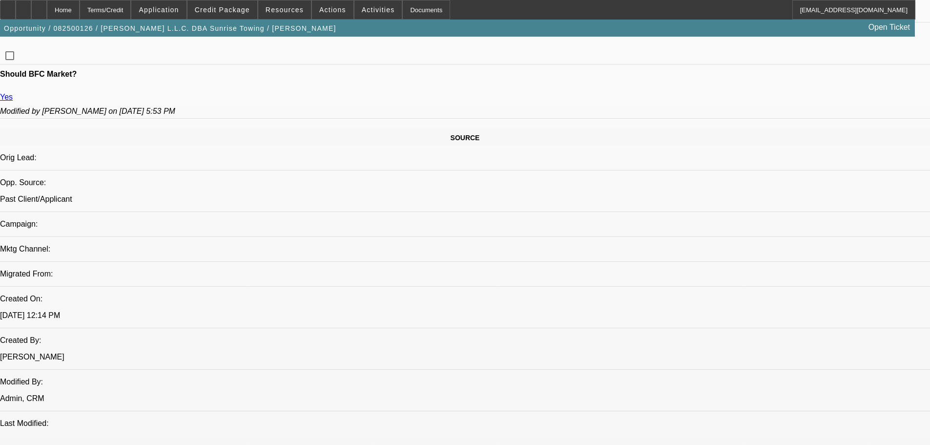
scroll to position [537, 0]
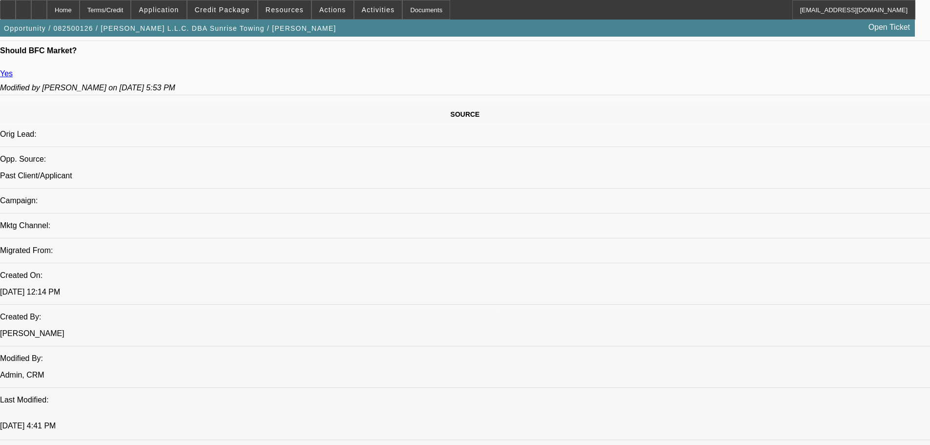
scroll to position [195, 0]
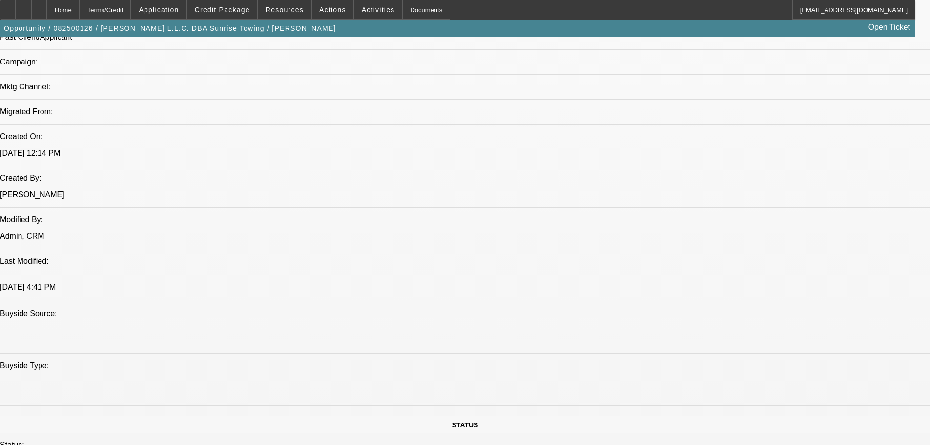
scroll to position [879, 0]
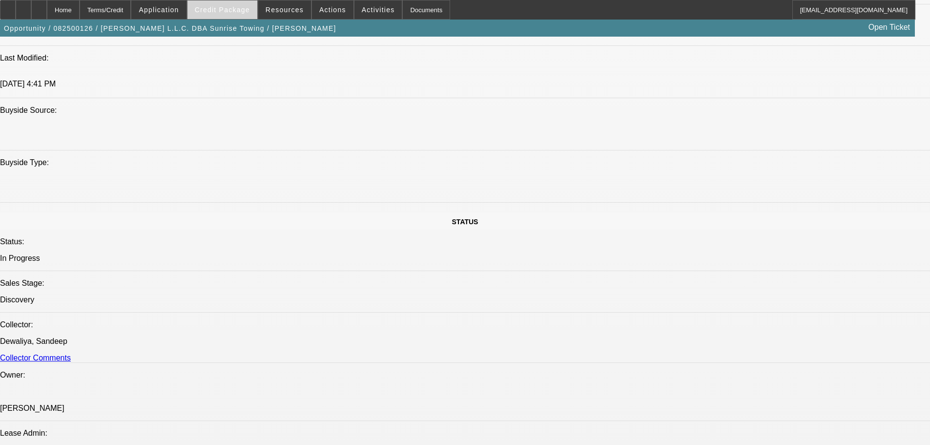
click at [250, 13] on span "Credit Package" at bounding box center [222, 10] width 55 height 8
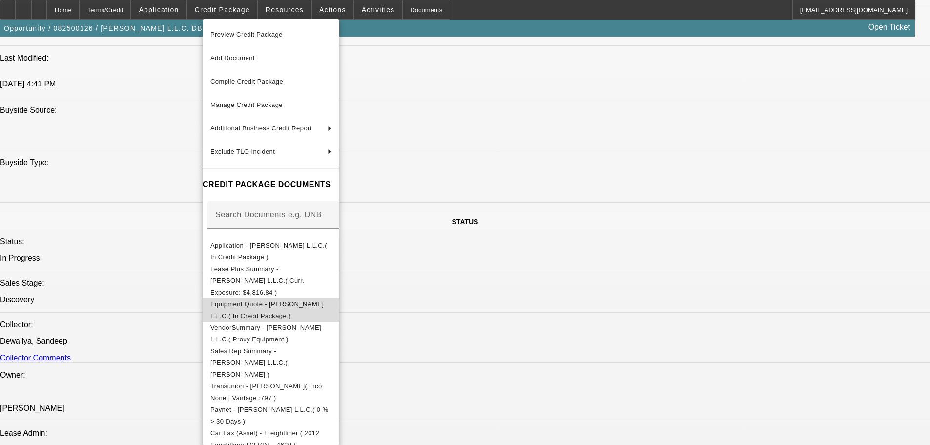
click at [261, 300] on span "Equipment Quote - Purcell L.L.C.( In Credit Package )" at bounding box center [266, 309] width 113 height 19
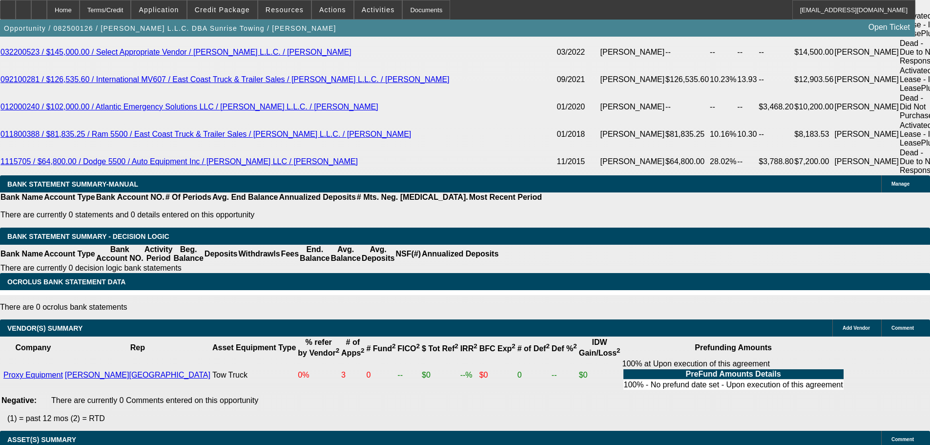
scroll to position [146, 0]
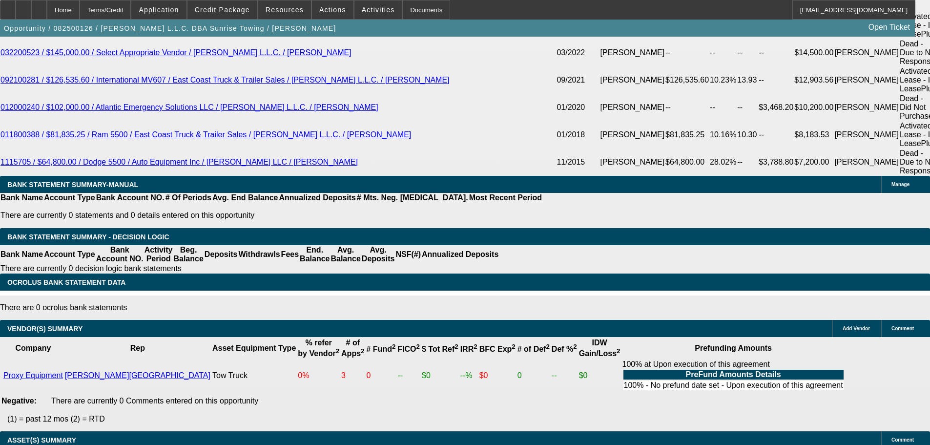
scroll to position [1798, 0]
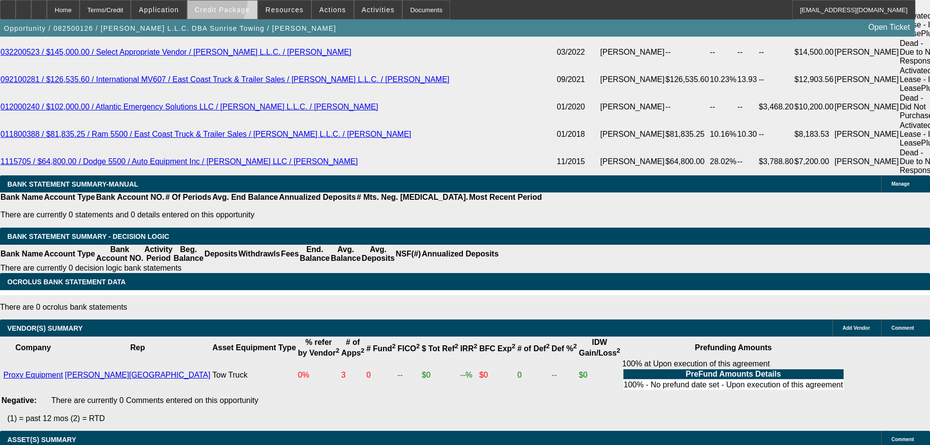
click at [223, 3] on span at bounding box center [223, 9] width 70 height 23
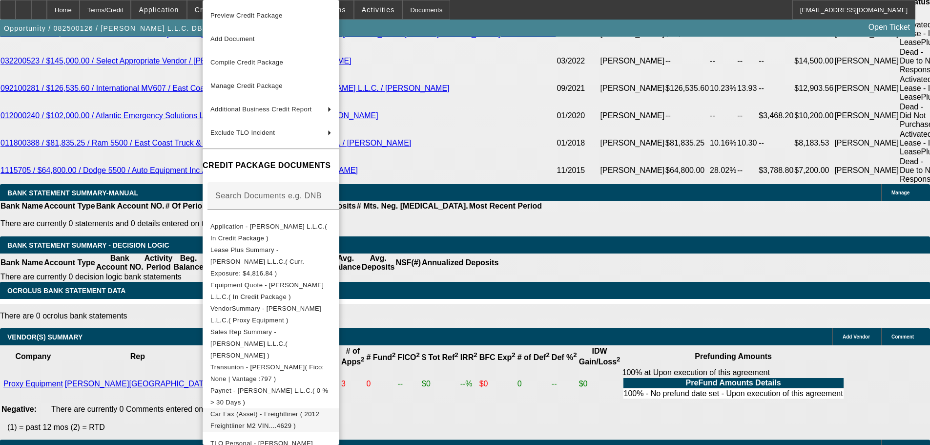
scroll to position [262, 0]
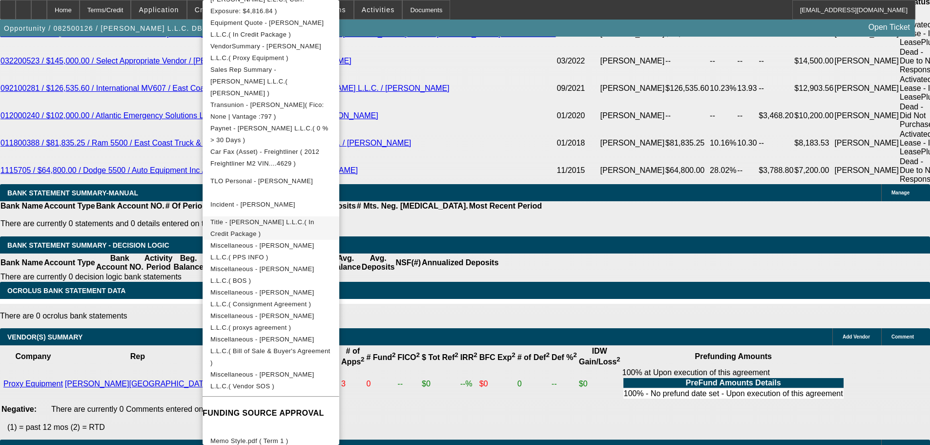
click at [256, 216] on button "Title - Purcell L.L.C.( In Credit Package )" at bounding box center [271, 227] width 137 height 23
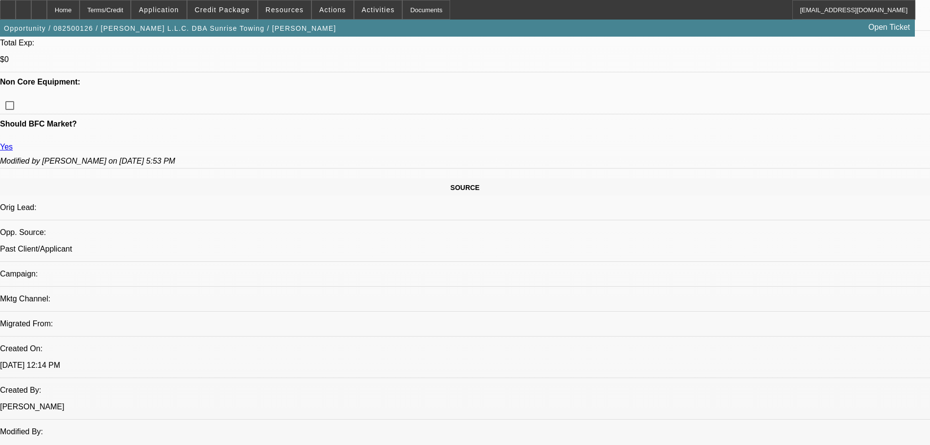
scroll to position [471, 0]
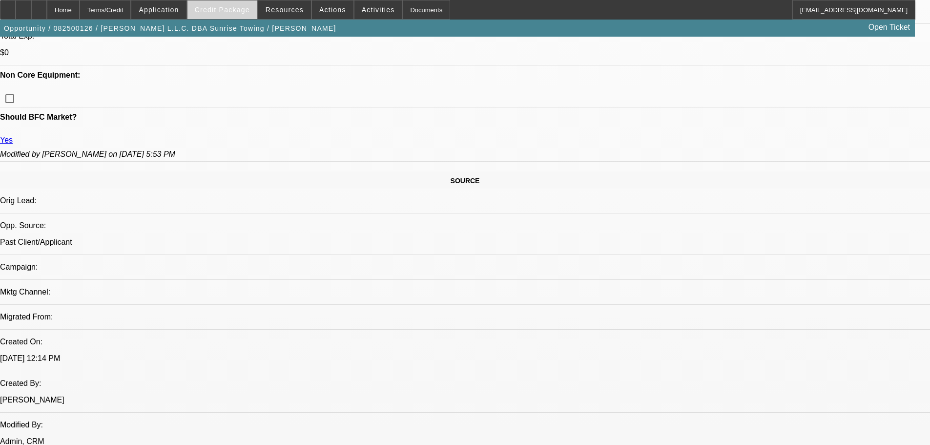
click at [219, 10] on span "Credit Package" at bounding box center [222, 10] width 55 height 8
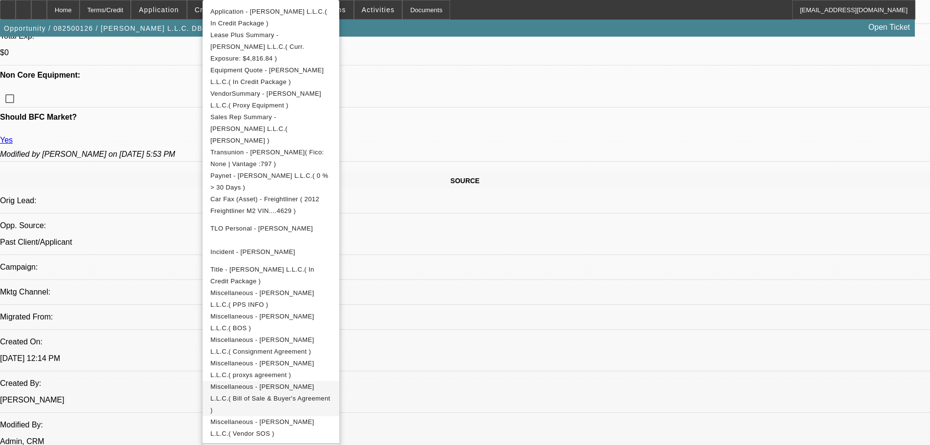
scroll to position [262, 0]
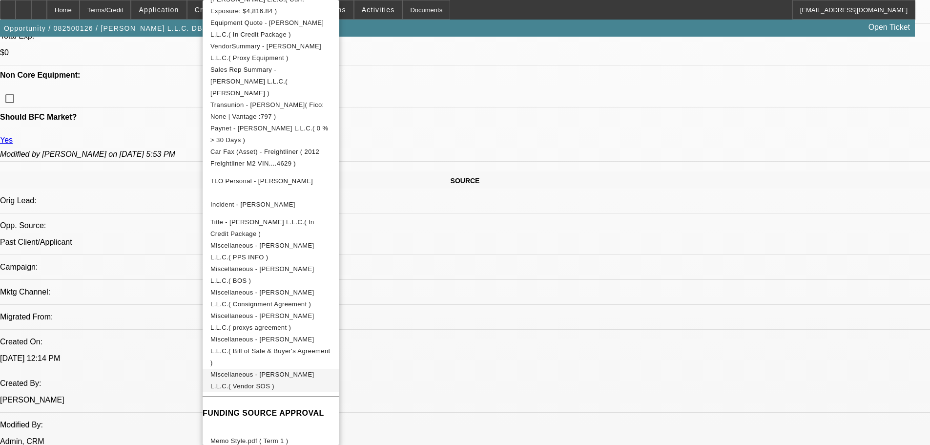
click at [314, 371] on span "Miscellaneous - Purcell L.L.C.( Vendor SOS )" at bounding box center [262, 380] width 104 height 19
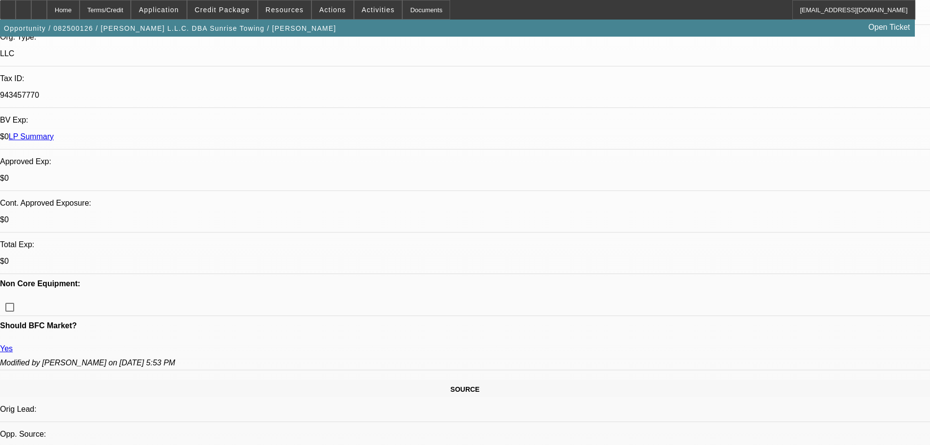
scroll to position [187, 0]
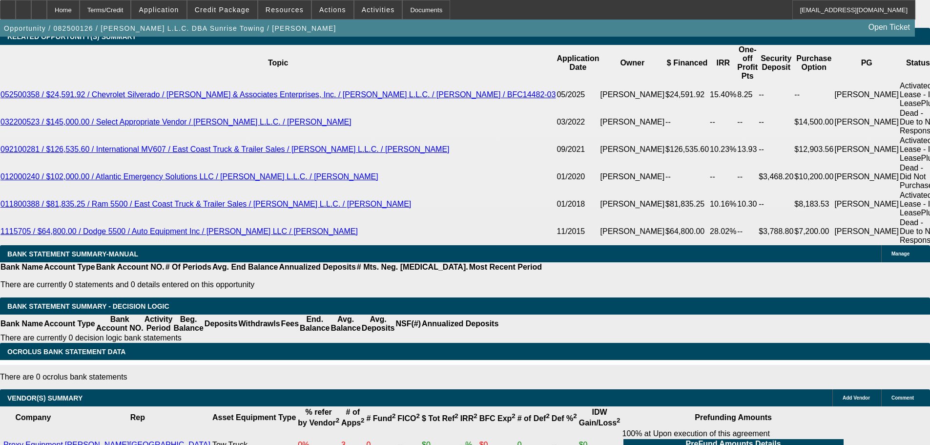
scroll to position [1798, 0]
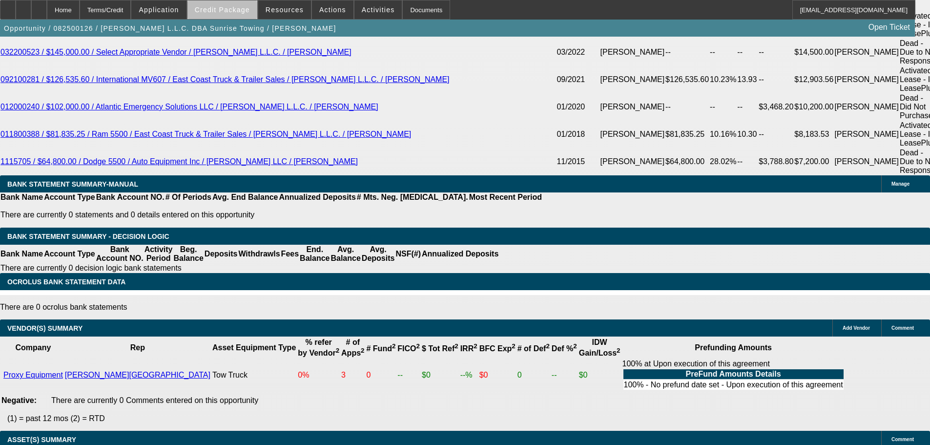
click at [250, 13] on span "Credit Package" at bounding box center [222, 10] width 55 height 8
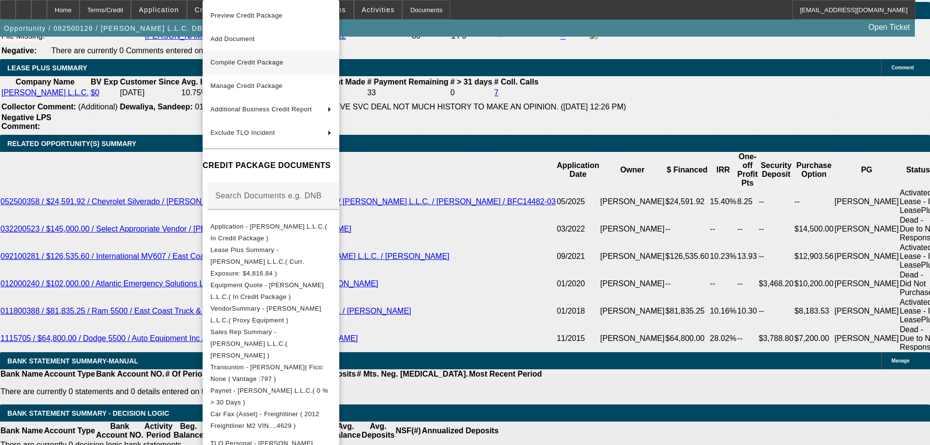
scroll to position [1456, 0]
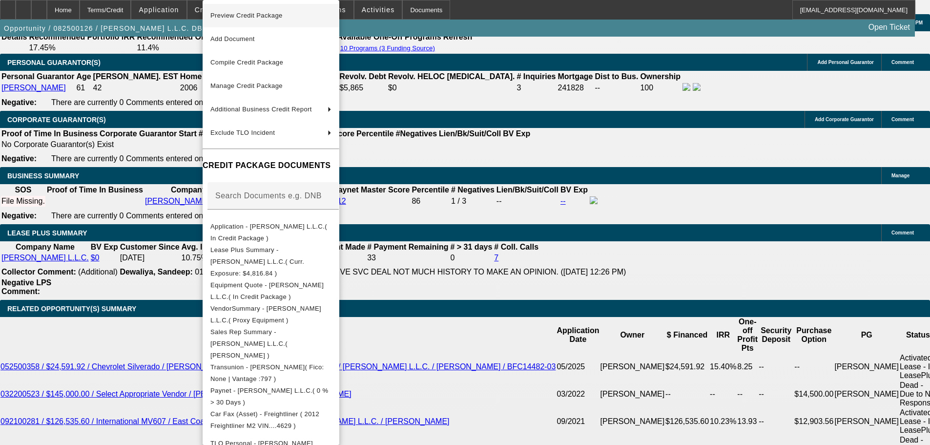
click at [270, 15] on span "Preview Credit Package" at bounding box center [246, 15] width 72 height 7
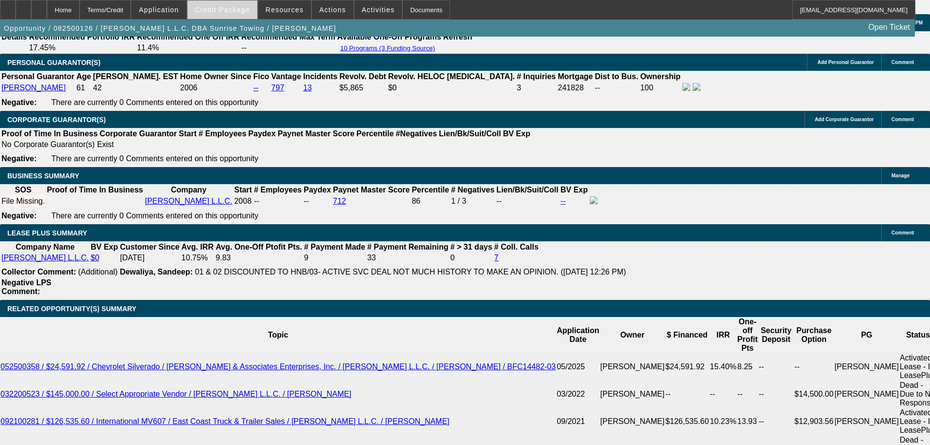
click at [247, 14] on span at bounding box center [223, 9] width 70 height 23
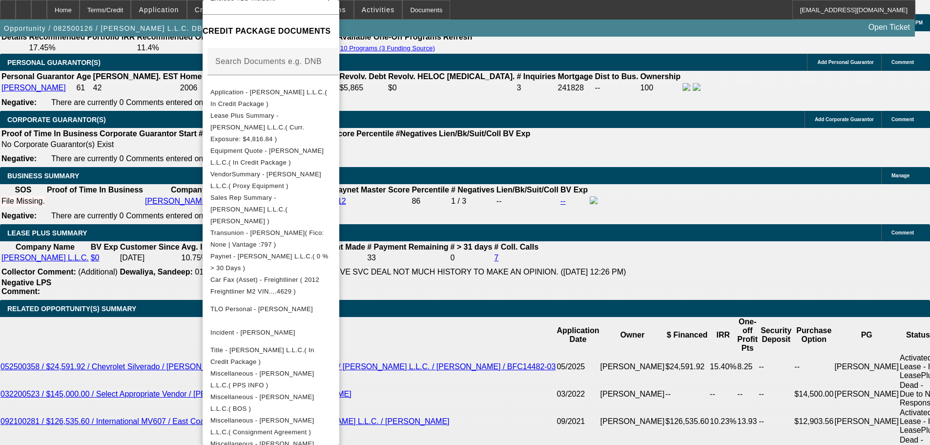
scroll to position [262, 0]
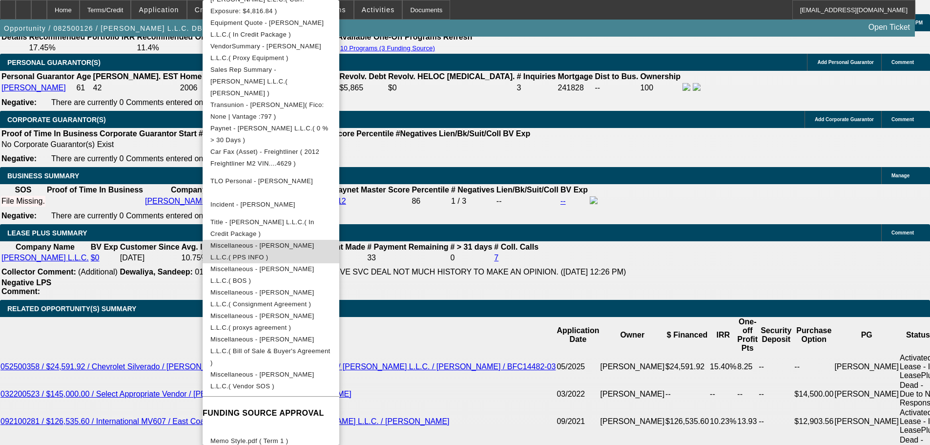
click at [273, 240] on span "Miscellaneous - Purcell L.L.C.( PPS INFO )" at bounding box center [270, 251] width 121 height 23
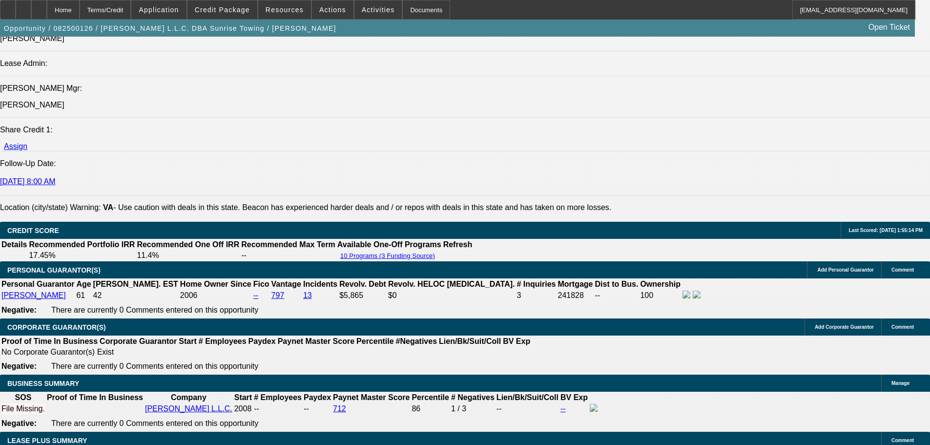
scroll to position [1065, 0]
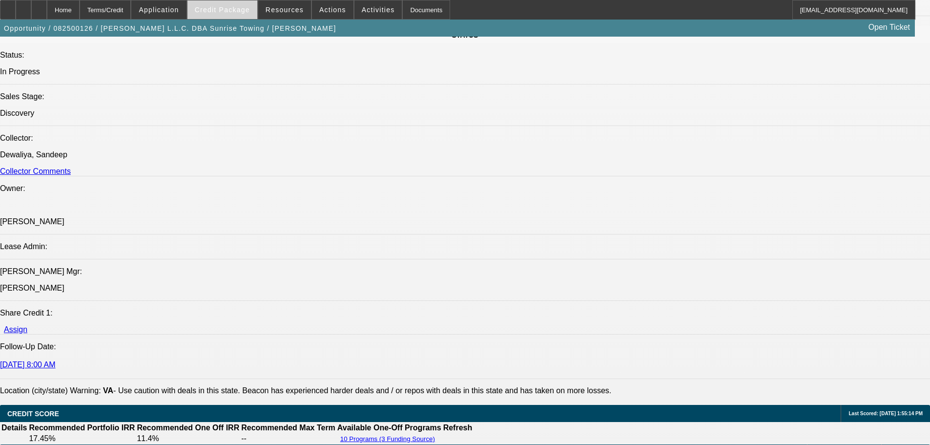
click at [226, 5] on span at bounding box center [223, 9] width 70 height 23
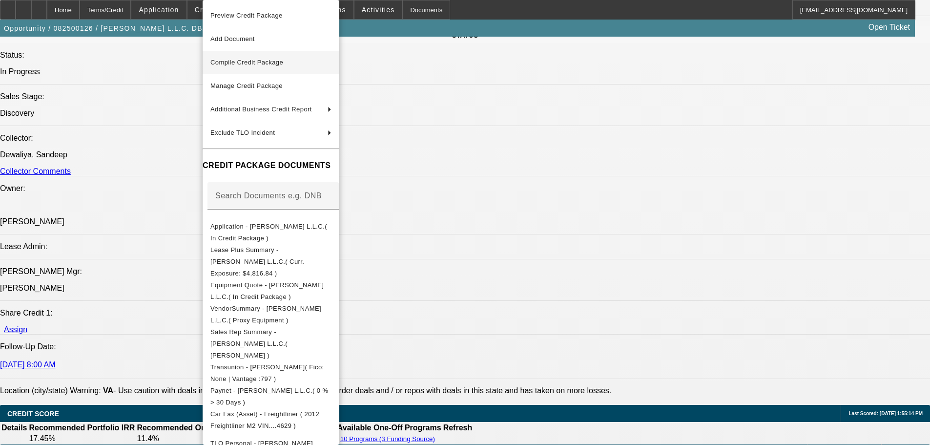
click at [249, 63] on span "Compile Credit Package" at bounding box center [246, 62] width 73 height 7
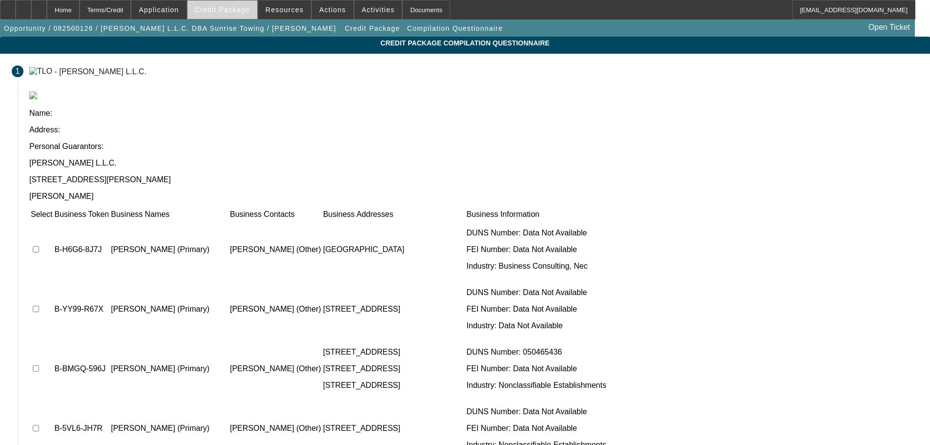
click at [239, 12] on span "Credit Package" at bounding box center [222, 10] width 55 height 8
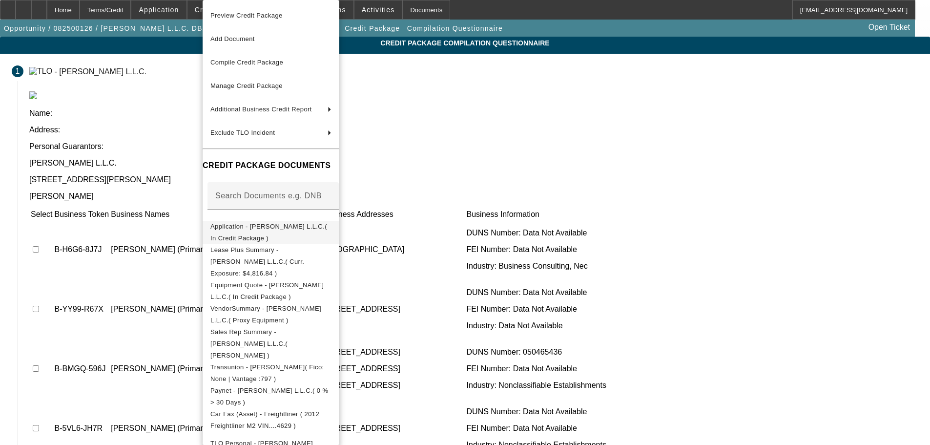
click at [261, 227] on span "Application - Purcell L.L.C.( In Credit Package )" at bounding box center [268, 232] width 117 height 19
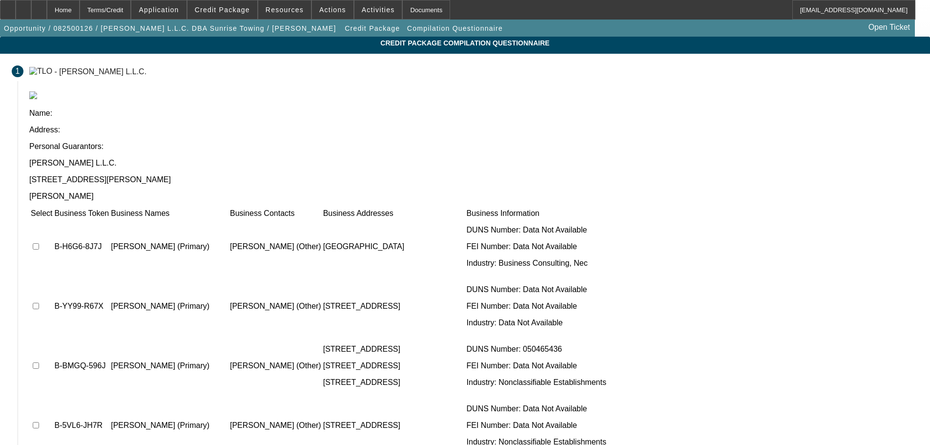
scroll to position [3, 0]
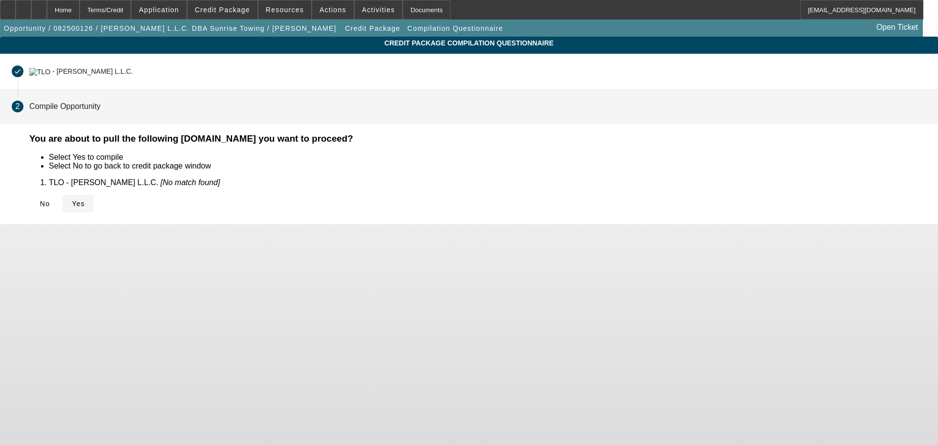
click at [85, 200] on span "Yes" at bounding box center [78, 204] width 13 height 8
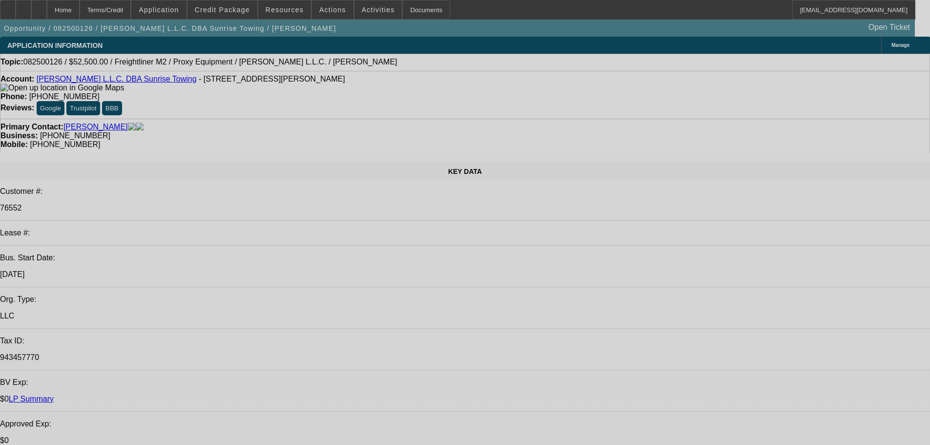
select select "0"
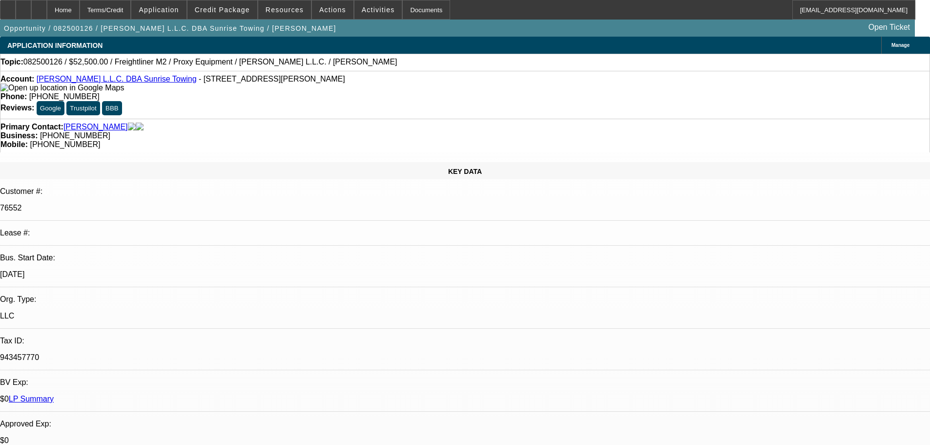
select select "0"
select select "0.1"
select select "4"
select select "0"
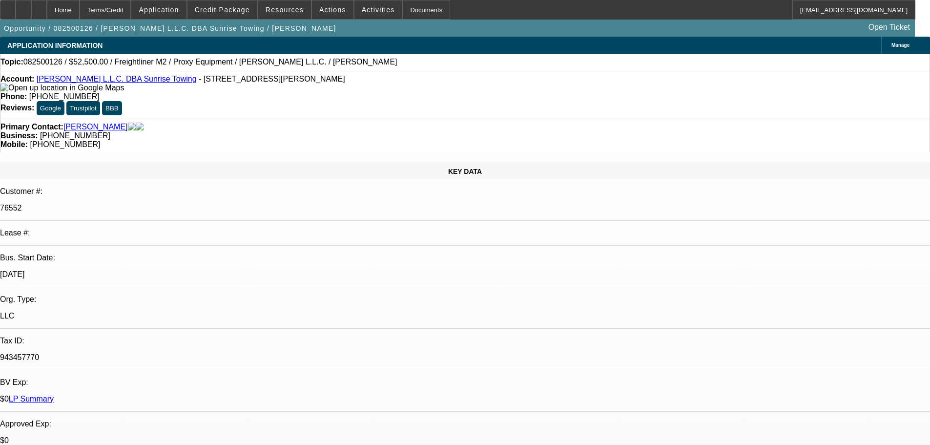
select select "0.1"
select select "4"
select select "0"
select select "0.1"
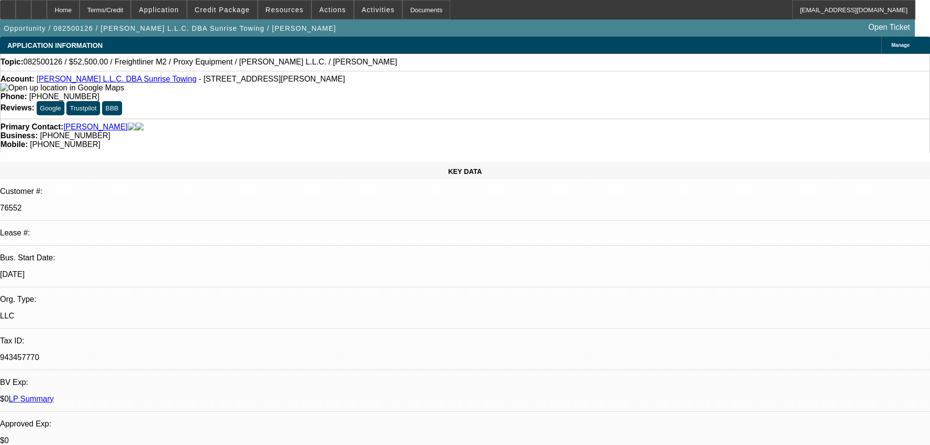
select select "4"
select select "0"
select select "0.1"
select select "4"
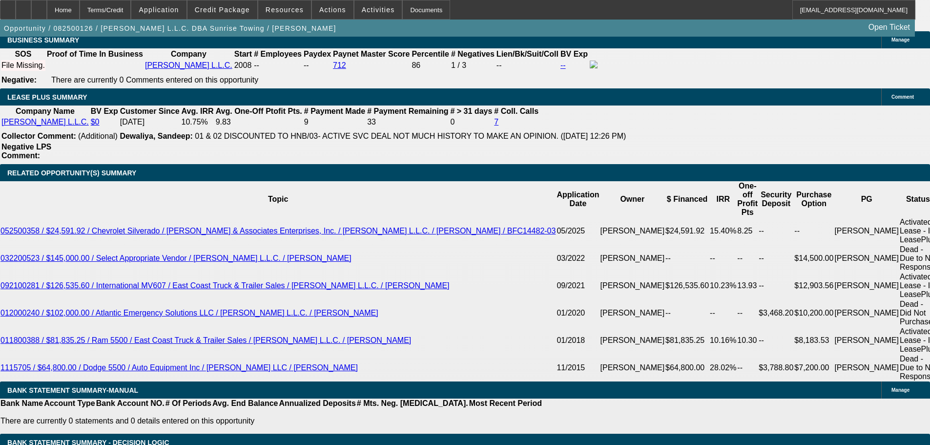
scroll to position [1798, 0]
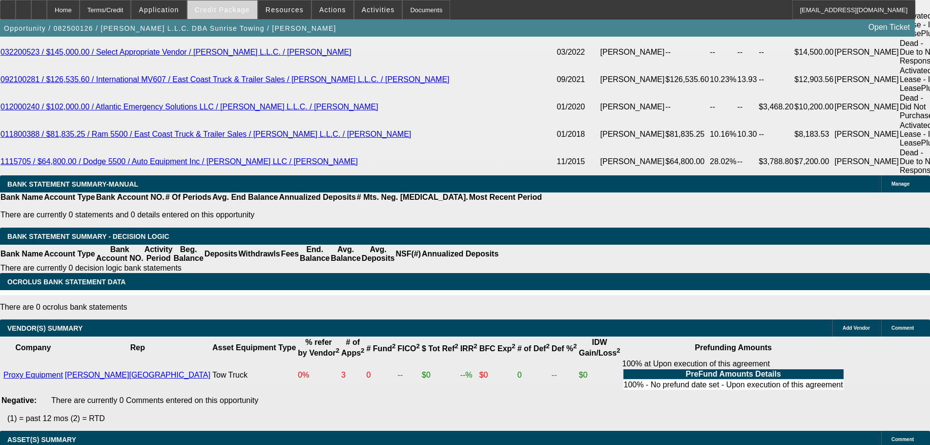
click at [236, 12] on span "Credit Package" at bounding box center [222, 10] width 55 height 8
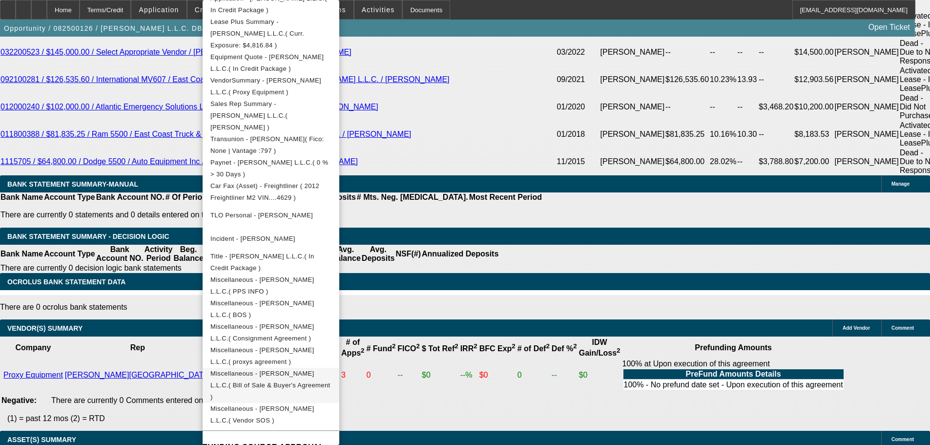
scroll to position [244, 0]
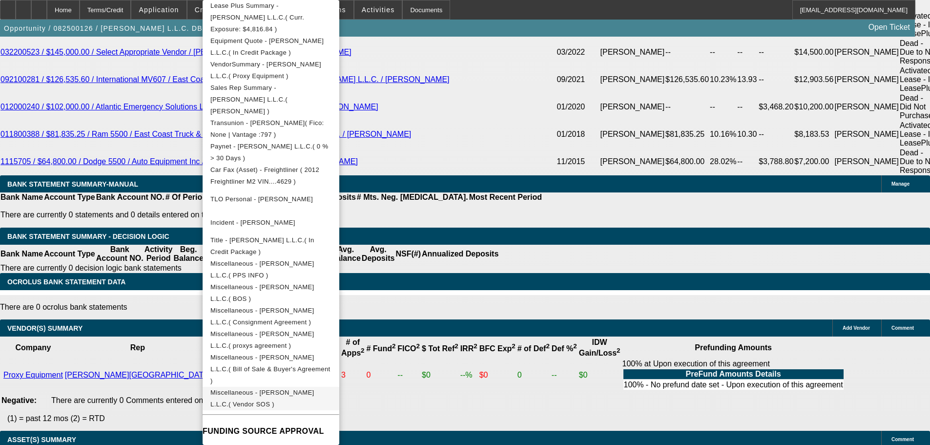
click at [332, 387] on span "Miscellaneous - Purcell L.L.C.( Vendor SOS )" at bounding box center [270, 398] width 121 height 23
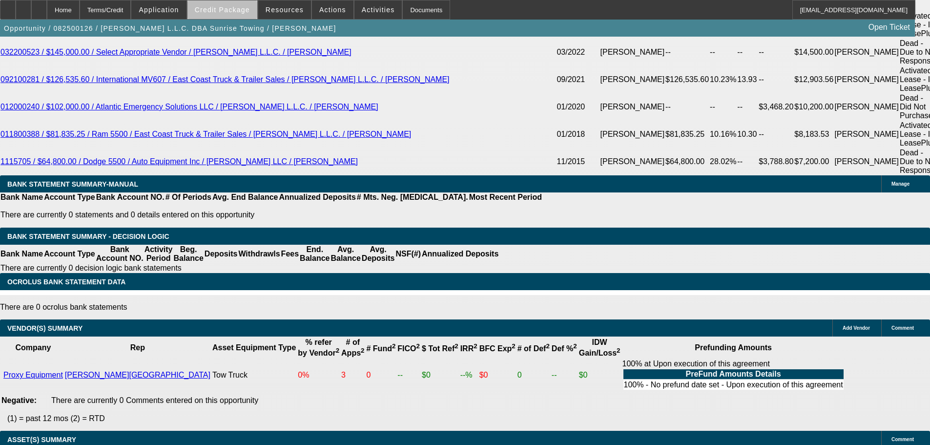
click at [240, 15] on span at bounding box center [223, 9] width 70 height 23
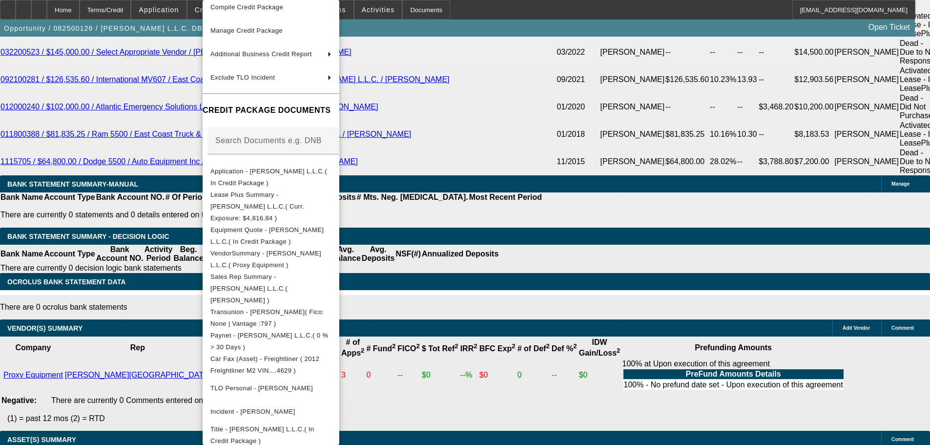
scroll to position [0, 0]
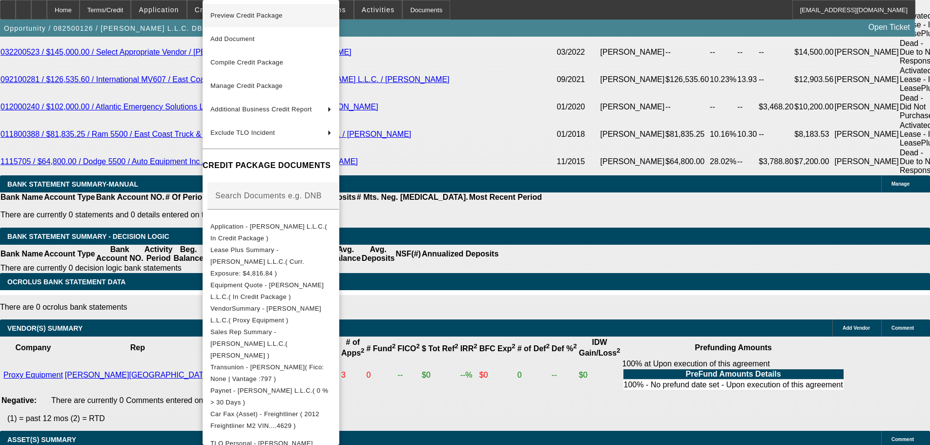
click at [260, 10] on span "Preview Credit Package" at bounding box center [270, 16] width 121 height 12
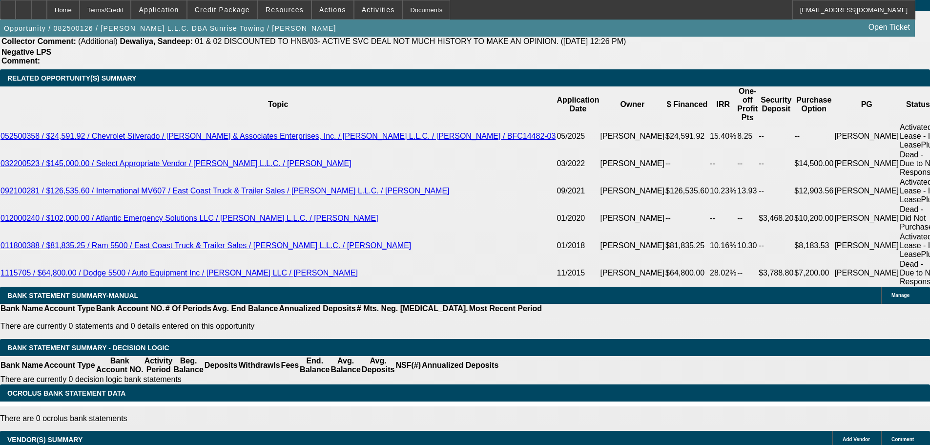
scroll to position [1554, 0]
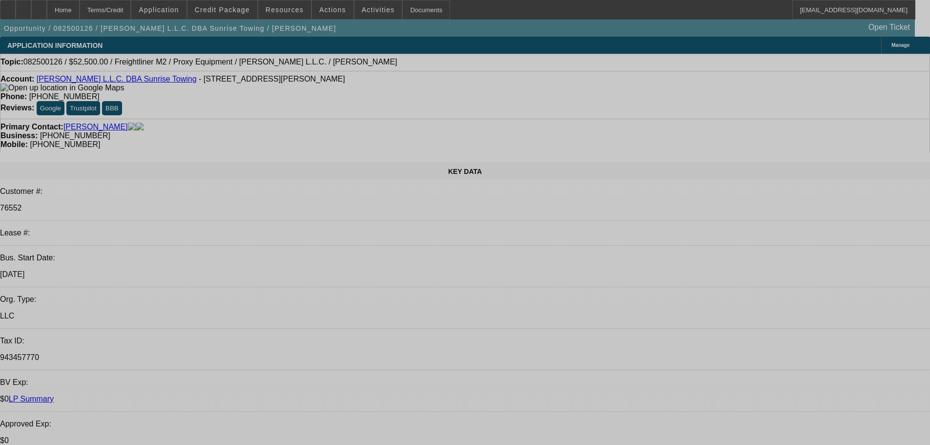
select select "0"
select select "0.1"
select select "4"
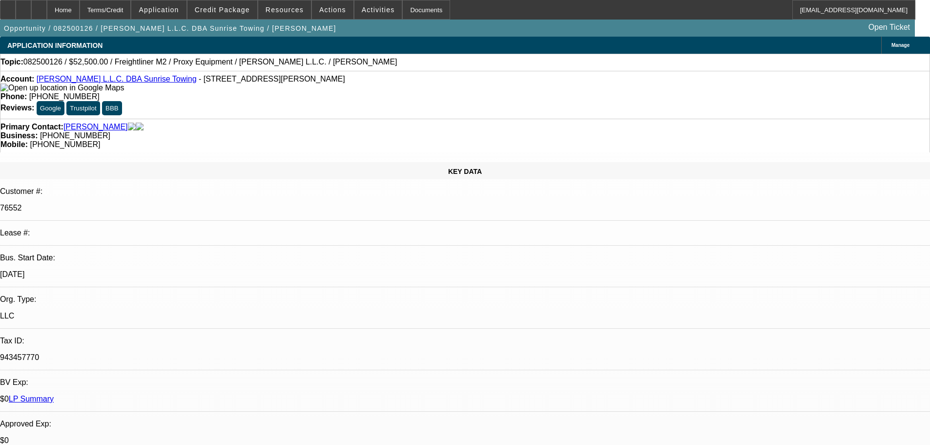
select select "0"
select select "0.1"
select select "4"
select select "0"
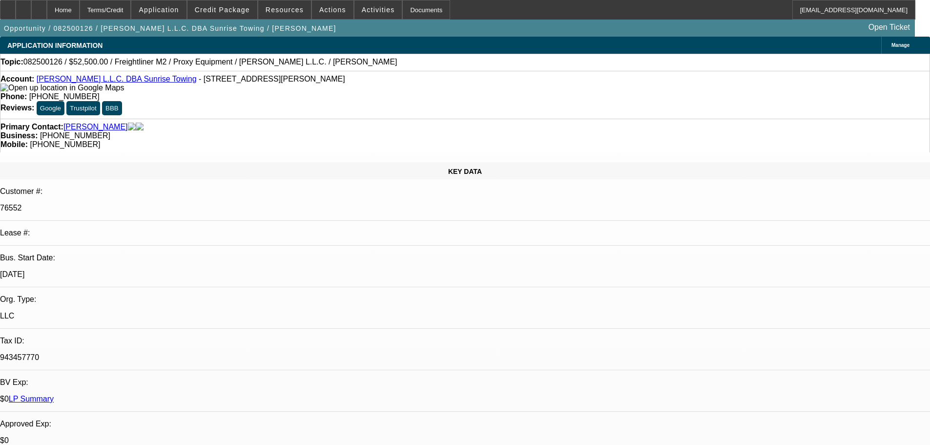
select select "0"
select select "0.1"
select select "4"
select select "0"
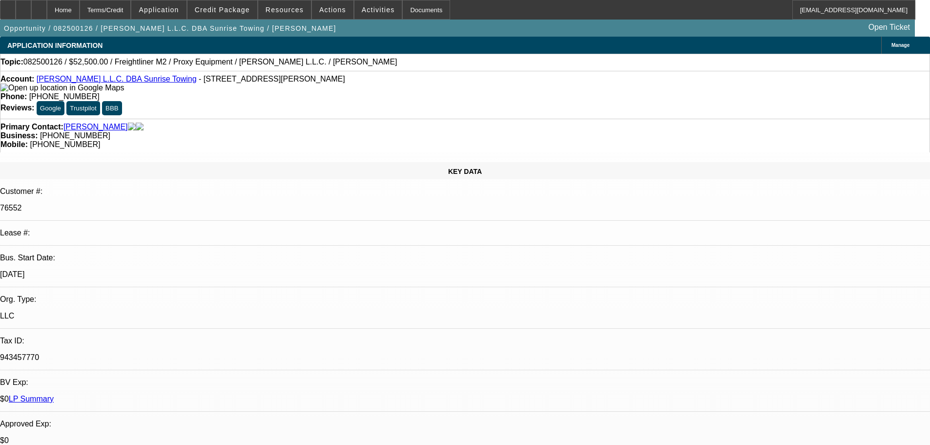
select select "0.1"
select select "4"
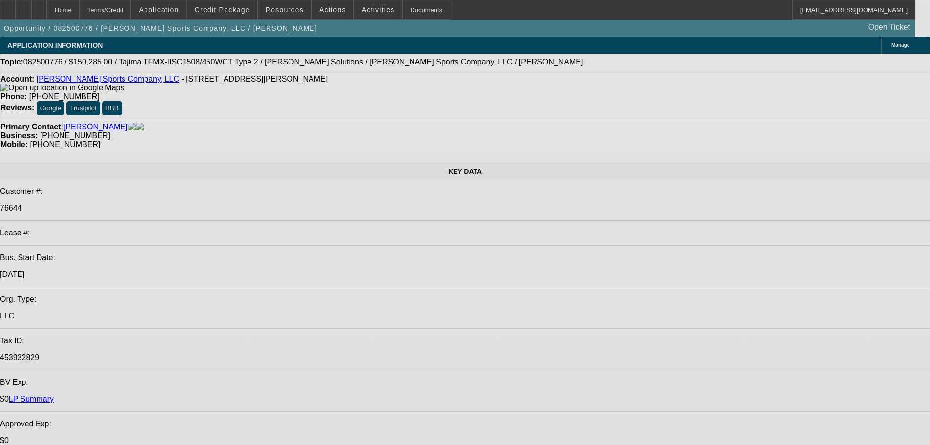
select select "0"
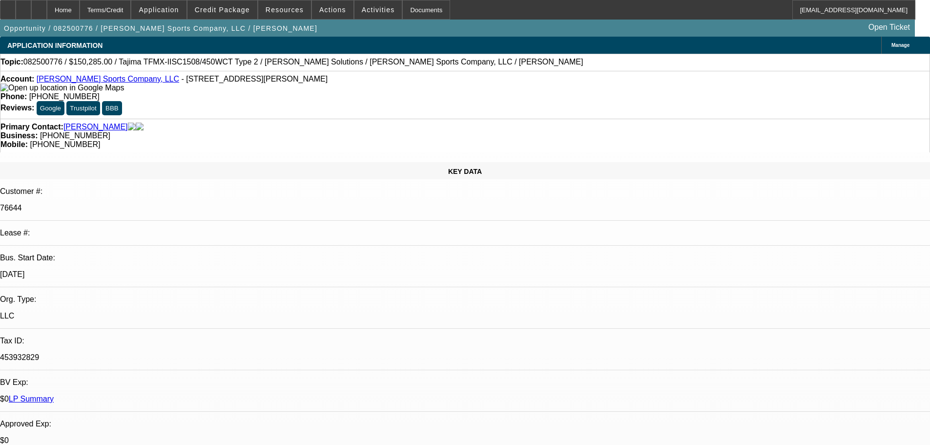
select select "2"
select select "0"
select select "2"
select select "0"
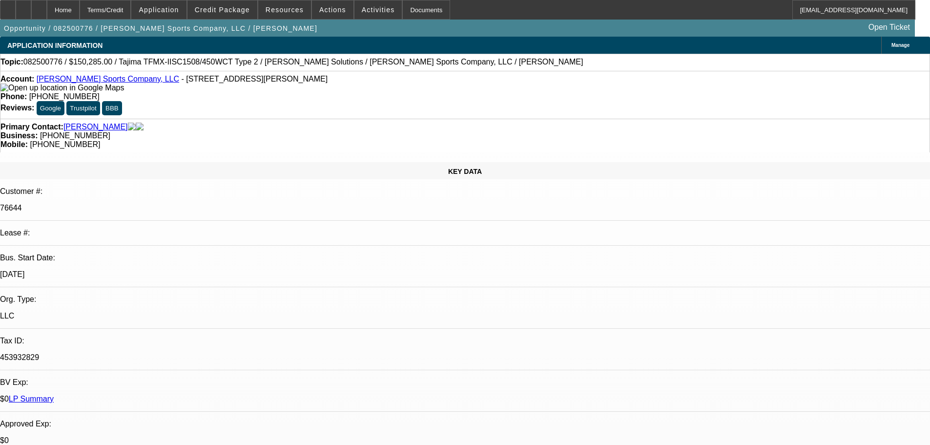
select select "2"
select select "0"
select select "2"
select select "0"
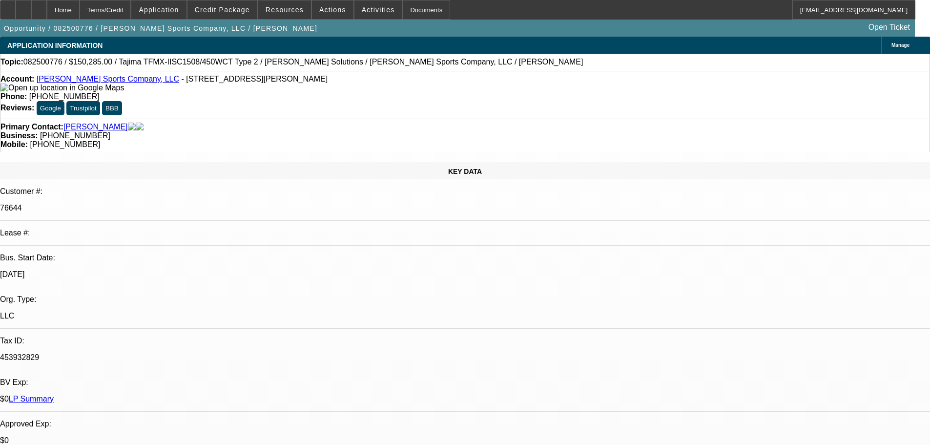
select select "2"
select select "0"
select select "2"
select select "0"
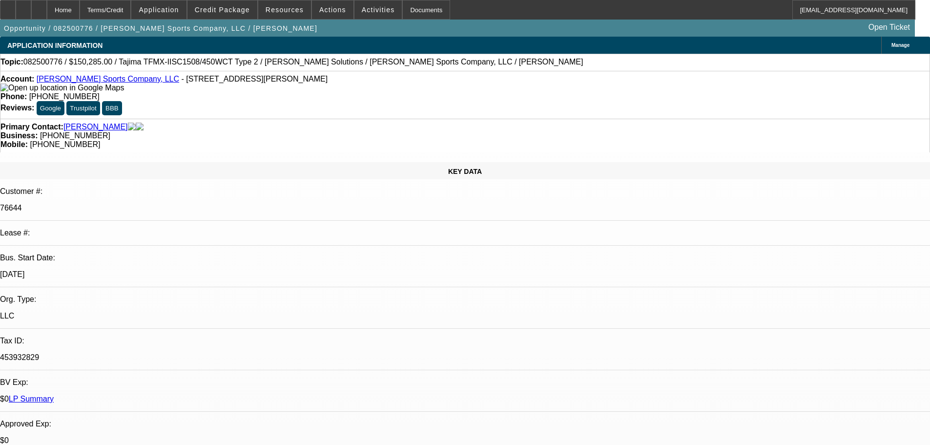
select select "2"
select select "0"
select select "2"
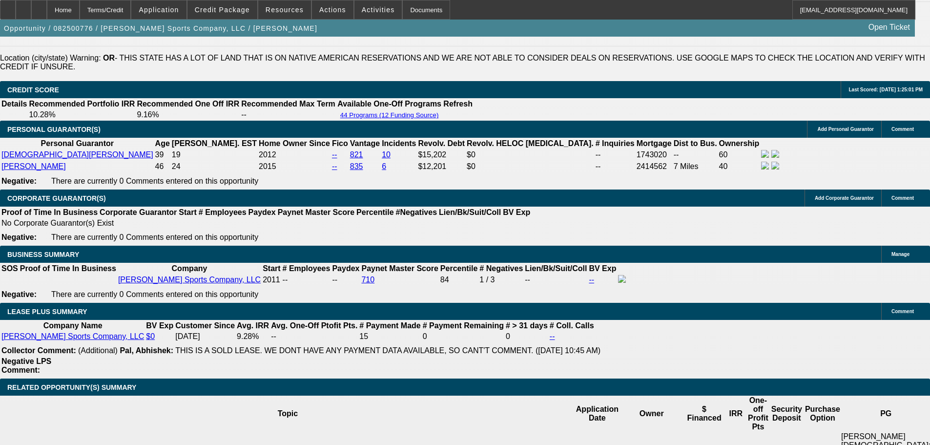
scroll to position [1563, 0]
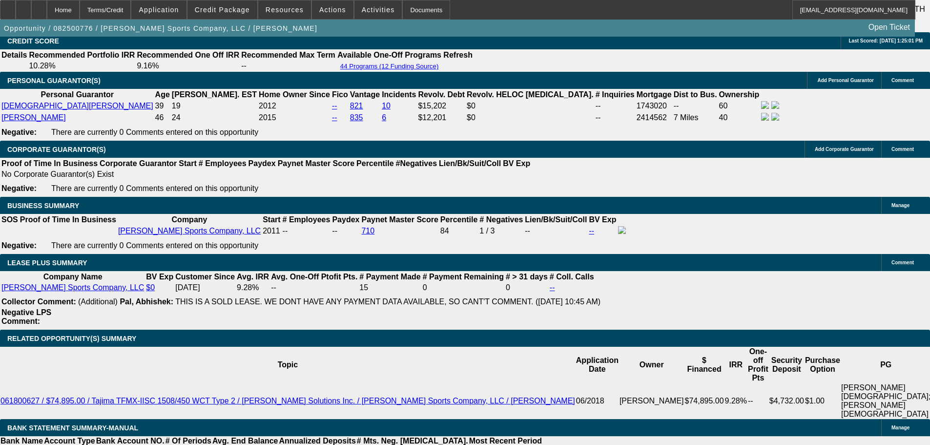
drag, startPoint x: 399, startPoint y: 184, endPoint x: 478, endPoint y: 230, distance: 91.3
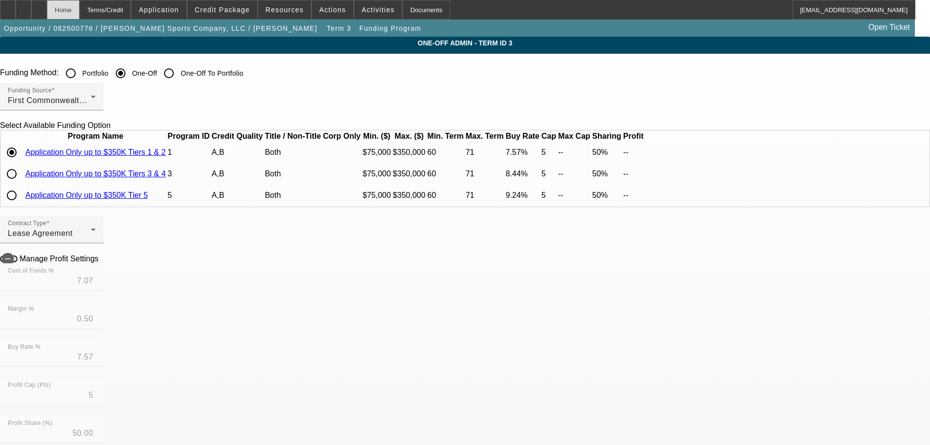
click at [80, 14] on div "Home" at bounding box center [63, 10] width 33 height 20
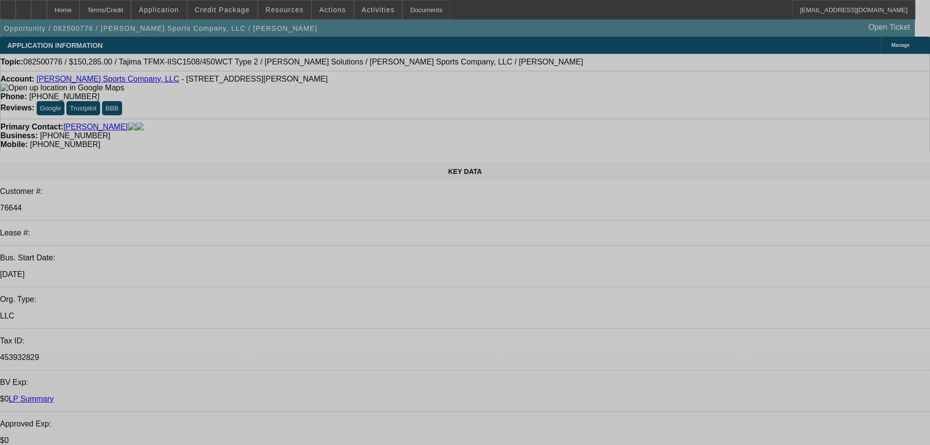
select select "0"
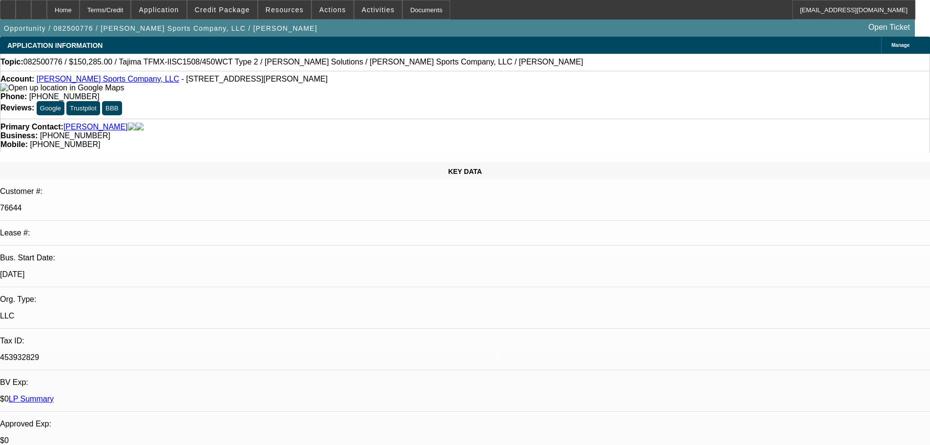
select select "2"
select select "0"
select select "2"
select select "0"
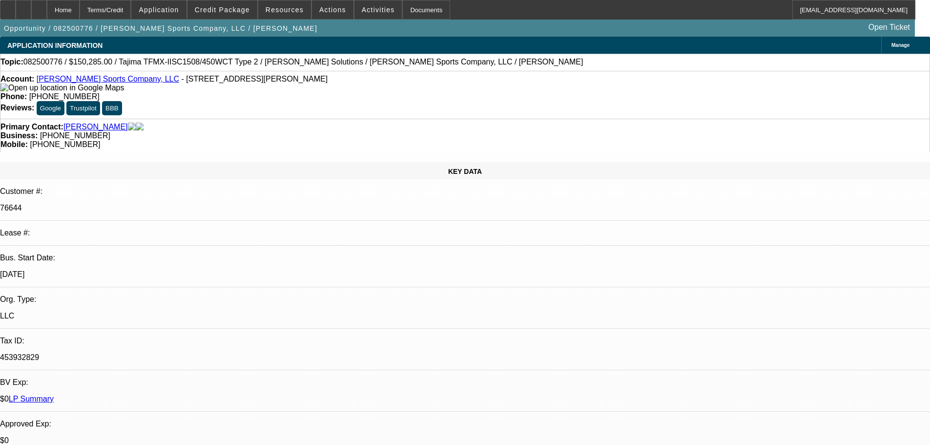
select select "2"
select select "0"
select select "2"
select select "0"
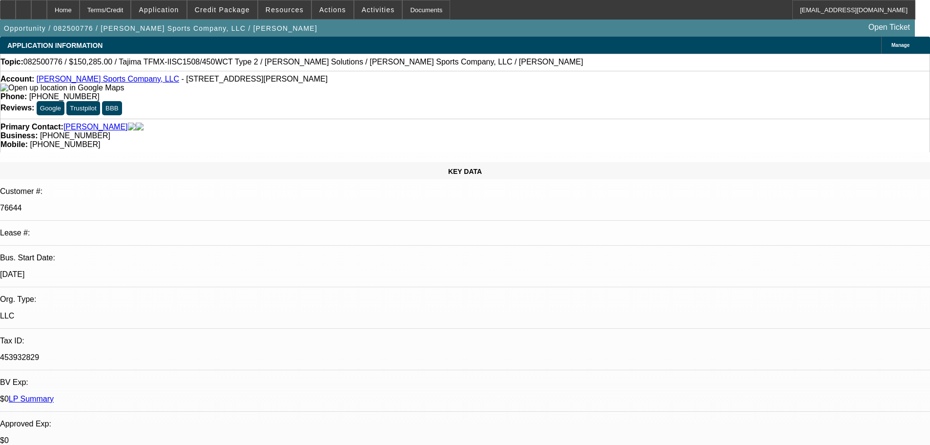
select select "2"
select select "0"
select select "2"
select select "0"
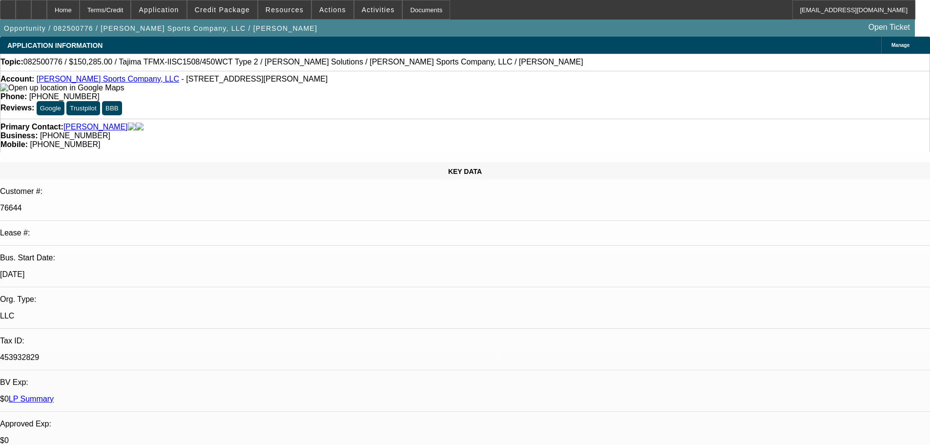
select select "2"
select select "0"
select select "2"
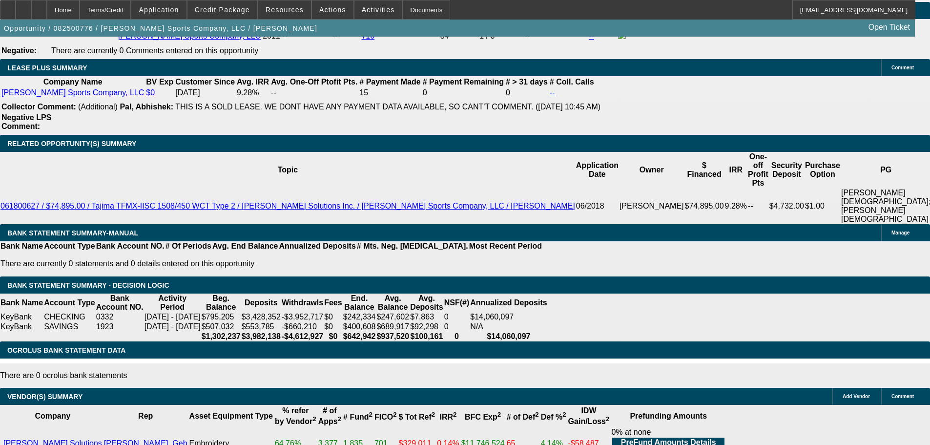
scroll to position [1758, 0]
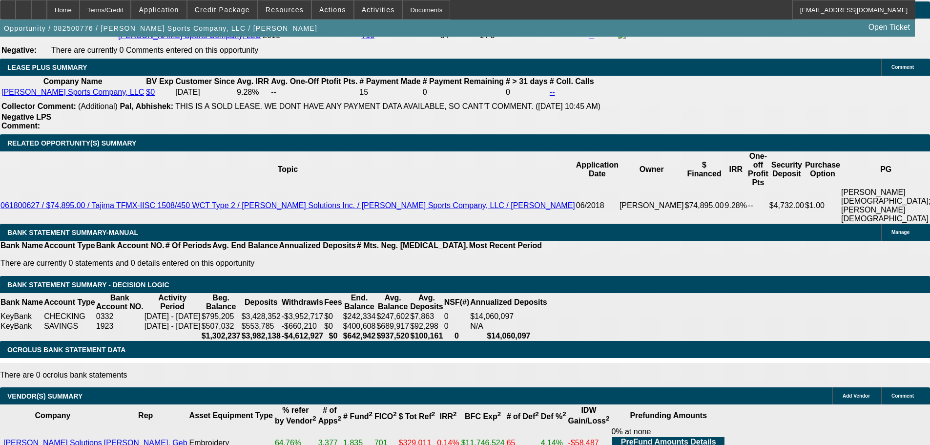
select select "3"
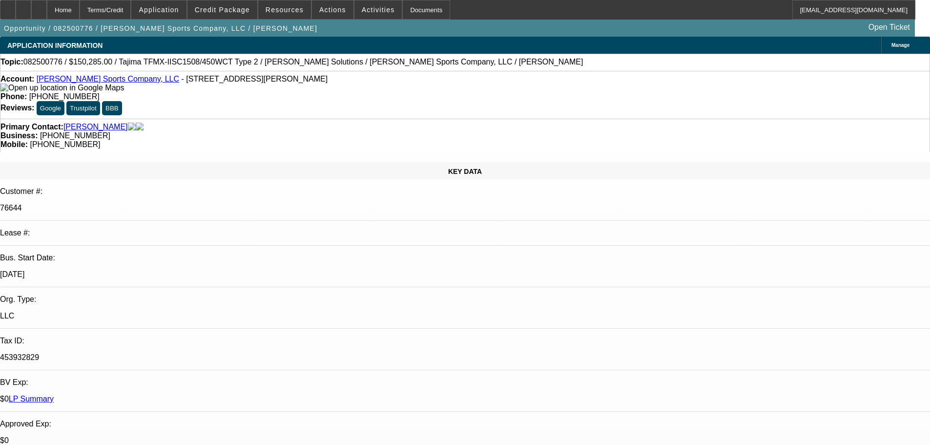
type input "11/27/2025"
type input "022229"
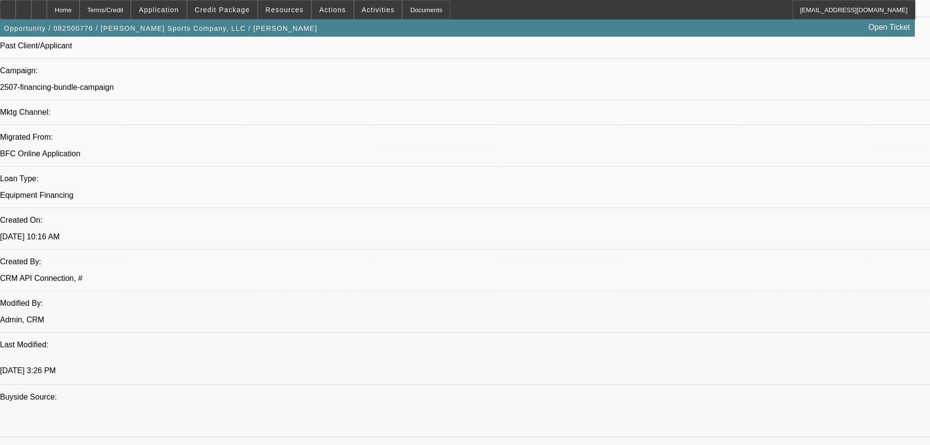
scroll to position [830, 0]
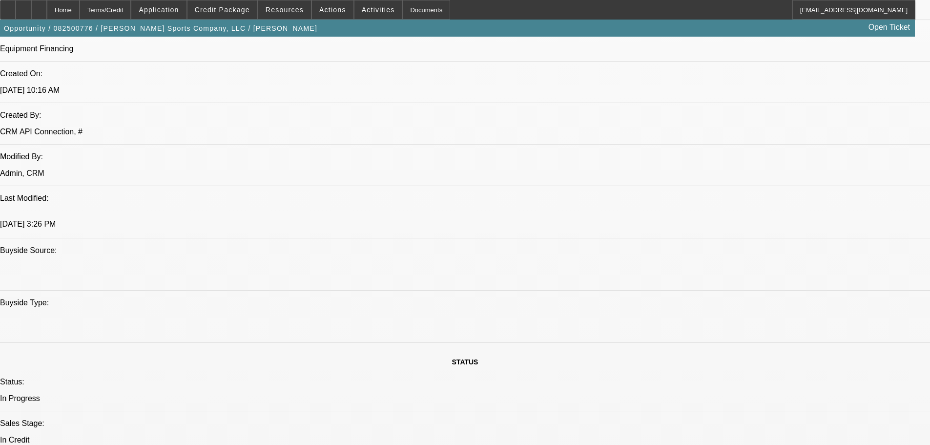
type input "022229"
paste textarea "APPROVED BY FIRST COMMONWEALTH: Equipment: 2025 New Tajima TFMX-IISC1508/450WCT…"
type textarea "APPROVED BY FIRST COMMONWEALTH: Equipment: 2025 New Tajima TFMX-IISC1508/450WCT…"
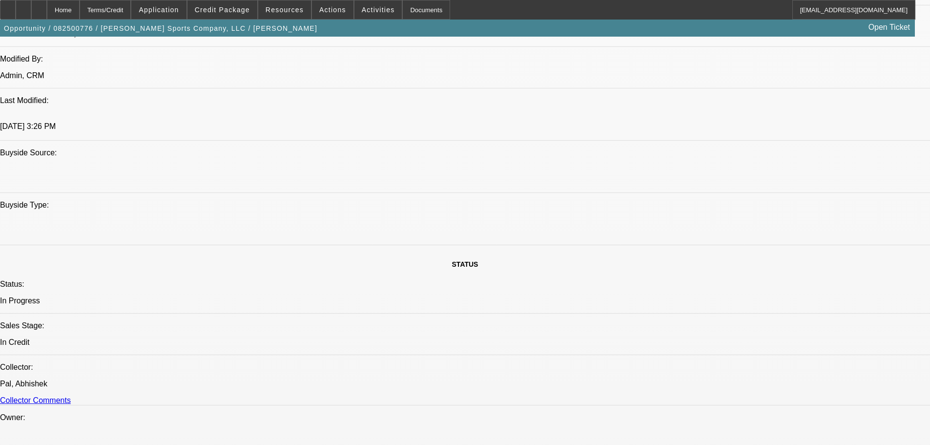
type input "04:08"
click at [754, 259] on span "29" at bounding box center [754, 256] width 18 height 18
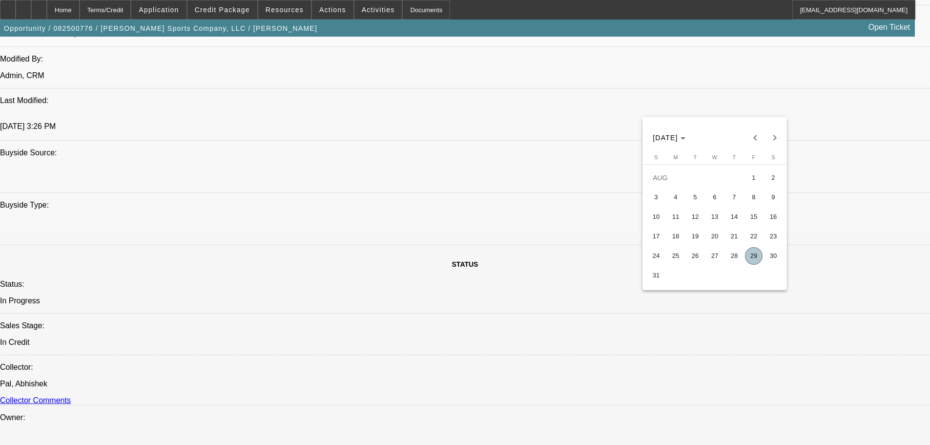
type input "8/29/2025"
type input "01:32"
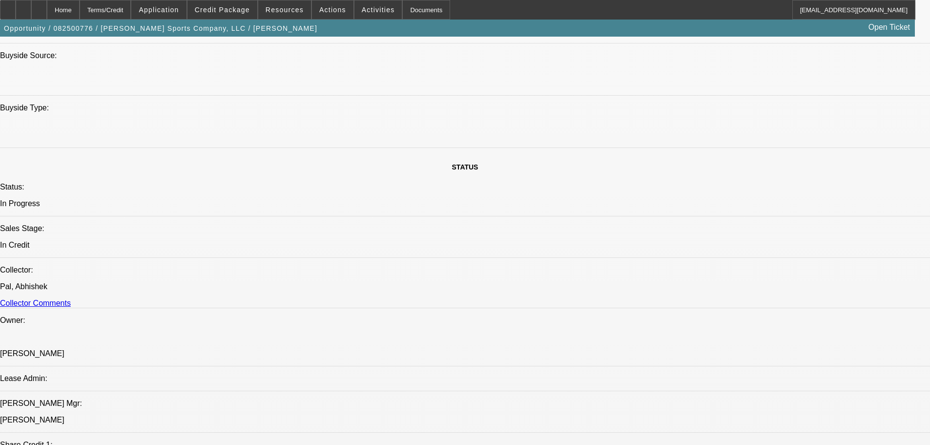
scroll to position [1025, 0]
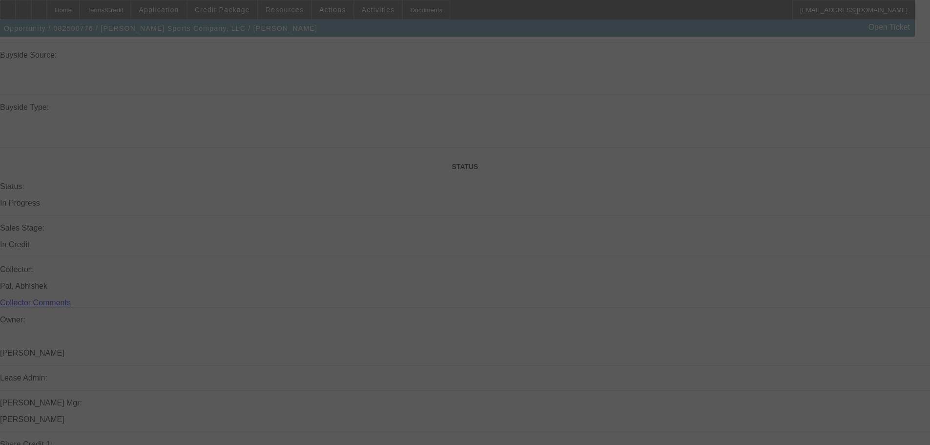
scroll to position [0, 0]
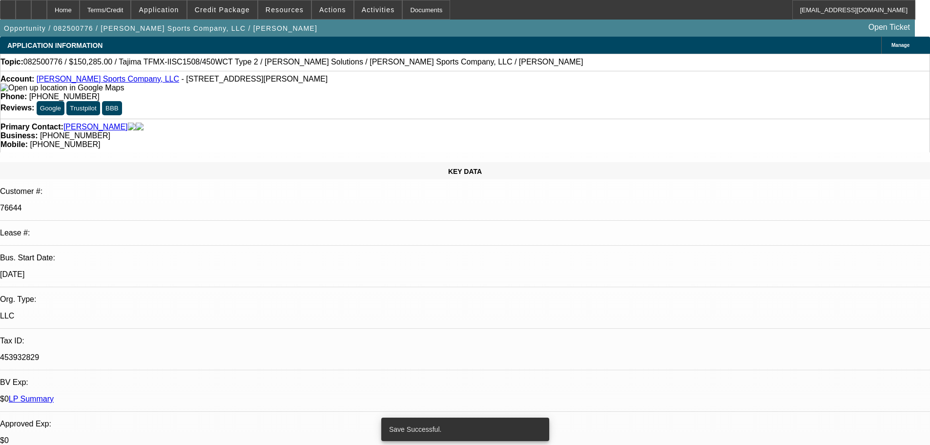
select select "0"
select select "2"
select select "0"
select select "2"
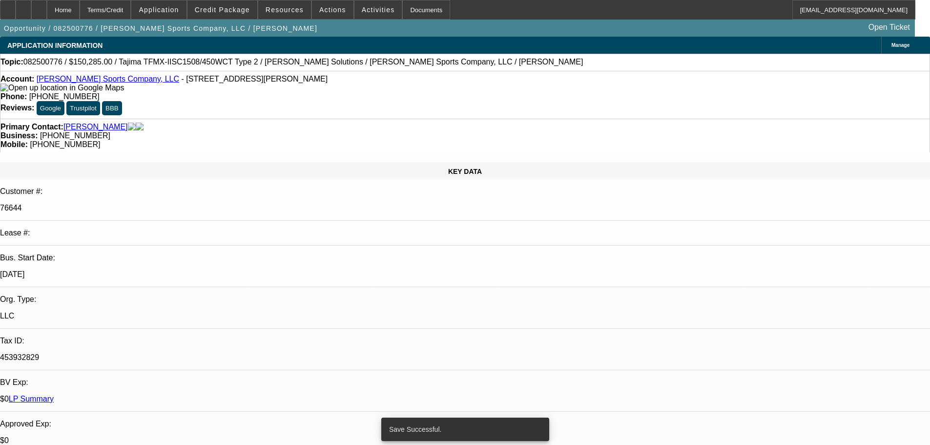
select select "0"
select select "2"
select select "0"
select select "2"
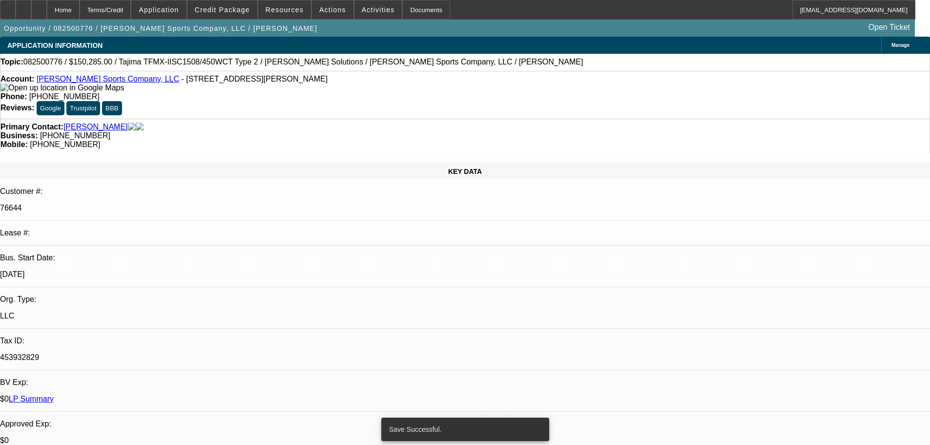
select select "0"
select select "2"
select select "0"
select select "2"
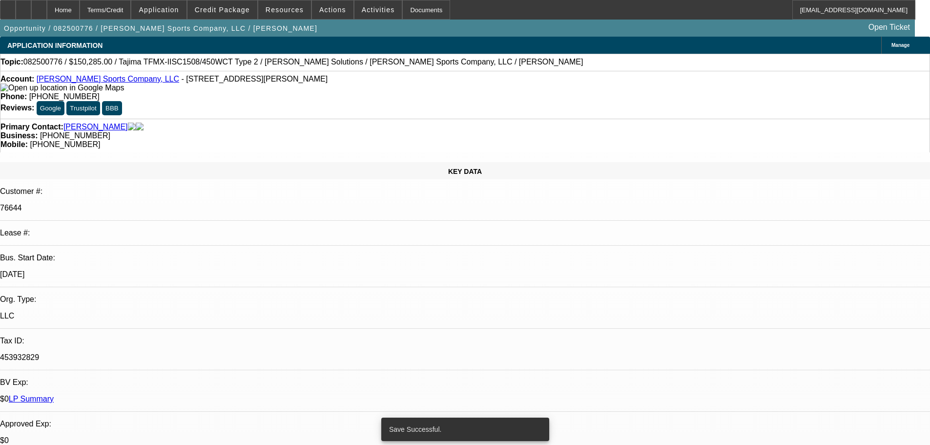
select select "0"
select select "2"
select select "0"
select select "2"
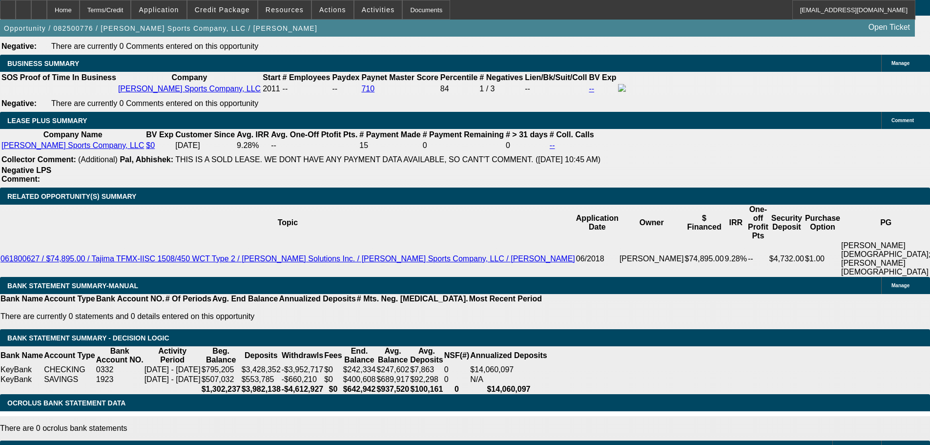
scroll to position [1841, 0]
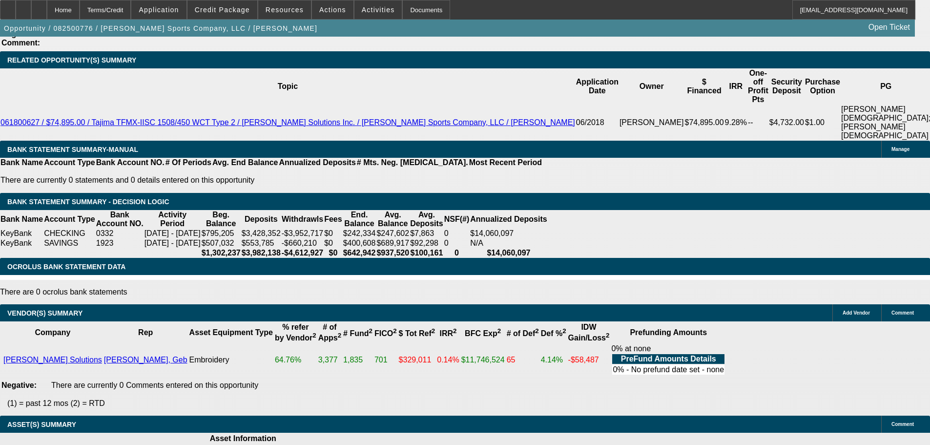
select select "3"
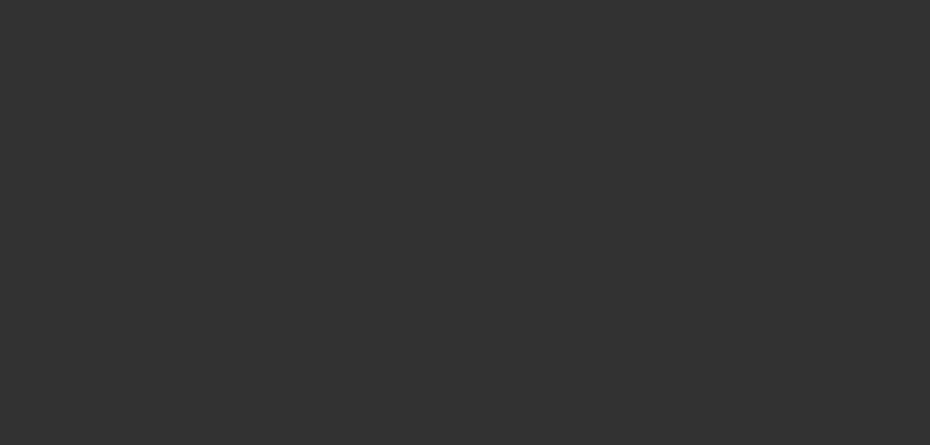
scroll to position [0, 0]
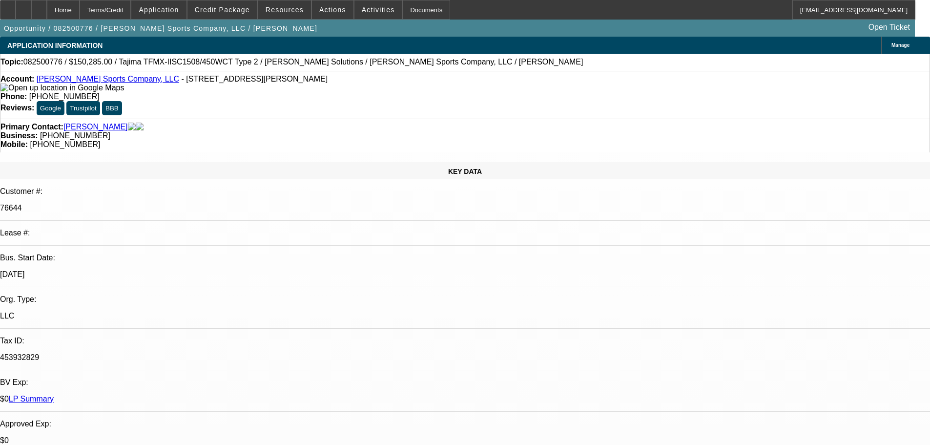
type input "11/27/2025"
drag, startPoint x: 757, startPoint y: 308, endPoint x: 800, endPoint y: 328, distance: 47.2
type input "022229"
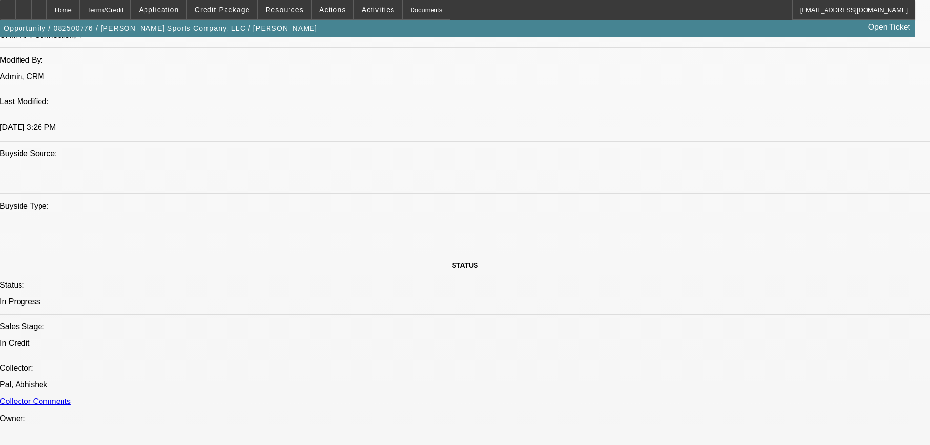
scroll to position [928, 0]
type input "022229"
checkbox input "true"
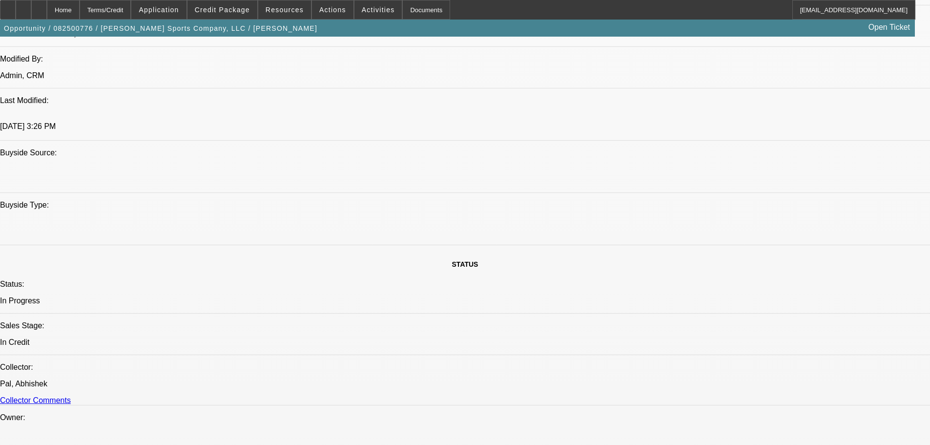
paste textarea "APPROVED BY FIRST COMMONWEALTH: Equipment: 2025 New Tajima TFMX-IISC1508/450WCT…"
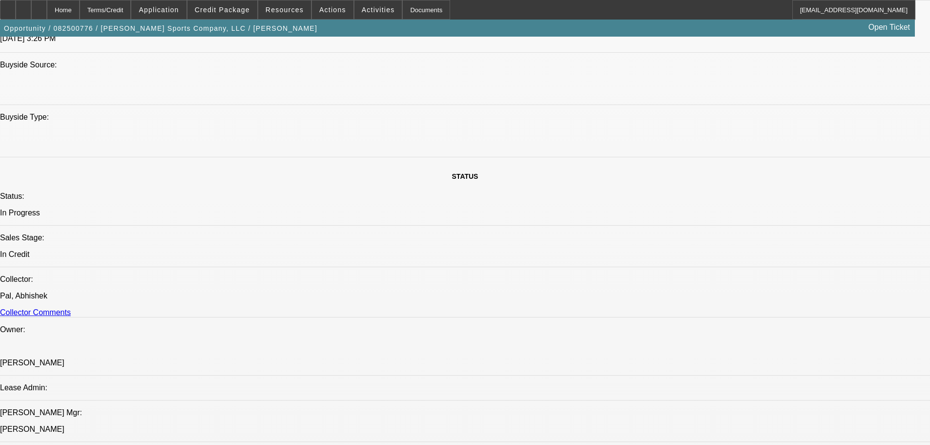
scroll to position [1123, 0]
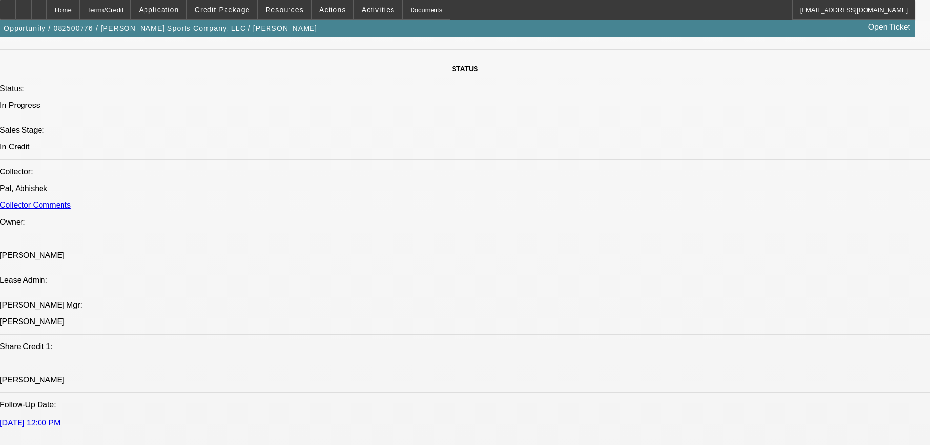
type textarea "APPROVED BY FIRST COMMONWEALTH: Equipment: 2025 New Tajima TFMX-IISC1508/450WCT…"
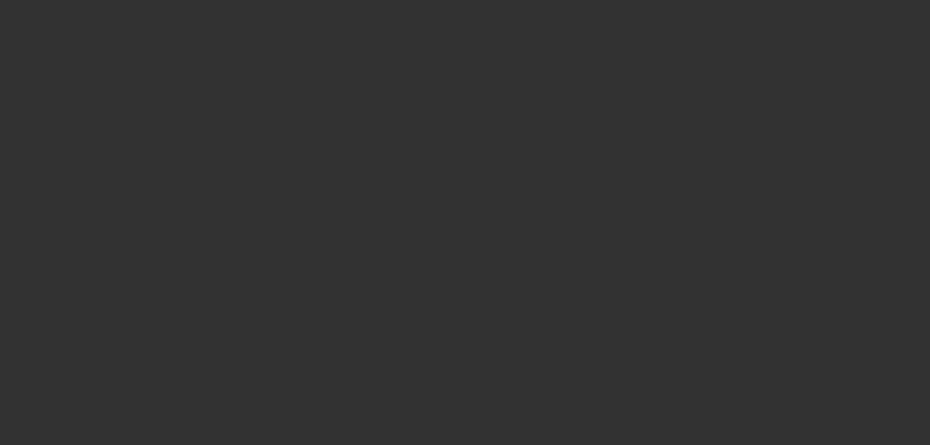
select select "0"
select select "2"
select select "0"
select select "2"
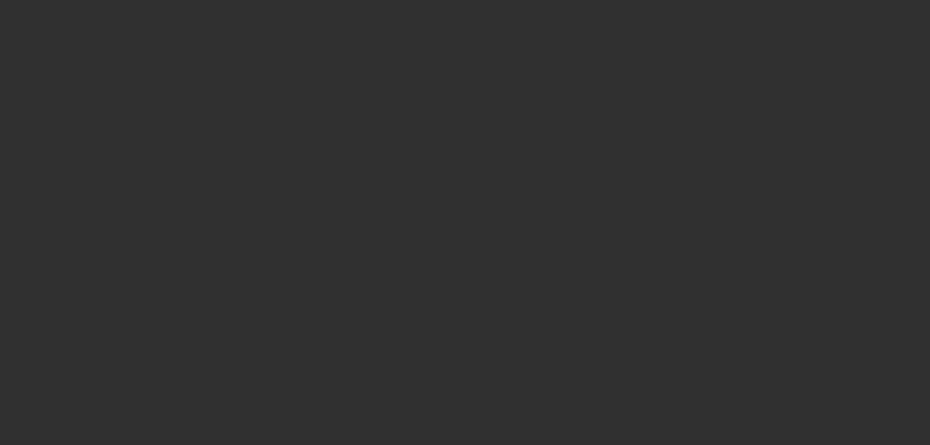
select select "0"
select select "2"
select select "0"
select select "2"
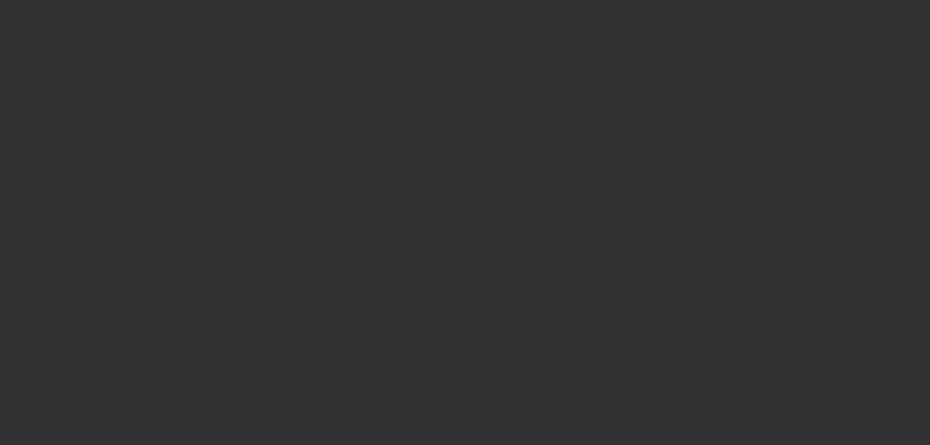
select select "0"
select select "2"
select select "0"
select select "2"
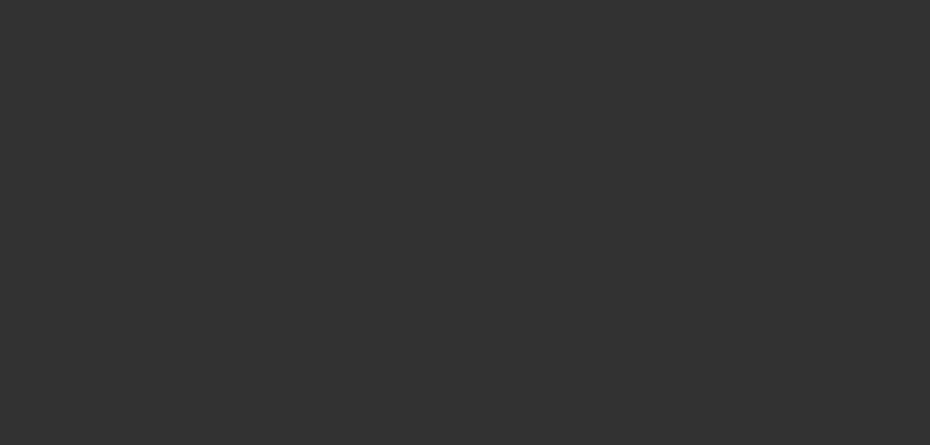
select select "0"
select select "2"
select select "0"
select select "2"
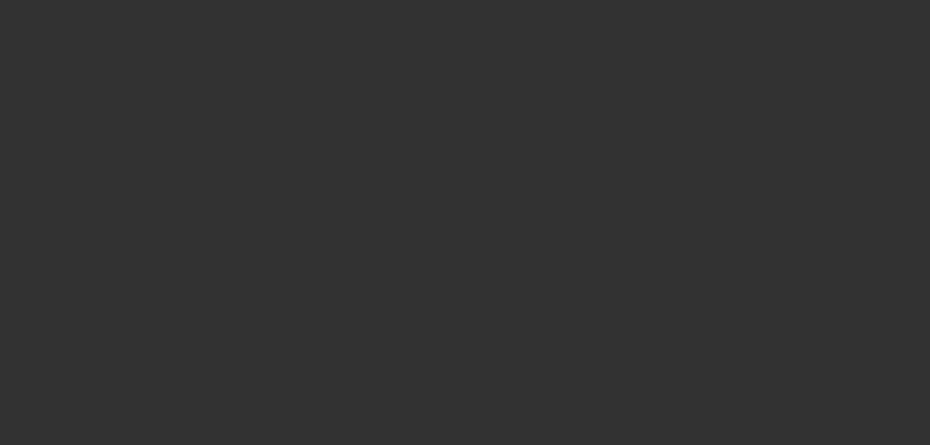
scroll to position [0, 0]
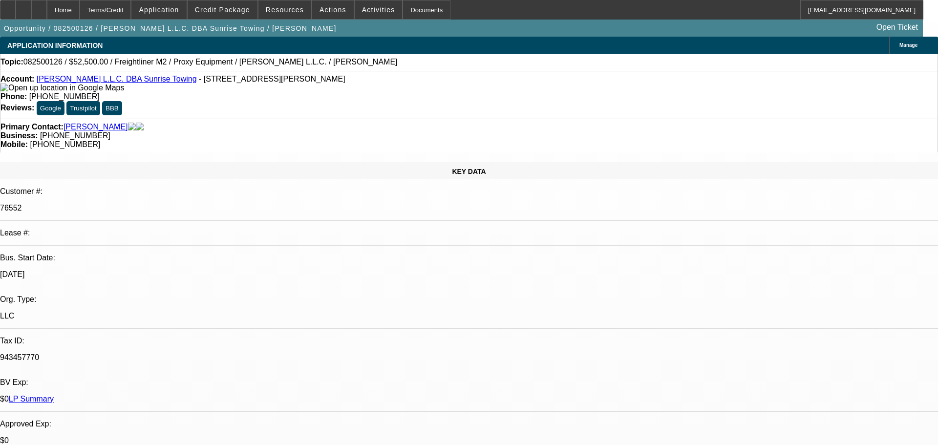
select select "0"
select select "0.1"
select select "4"
select select "0"
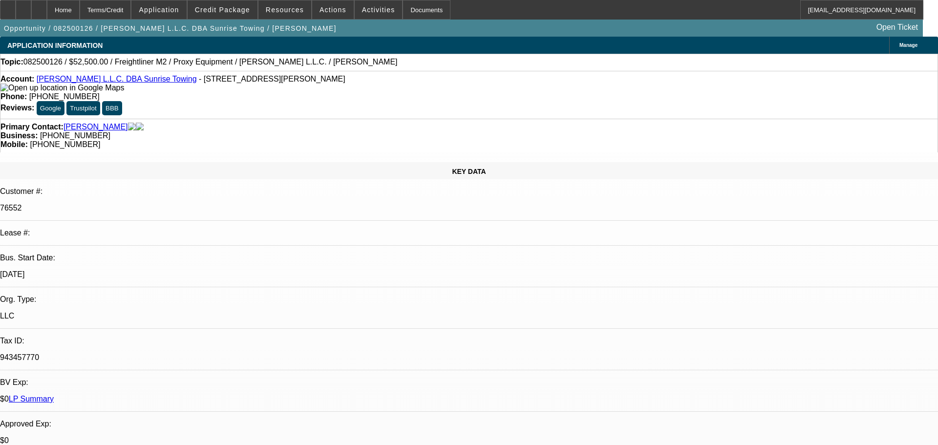
select select "0"
select select "0.1"
select select "4"
select select "0"
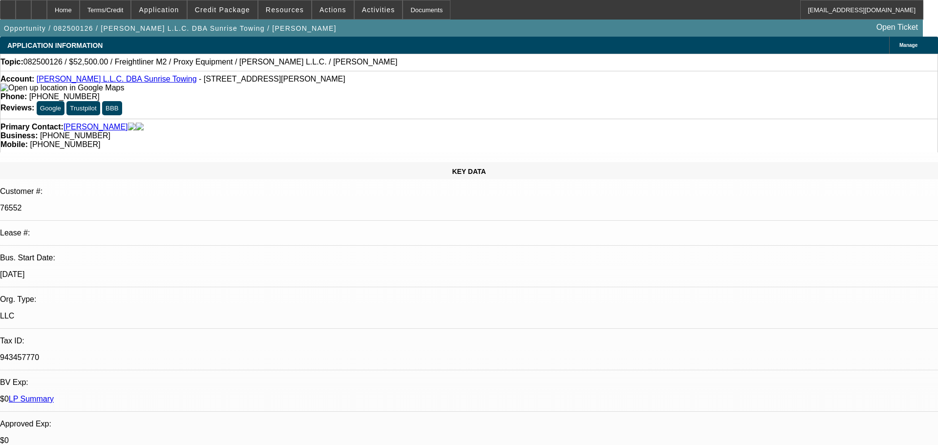
select select "0.1"
select select "4"
select select "0"
select select "0.1"
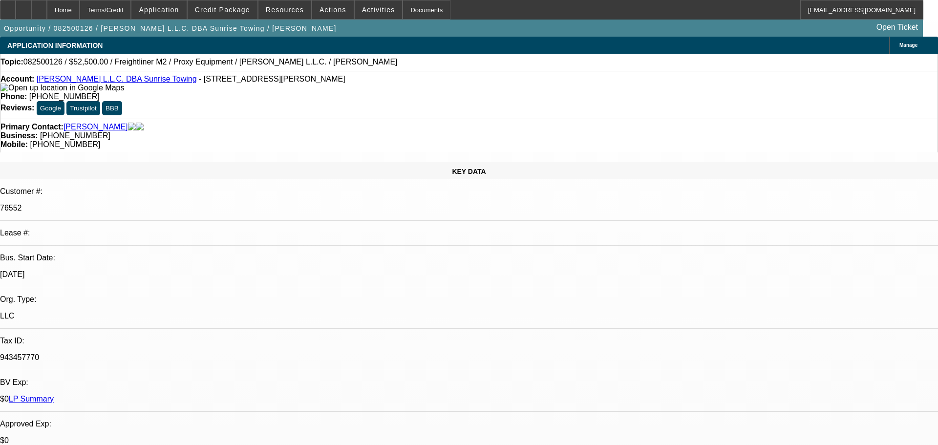
select select "4"
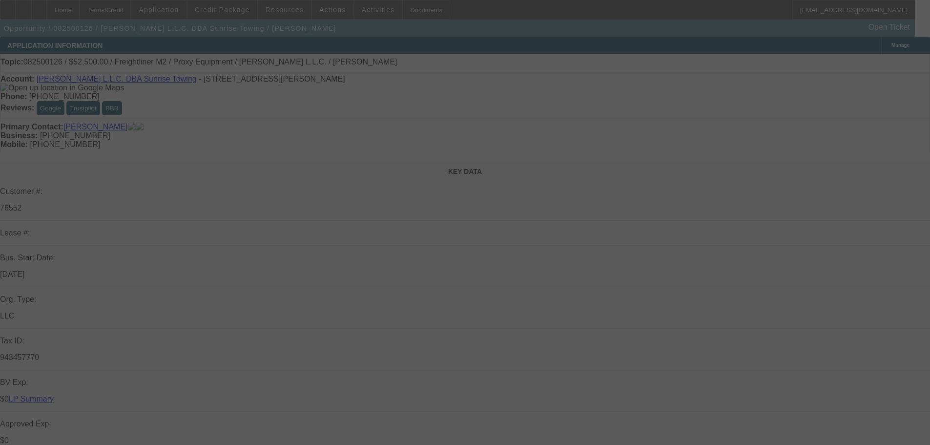
select select "0"
select select "0.1"
select select "4"
select select "0"
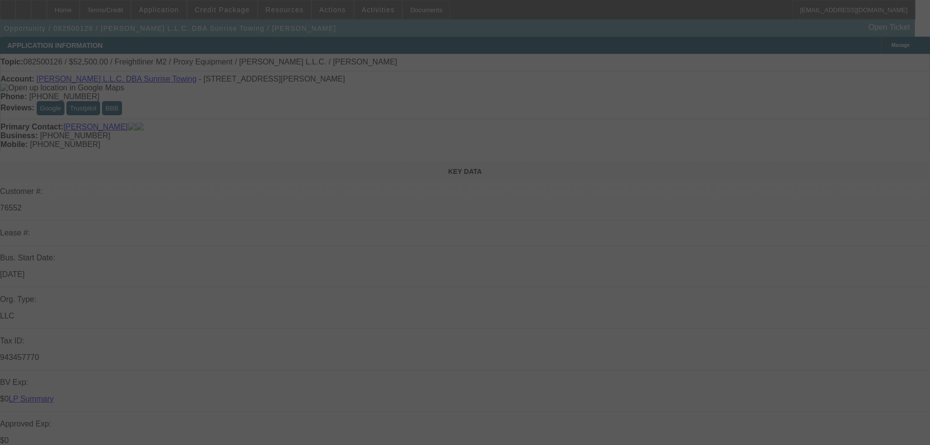
select select "0"
select select "0.1"
select select "4"
select select "0"
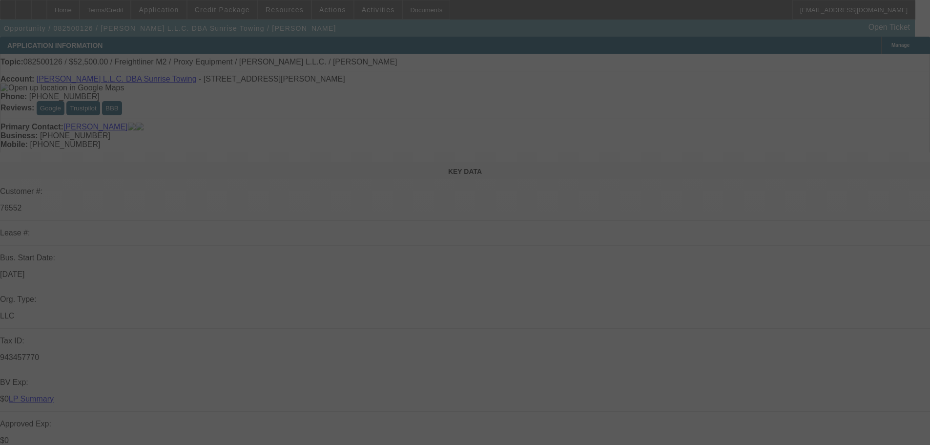
select select "0.1"
select select "4"
select select "0"
select select "0.1"
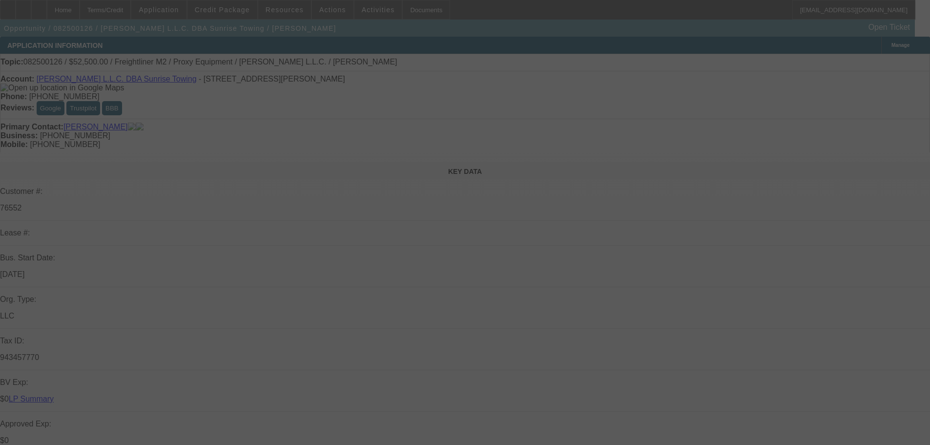
select select "4"
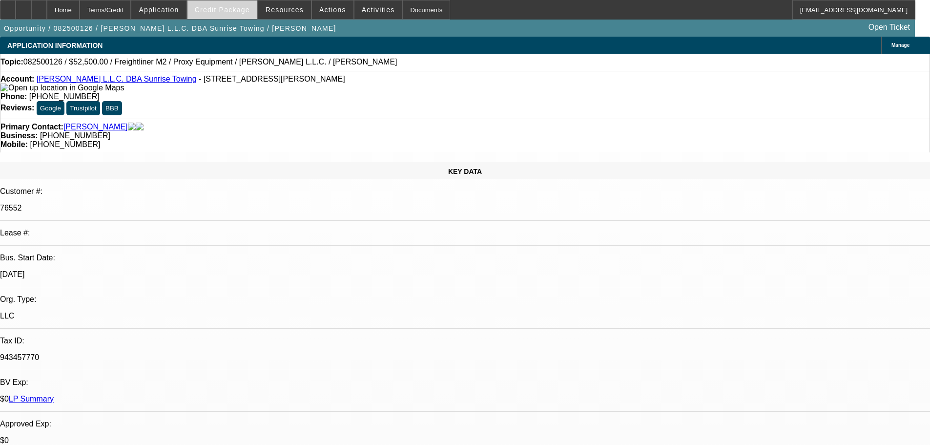
click at [244, 15] on span at bounding box center [223, 9] width 70 height 23
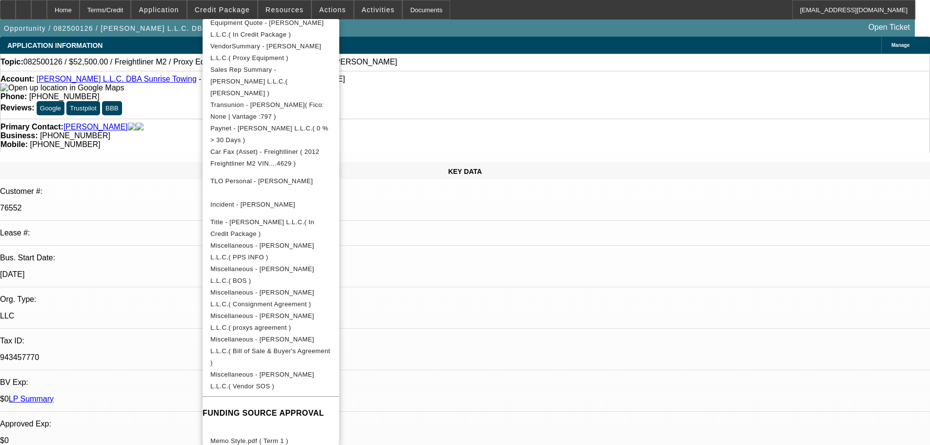
scroll to position [293, 0]
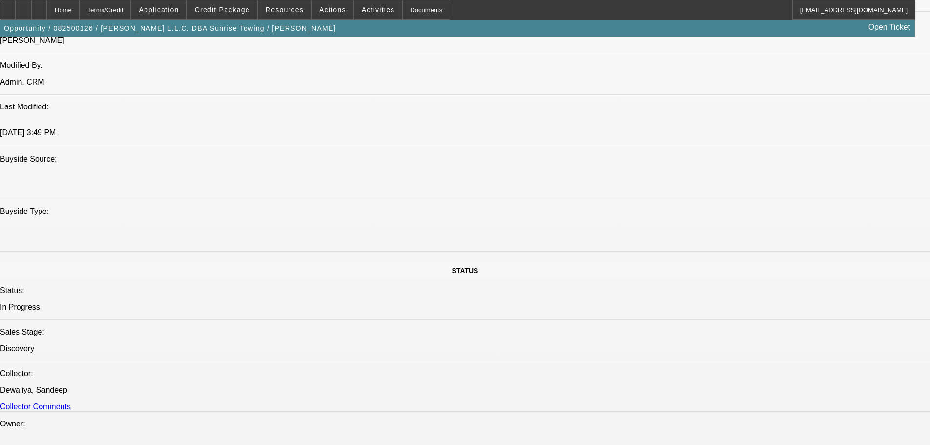
scroll to position [879, 0]
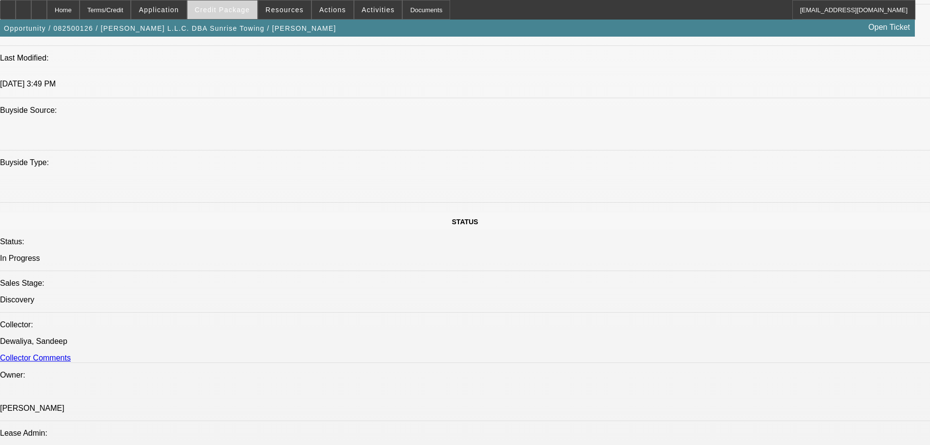
click at [222, 9] on span "Credit Package" at bounding box center [222, 10] width 55 height 8
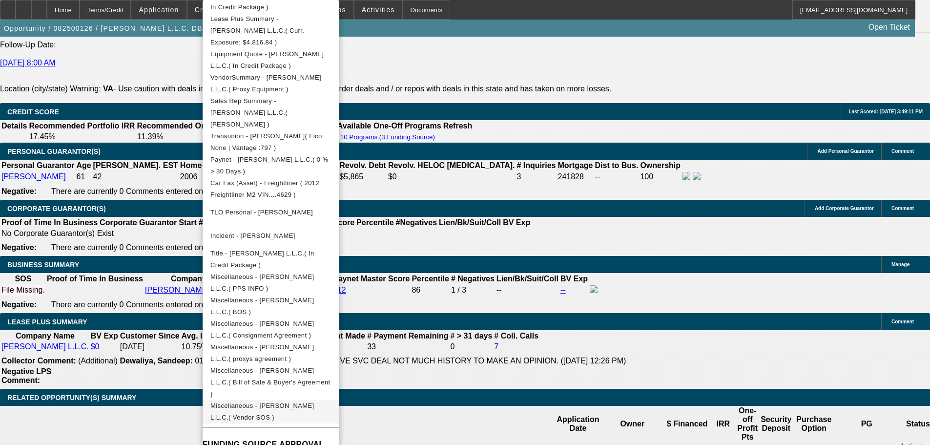
scroll to position [213, 0]
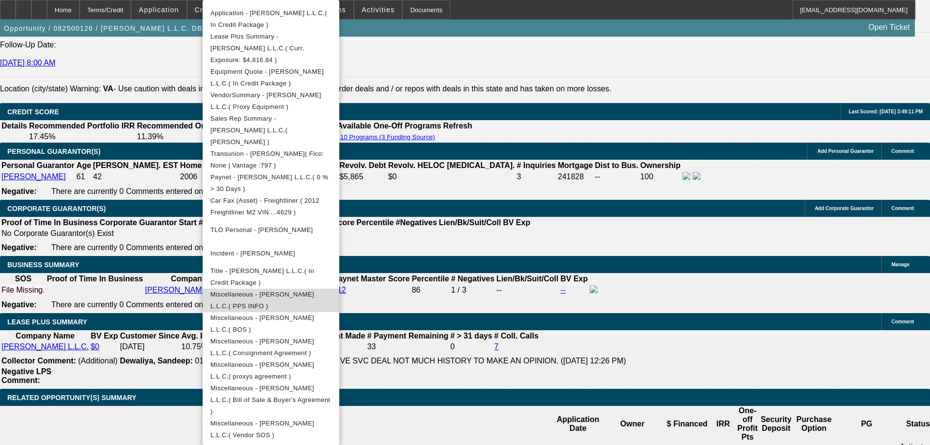
click at [259, 289] on span "Miscellaneous - Purcell L.L.C.( PPS INFO )" at bounding box center [270, 300] width 121 height 23
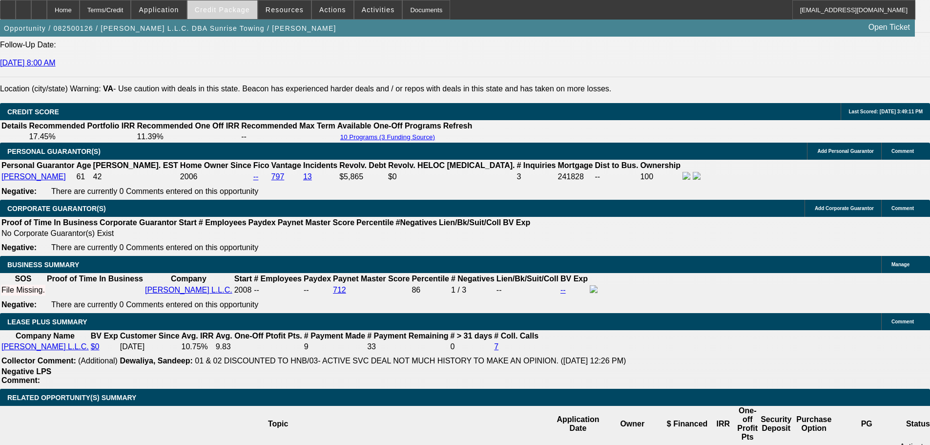
click at [219, 15] on span at bounding box center [223, 9] width 70 height 23
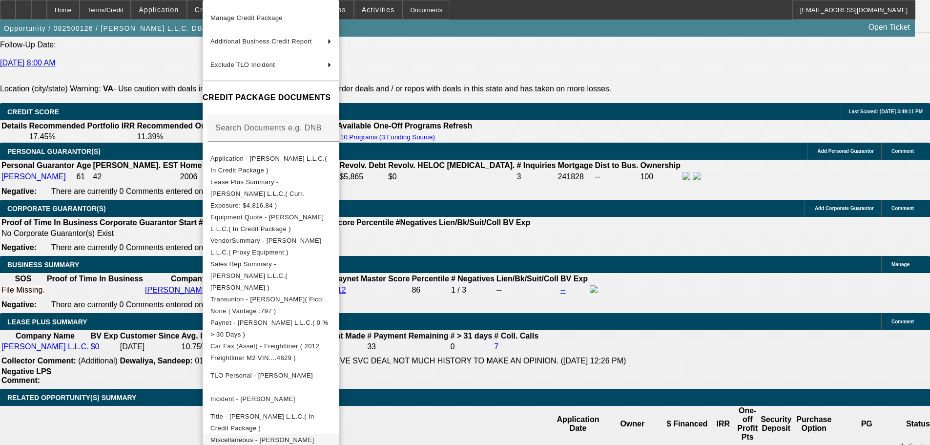
scroll to position [146, 0]
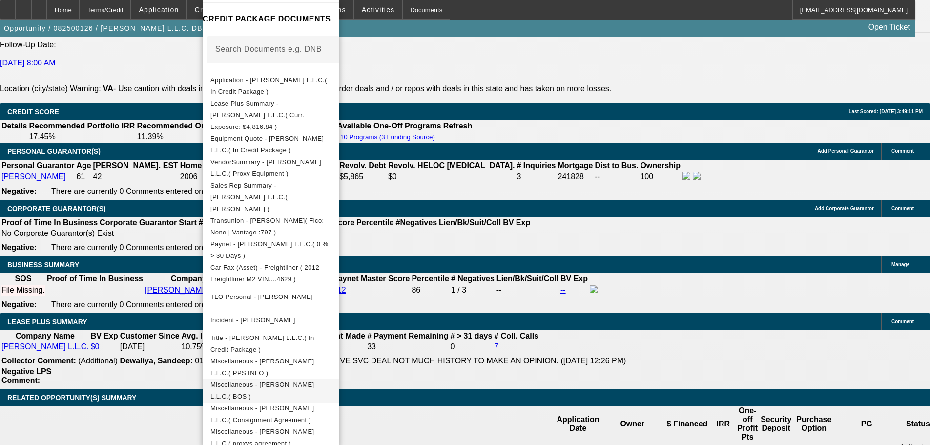
click at [332, 379] on span "Miscellaneous - Purcell L.L.C.( BOS )" at bounding box center [270, 390] width 121 height 23
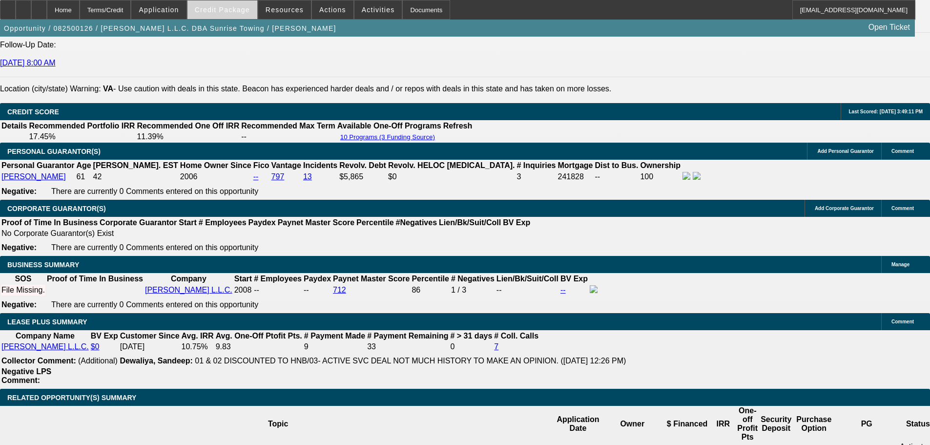
click at [236, 18] on span at bounding box center [223, 9] width 70 height 23
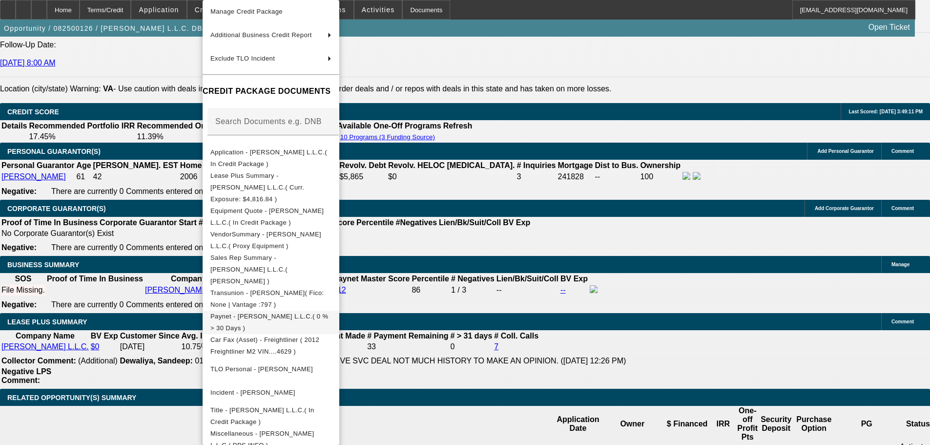
scroll to position [98, 0]
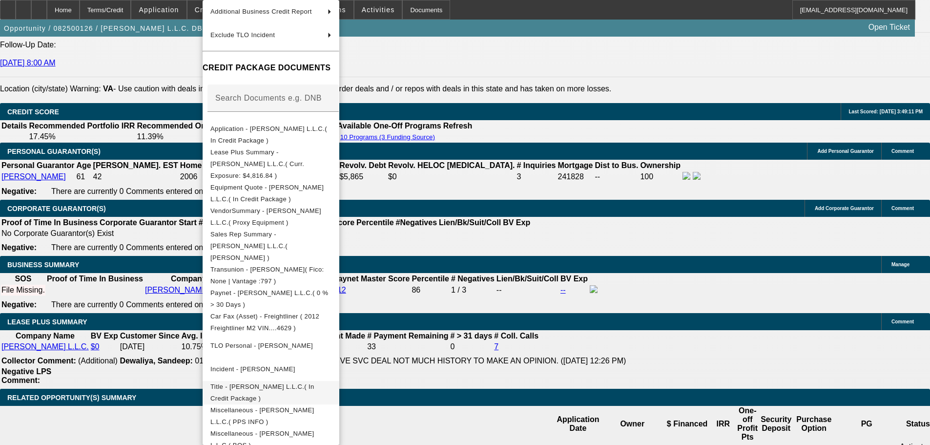
click at [304, 381] on span "Title - Purcell L.L.C.( In Credit Package )" at bounding box center [270, 392] width 121 height 23
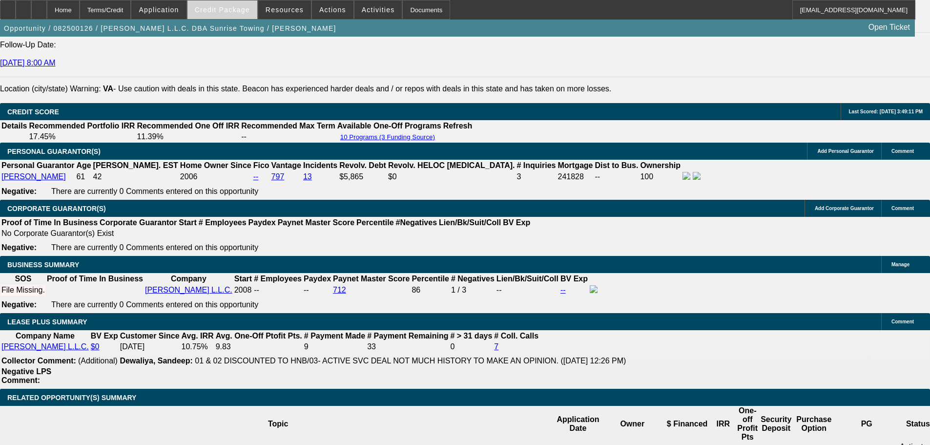
click at [229, 9] on span "Credit Package" at bounding box center [222, 10] width 55 height 8
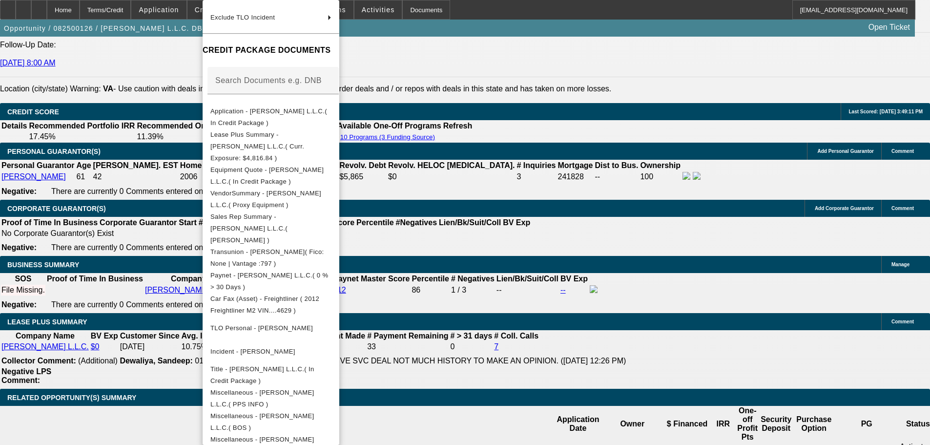
scroll to position [262, 0]
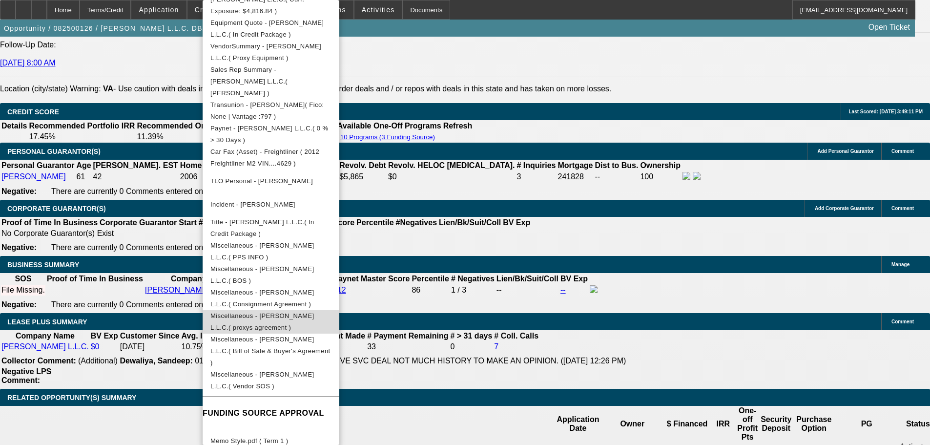
click at [314, 312] on span "Miscellaneous - Purcell L.L.C.( proxys agreement )" at bounding box center [262, 321] width 104 height 19
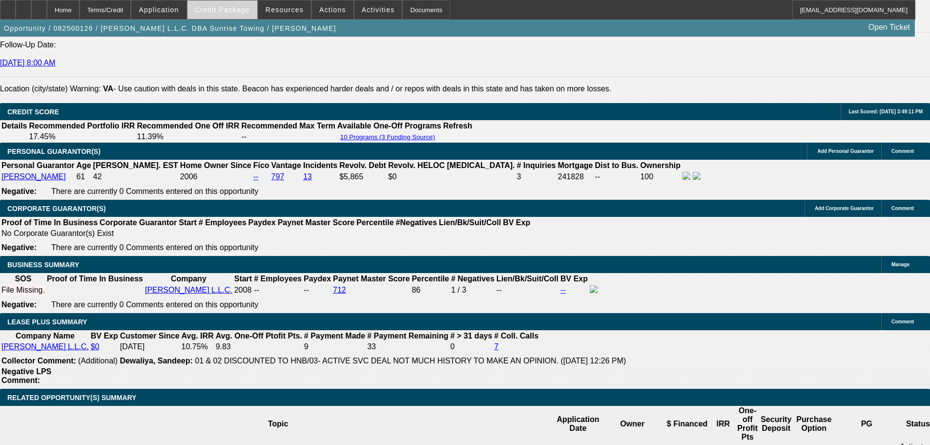
click at [225, 18] on span at bounding box center [223, 9] width 70 height 23
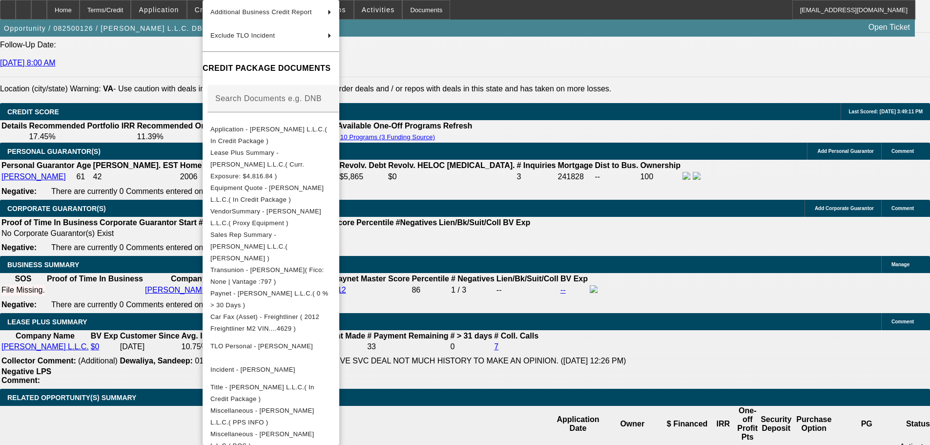
scroll to position [244, 0]
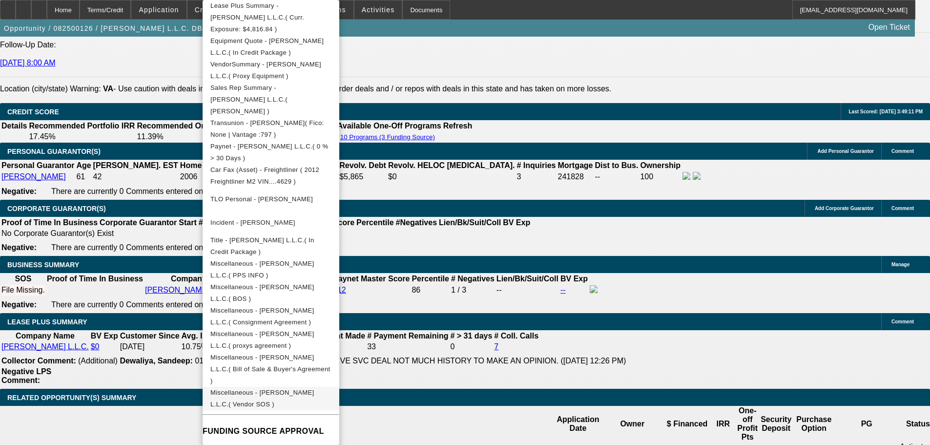
click at [314, 389] on span "Miscellaneous - Purcell L.L.C.( Vendor SOS )" at bounding box center [262, 398] width 104 height 19
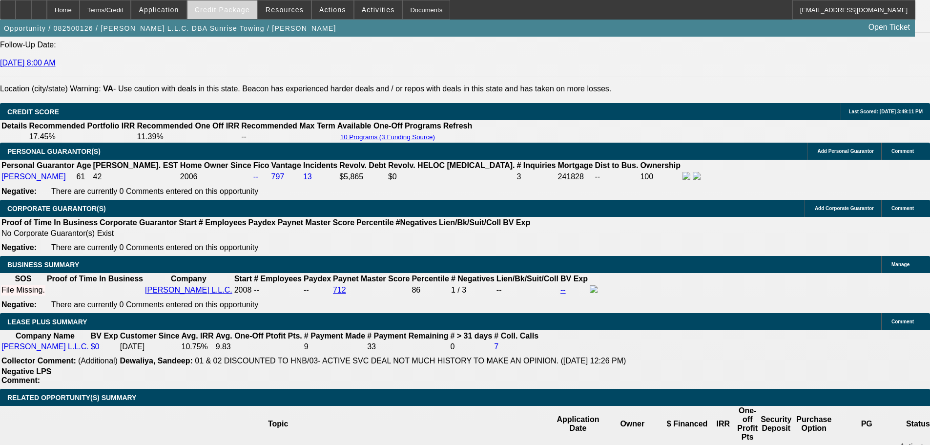
click at [227, 14] on span at bounding box center [223, 9] width 70 height 23
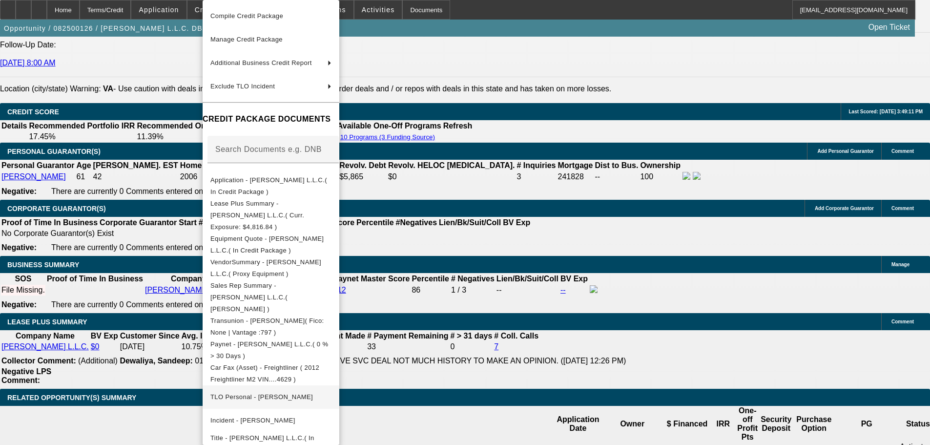
scroll to position [146, 0]
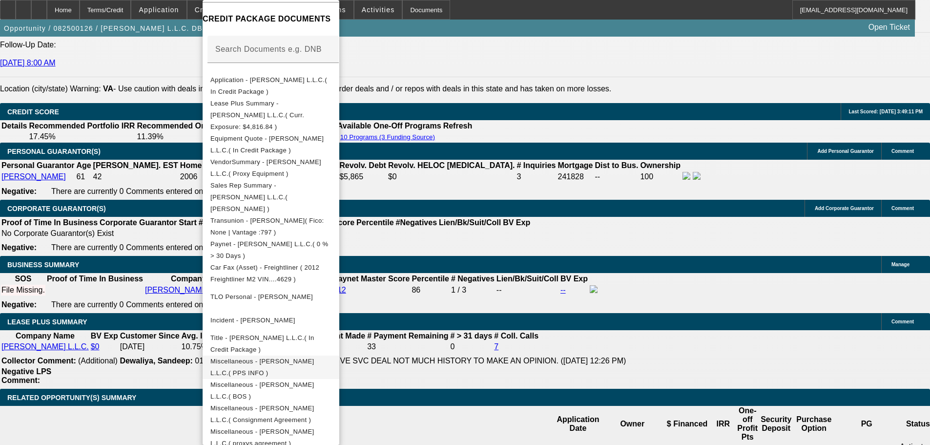
click at [332, 355] on span "Miscellaneous - Purcell L.L.C.( PPS INFO )" at bounding box center [270, 366] width 121 height 23
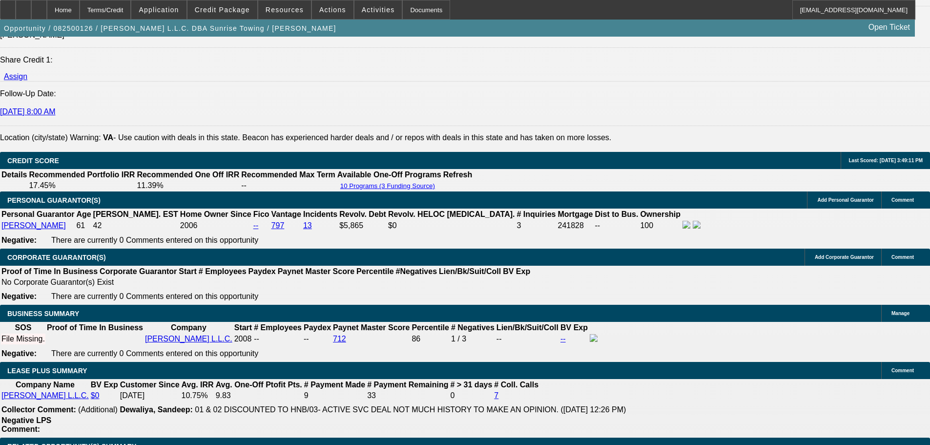
scroll to position [49, 0]
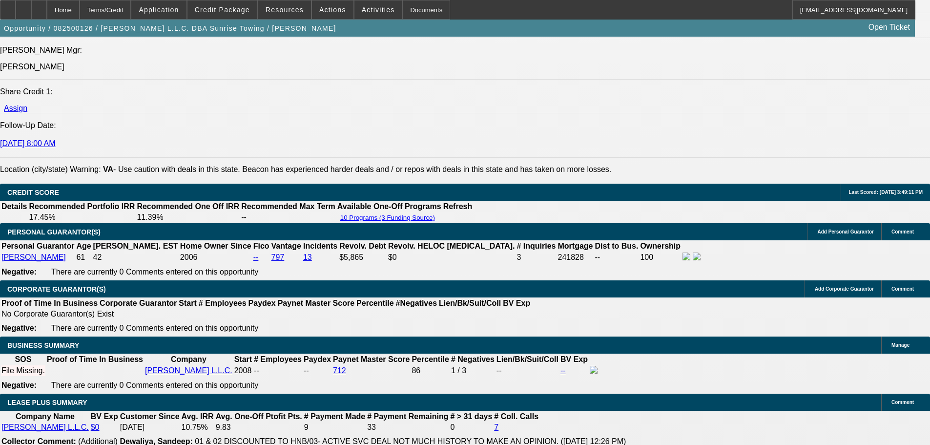
scroll to position [1270, 0]
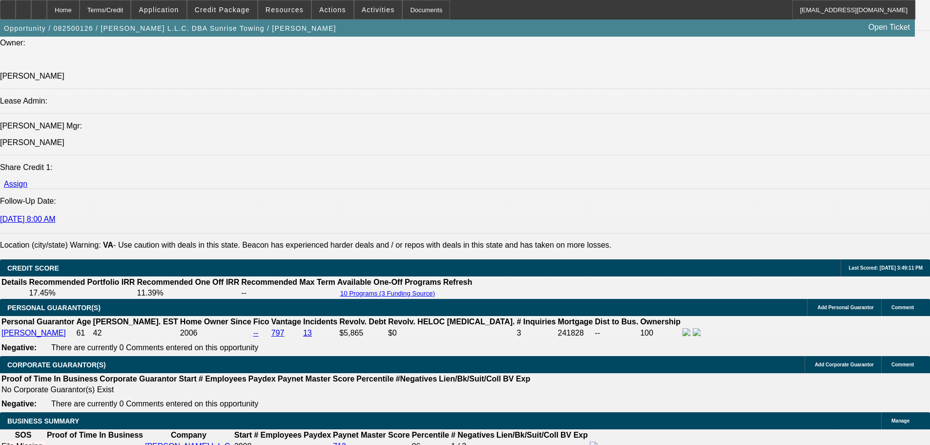
scroll to position [1074, 0]
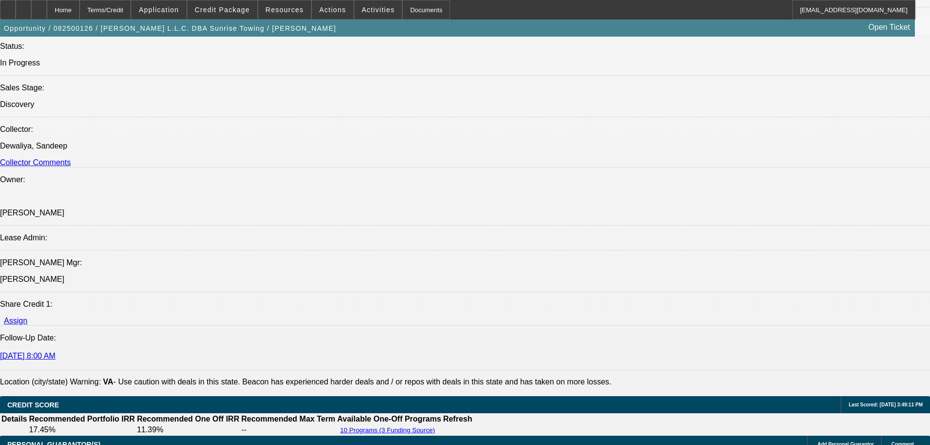
click at [249, 11] on span "Credit Package" at bounding box center [222, 10] width 55 height 8
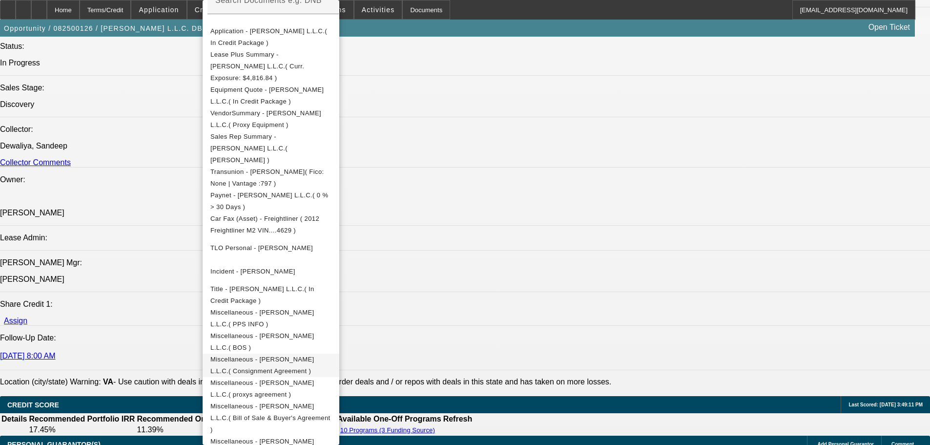
scroll to position [244, 0]
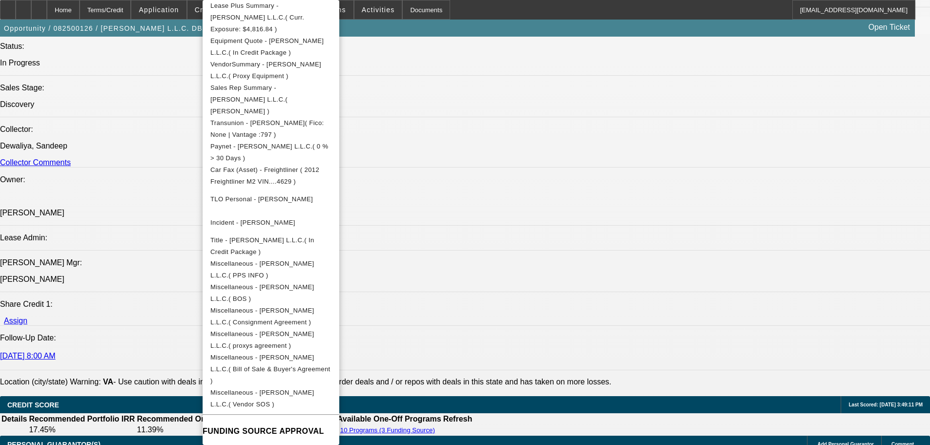
click at [168, 205] on div at bounding box center [465, 222] width 930 height 445
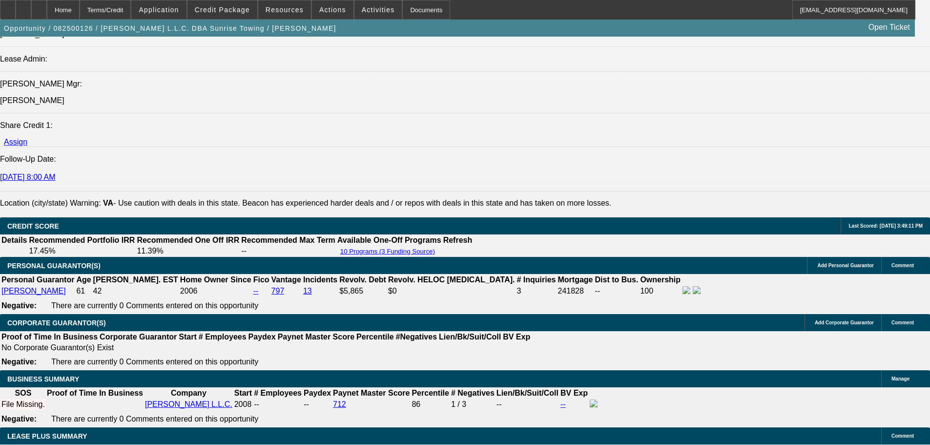
scroll to position [1367, 0]
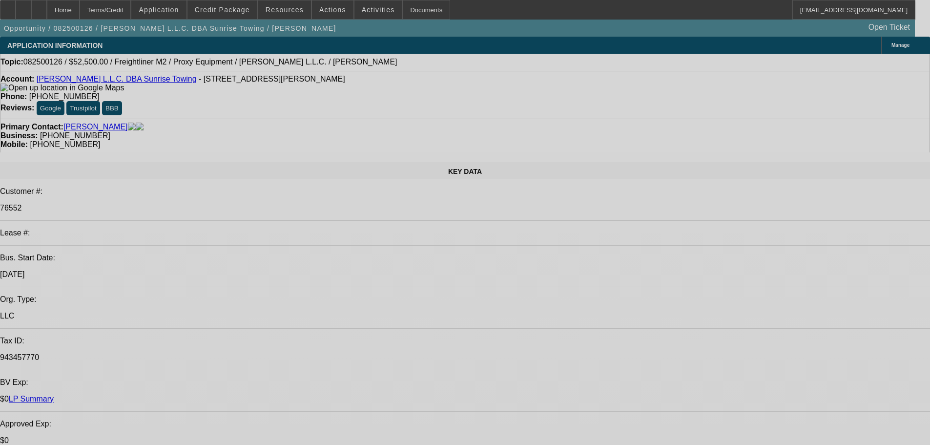
select select "0"
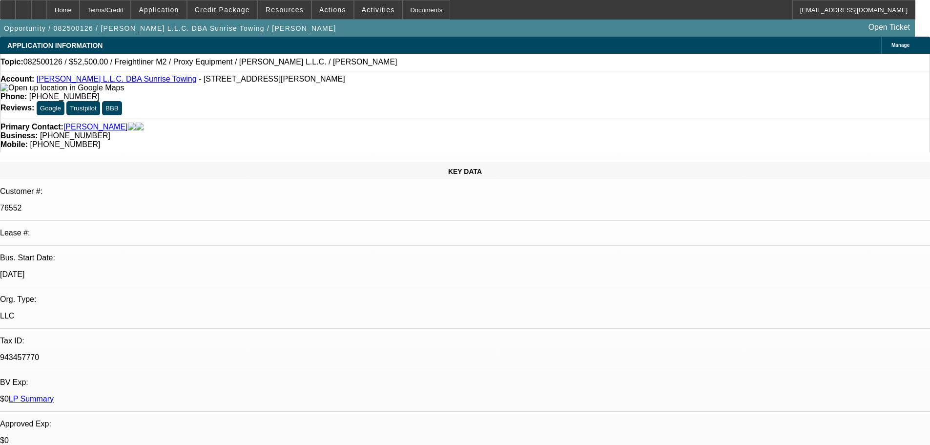
select select "0"
select select "0.1"
select select "4"
select select "0"
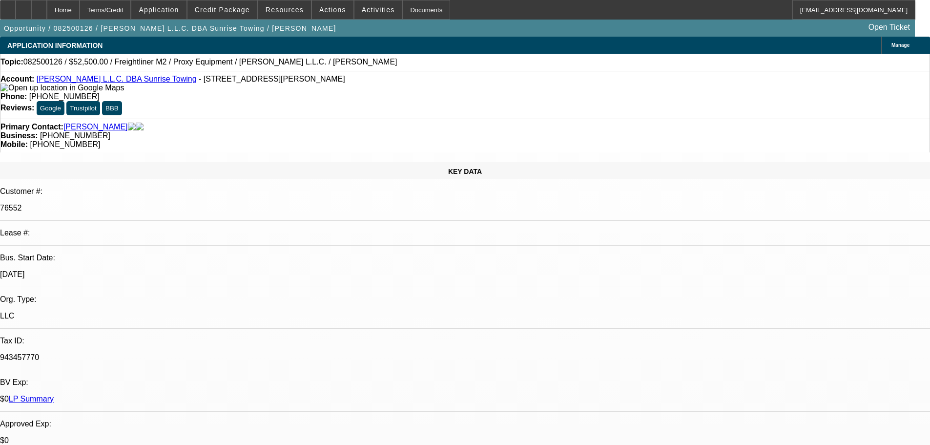
select select "0.1"
select select "4"
select select "0"
select select "0.1"
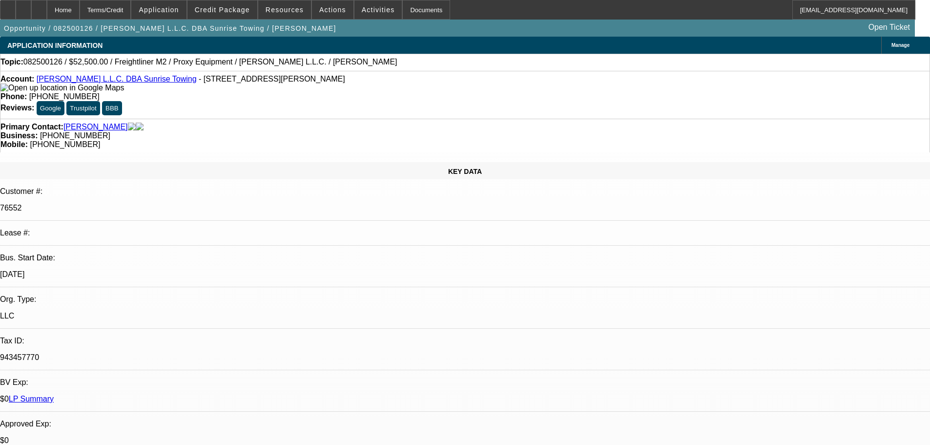
select select "4"
select select "0"
select select "0.1"
select select "4"
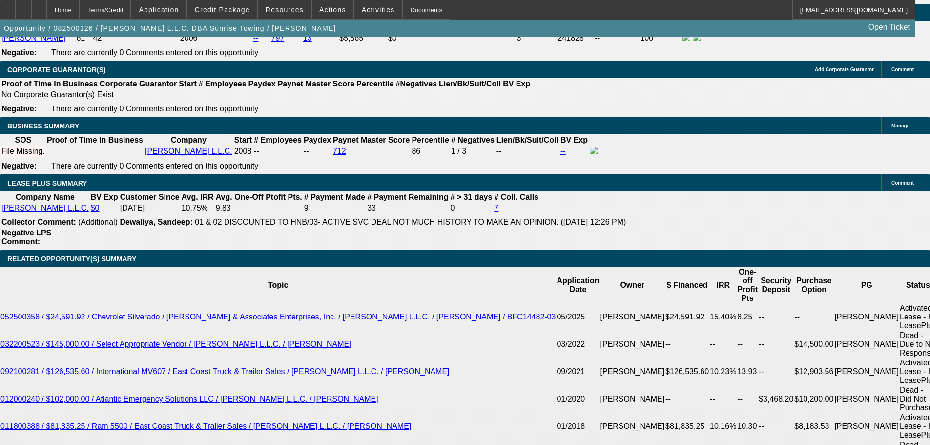
scroll to position [1416, 0]
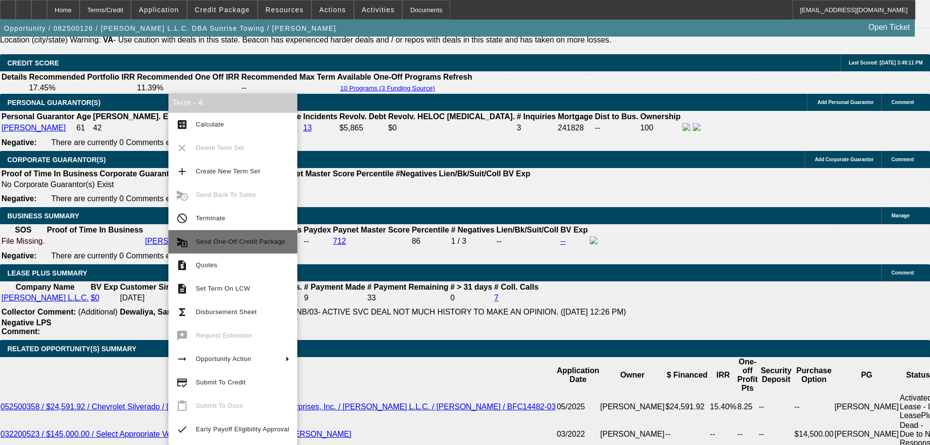
click at [244, 241] on span "Send One-Off Credit Package" at bounding box center [240, 241] width 89 height 7
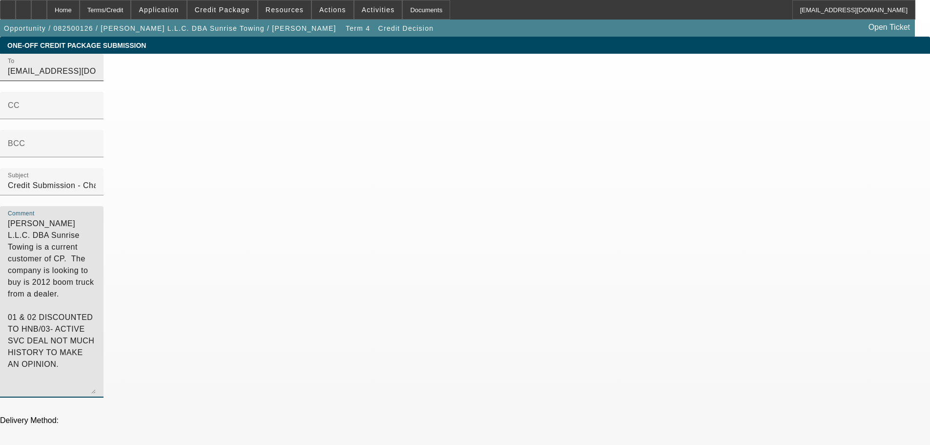
drag, startPoint x: 588, startPoint y: 167, endPoint x: 392, endPoint y: 83, distance: 213.3
click at [392, 83] on div "To [EMAIL_ADDRESS][DOMAIN_NAME];[PERSON_NAME][EMAIL_ADDRESS][DOMAIN_NAME];[EMAI…" at bounding box center [465, 231] width 930 height 355
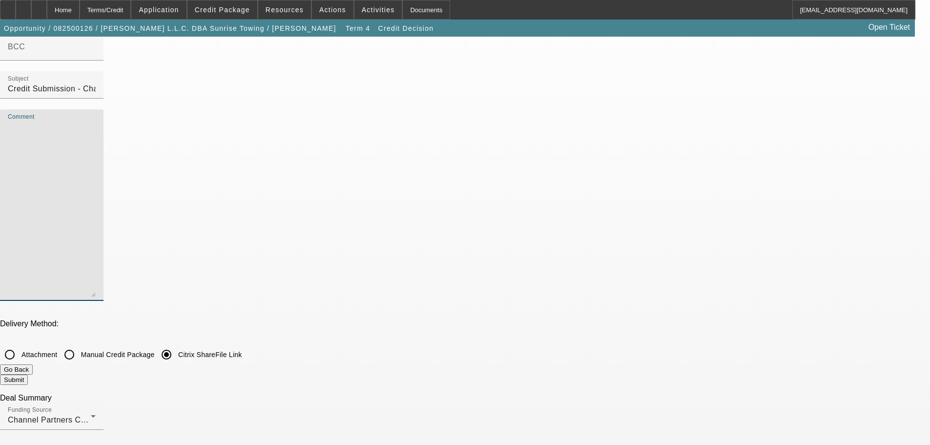
scroll to position [98, 0]
checkbox input "true"
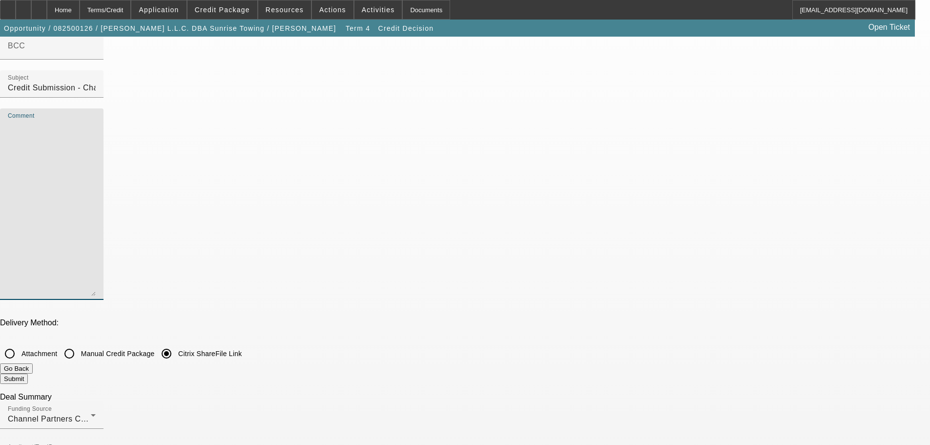
checkbox input "true"
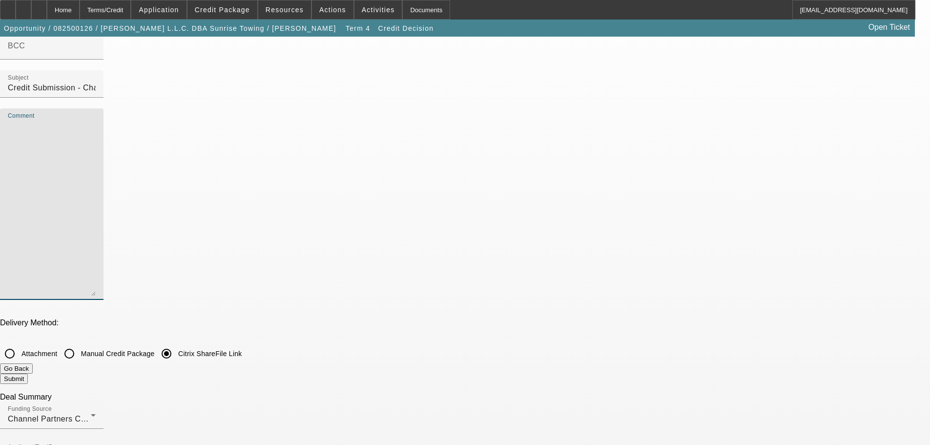
checkbox input "true"
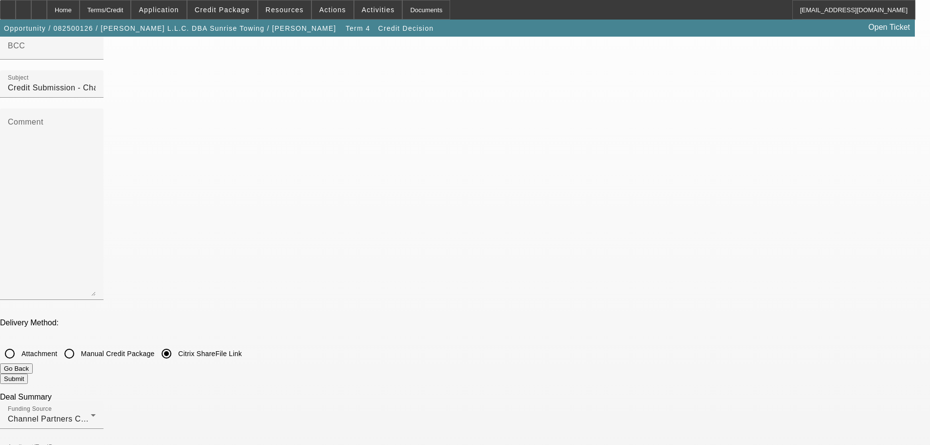
checkbox input "false"
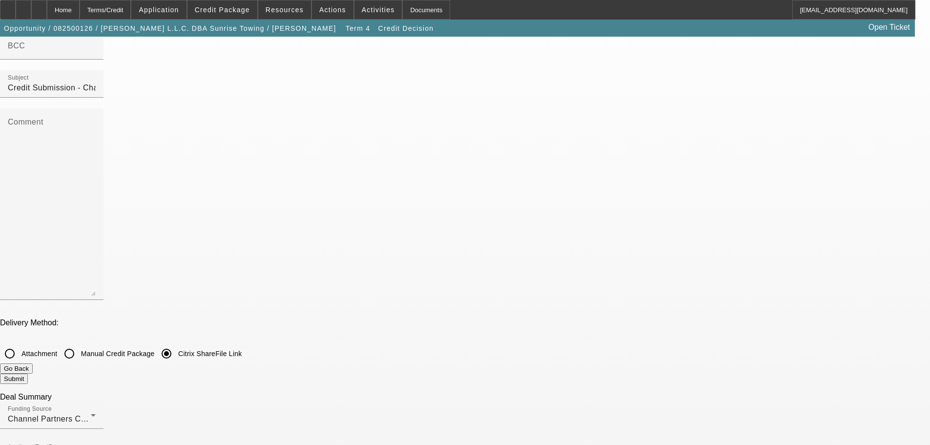
checkbox input "false"
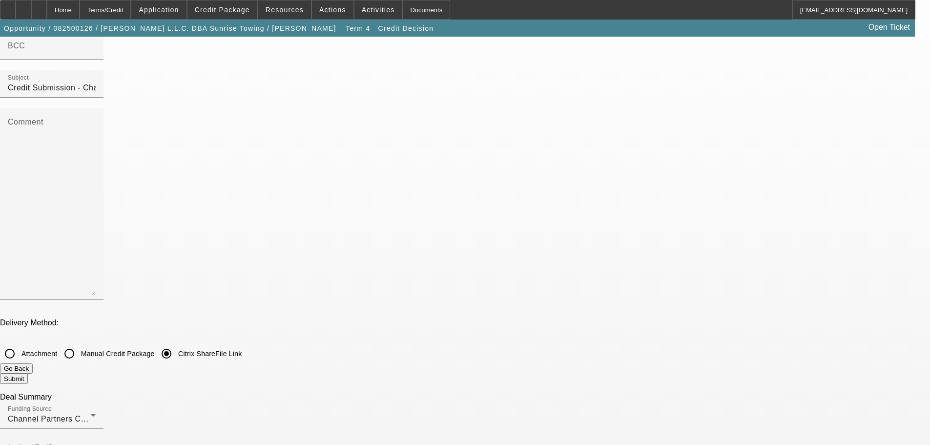
checkbox input "false"
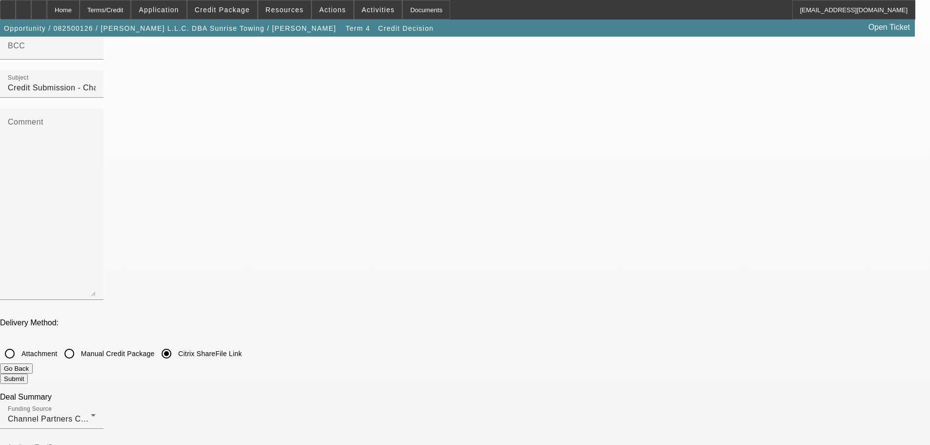
checkbox input "false"
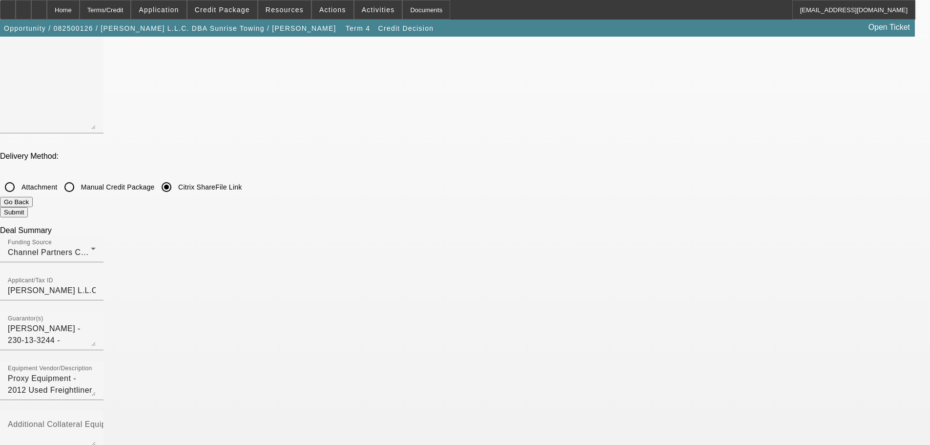
scroll to position [293, 0]
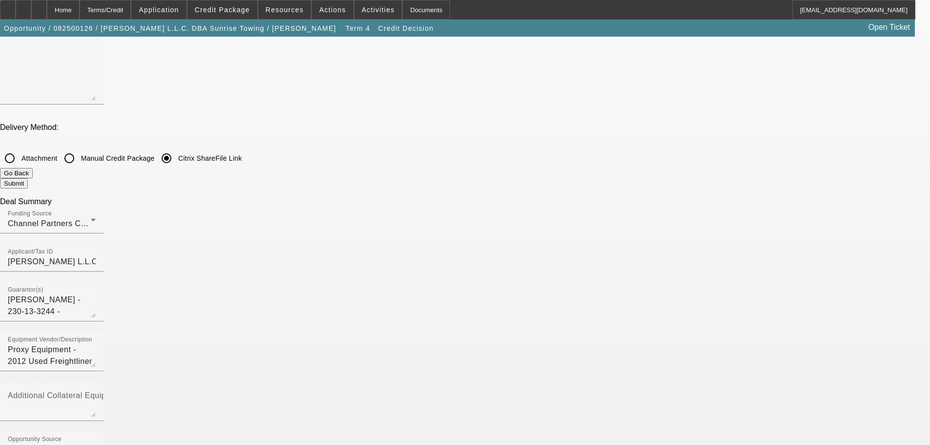
checkbox input "false"
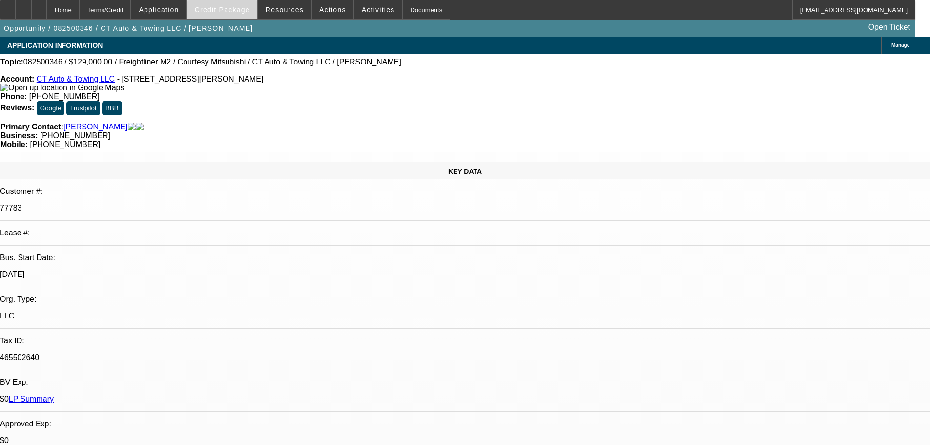
select select "0"
select select "2"
select select "0"
select select "6"
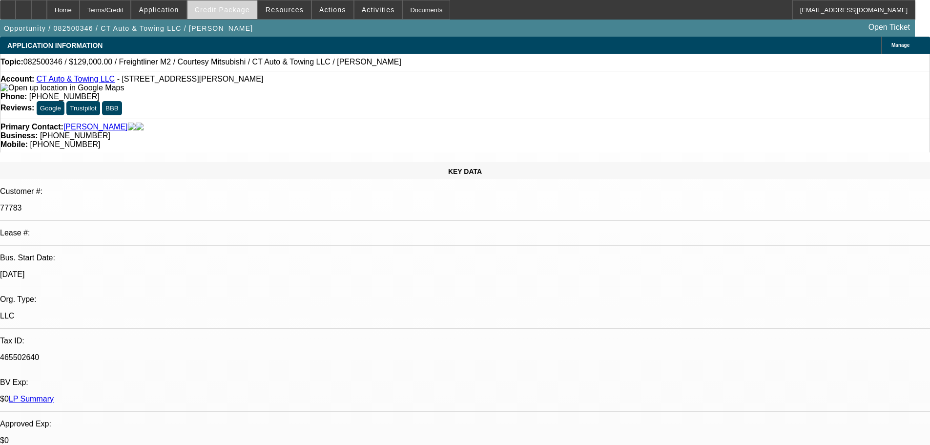
select select "0"
select select "2"
select select "0"
select select "6"
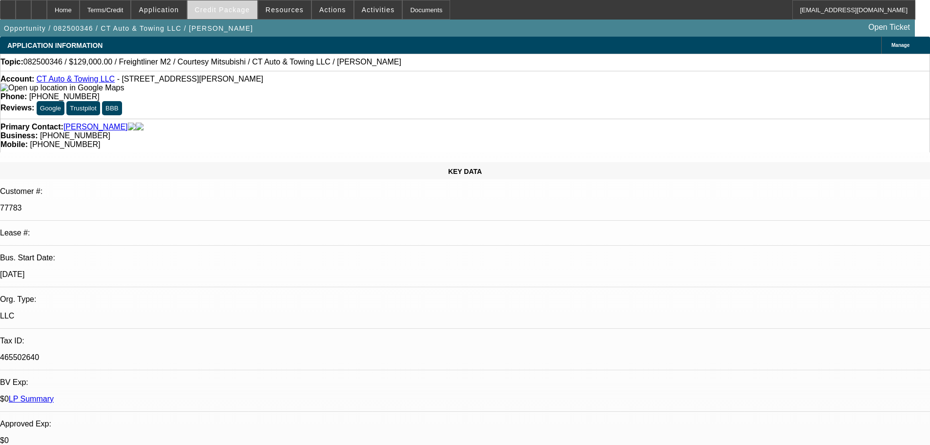
select select "0"
select select "3"
select select "0"
select select "6"
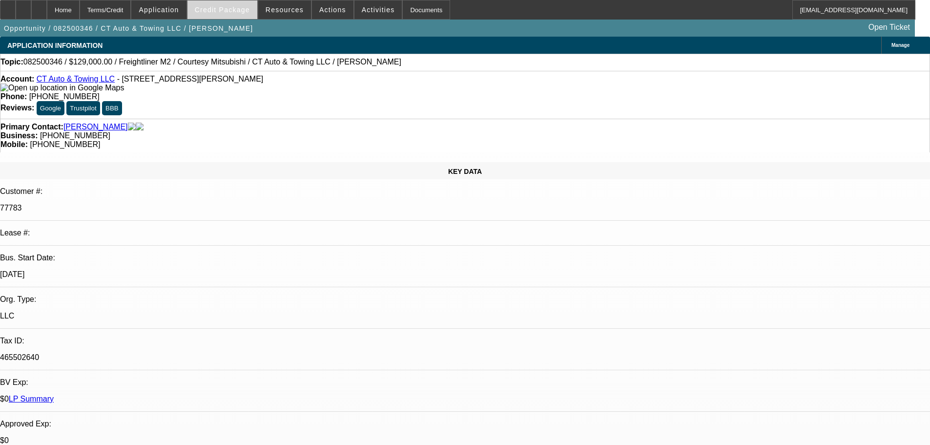
select select "0"
select select "2"
select select "0"
select select "6"
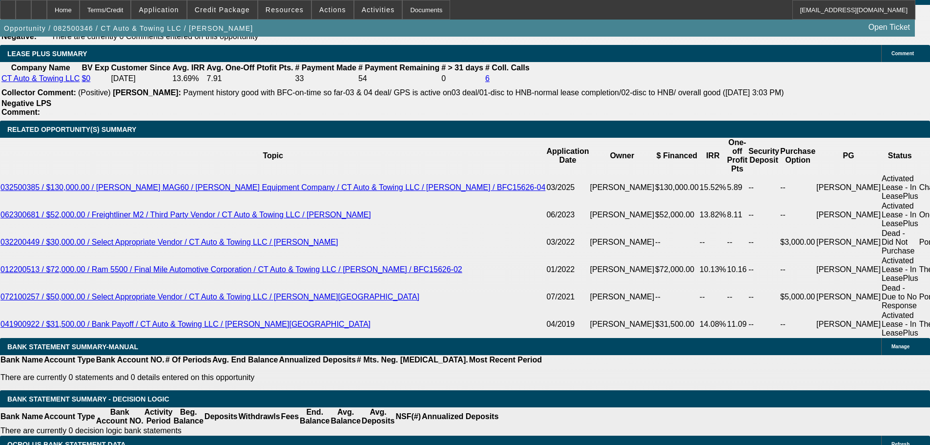
scroll to position [1611, 0]
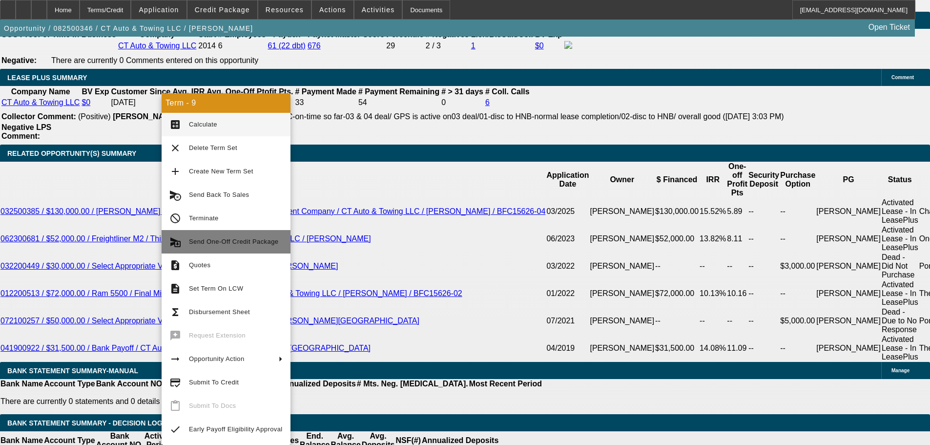
click at [218, 241] on span "Send One-Off Credit Package" at bounding box center [233, 241] width 89 height 7
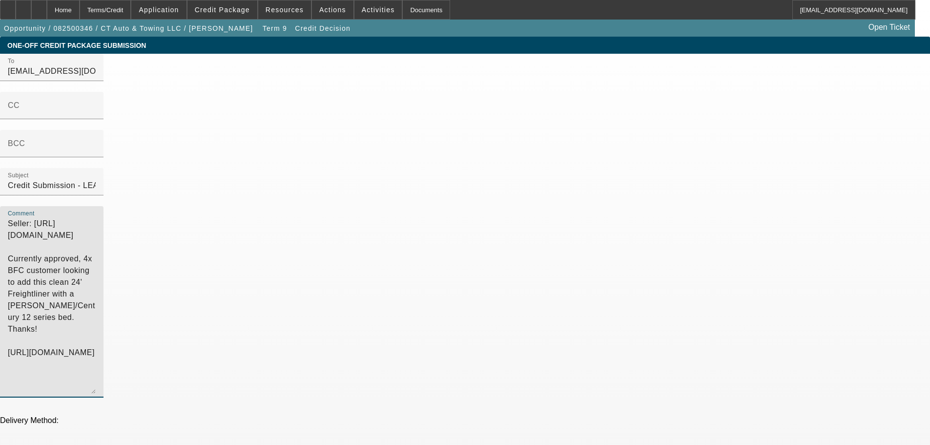
drag, startPoint x: 605, startPoint y: 186, endPoint x: 444, endPoint y: 55, distance: 207.3
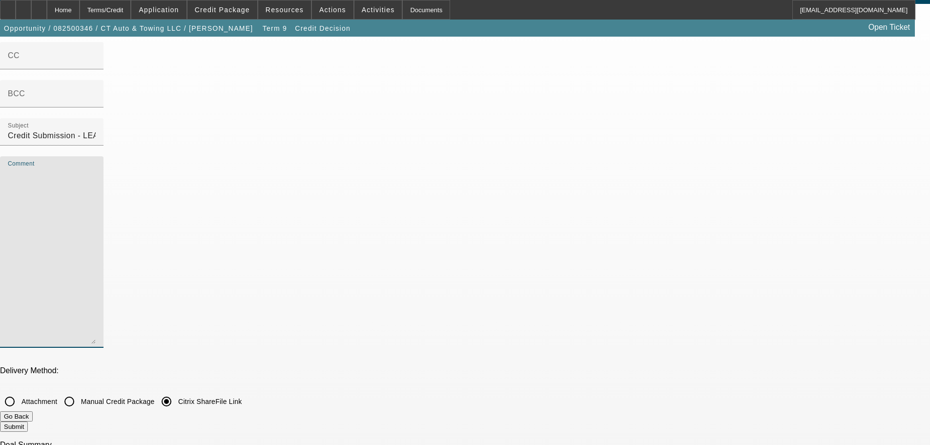
scroll to position [98, 0]
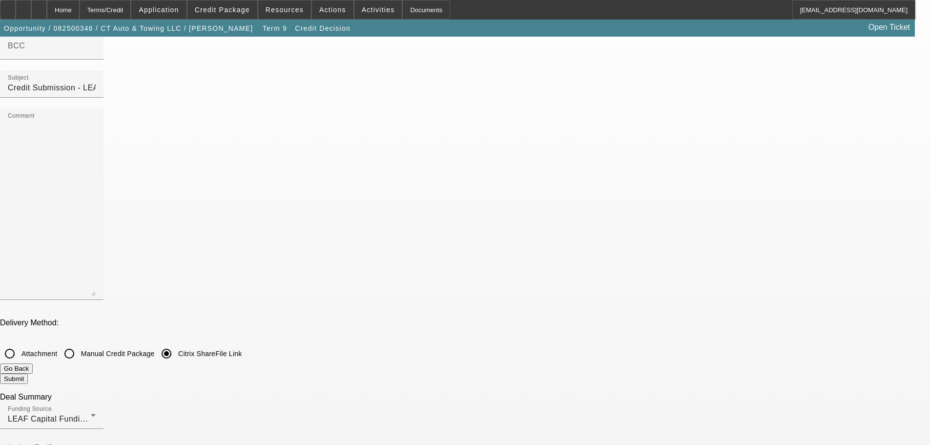
checkbox input "true"
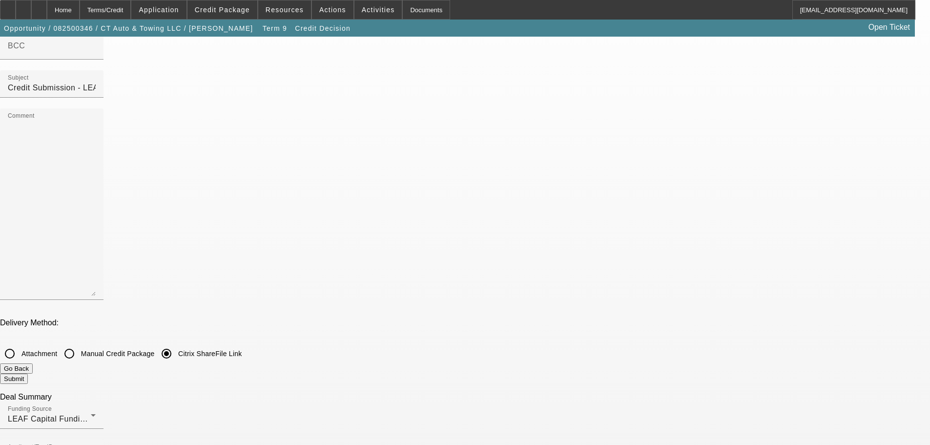
checkbox input "true"
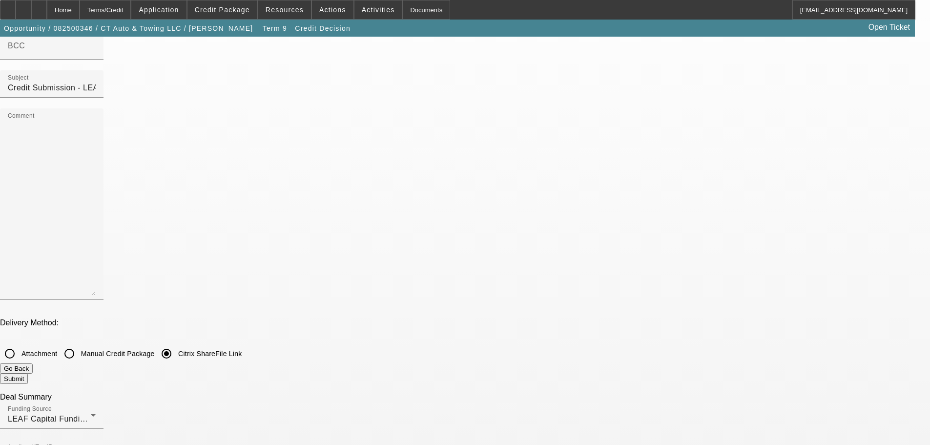
checkbox input "false"
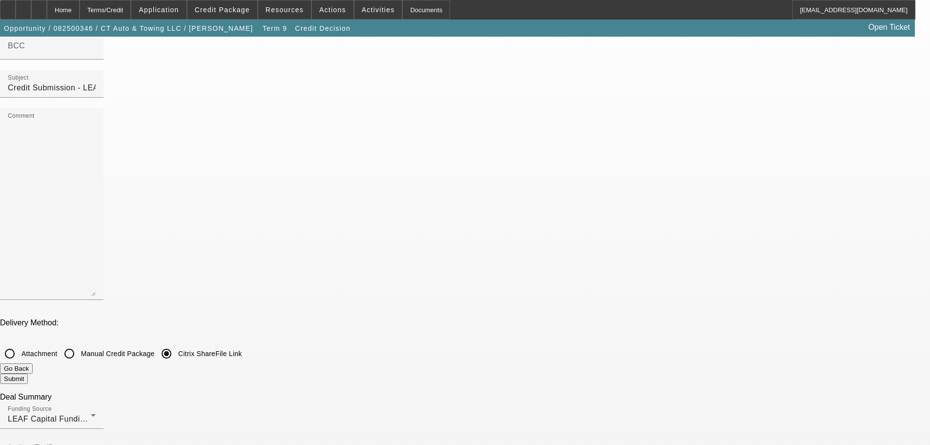
checkbox input "false"
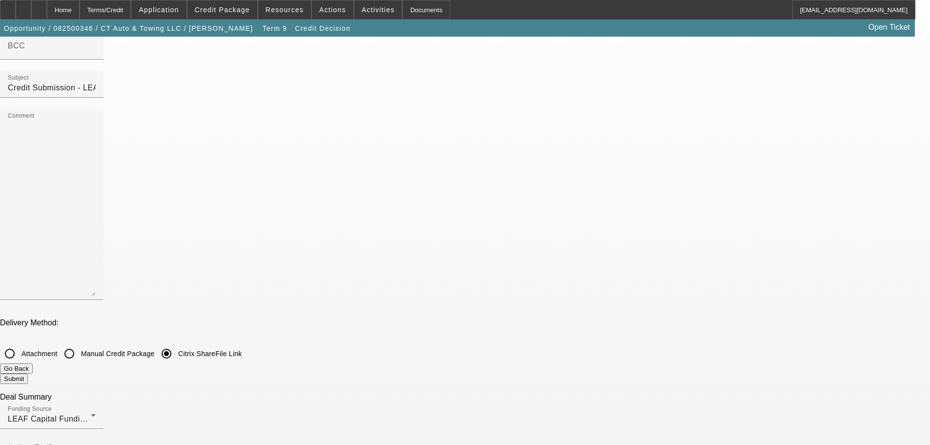
checkbox input "false"
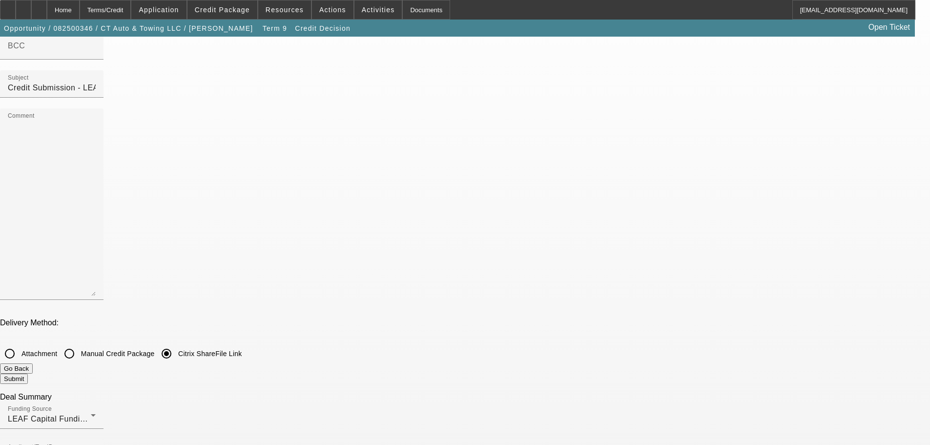
checkbox input "true"
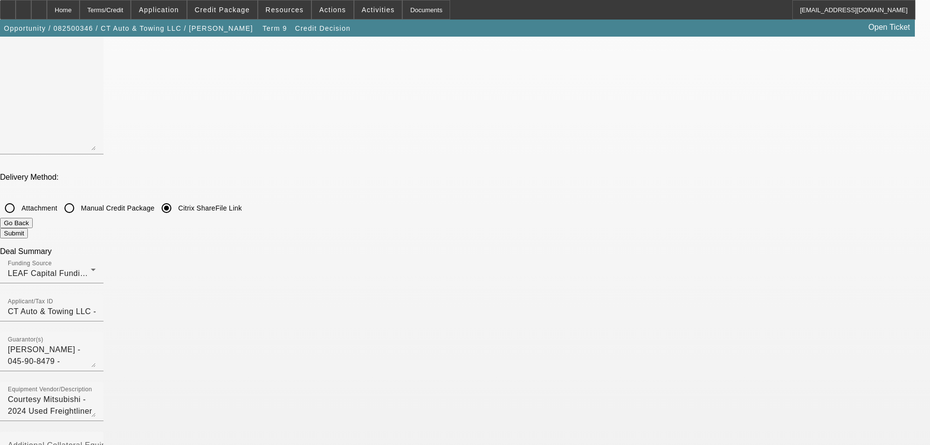
scroll to position [244, 0]
checkbox input "true"
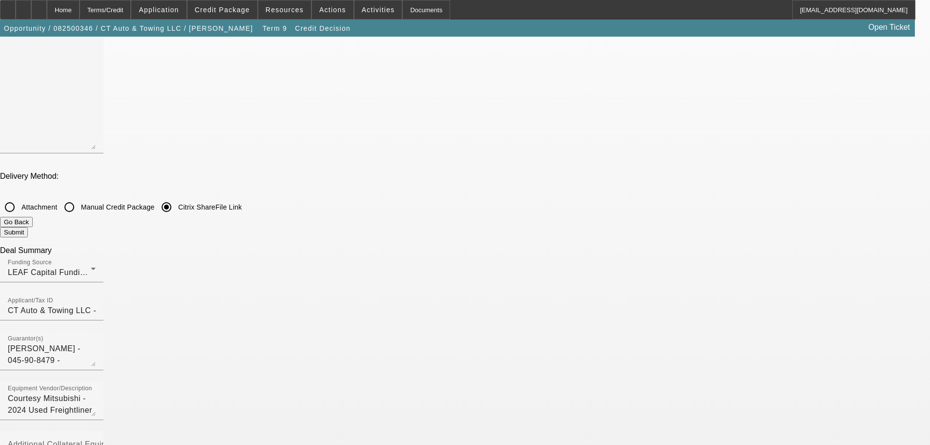
checkbox input "false"
drag, startPoint x: 396, startPoint y: 386, endPoint x: 393, endPoint y: 348, distance: 38.2
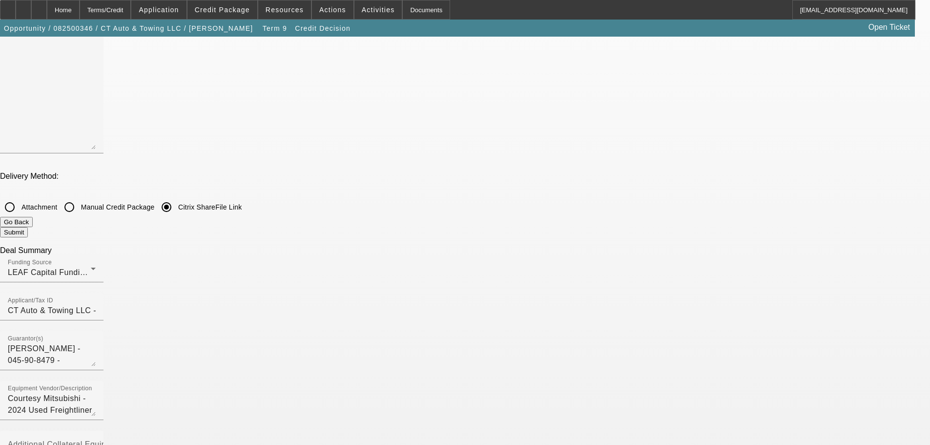
checkbox input "true"
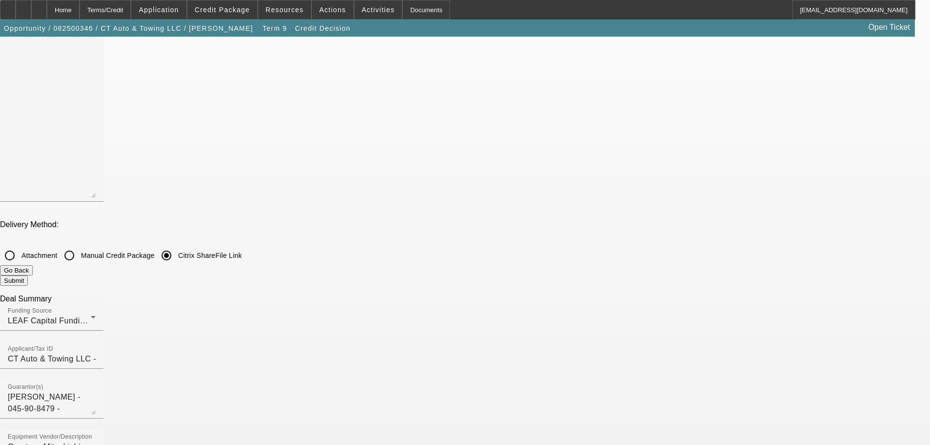
scroll to position [195, 0]
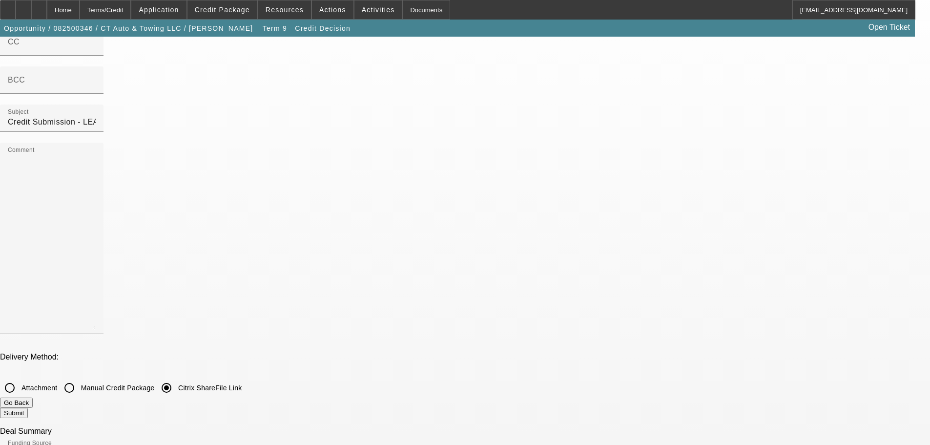
scroll to position [0, 0]
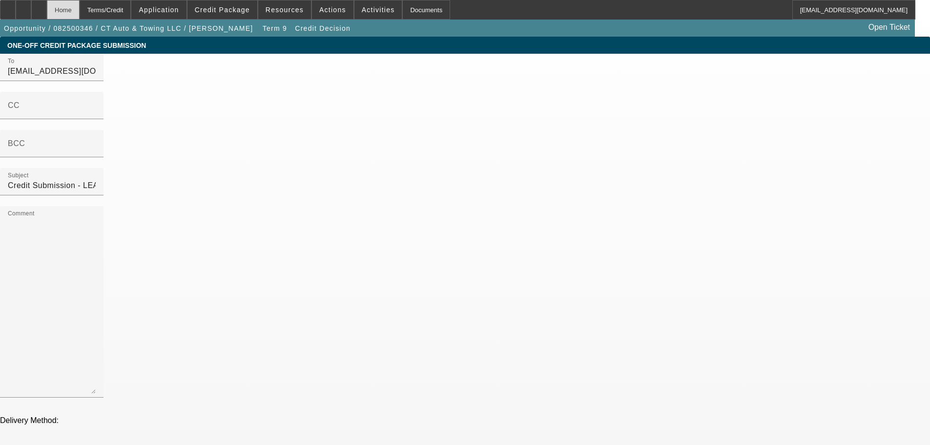
click at [80, 10] on div "Home" at bounding box center [63, 10] width 33 height 20
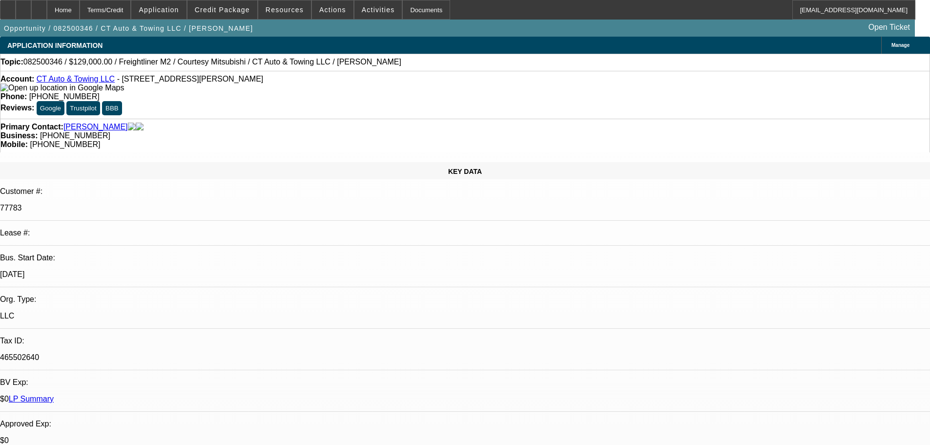
select select "0"
select select "2"
select select "0"
select select "6"
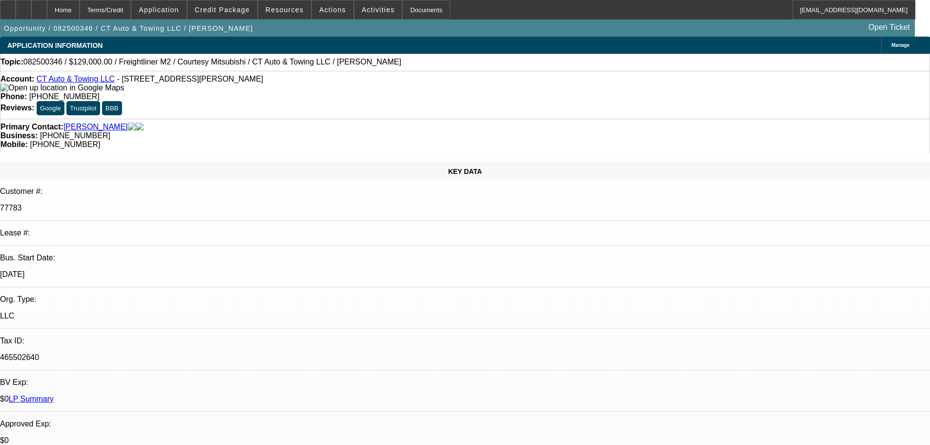
select select "0"
select select "2"
select select "0"
select select "6"
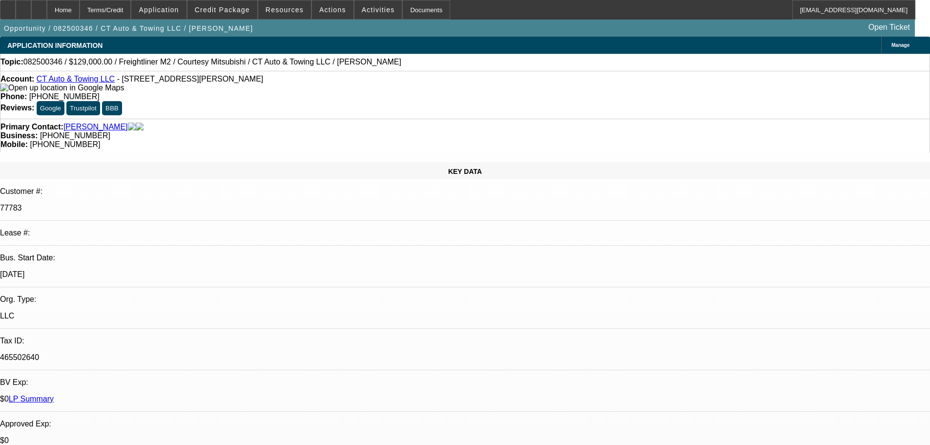
select select "0"
select select "3"
select select "0"
select select "6"
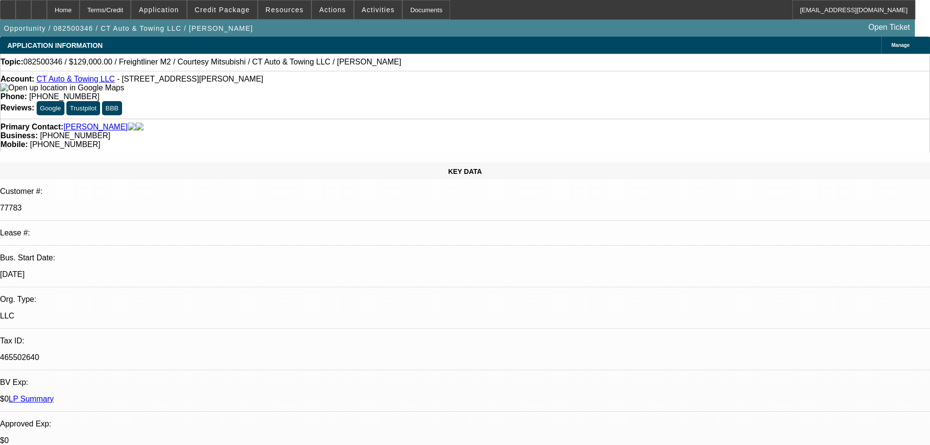
select select "0"
select select "2"
select select "0"
select select "6"
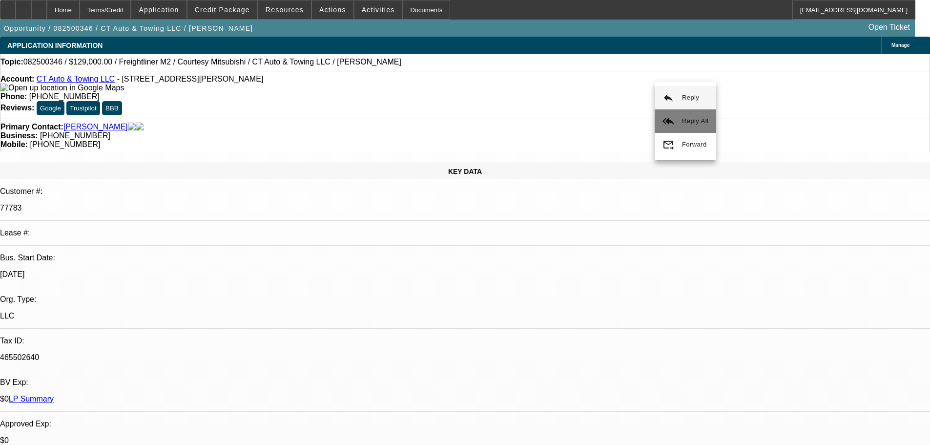
click at [693, 121] on span "Reply All" at bounding box center [695, 120] width 26 height 7
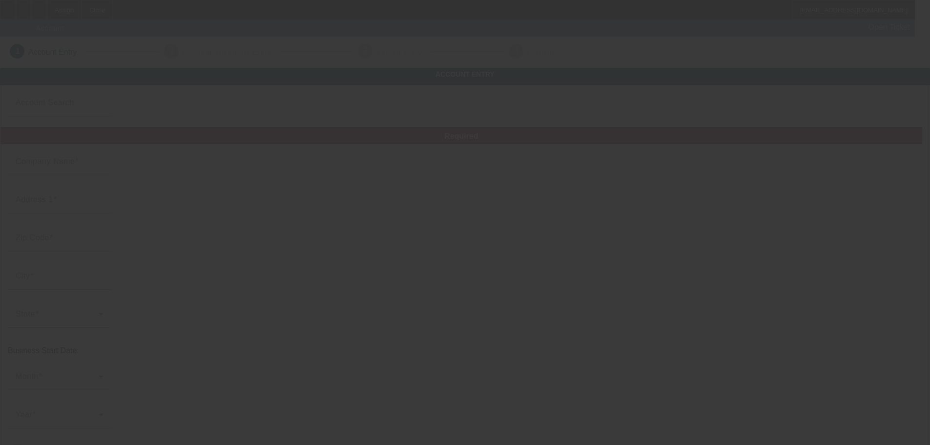
type input "[PERSON_NAME]"
type input "[STREET_ADDRESS]"
type input "47630"
type input "[GEOGRAPHIC_DATA]"
type input "[PHONE_NUMBER]"
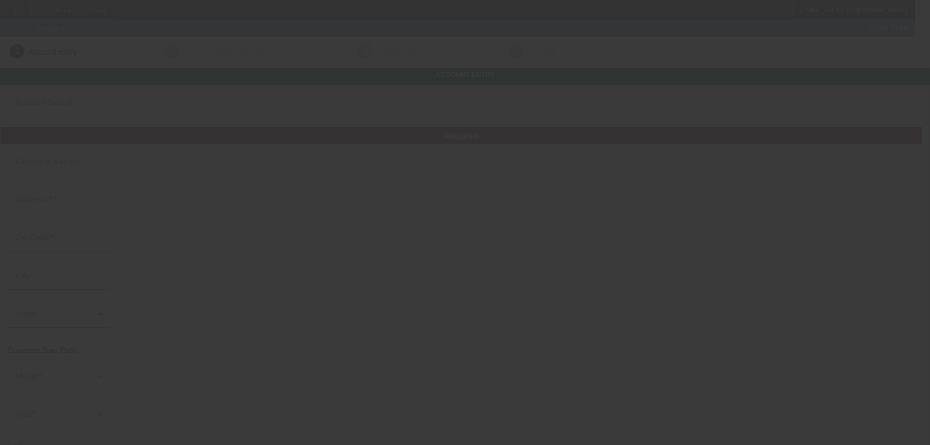
type input "[PERSON_NAME], Artist"
type input "[EMAIL_ADDRESS][DOMAIN_NAME]"
type input "[US_EMPLOYER_IDENTIFICATION_NUMBER]"
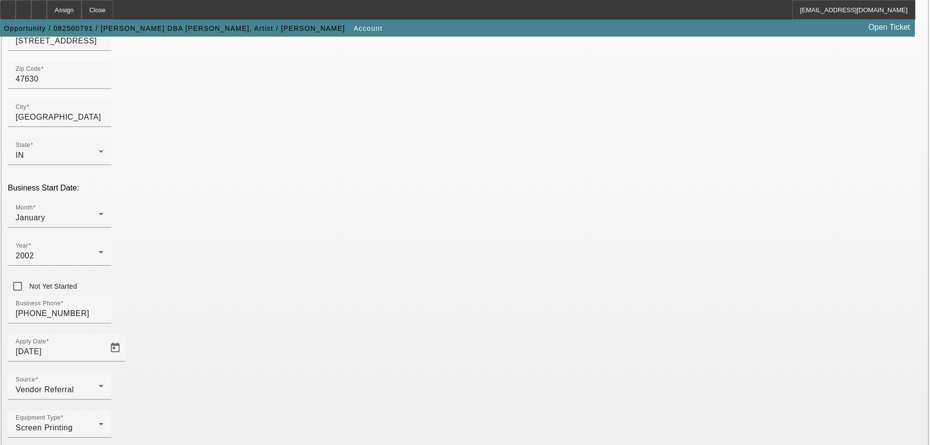
scroll to position [180, 0]
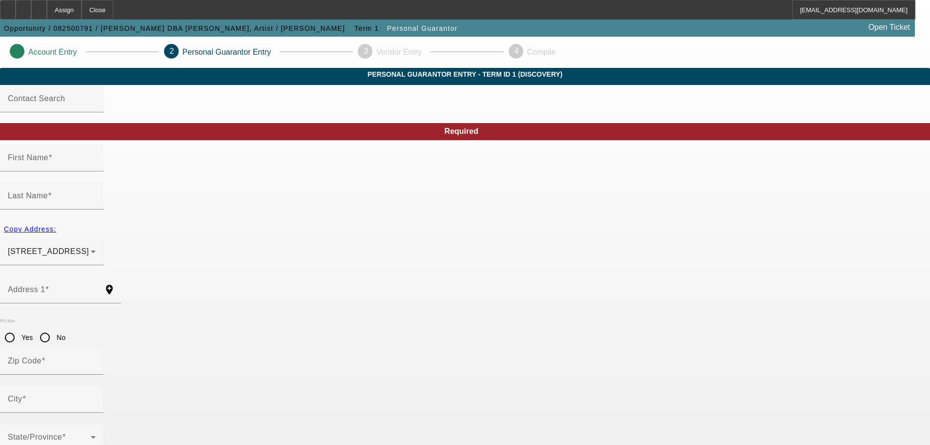
type input "DACRIE"
type input "[PERSON_NAME]"
type input "[STREET_ADDRESS]"
radio input "true"
type input "47630"
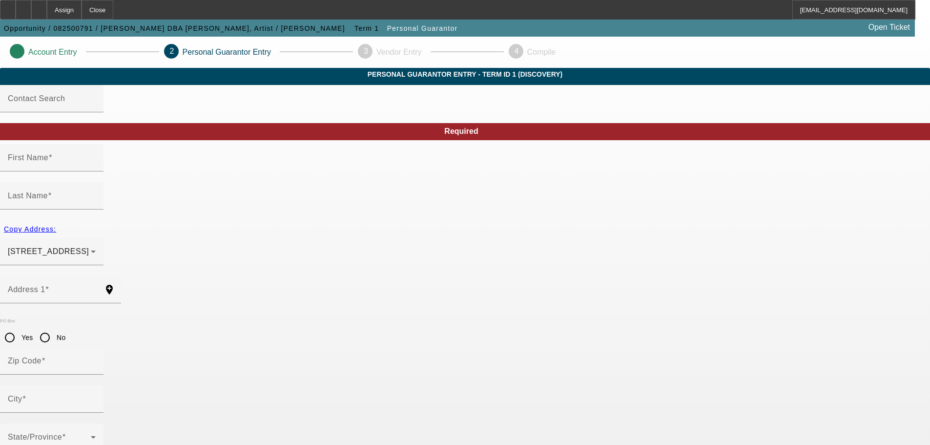
type input "[GEOGRAPHIC_DATA]"
type input "[PHONE_NUMBER]"
type input "100"
type input "314-90-3735"
type input "[EMAIL_ADDRESS][DOMAIN_NAME]"
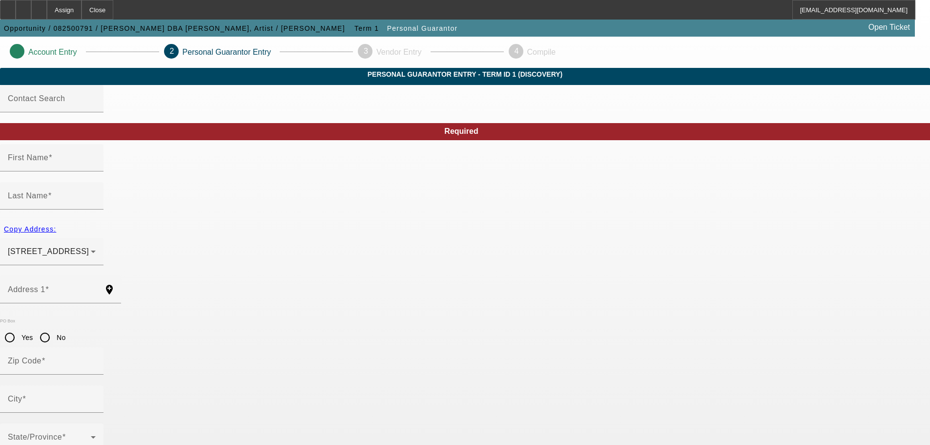
type input "[PHONE_NUMBER]"
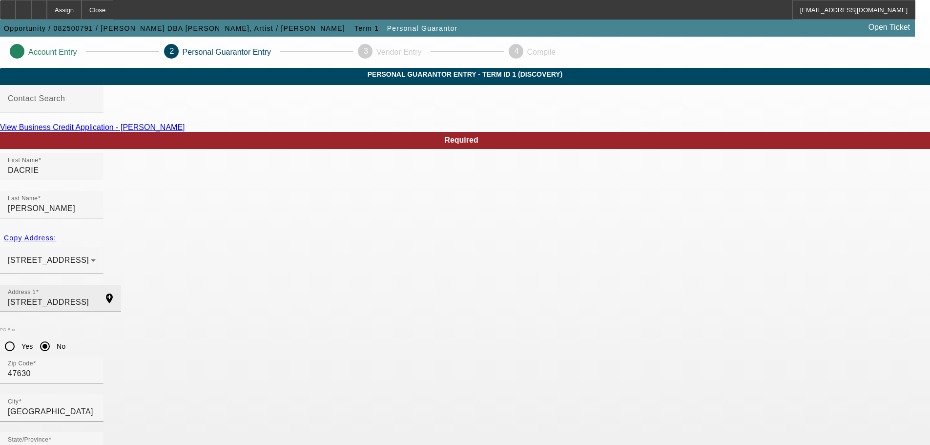
scroll to position [33, 0]
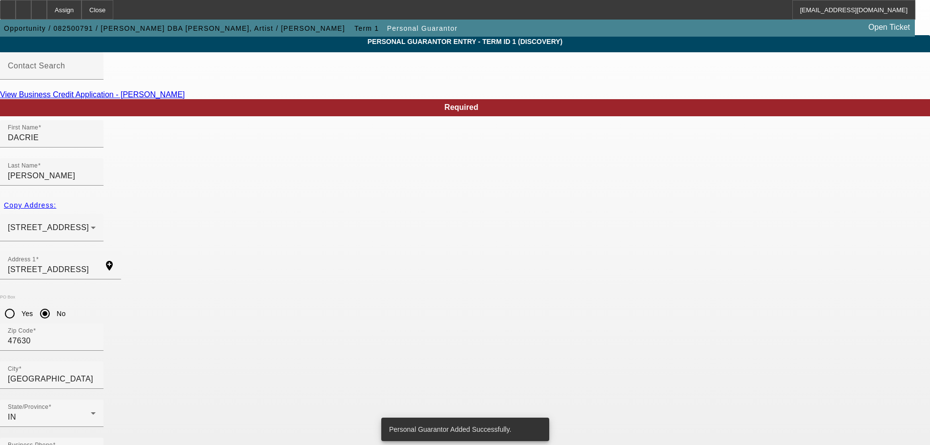
scroll to position [0, 0]
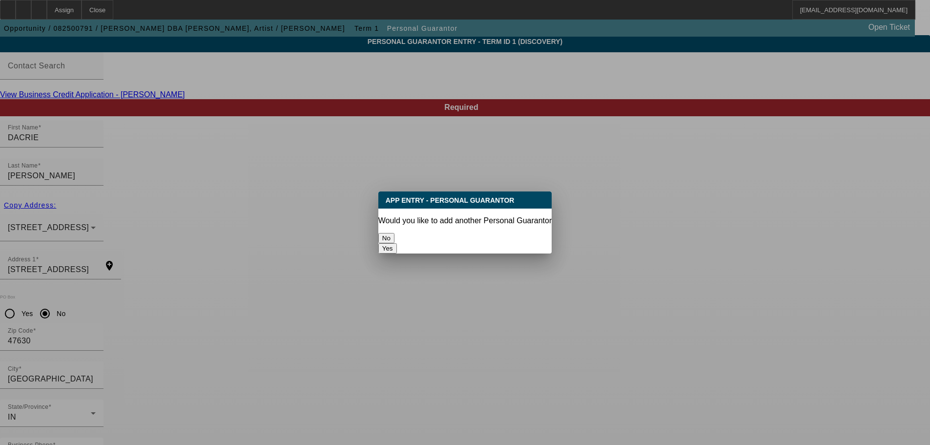
click at [395, 236] on button "No" at bounding box center [386, 238] width 16 height 10
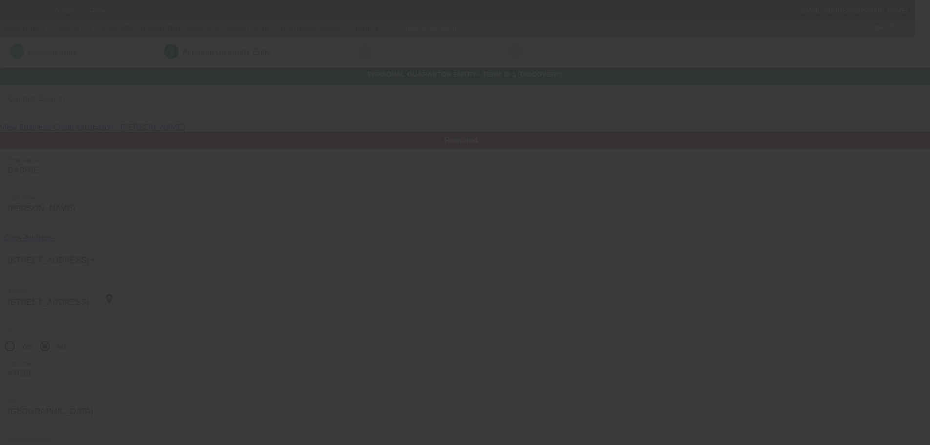
scroll to position [33, 0]
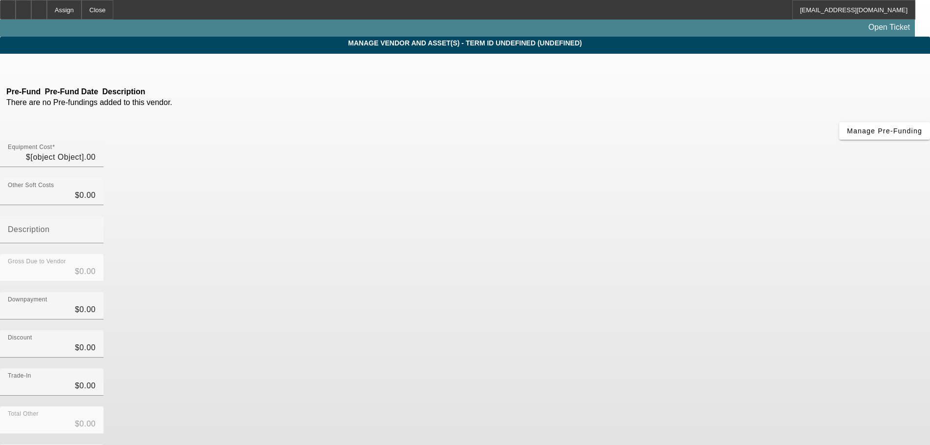
type input "$2,911.00"
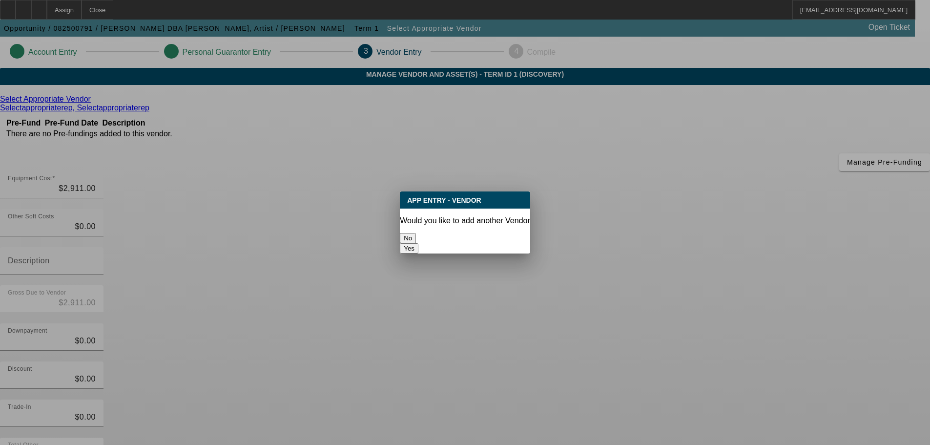
click at [416, 233] on button "No" at bounding box center [408, 238] width 16 height 10
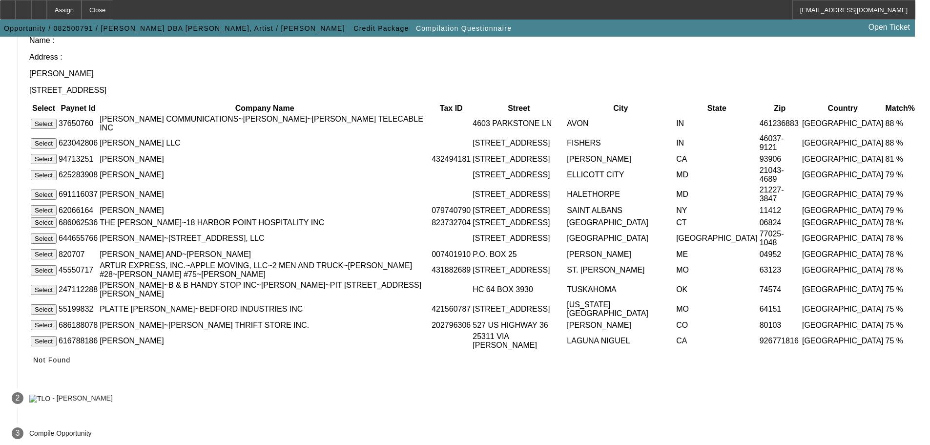
scroll to position [129, 0]
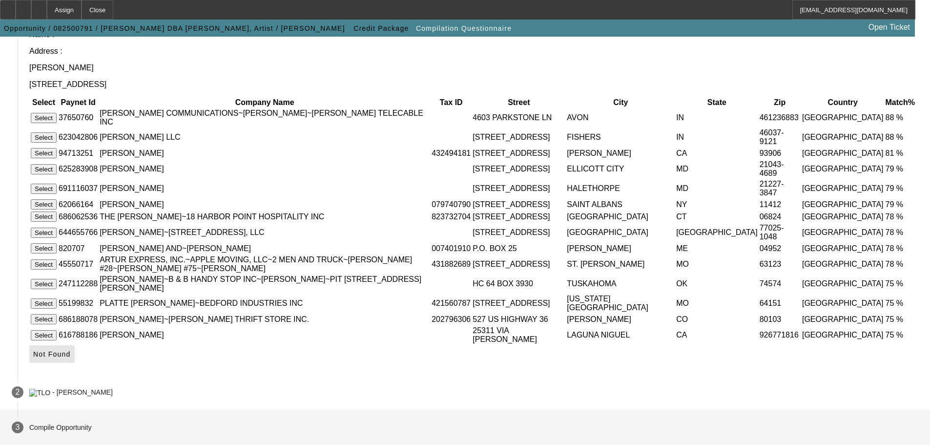
drag, startPoint x: 707, startPoint y: 356, endPoint x: 704, endPoint y: 351, distance: 5.5
click at [71, 355] on span "Not Found" at bounding box center [52, 354] width 38 height 8
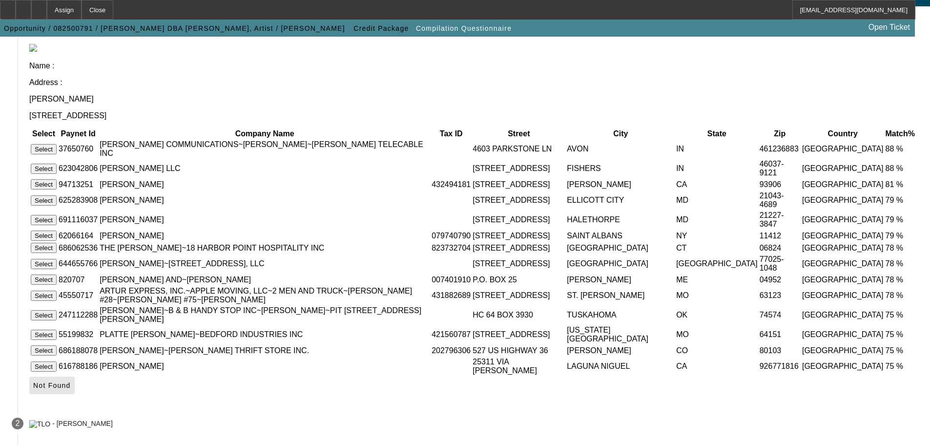
scroll to position [0, 0]
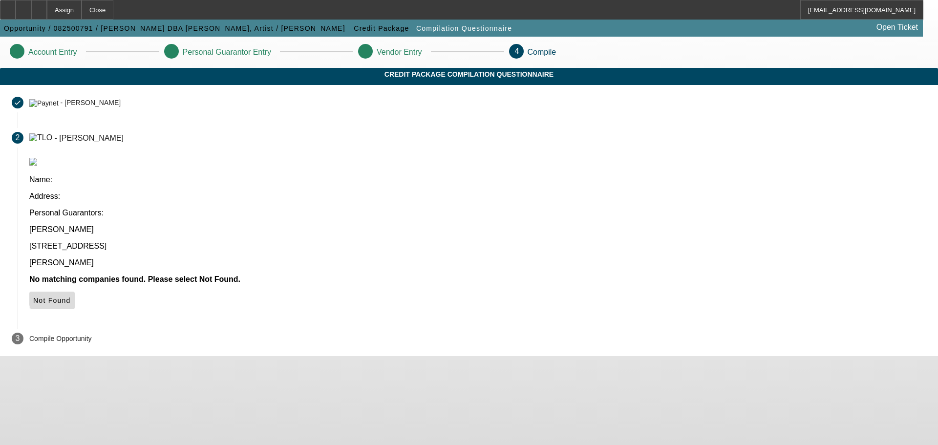
click at [71, 296] on span "Not Found" at bounding box center [52, 300] width 38 height 8
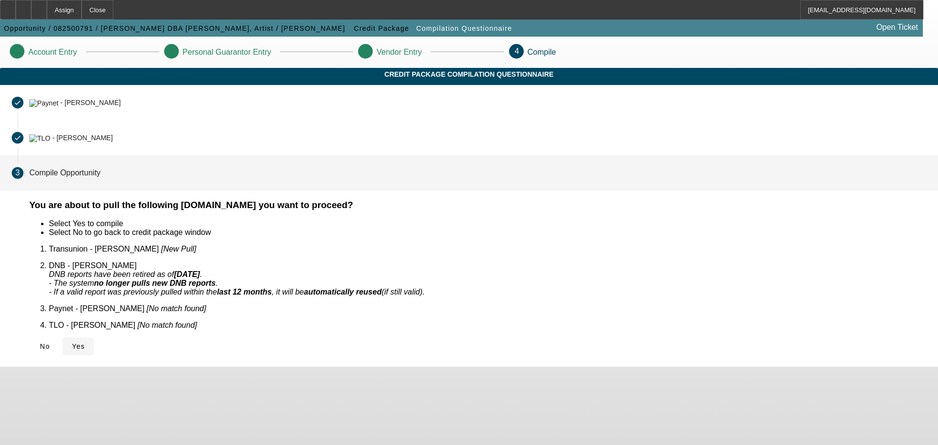
click at [94, 337] on span at bounding box center [78, 345] width 31 height 23
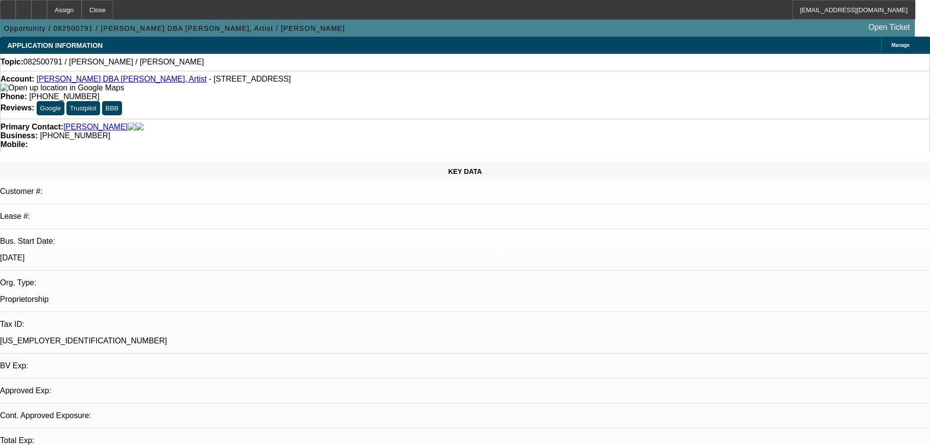
select select "0"
select select "2"
select select "0.1"
select select "1"
select select "2"
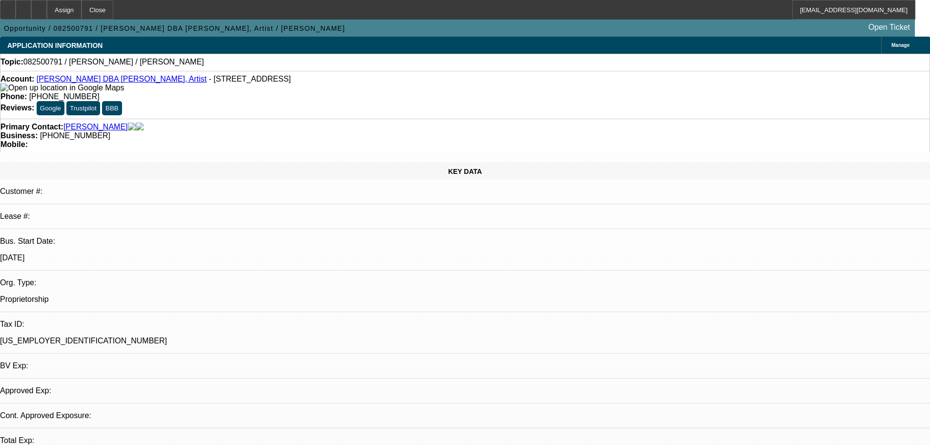
select select "4"
click at [39, 6] on icon at bounding box center [39, 6] width 0 height 0
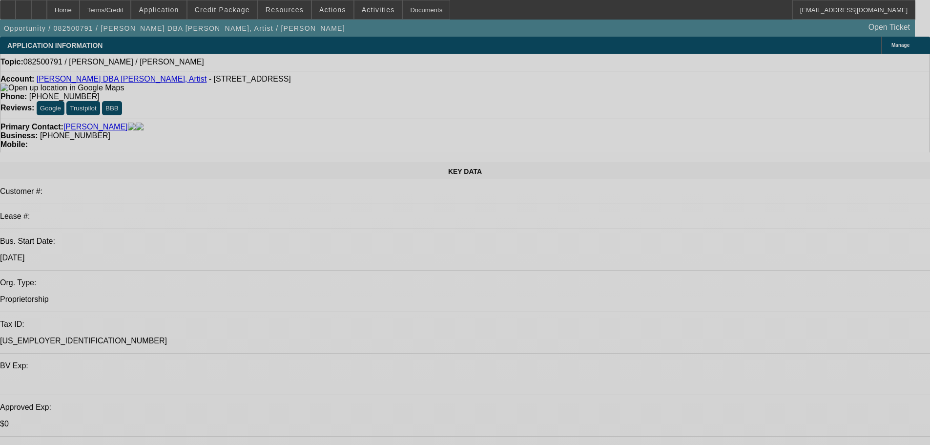
select select "0"
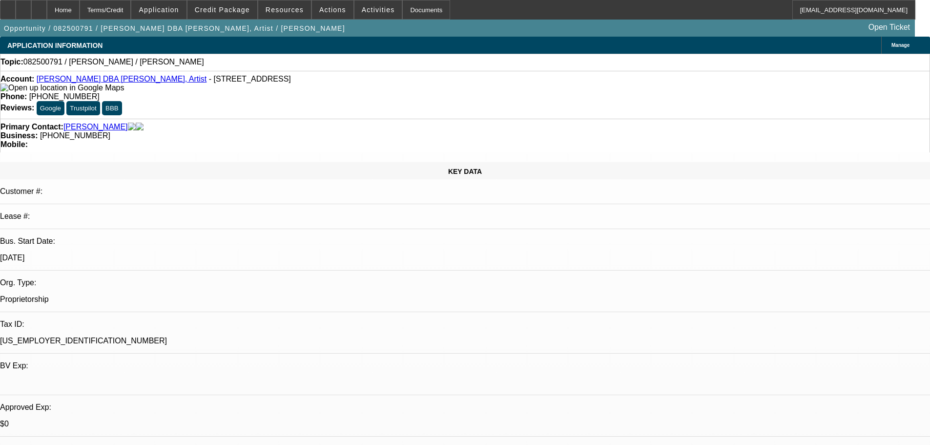
select select "2"
select select "0.1"
select select "4"
click at [47, 17] on div at bounding box center [39, 10] width 16 height 20
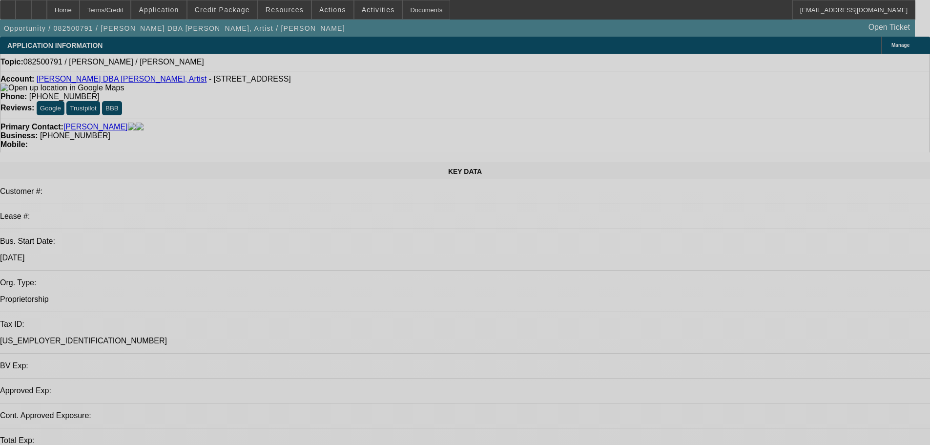
select select "0"
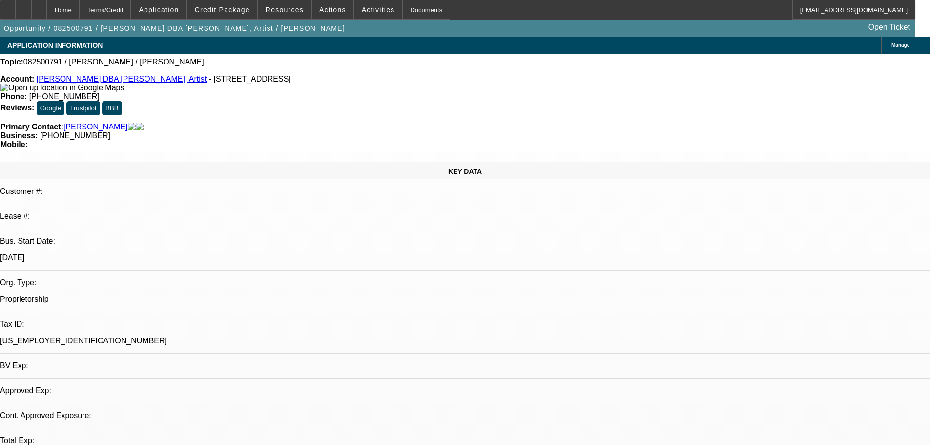
select select "2"
select select "0.1"
select select "4"
click at [231, 10] on span "Credit Package" at bounding box center [222, 10] width 55 height 8
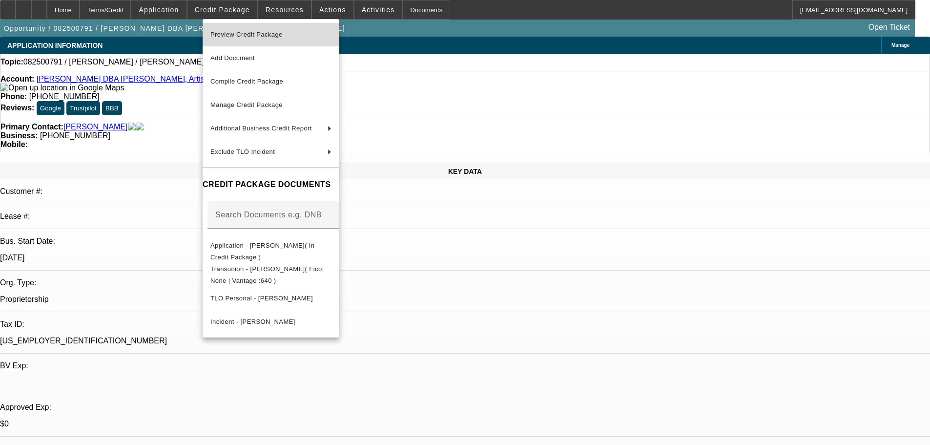
click at [242, 38] on span "Preview Credit Package" at bounding box center [246, 34] width 72 height 7
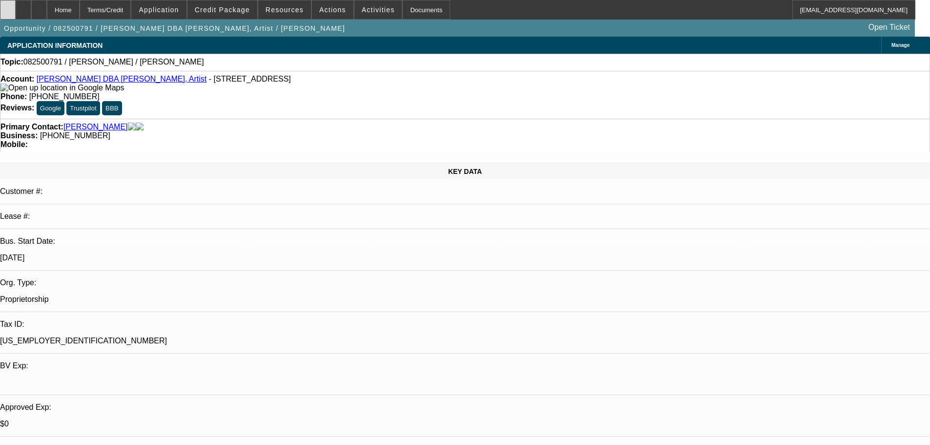
click at [14, 6] on div at bounding box center [8, 10] width 16 height 20
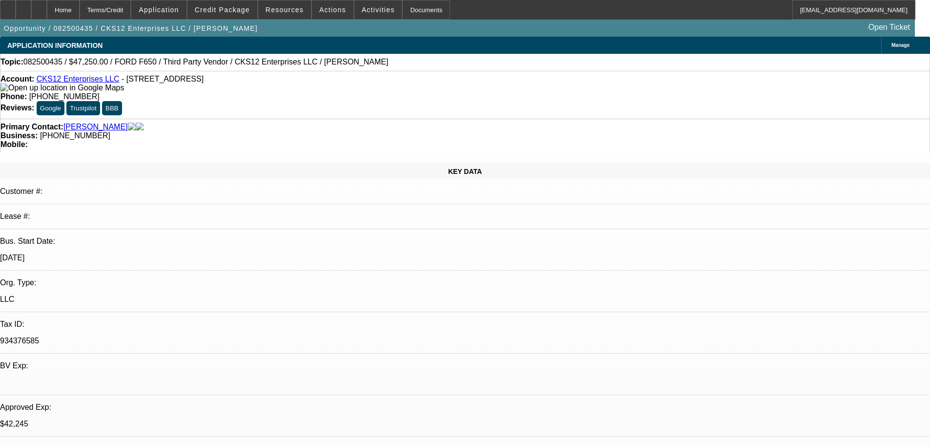
select select "0.1"
select select "0"
select select "3"
select select "0.1"
select select "4"
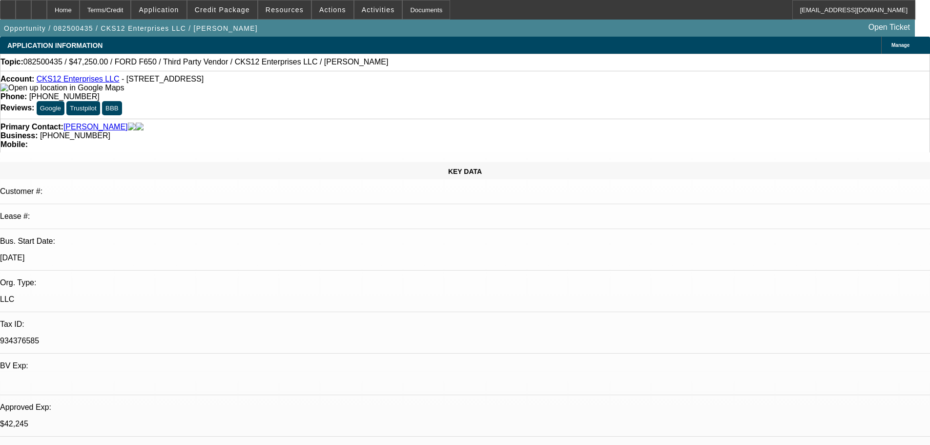
select select "0"
select select "2"
select select "0.1"
select select "4"
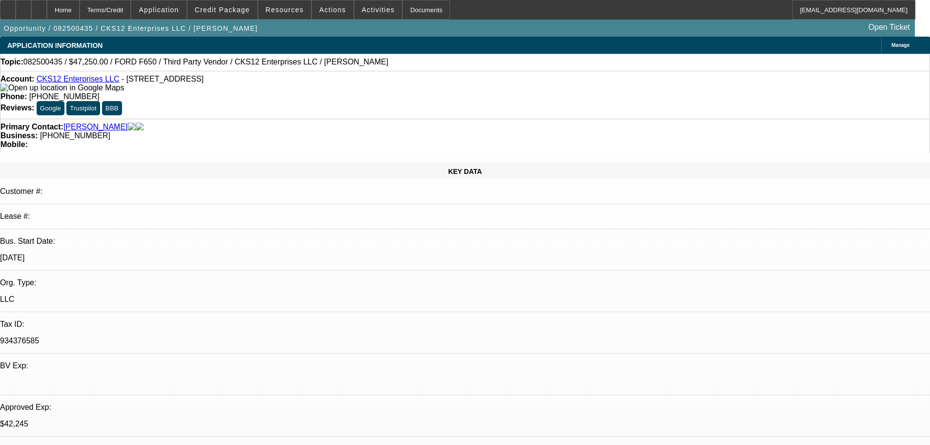
select select "0"
select select "2"
select select "0.1"
select select "4"
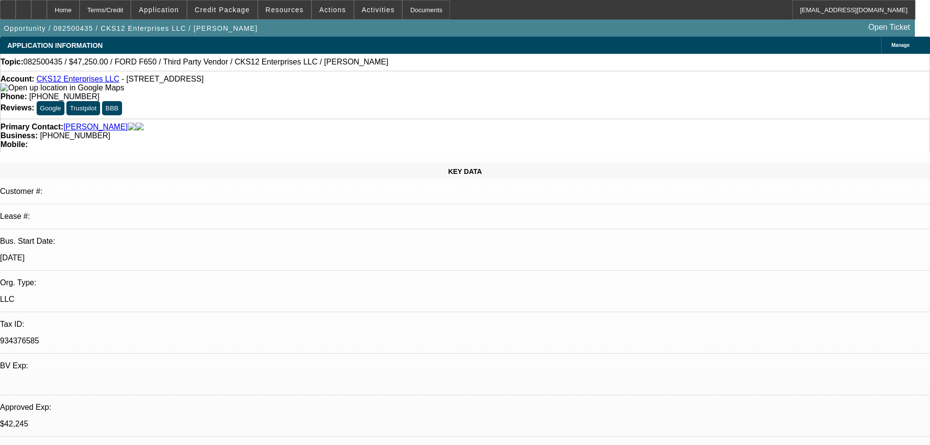
select select "0"
select select "2"
select select "0.1"
select select "4"
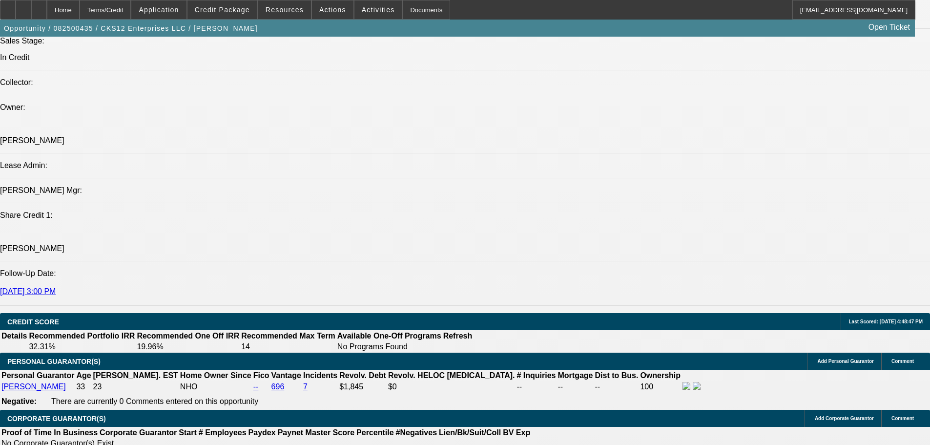
scroll to position [1456, 0]
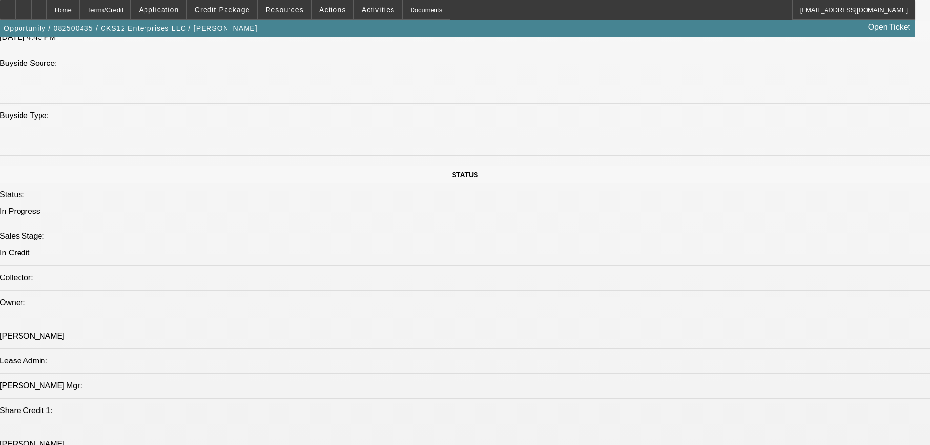
scroll to position [1163, 0]
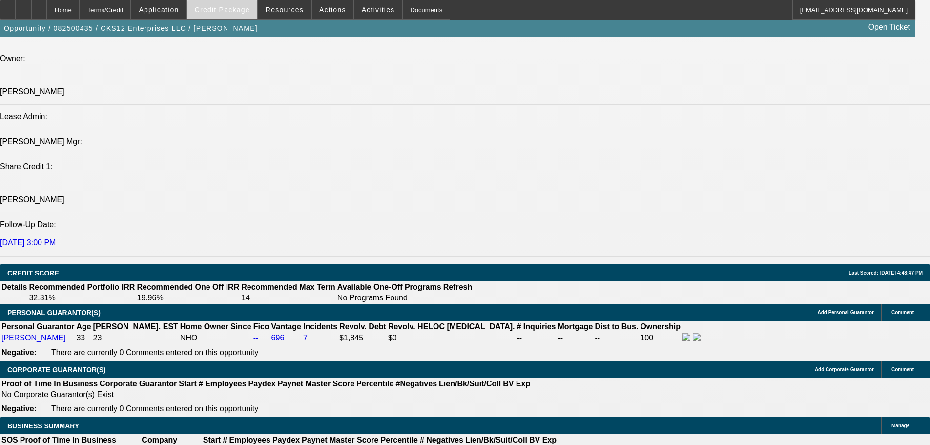
click at [239, 16] on span at bounding box center [223, 9] width 70 height 23
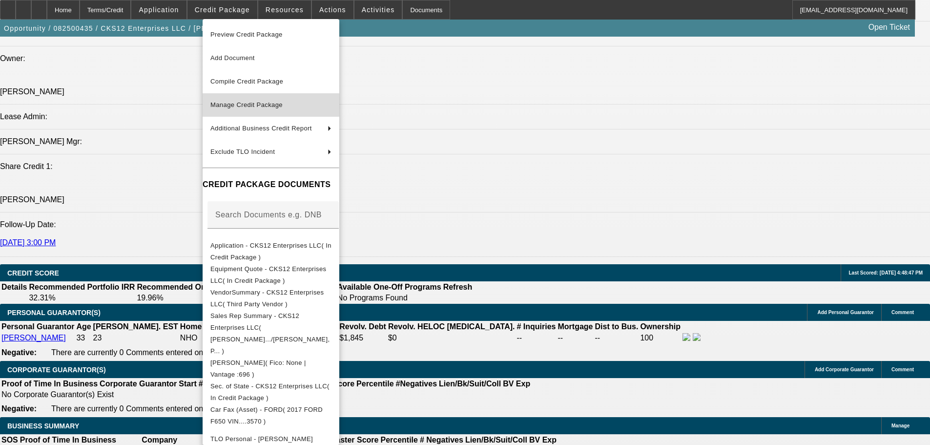
click at [248, 104] on span "Manage Credit Package" at bounding box center [246, 104] width 72 height 7
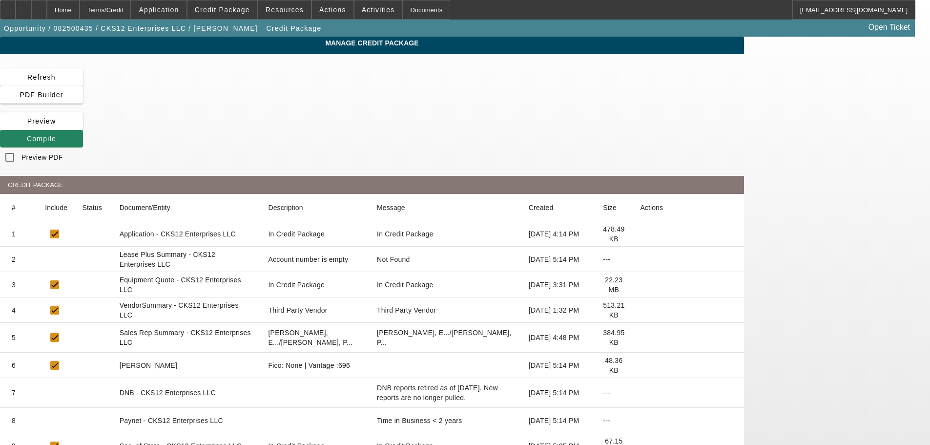
click at [640, 259] on icon at bounding box center [640, 259] width 0 height 0
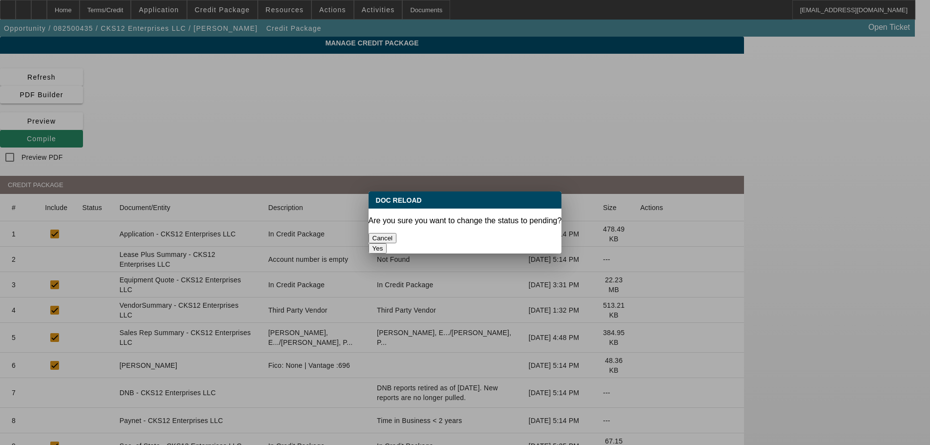
click at [387, 243] on button "Yes" at bounding box center [378, 248] width 19 height 10
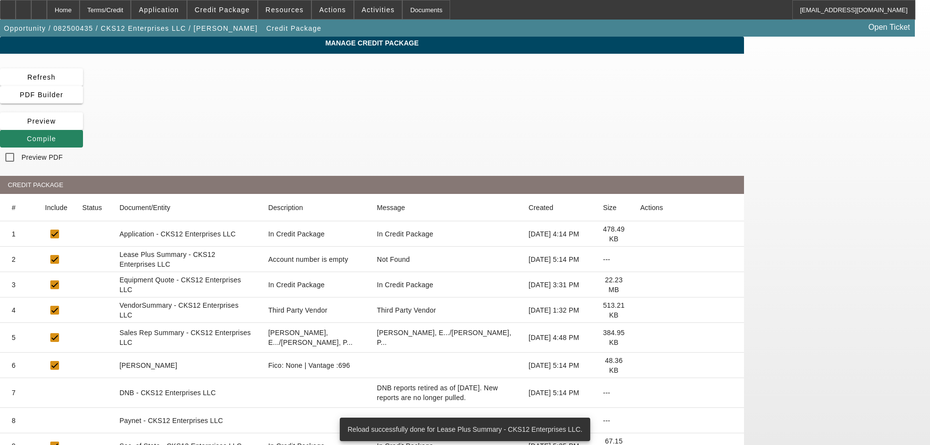
click at [640, 310] on icon at bounding box center [640, 310] width 0 height 0
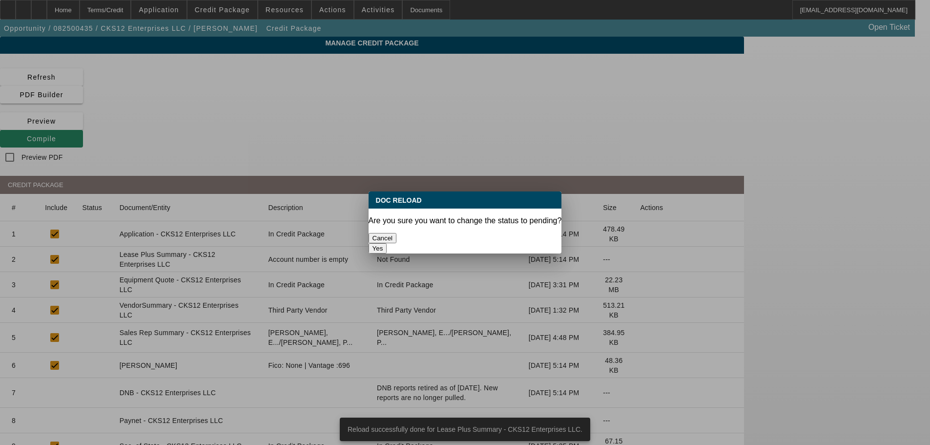
click at [387, 243] on button "Yes" at bounding box center [378, 248] width 19 height 10
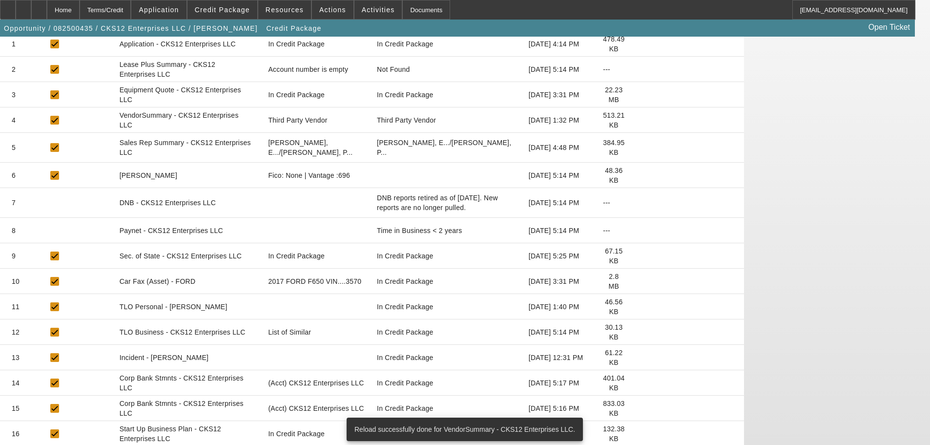
scroll to position [195, 0]
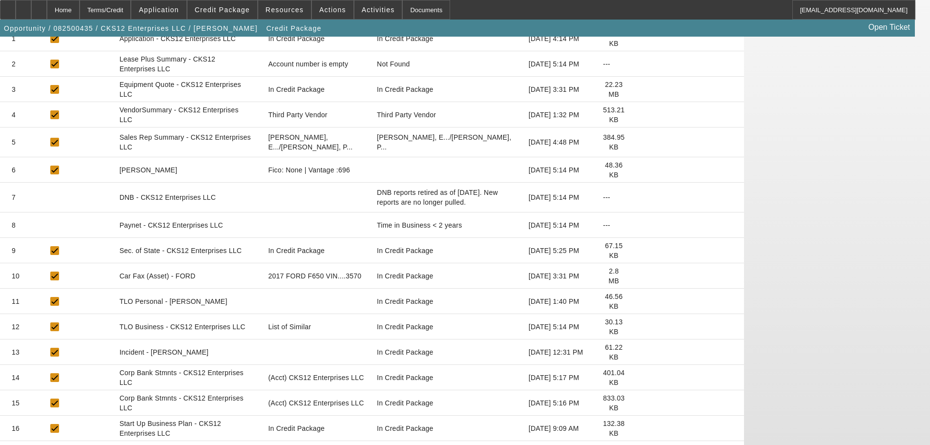
click at [640, 327] on icon at bounding box center [640, 327] width 0 height 0
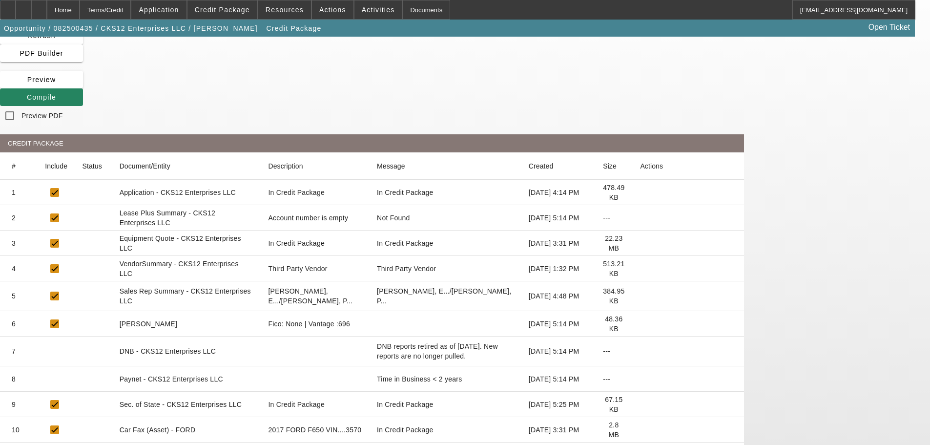
scroll to position [0, 0]
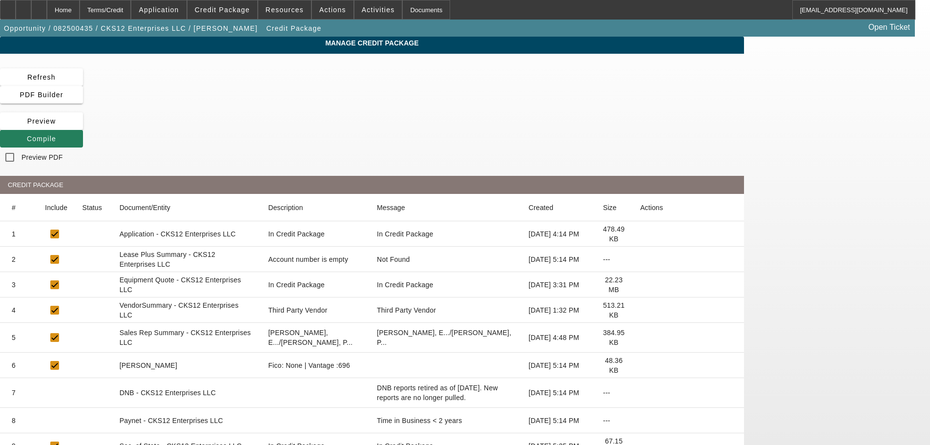
click at [83, 127] on span at bounding box center [41, 138] width 83 height 23
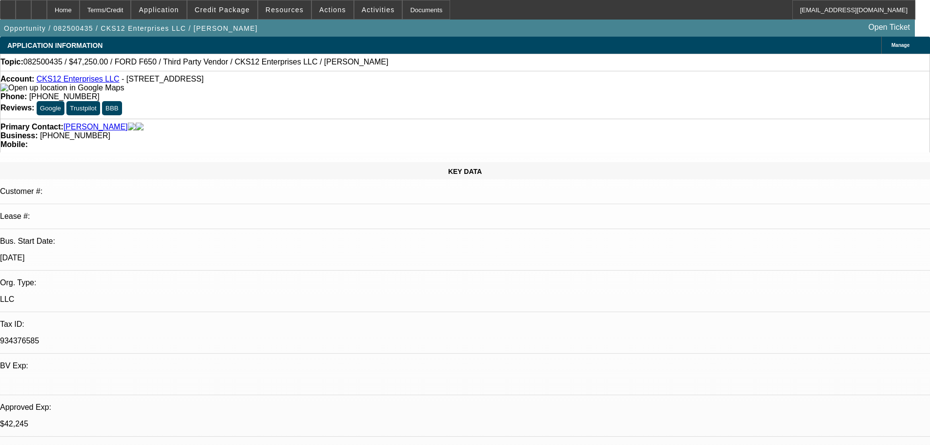
select select "0.1"
select select "0"
select select "3"
select select "0.1"
select select "4"
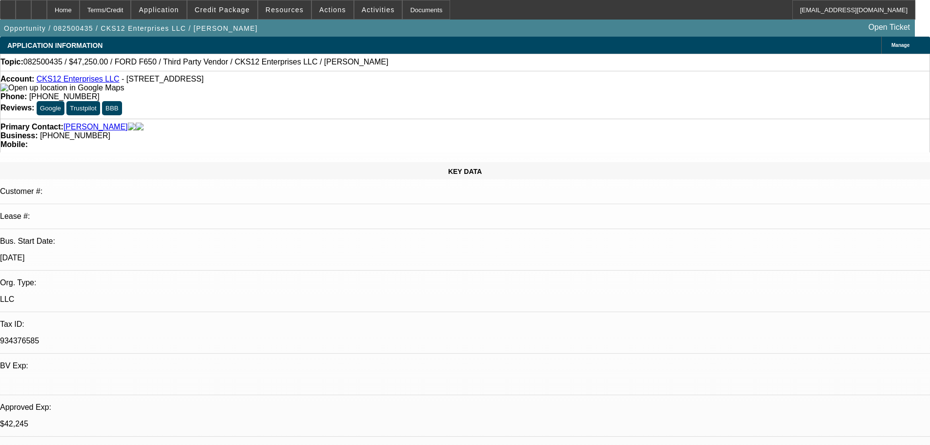
select select "0"
select select "2"
select select "0.1"
select select "4"
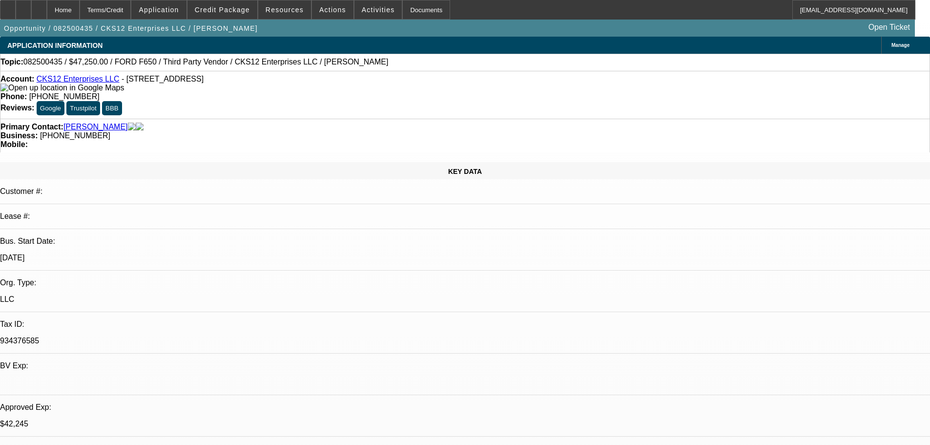
select select "0"
select select "2"
select select "0.1"
select select "4"
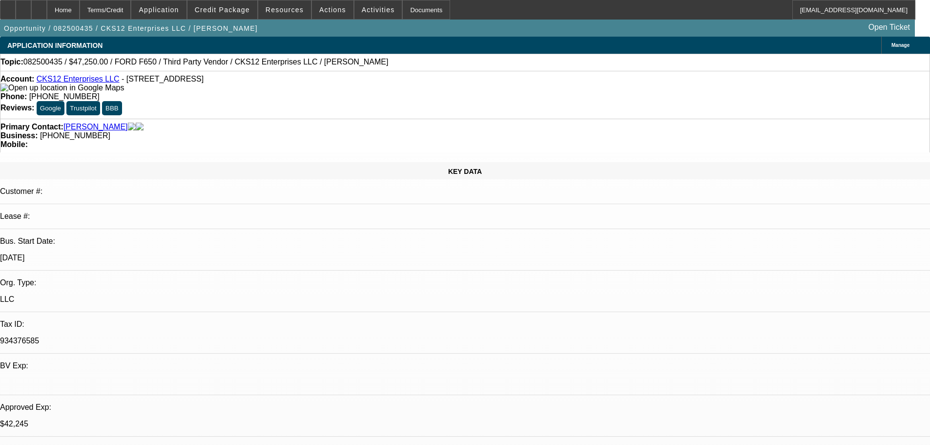
select select "0"
select select "2"
select select "0.1"
select select "4"
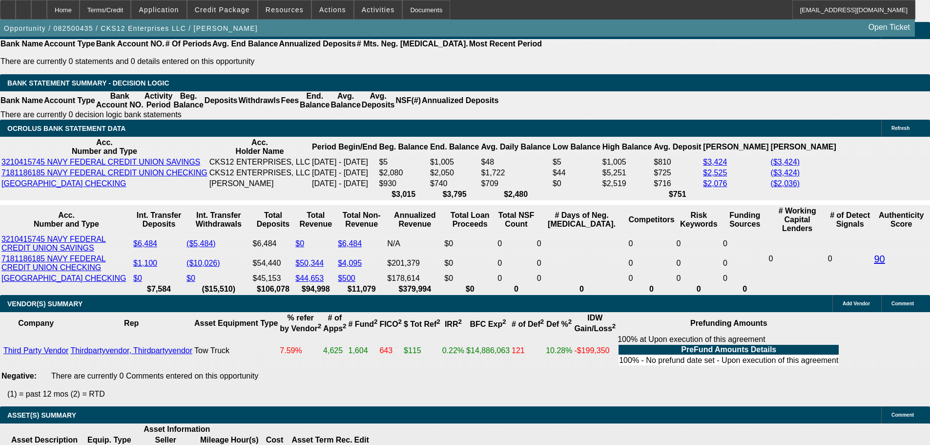
scroll to position [1465, 0]
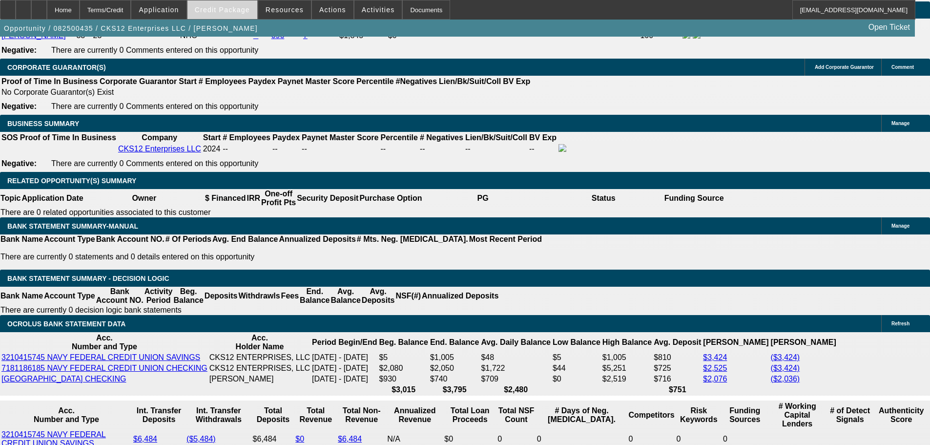
click at [235, 12] on span "Credit Package" at bounding box center [222, 10] width 55 height 8
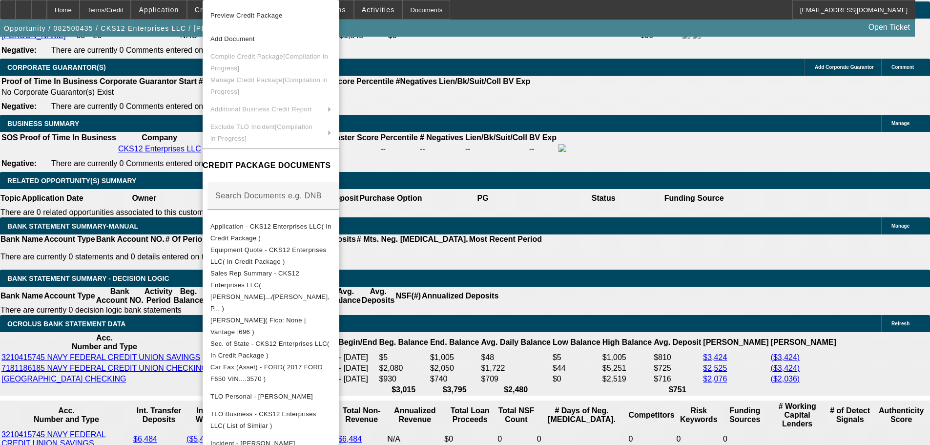
click at [89, 228] on div at bounding box center [465, 222] width 930 height 445
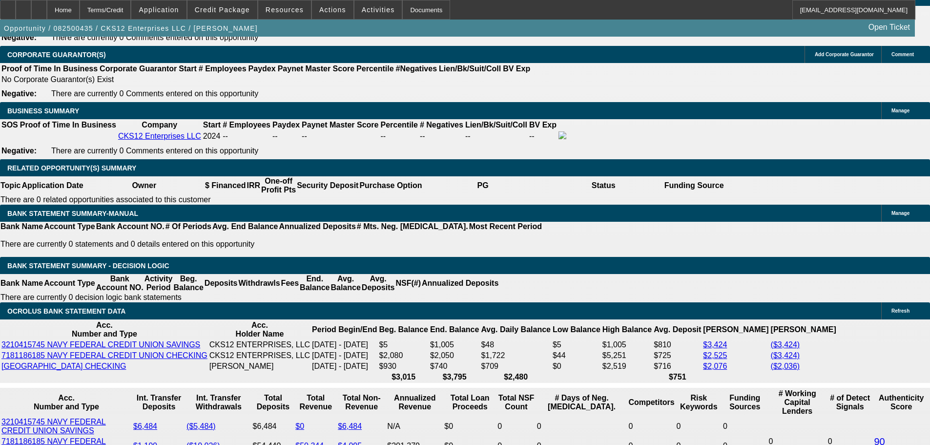
scroll to position [1472, 0]
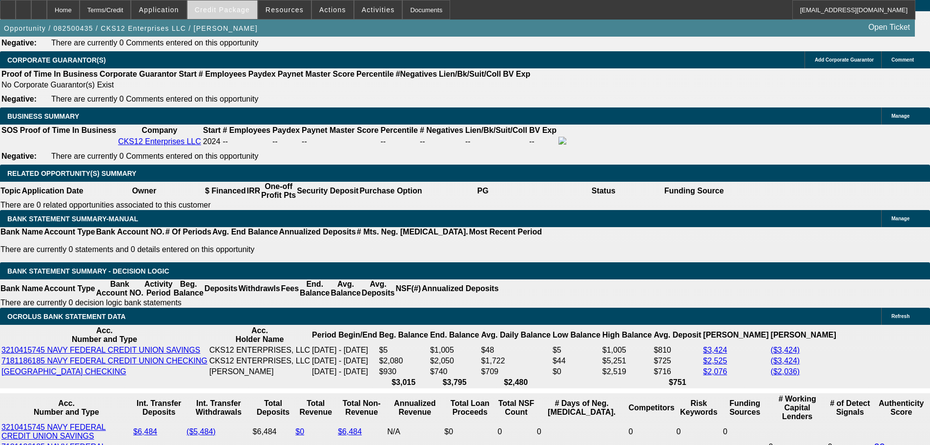
click at [244, 14] on span at bounding box center [223, 9] width 70 height 23
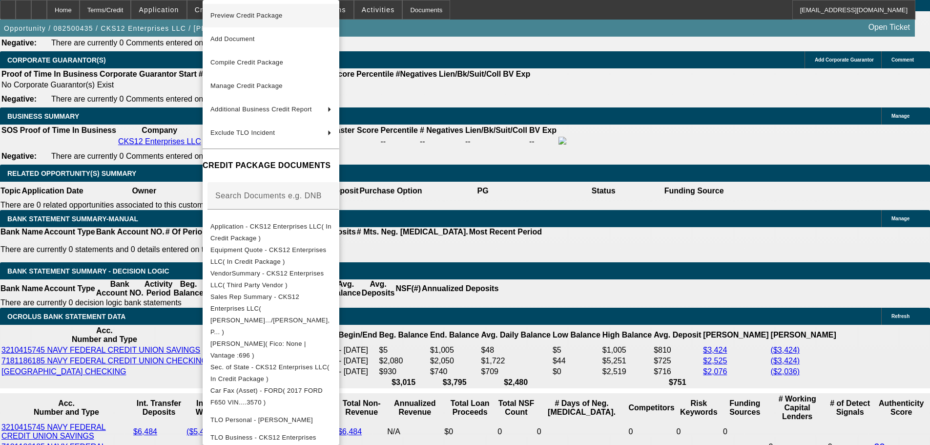
click at [242, 19] on span "Preview Credit Package" at bounding box center [246, 15] width 72 height 7
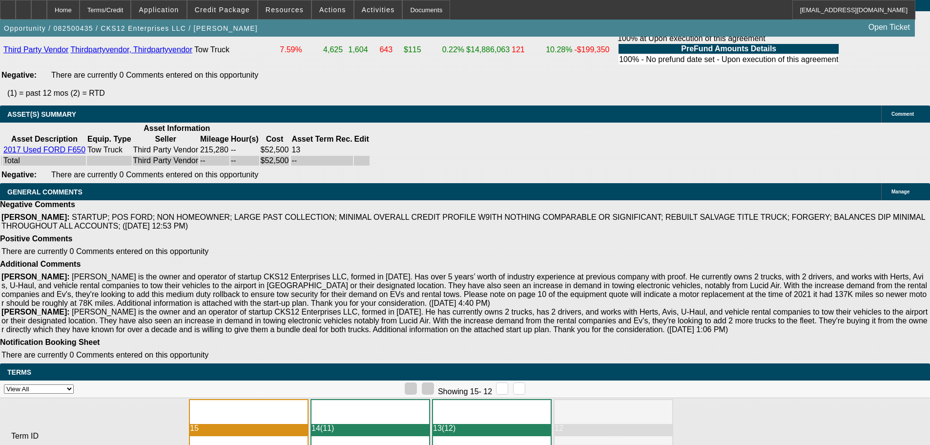
scroll to position [1994, 0]
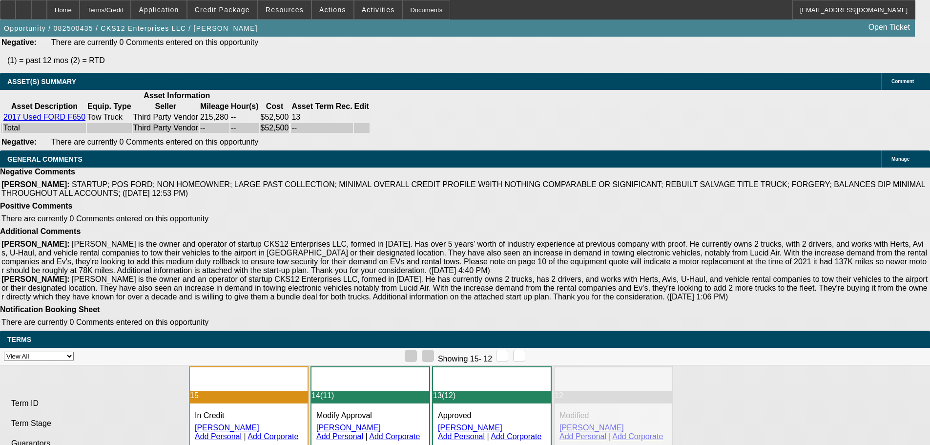
select select "6"
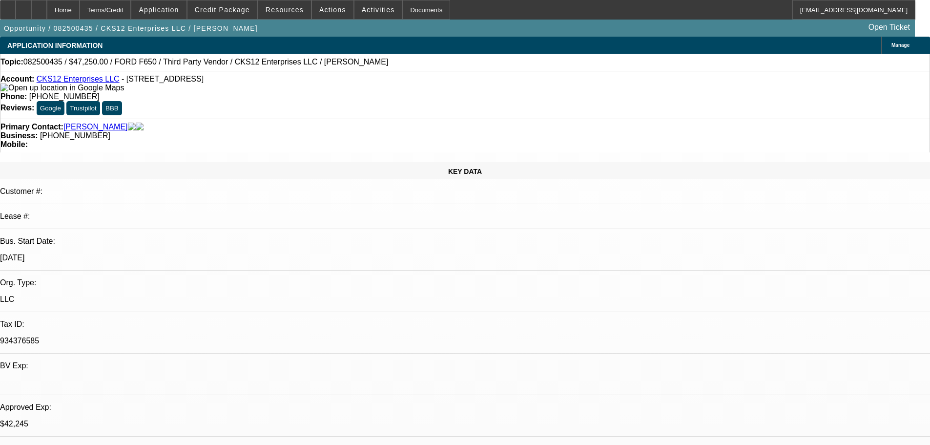
checkbox input "true"
paste textarea "North Mill will need 50% comp credit, for 2 years paid on time, this PG has no …"
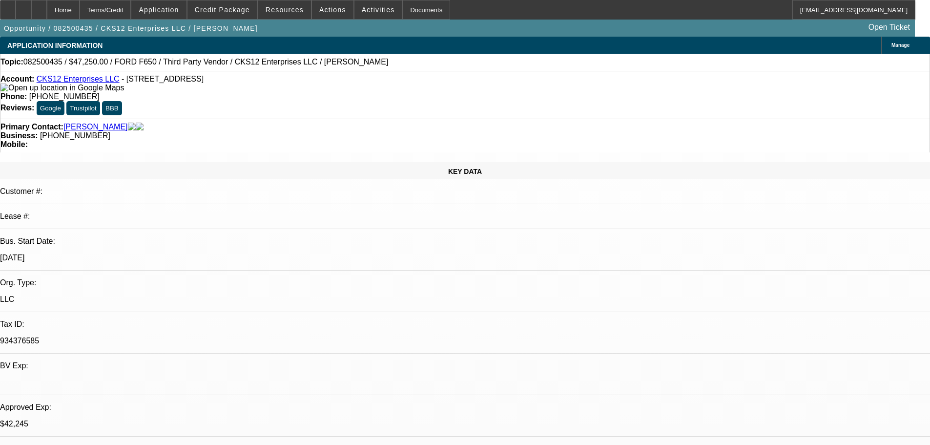
drag, startPoint x: 805, startPoint y: 182, endPoint x: 497, endPoint y: 49, distance: 335.5
paste textarea "North Mill will need 50% comp credit, for 2 years paid on time, this PG has no …"
type textarea "North Mill will need 50% comp credit, for 2 years paid on time, this PG has no …"
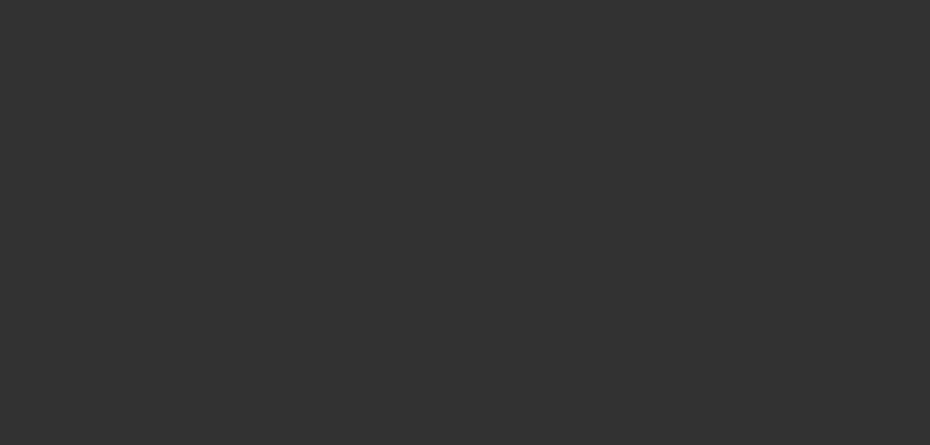
select select "0.1"
select select "0"
select select "3"
select select "0.1"
select select "4"
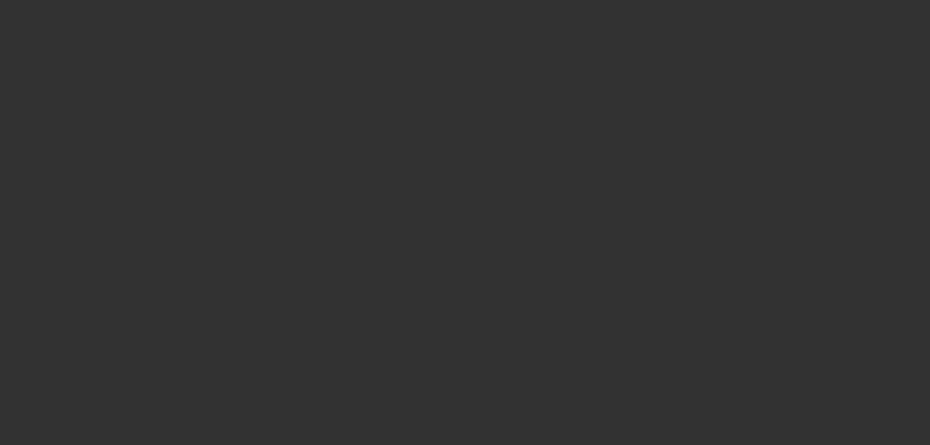
select select "0.1"
select select "0"
select select "3"
select select "0.1"
select select "4"
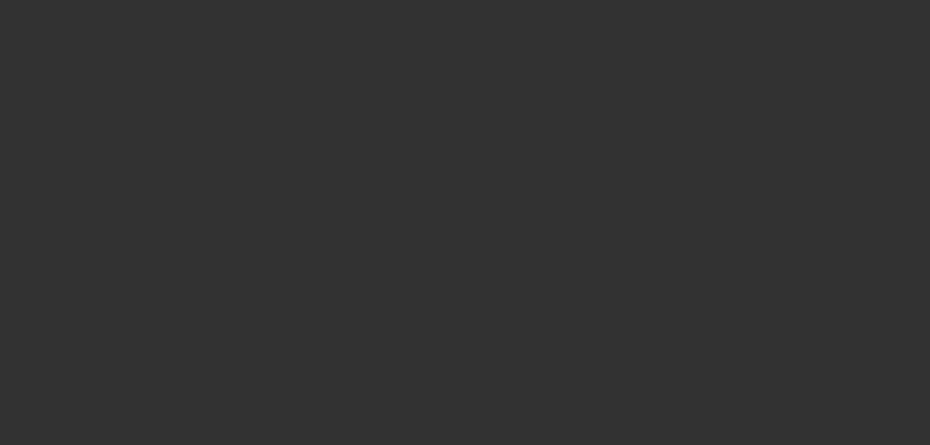
select select "0"
select select "2"
select select "0.1"
select select "4"
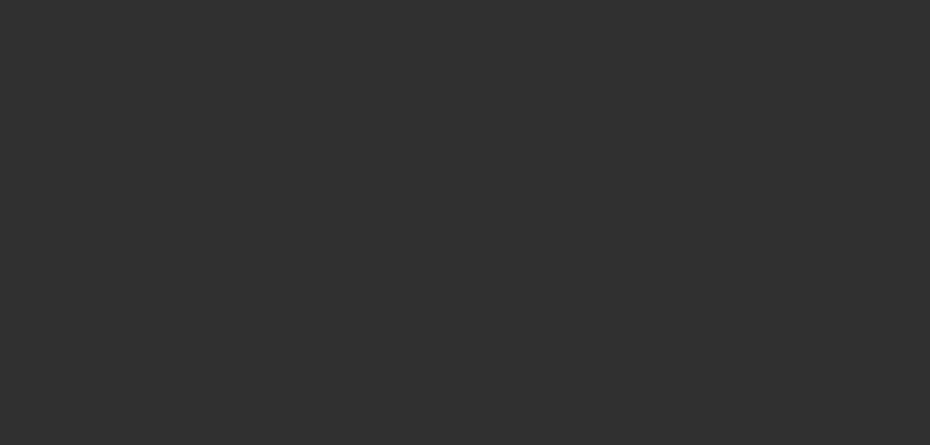
select select "0"
select select "2"
select select "0.1"
select select "4"
